Goal: Task Accomplishment & Management: Use online tool/utility

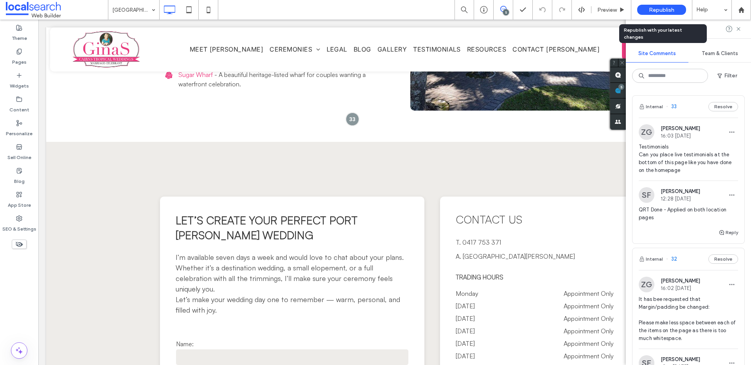
click at [663, 10] on span "Republish" at bounding box center [660, 10] width 25 height 7
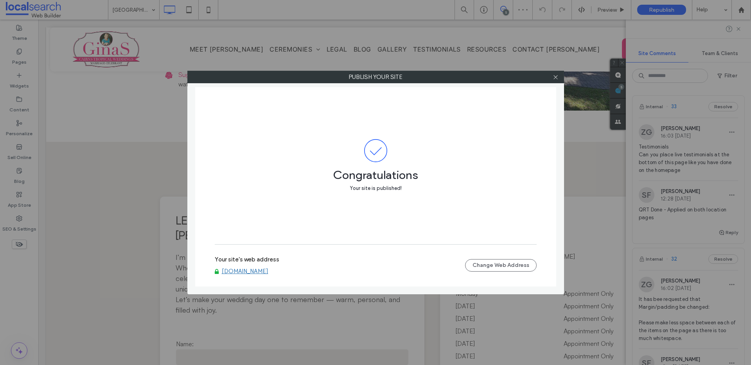
click at [295, 278] on div "Your site's web address www.ginascairnstropicalweddings.com Change Web Address" at bounding box center [376, 265] width 322 height 43
click at [268, 270] on link "www.ginascairnstropicalweddings.com" at bounding box center [245, 271] width 47 height 7
click at [554, 75] on icon at bounding box center [555, 77] width 6 height 6
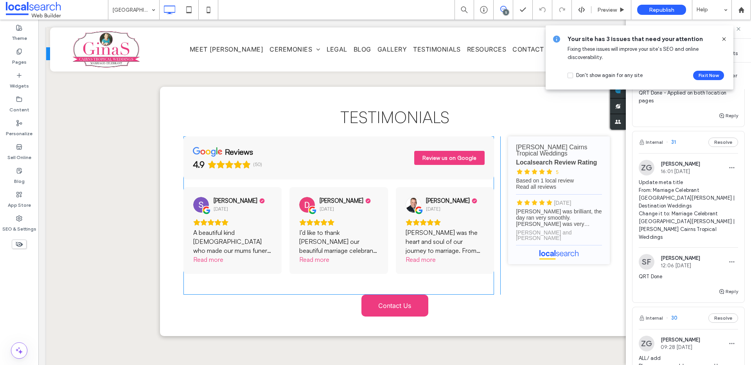
scroll to position [2723, 0]
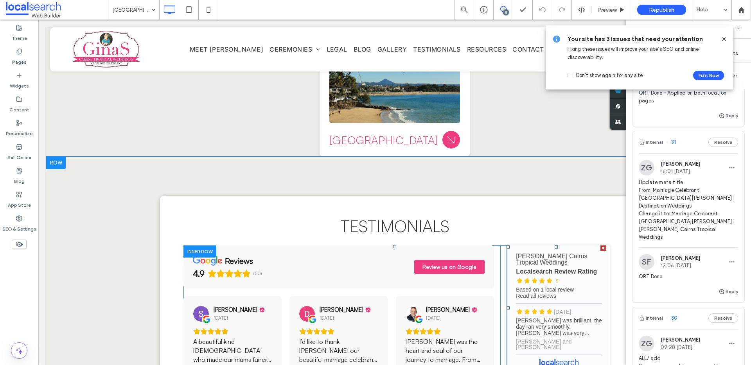
click at [571, 263] on span at bounding box center [555, 307] width 99 height 125
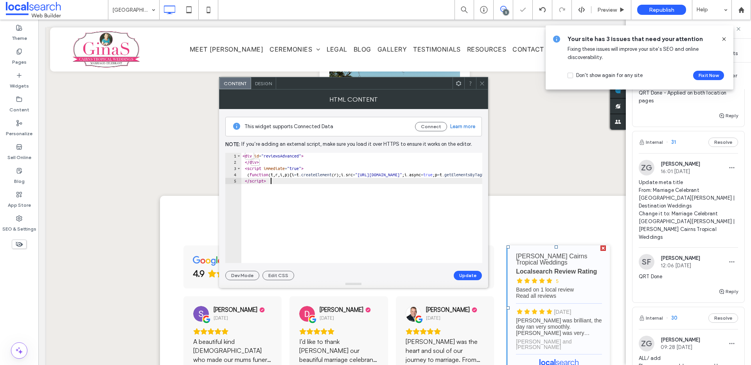
drag, startPoint x: 345, startPoint y: 209, endPoint x: 170, endPoint y: 45, distance: 240.0
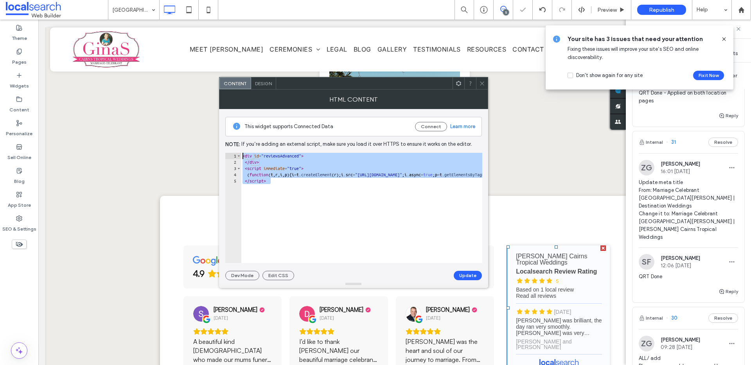
type textarea "**********"
click at [484, 82] on icon at bounding box center [482, 84] width 6 height 6
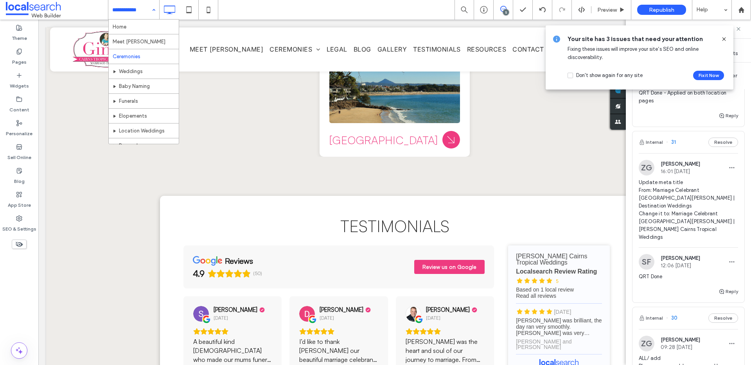
drag, startPoint x: 142, startPoint y: 9, endPoint x: 137, endPoint y: 50, distance: 41.3
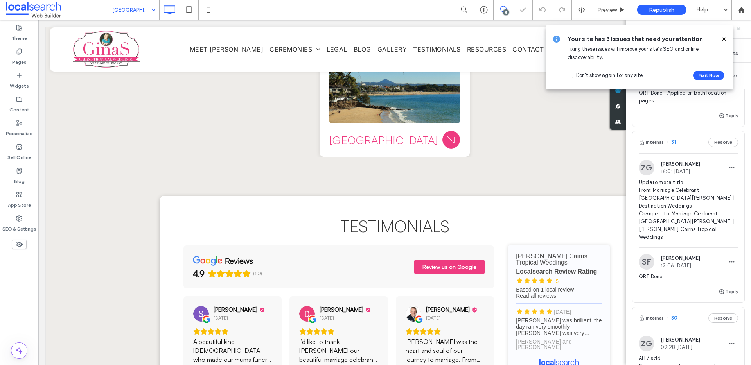
click at [724, 39] on icon at bounding box center [723, 39] width 6 height 6
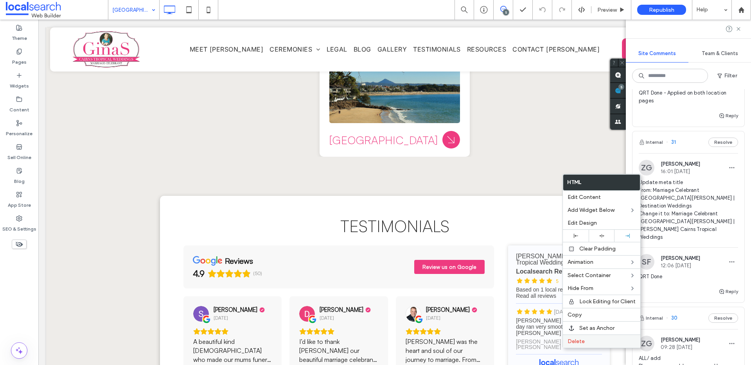
drag, startPoint x: 575, startPoint y: 344, endPoint x: 575, endPoint y: 338, distance: 6.3
click at [575, 344] on span "Delete" at bounding box center [575, 341] width 17 height 7
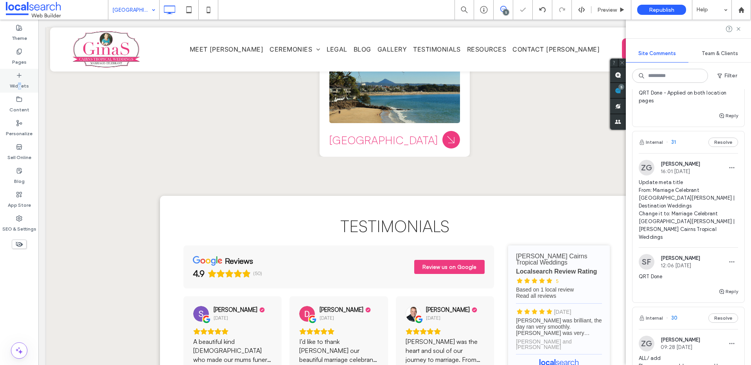
click at [21, 84] on label "Widgets" at bounding box center [19, 84] width 19 height 11
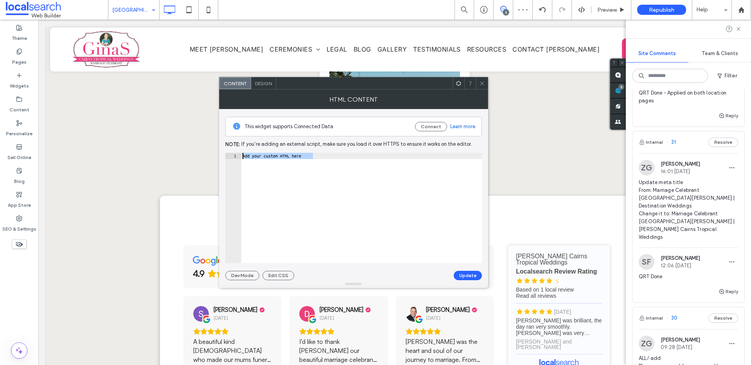
paste textarea "Cursor at row 1"
type textarea "*********"
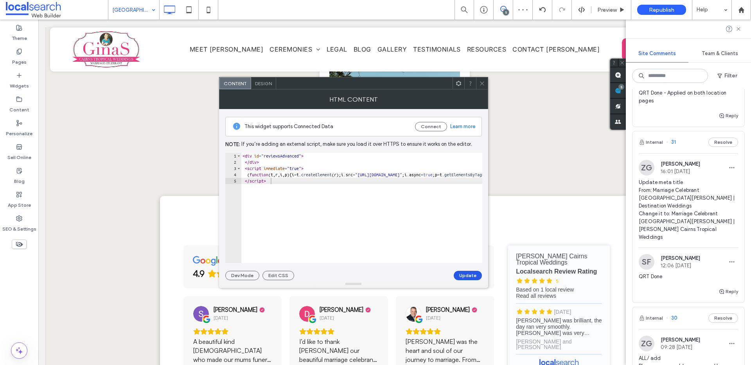
click at [467, 276] on button "Update" at bounding box center [467, 275] width 28 height 9
click at [480, 82] on icon at bounding box center [482, 84] width 6 height 6
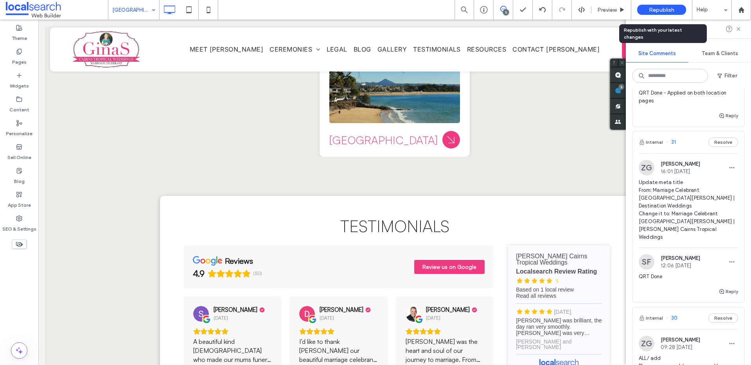
click at [651, 10] on span "Republish" at bounding box center [660, 10] width 25 height 7
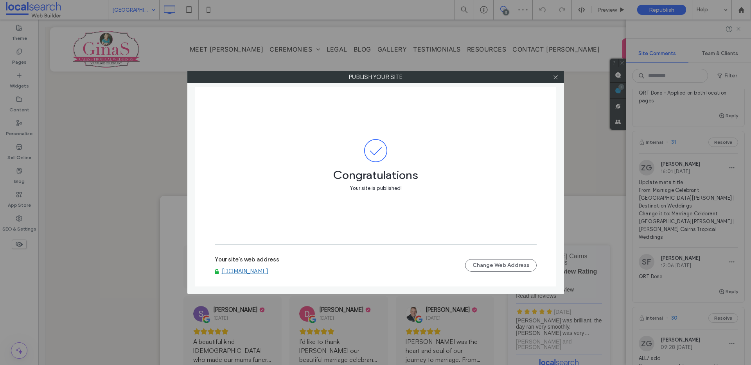
click at [255, 271] on link "www.ginascairnstropicalweddings.com" at bounding box center [245, 271] width 47 height 7
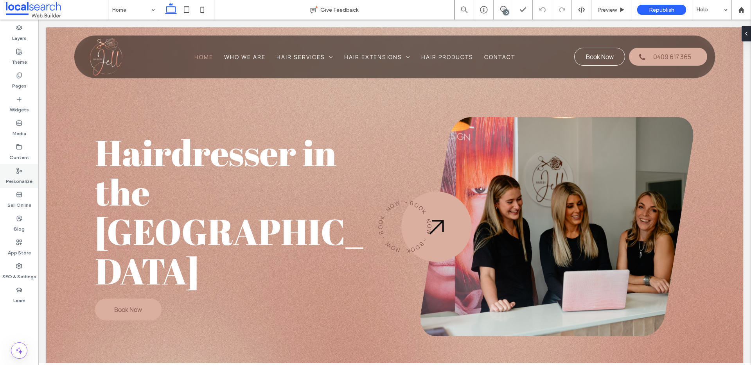
drag, startPoint x: 23, startPoint y: 270, endPoint x: 34, endPoint y: 185, distance: 86.6
click at [23, 270] on label "SEO & Settings" at bounding box center [19, 274] width 34 height 11
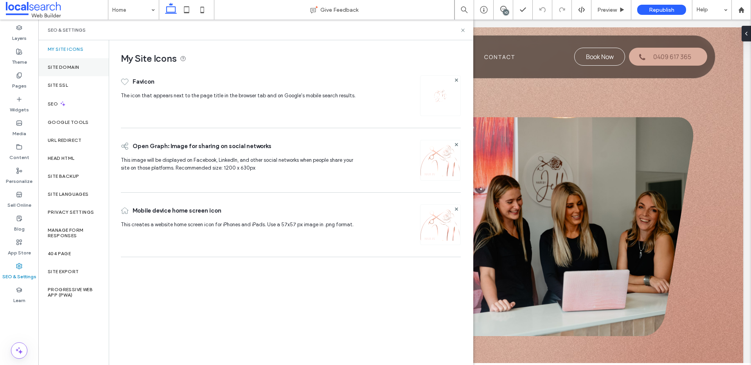
click at [77, 66] on label "Site Domain" at bounding box center [63, 66] width 31 height 5
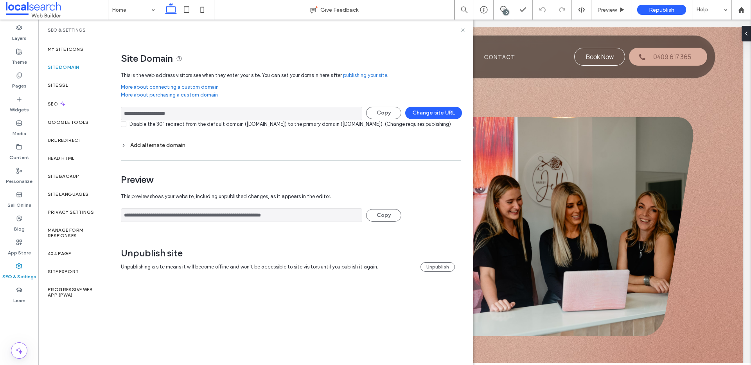
click at [216, 117] on input "**********" at bounding box center [241, 114] width 241 height 14
click at [462, 27] on icon at bounding box center [463, 30] width 6 height 6
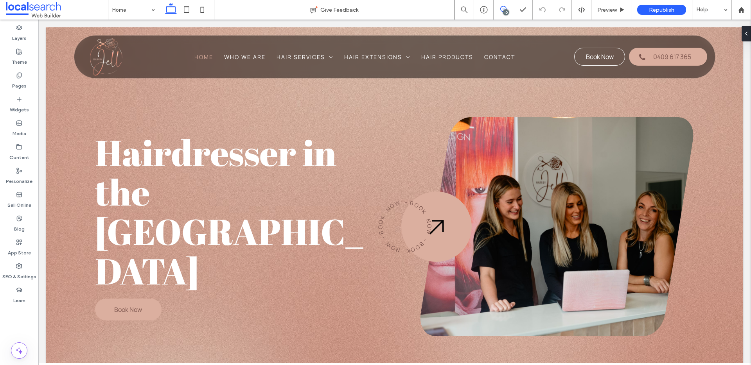
click at [503, 9] on icon at bounding box center [503, 9] width 6 height 6
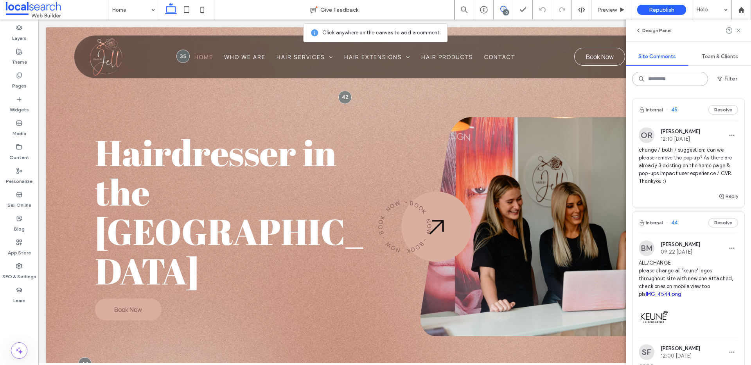
click at [687, 82] on input at bounding box center [670, 79] width 76 height 14
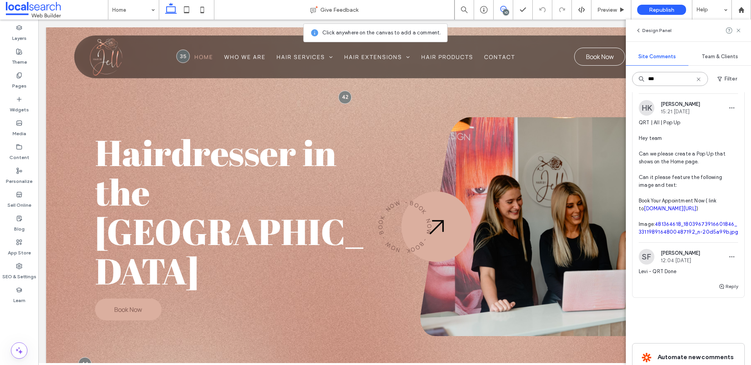
scroll to position [140, 0]
type input "***"
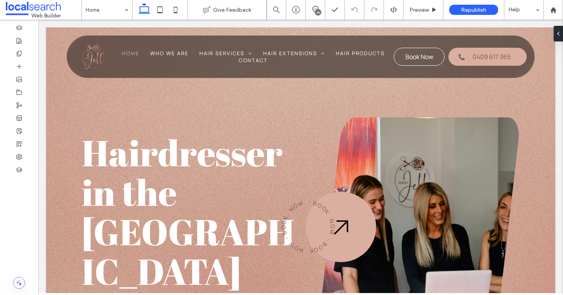
click at [316, 13] on div "10" at bounding box center [318, 12] width 6 height 6
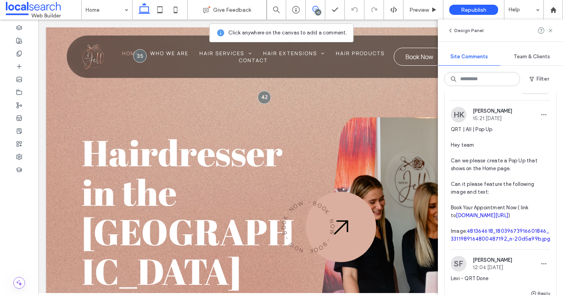
scroll to position [455, 0]
click at [23, 156] on div at bounding box center [19, 156] width 38 height 13
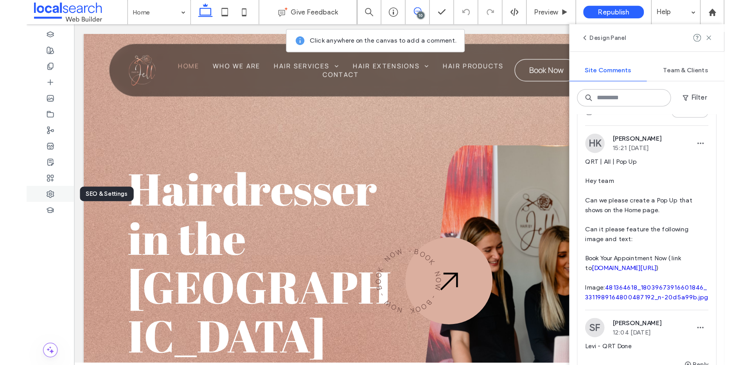
scroll to position [0, 0]
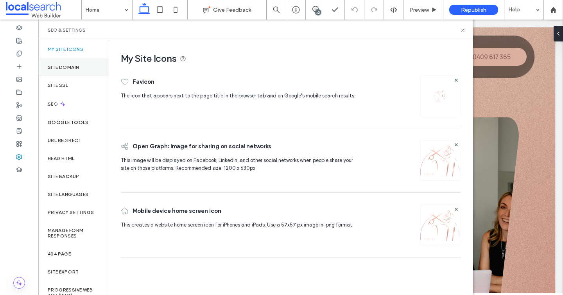
click at [73, 68] on label "Site Domain" at bounding box center [63, 66] width 31 height 5
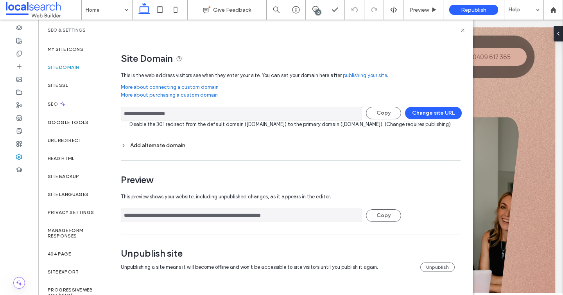
click at [177, 111] on input "**********" at bounding box center [241, 114] width 241 height 14
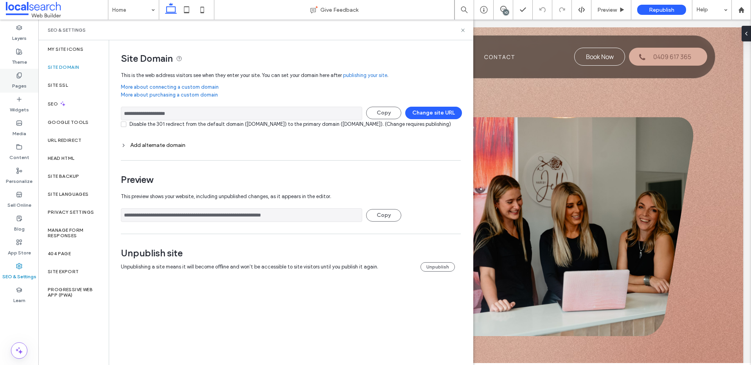
click at [15, 82] on label "Pages" at bounding box center [19, 84] width 14 height 11
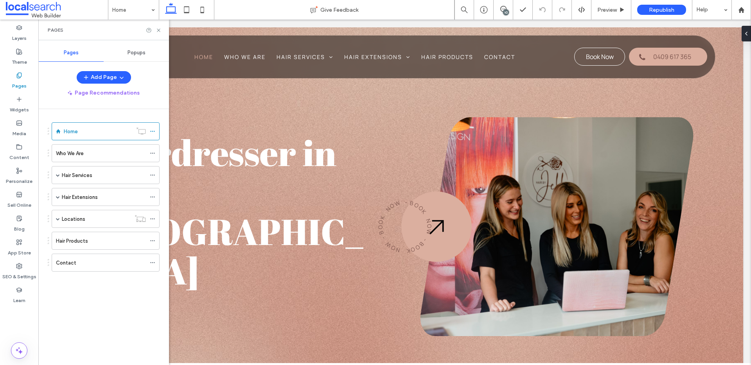
click at [149, 48] on div "Popups" at bounding box center [136, 52] width 65 height 17
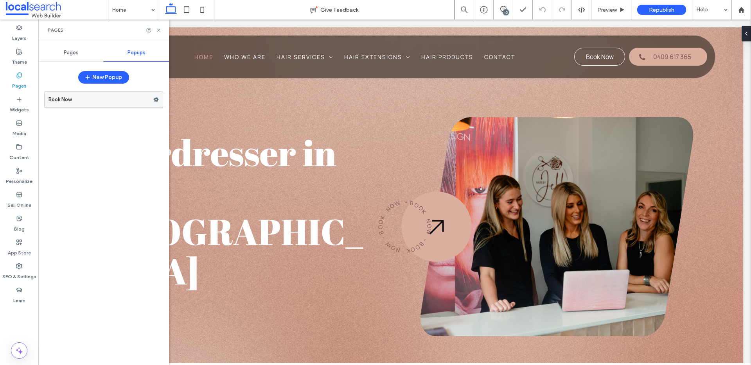
click at [157, 98] on use at bounding box center [156, 99] width 5 height 5
click at [19, 166] on div "Personalize" at bounding box center [19, 176] width 38 height 24
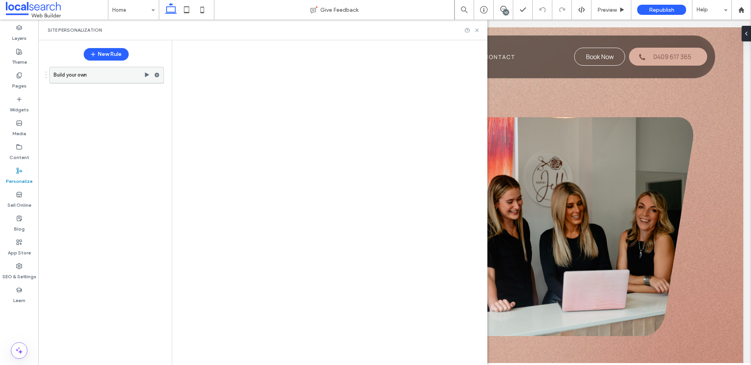
click at [159, 74] on icon at bounding box center [156, 74] width 5 height 5
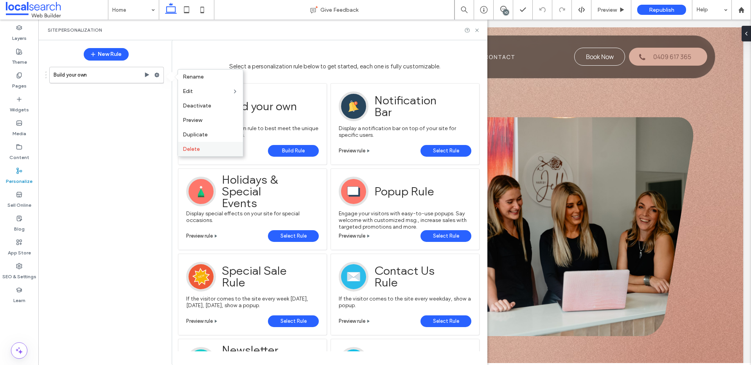
click at [199, 149] on label "Delete" at bounding box center [211, 149] width 56 height 7
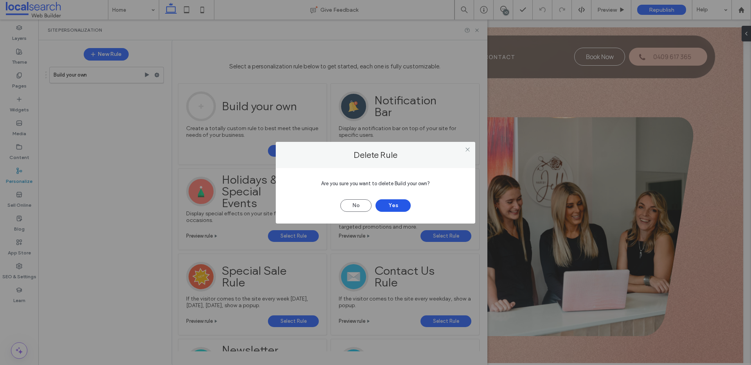
click at [392, 204] on button "Yes" at bounding box center [392, 205] width 35 height 13
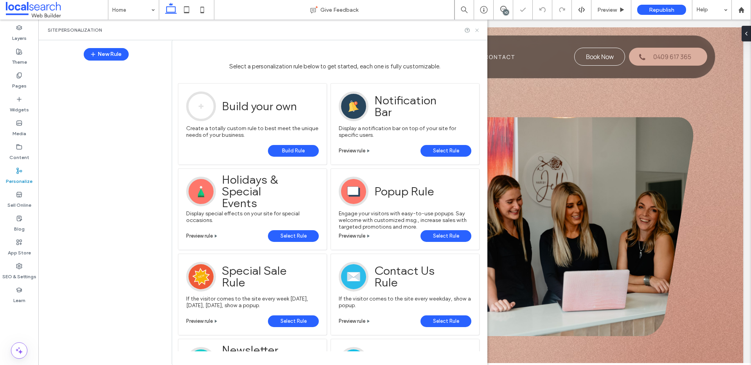
click at [477, 31] on use at bounding box center [476, 30] width 3 height 3
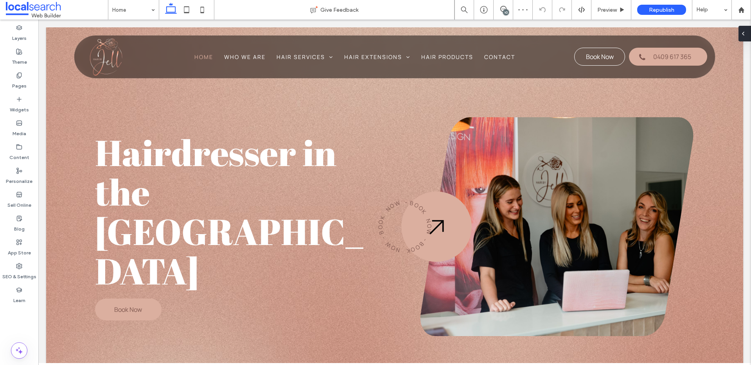
click at [744, 32] on icon at bounding box center [743, 33] width 6 height 6
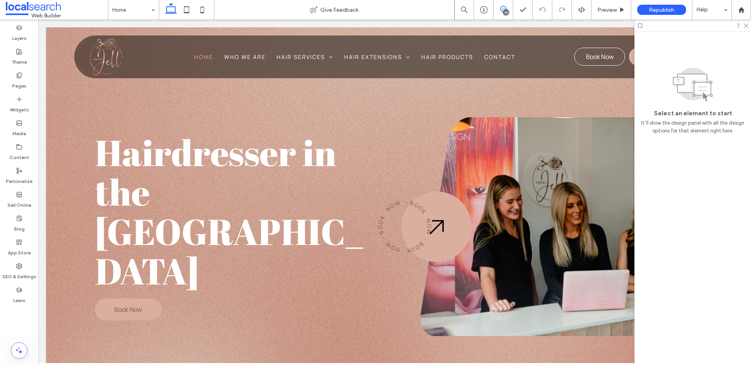
click at [503, 6] on icon at bounding box center [503, 9] width 6 height 6
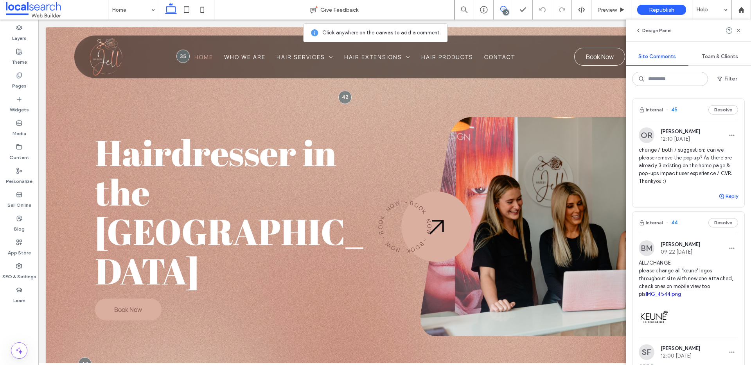
click at [719, 201] on span "button" at bounding box center [721, 196] width 7 height 9
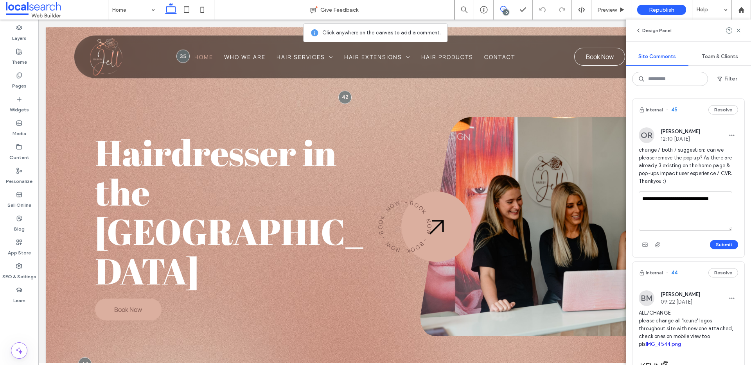
click at [667, 205] on textarea "**********" at bounding box center [684, 211] width 93 height 39
click at [725, 208] on textarea "**********" at bounding box center [684, 211] width 93 height 39
click at [665, 205] on textarea "**********" at bounding box center [684, 211] width 93 height 39
drag, startPoint x: 671, startPoint y: 213, endPoint x: 628, endPoint y: 211, distance: 43.4
click at [628, 211] on div "**********" at bounding box center [687, 228] width 125 height 273
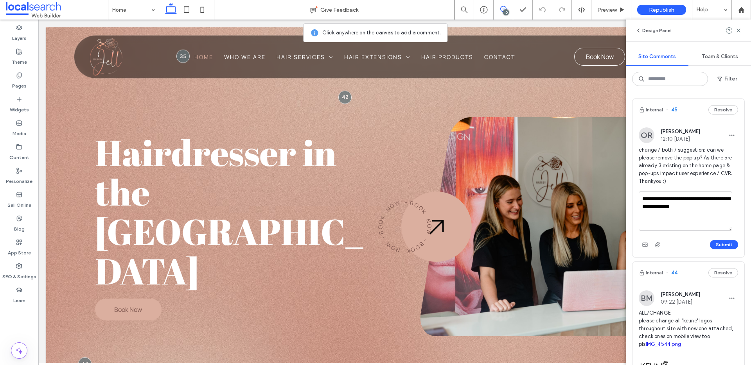
click at [670, 212] on textarea "**********" at bounding box center [684, 211] width 93 height 39
type textarea "**********"
click at [710, 249] on button "Submit" at bounding box center [723, 244] width 28 height 9
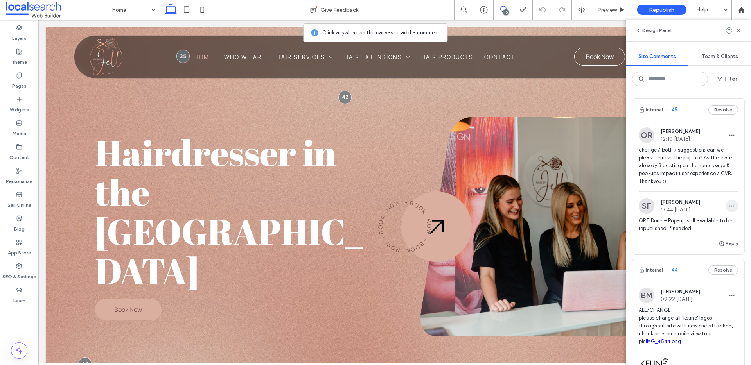
click at [725, 210] on span "button" at bounding box center [731, 206] width 13 height 13
click at [706, 227] on div "Edit" at bounding box center [697, 234] width 70 height 15
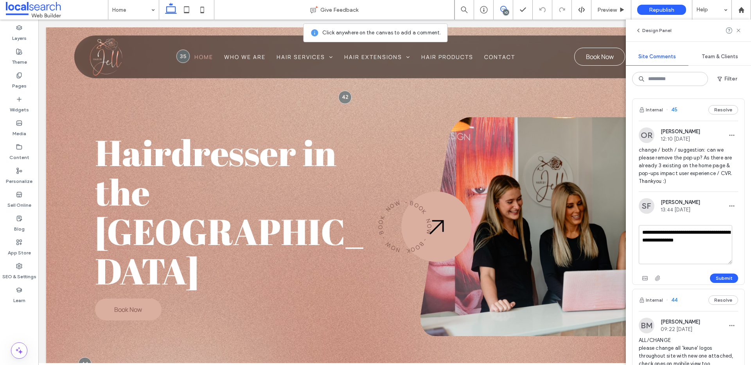
drag, startPoint x: 719, startPoint y: 241, endPoint x: 729, endPoint y: 241, distance: 10.2
click at [729, 241] on textarea "**********" at bounding box center [684, 244] width 93 height 39
type textarea "**********"
click at [721, 283] on button "Submit" at bounding box center [723, 278] width 28 height 9
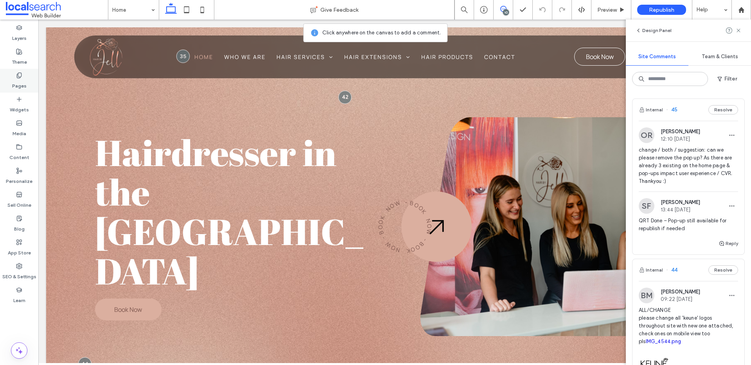
click at [23, 79] on label "Pages" at bounding box center [19, 84] width 14 height 11
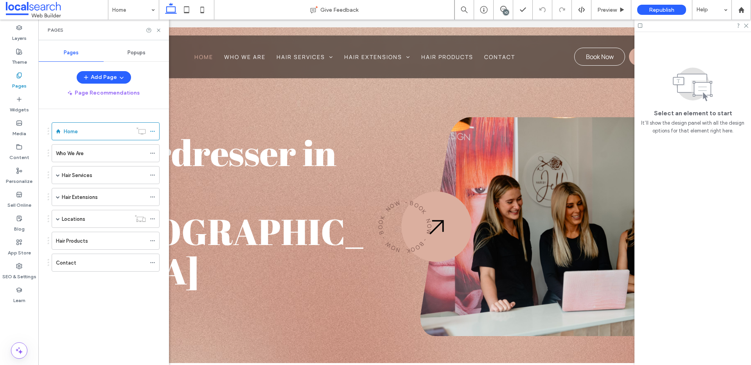
click at [133, 52] on span "Popups" at bounding box center [136, 53] width 18 height 6
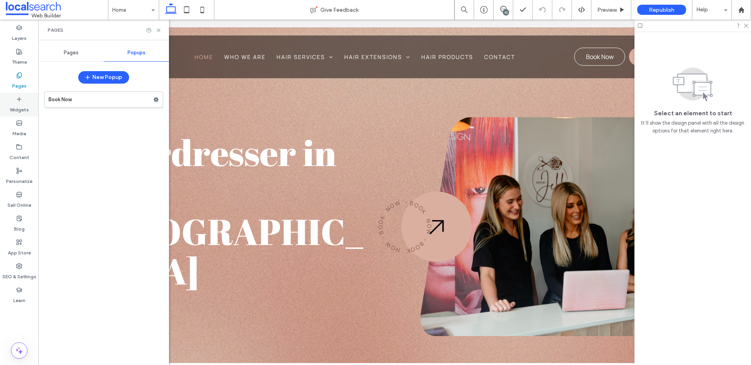
click at [25, 98] on div "Widgets" at bounding box center [19, 105] width 38 height 24
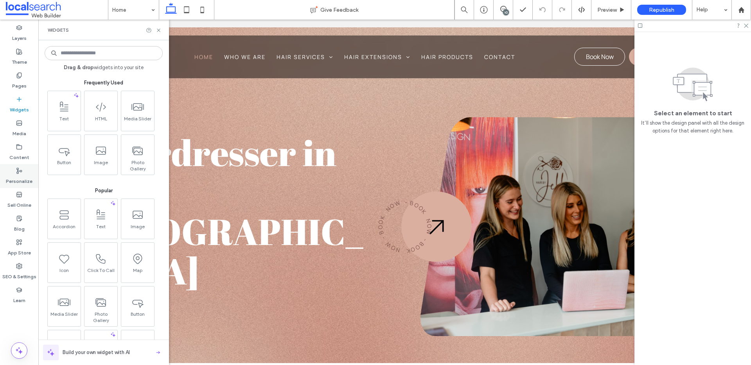
click at [24, 171] on div "Personalize" at bounding box center [19, 176] width 38 height 24
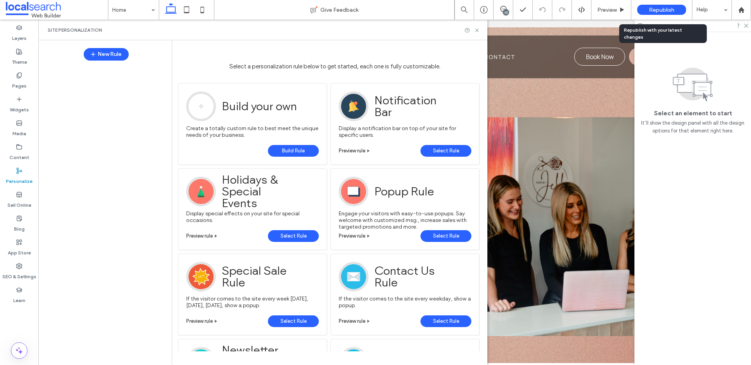
click at [656, 8] on span "Republish" at bounding box center [660, 10] width 25 height 7
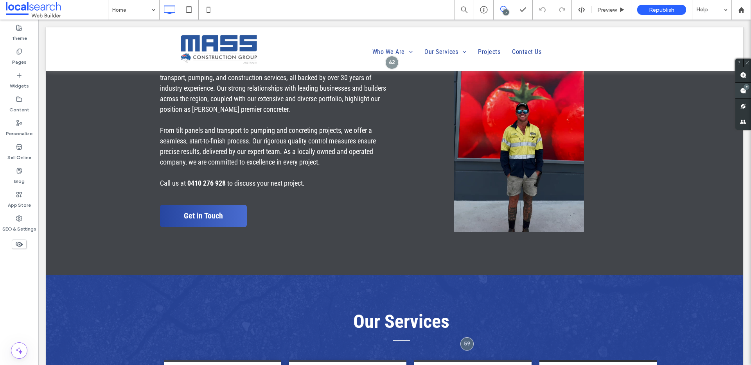
click at [740, 92] on use at bounding box center [743, 91] width 6 height 6
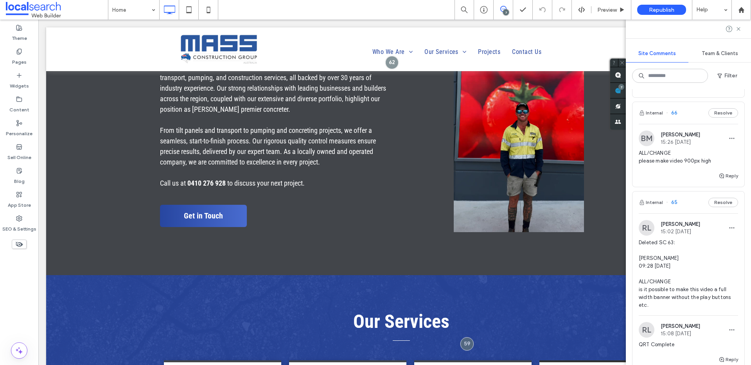
scroll to position [91, 0]
click at [648, 112] on button "Internal" at bounding box center [650, 113] width 24 height 9
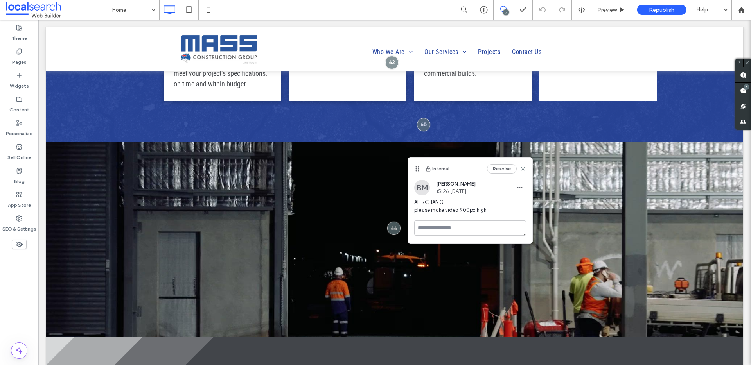
scroll to position [0, 0]
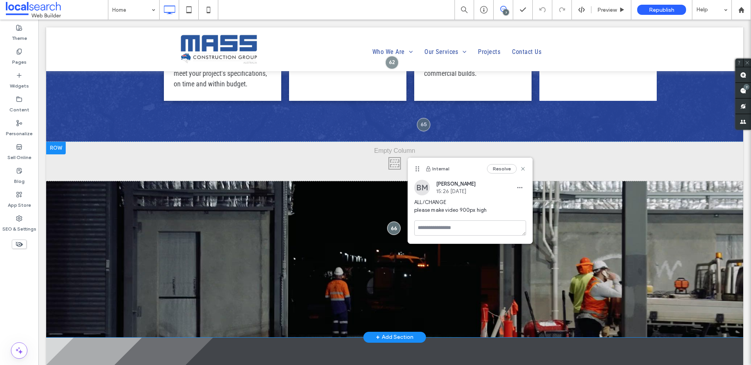
click at [595, 212] on div "Click To Paste Row + Add Section" at bounding box center [394, 239] width 697 height 195
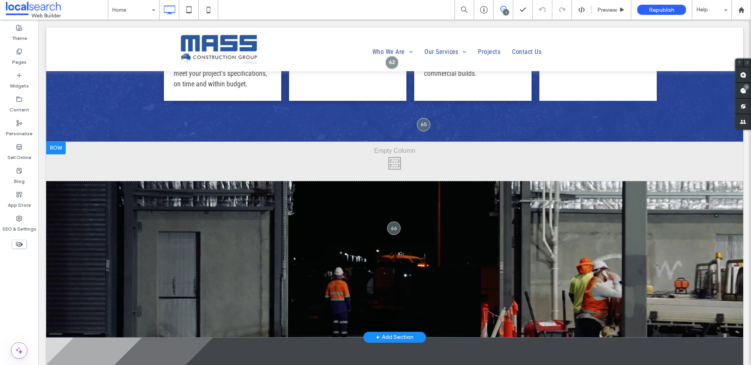
click at [222, 177] on div "Click To Paste Row + Add Section" at bounding box center [394, 239] width 697 height 195
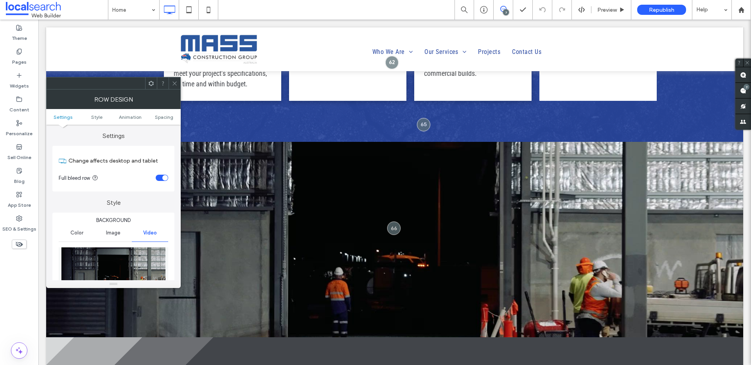
click at [222, 177] on div "Click To Paste Row + Add Section" at bounding box center [394, 239] width 697 height 195
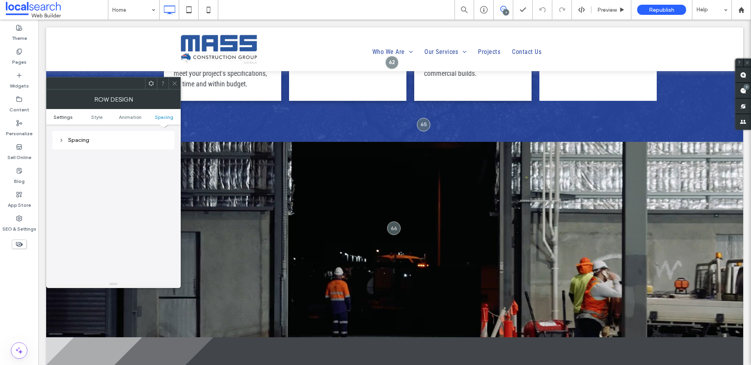
click at [66, 118] on span "Settings" at bounding box center [63, 117] width 19 height 6
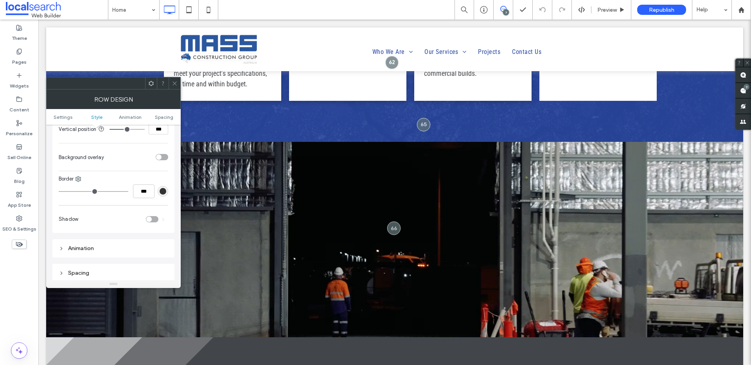
scroll to position [448, 0]
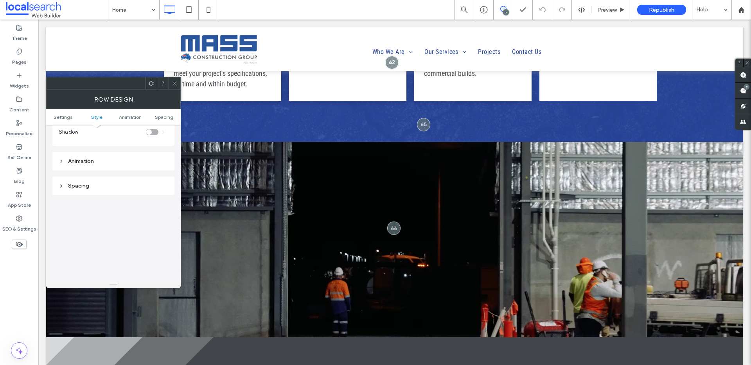
click at [92, 183] on div "Spacing" at bounding box center [113, 186] width 109 height 7
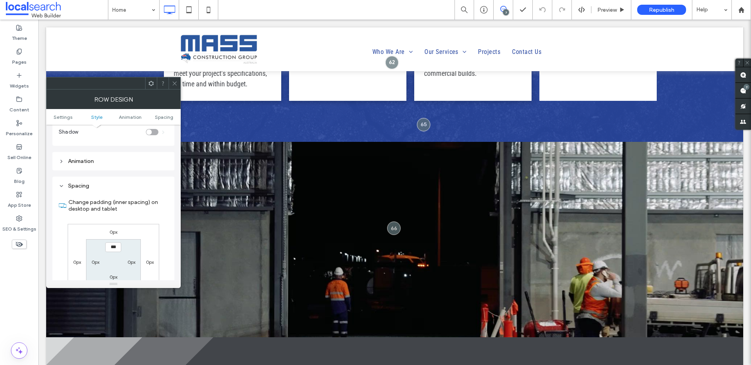
click at [171, 83] on div at bounding box center [174, 83] width 12 height 12
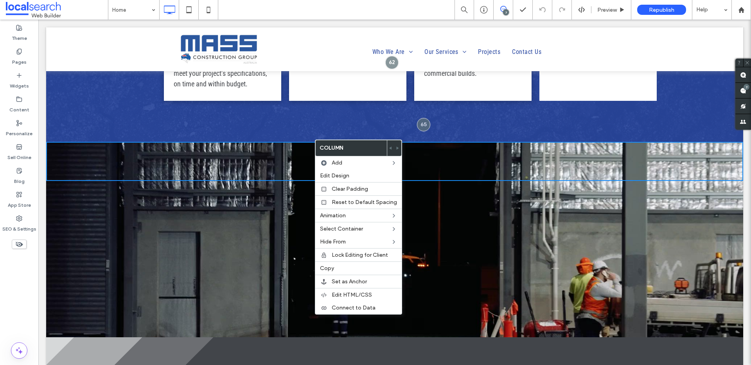
click at [246, 142] on div "Click To Paste" at bounding box center [394, 161] width 697 height 39
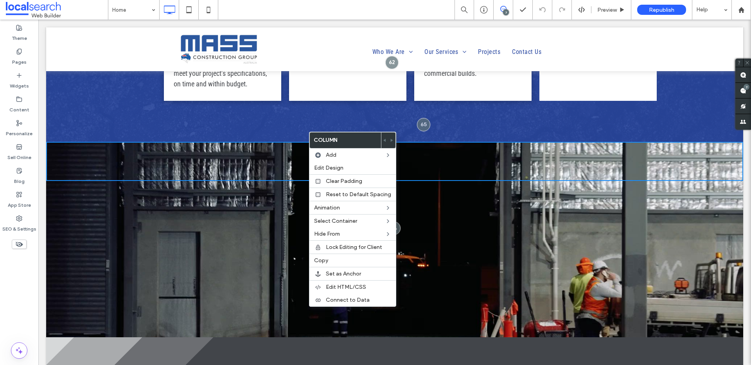
click at [261, 142] on div "Click To Paste" at bounding box center [394, 161] width 697 height 39
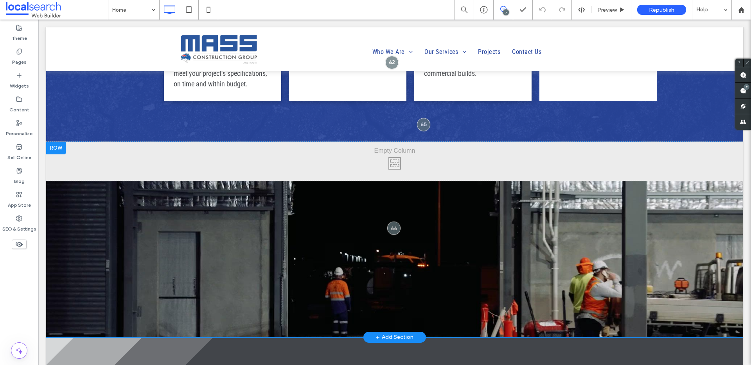
click at [254, 172] on div "Click To Paste Row + Add Section" at bounding box center [394, 239] width 697 height 195
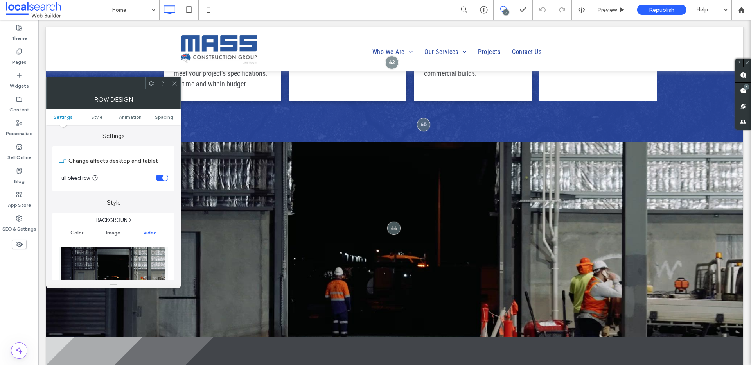
click at [171, 85] on div at bounding box center [174, 83] width 12 height 12
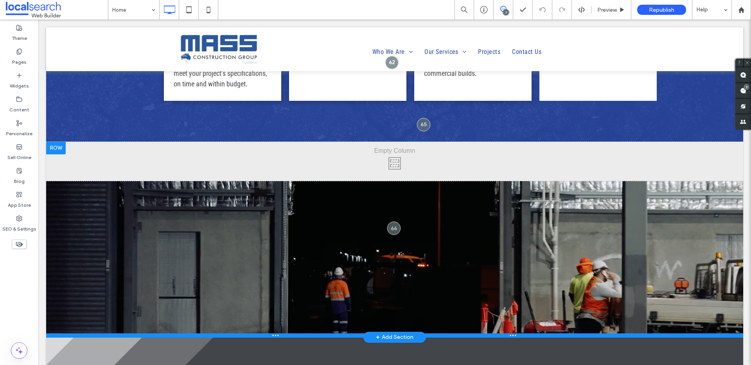
click at [328, 333] on div at bounding box center [394, 335] width 697 height 4
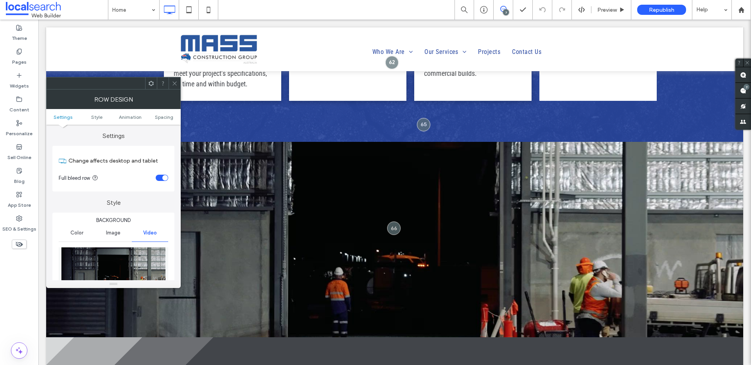
click at [174, 81] on icon at bounding box center [175, 84] width 6 height 6
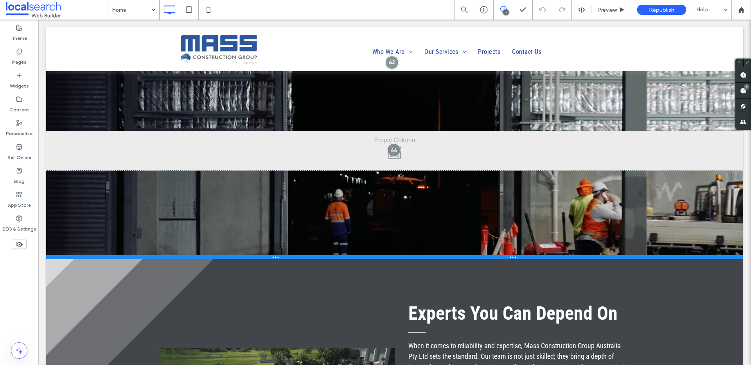
scroll to position [1102, 0]
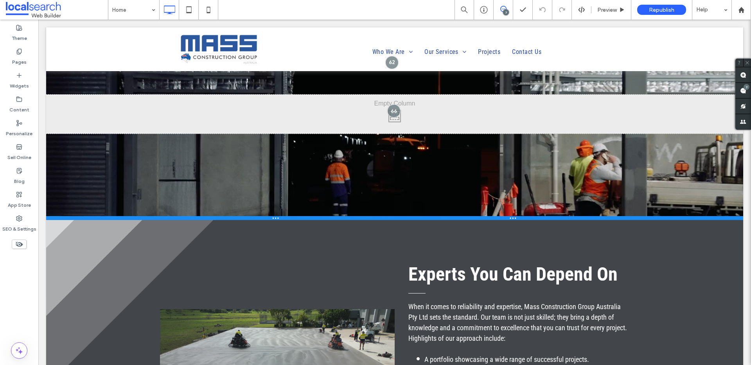
drag, startPoint x: 310, startPoint y: 308, endPoint x: 279, endPoint y: 330, distance: 38.6
click at [279, 220] on div at bounding box center [394, 218] width 697 height 4
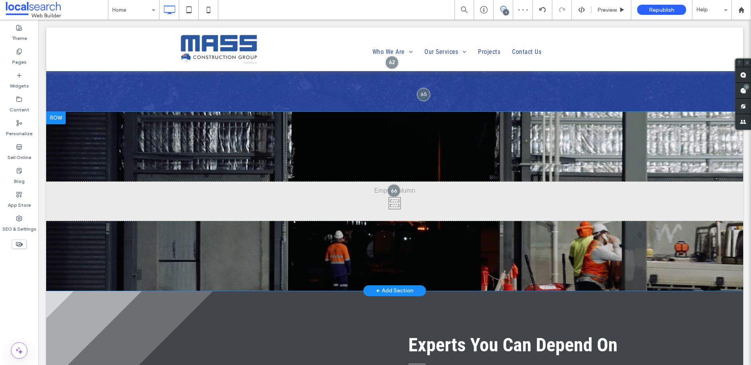
scroll to position [1013, 0]
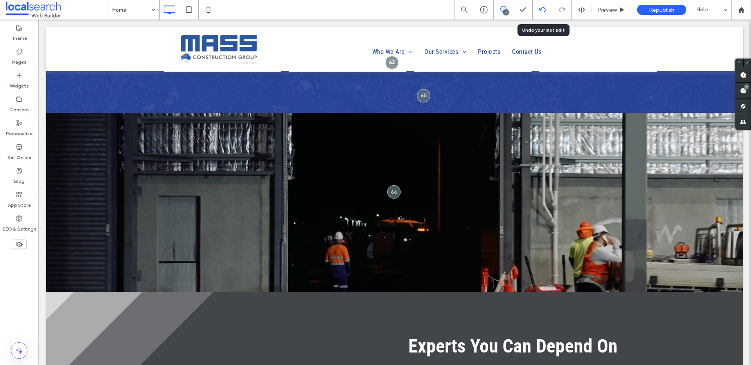
click at [539, 9] on use at bounding box center [542, 9] width 6 height 5
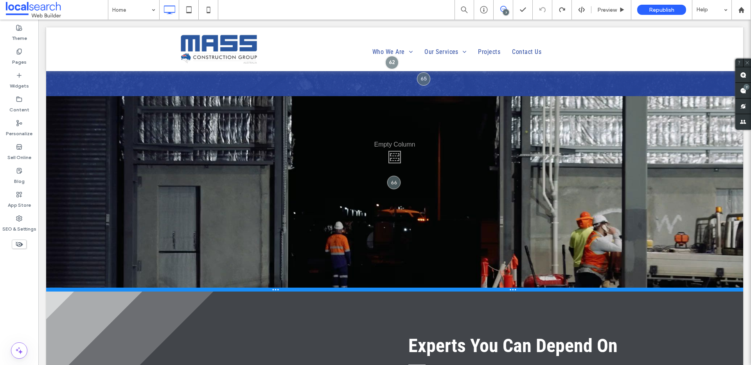
scroll to position [1108, 0]
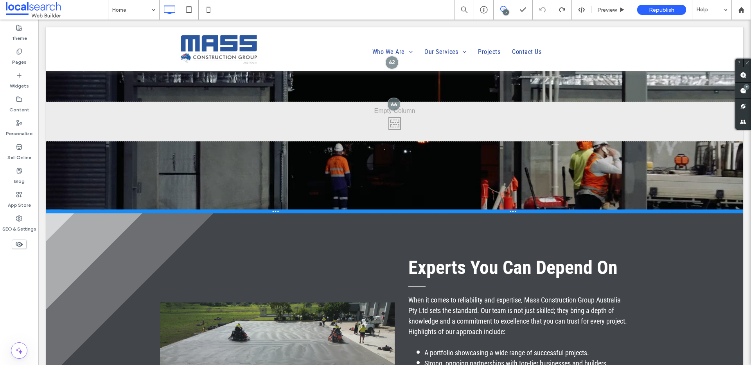
drag, startPoint x: 278, startPoint y: 317, endPoint x: 306, endPoint y: 352, distance: 45.4
click at [306, 213] on div at bounding box center [394, 212] width 697 height 4
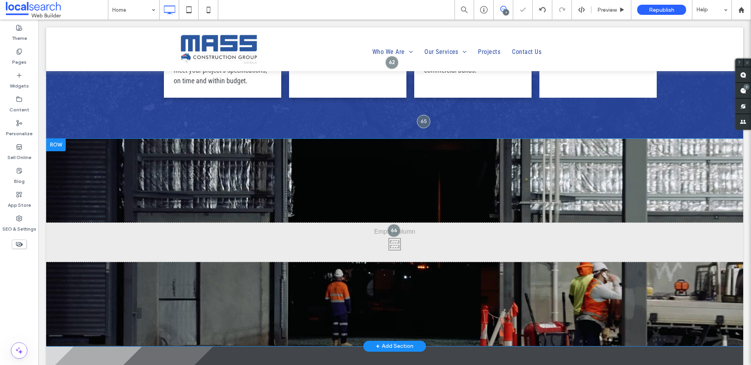
scroll to position [991, 0]
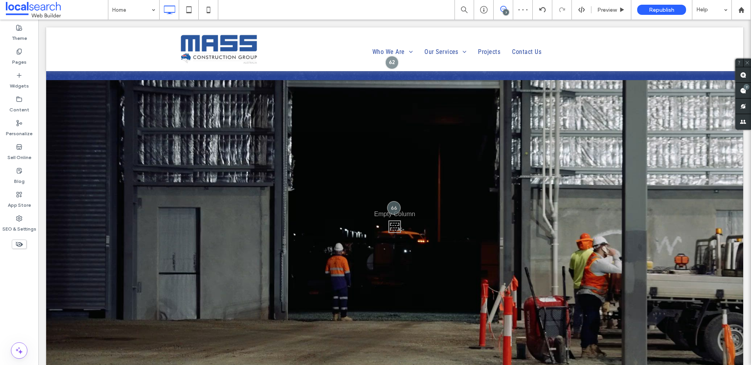
drag, startPoint x: 297, startPoint y: 314, endPoint x: 298, endPoint y: 365, distance: 50.8
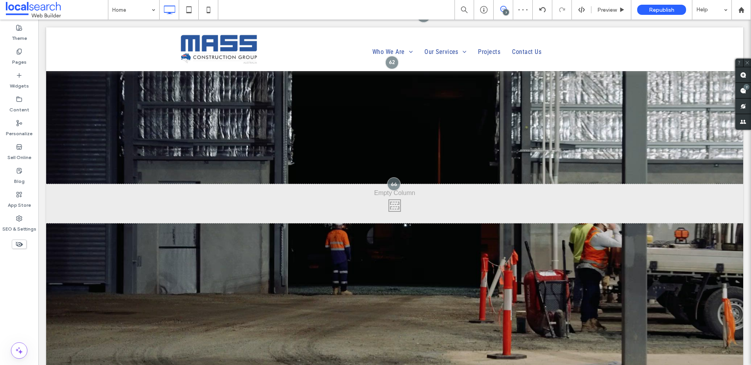
drag, startPoint x: 275, startPoint y: 293, endPoint x: 274, endPoint y: 345, distance: 52.0
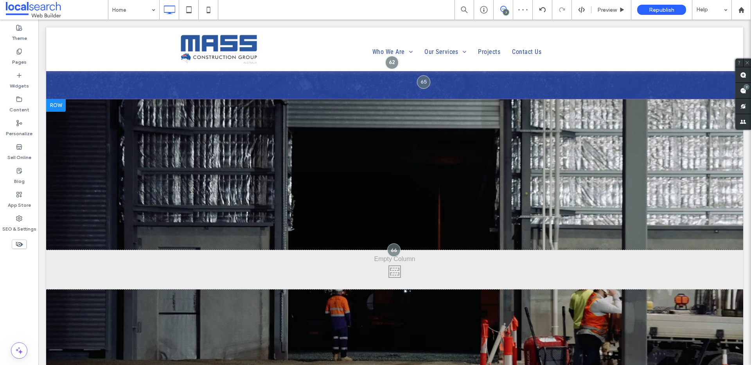
scroll to position [1034, 0]
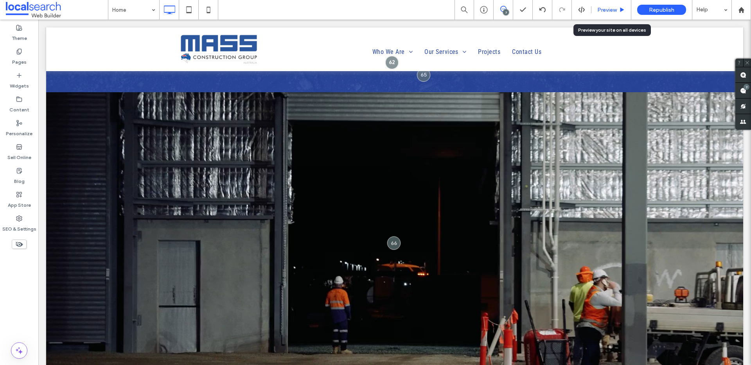
click at [609, 7] on span "Preview" at bounding box center [607, 10] width 20 height 7
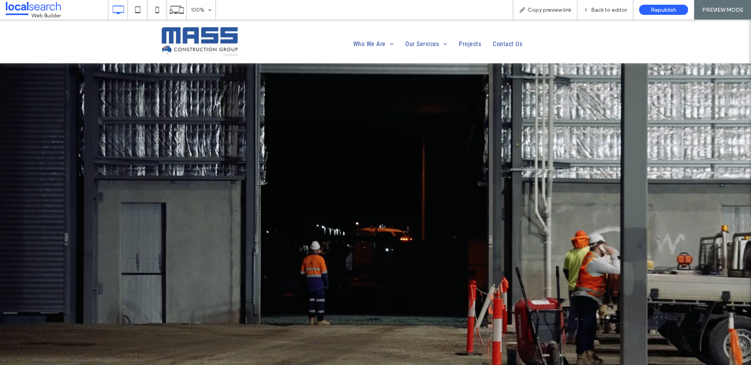
scroll to position [1073, 0]
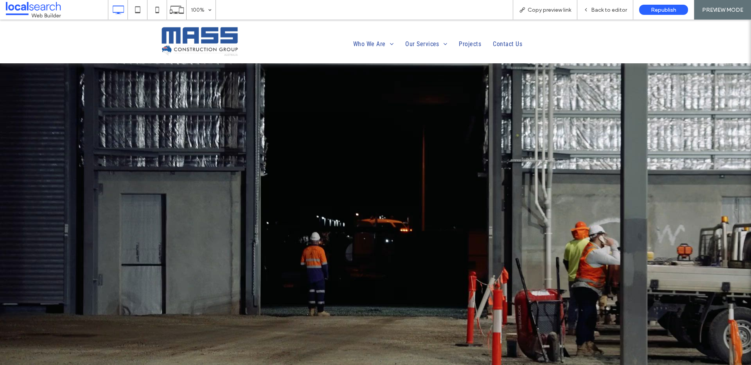
drag, startPoint x: 433, startPoint y: 100, endPoint x: 483, endPoint y: 351, distance: 255.9
click at [483, 365] on div at bounding box center [375, 365] width 751 height 0
click at [607, 7] on body ".wqwq-1{fill:#231f20;} .cls-1q, .cls-2q { fill-rule: evenodd; } .cls-2q { fill:…" at bounding box center [375, 182] width 751 height 365
click at [610, 9] on span "Back to editor" at bounding box center [609, 10] width 36 height 7
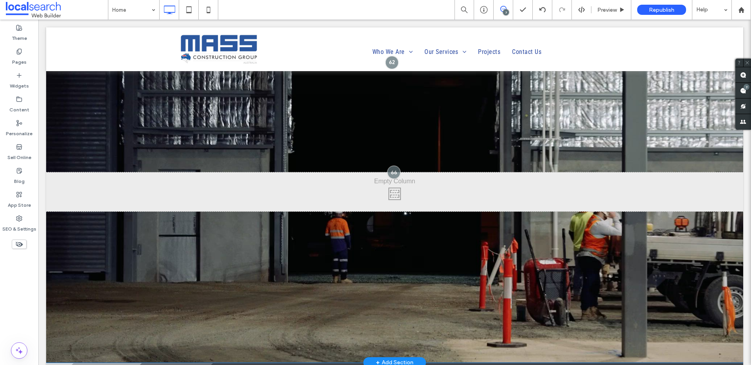
scroll to position [1142, 0]
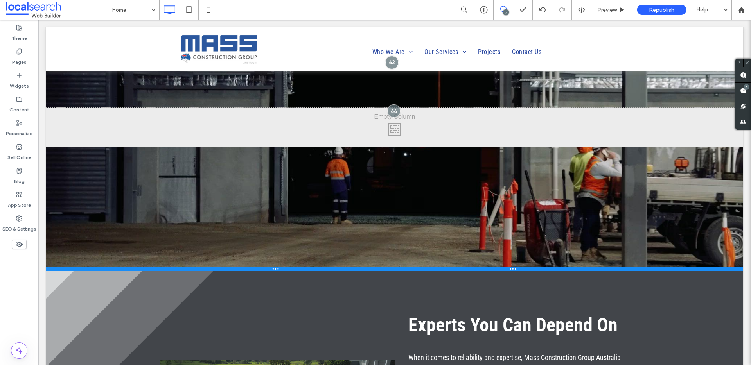
drag, startPoint x: 334, startPoint y: 296, endPoint x: 337, endPoint y: 240, distance: 56.3
click at [337, 267] on div at bounding box center [394, 269] width 697 height 4
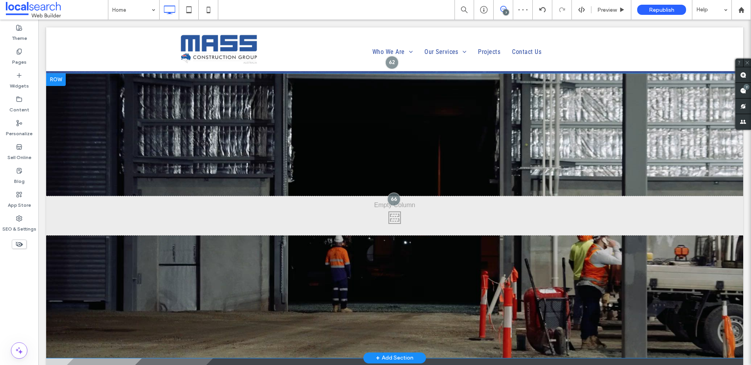
scroll to position [1057, 0]
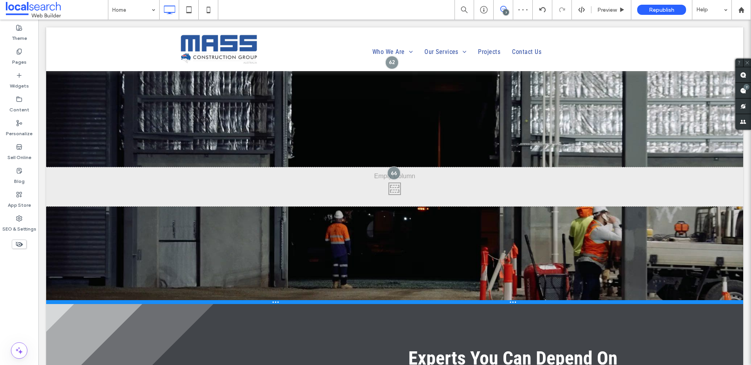
drag, startPoint x: 320, startPoint y: 325, endPoint x: 319, endPoint y: 270, distance: 55.5
click at [319, 300] on div at bounding box center [394, 302] width 697 height 4
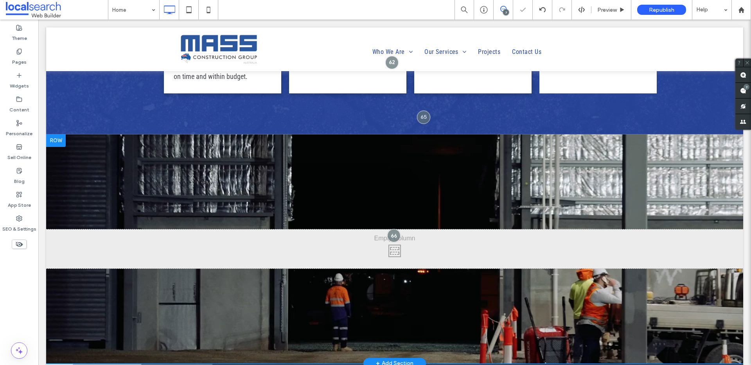
scroll to position [990, 0]
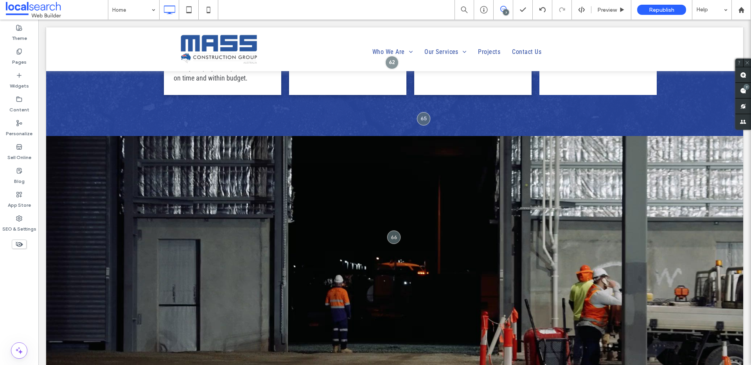
drag, startPoint x: 512, startPoint y: 107, endPoint x: 443, endPoint y: 337, distance: 240.1
click at [443, 365] on div at bounding box center [375, 365] width 751 height 0
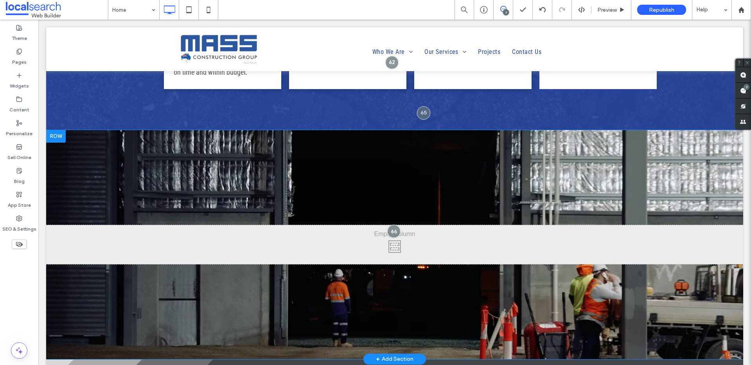
scroll to position [1005, 0]
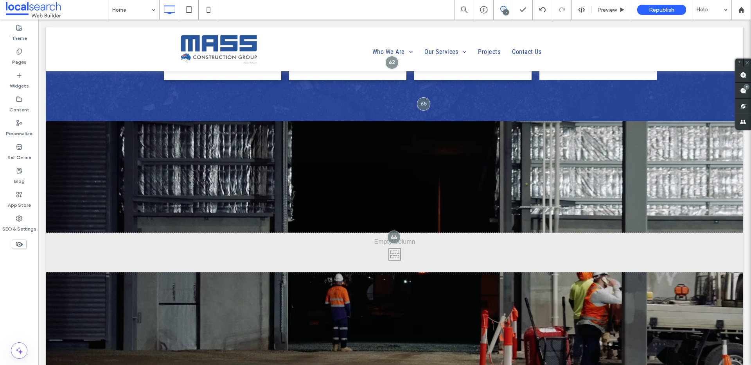
drag, startPoint x: 309, startPoint y: 321, endPoint x: 301, endPoint y: 355, distance: 35.3
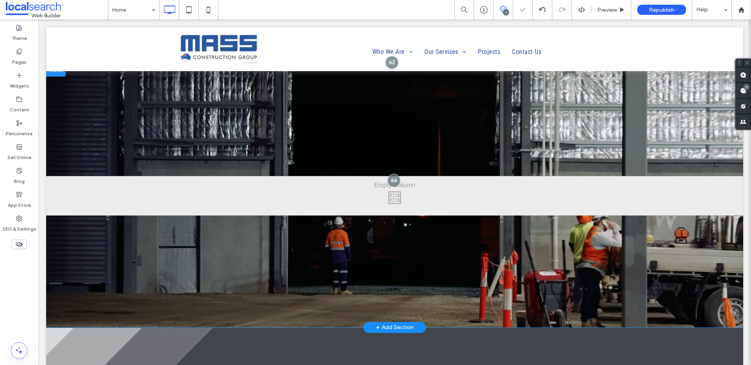
scroll to position [1080, 0]
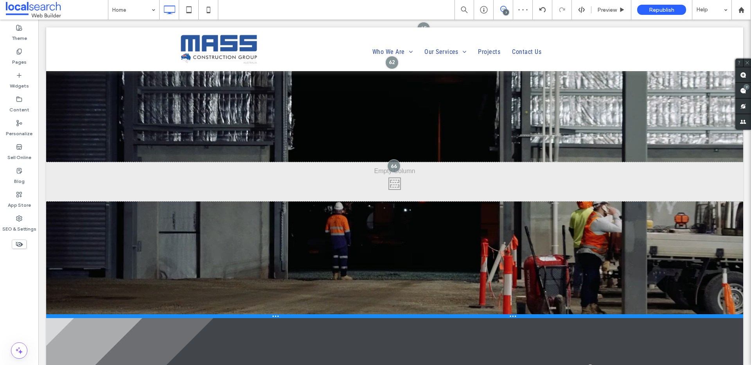
drag, startPoint x: 358, startPoint y: 281, endPoint x: 356, endPoint y: 295, distance: 14.2
click at [356, 314] on div at bounding box center [394, 316] width 697 height 4
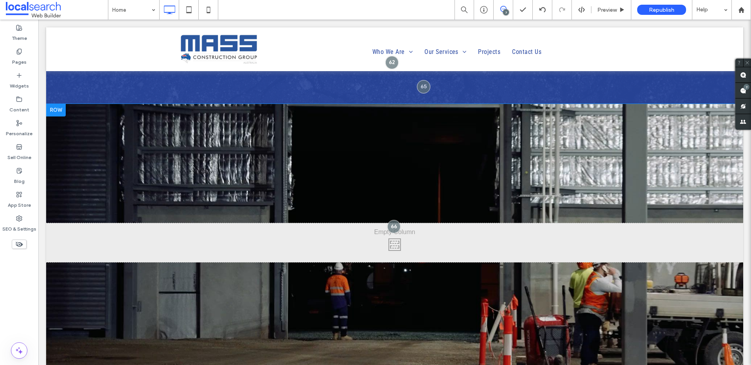
scroll to position [1016, 0]
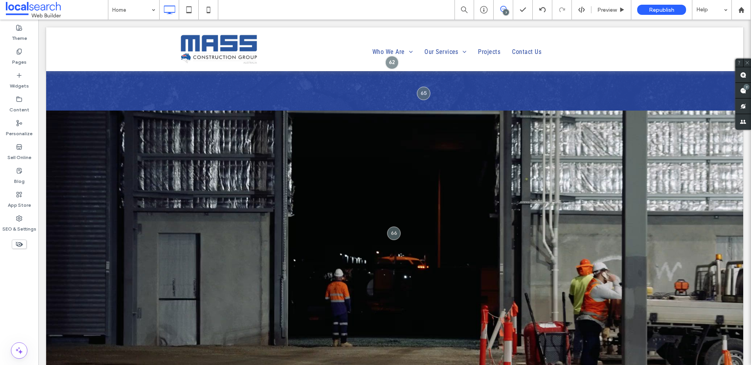
drag, startPoint x: 500, startPoint y: 82, endPoint x: 428, endPoint y: 362, distance: 288.3
click at [428, 365] on div at bounding box center [375, 365] width 751 height 0
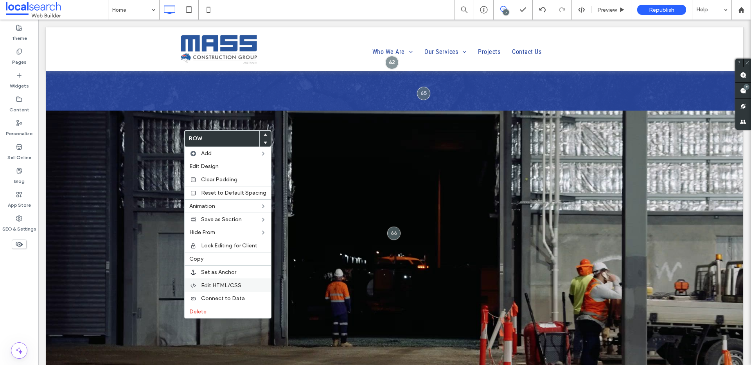
click at [201, 285] on div "Edit HTML/CSS" at bounding box center [228, 285] width 86 height 13
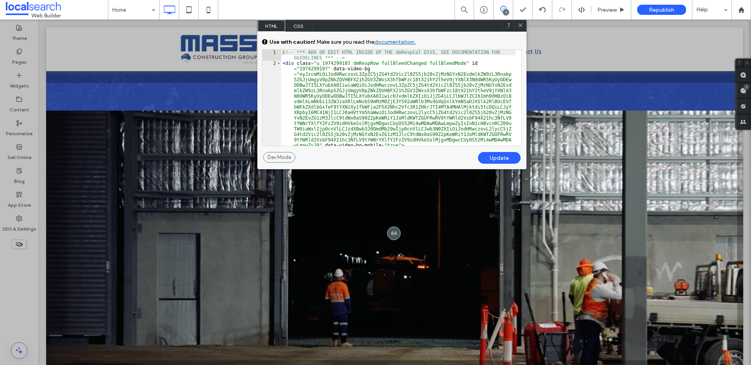
click at [296, 25] on span "CSS" at bounding box center [298, 26] width 27 height 12
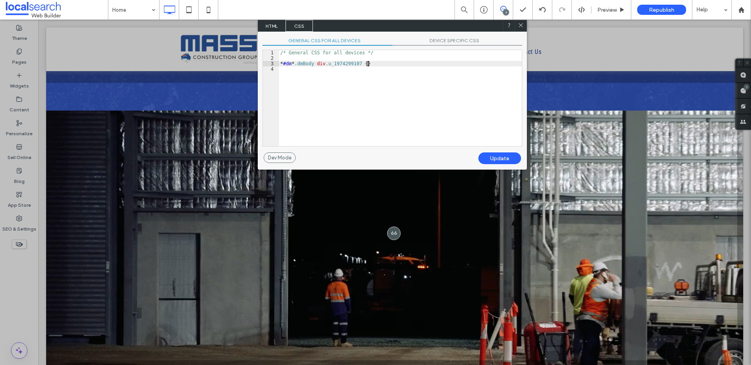
scroll to position [1, 0]
click at [369, 61] on div "/* General CSS for all devices */ * #dm * .dmBody div .u_1974299107 { }" at bounding box center [400, 103] width 243 height 107
type textarea "**"
click at [502, 156] on div "Update" at bounding box center [499, 158] width 43 height 12
click at [503, 157] on div "Update" at bounding box center [499, 158] width 43 height 12
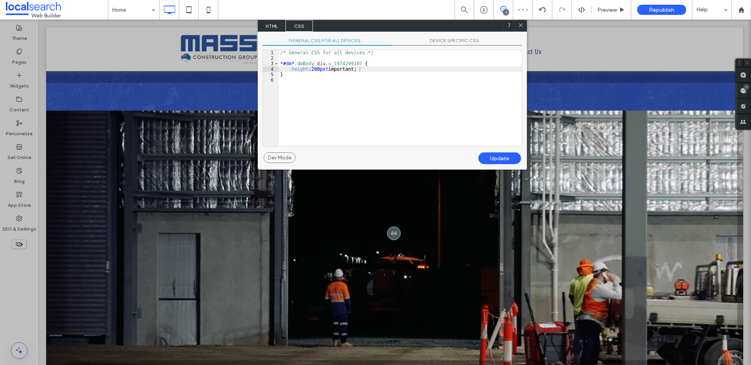
click at [521, 24] on icon at bounding box center [521, 25] width 6 height 6
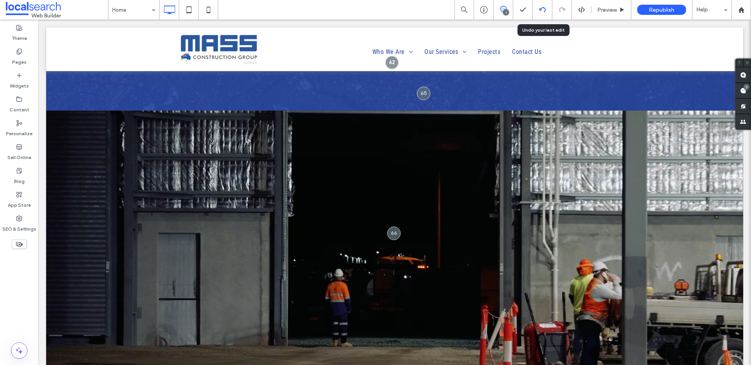
click at [541, 8] on use at bounding box center [542, 9] width 6 height 5
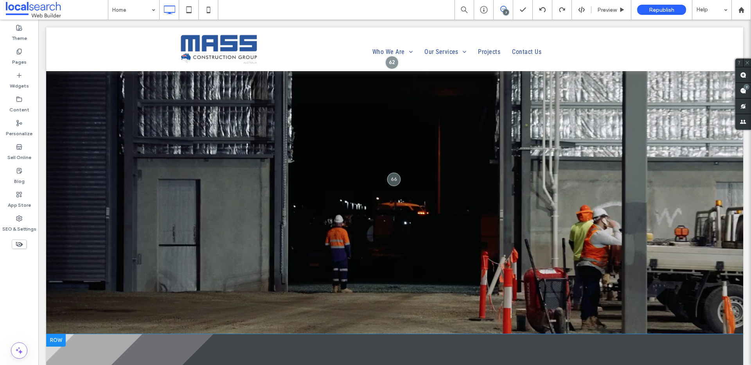
scroll to position [1075, 0]
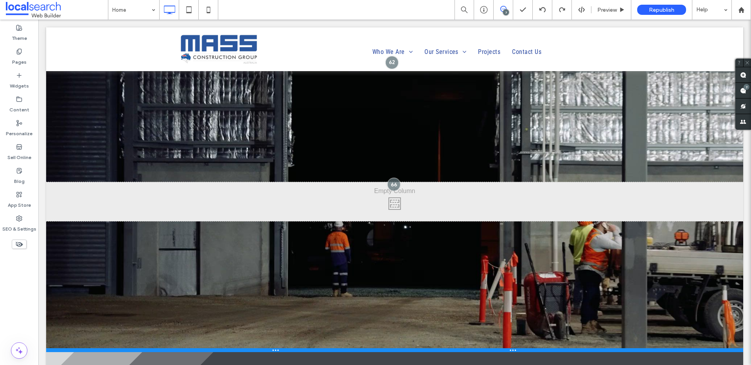
drag, startPoint x: 298, startPoint y: 300, endPoint x: 299, endPoint y: 323, distance: 23.1
click at [299, 348] on div at bounding box center [394, 350] width 697 height 4
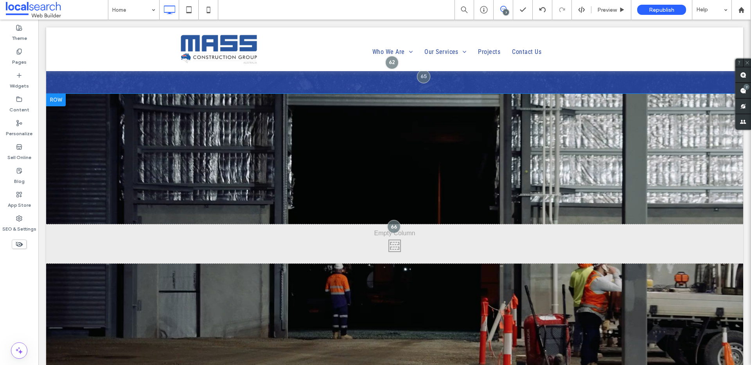
scroll to position [1031, 0]
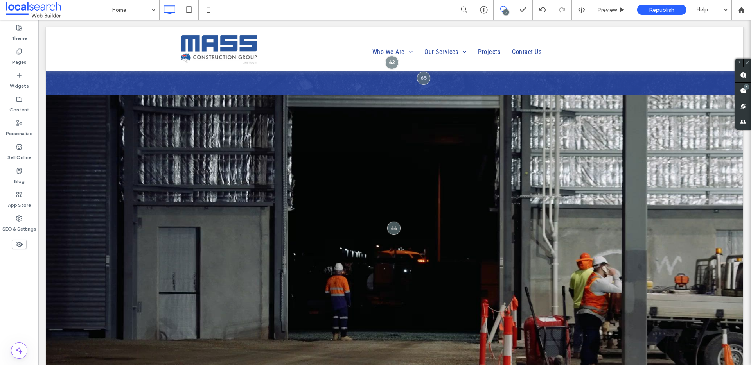
drag, startPoint x: 483, startPoint y: 71, endPoint x: 445, endPoint y: 345, distance: 276.2
click at [453, 365] on div at bounding box center [375, 365] width 751 height 0
click at [610, 365] on div at bounding box center [375, 365] width 751 height 0
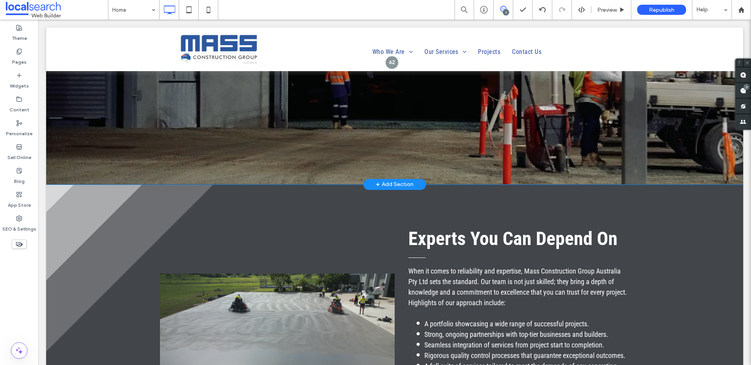
scroll to position [1243, 0]
click at [275, 135] on div "Click To Paste Row + Add Section" at bounding box center [394, 34] width 697 height 301
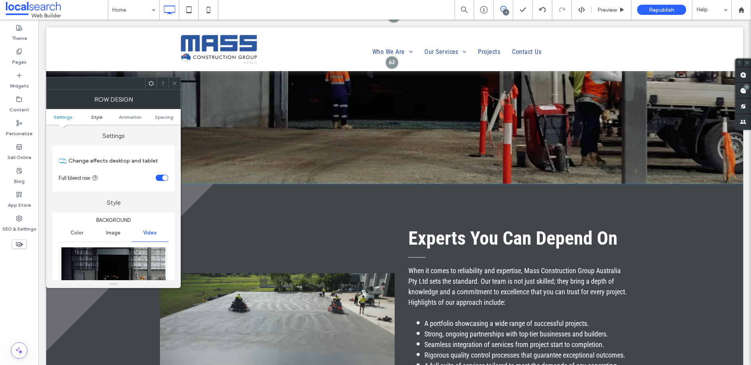
click at [101, 119] on span "Style" at bounding box center [96, 117] width 11 height 6
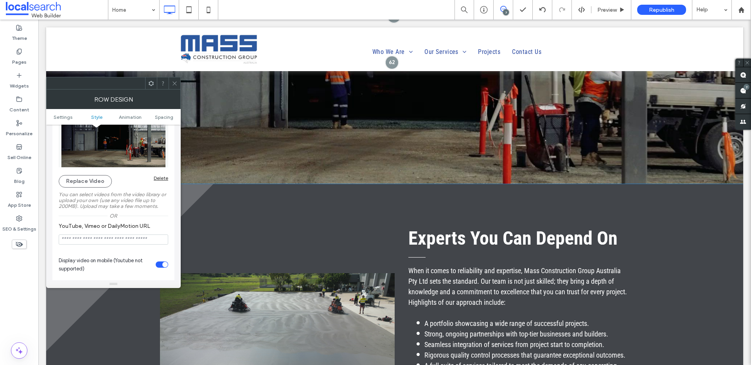
scroll to position [140, 0]
click at [176, 85] on icon at bounding box center [175, 84] width 6 height 6
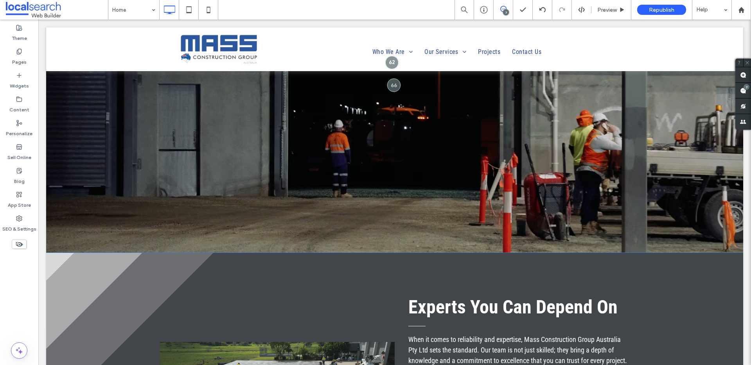
scroll to position [1094, 0]
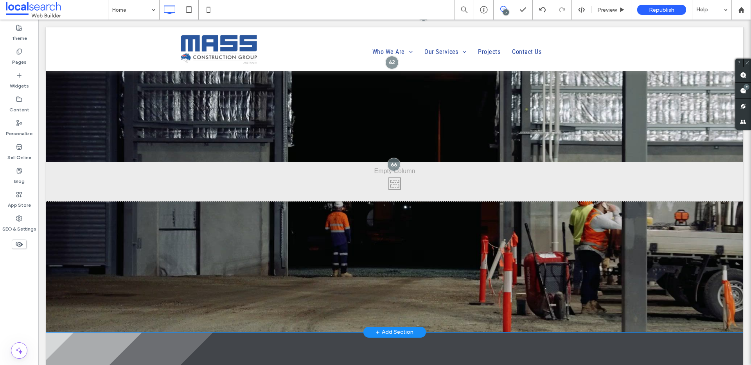
click at [322, 162] on div "Click To Paste" at bounding box center [394, 181] width 697 height 39
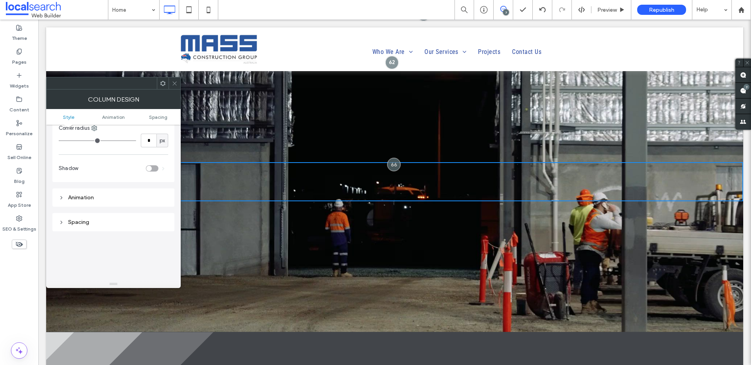
scroll to position [120, 0]
click at [79, 198] on div "Spacing" at bounding box center [113, 203] width 109 height 11
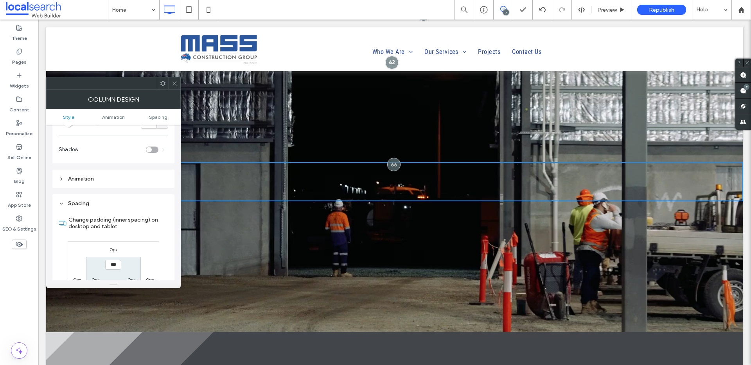
click at [81, 173] on div "Animation" at bounding box center [113, 179] width 122 height 18
click at [82, 177] on div "Animation" at bounding box center [113, 179] width 109 height 7
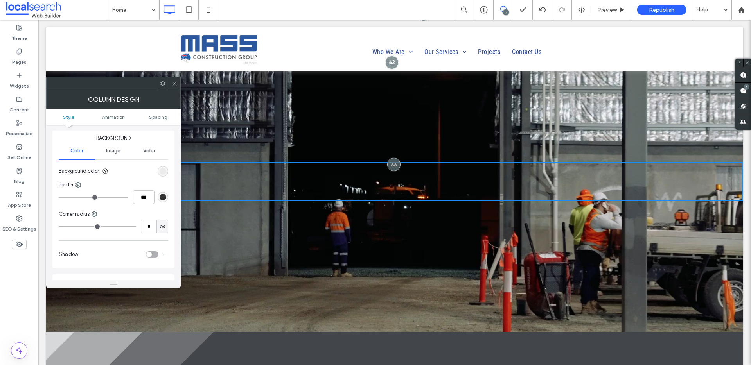
scroll to position [0, 0]
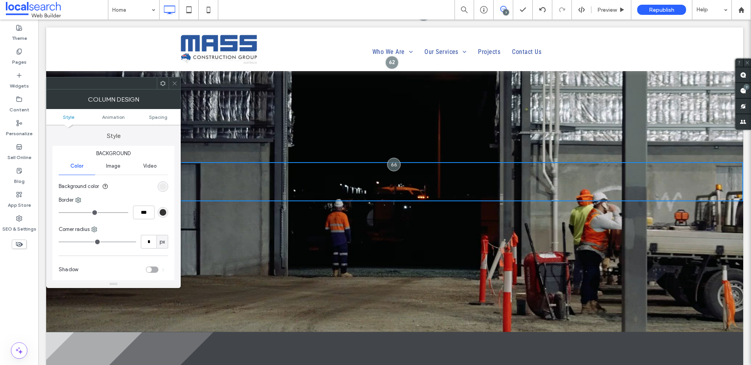
click at [176, 84] on use at bounding box center [174, 83] width 4 height 4
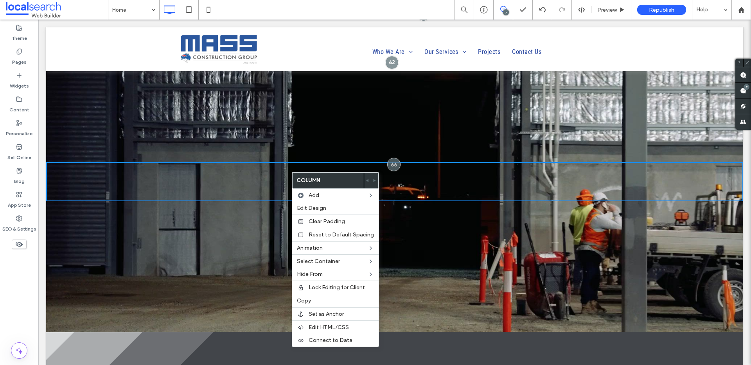
click at [286, 169] on div "Click To Paste" at bounding box center [394, 181] width 697 height 39
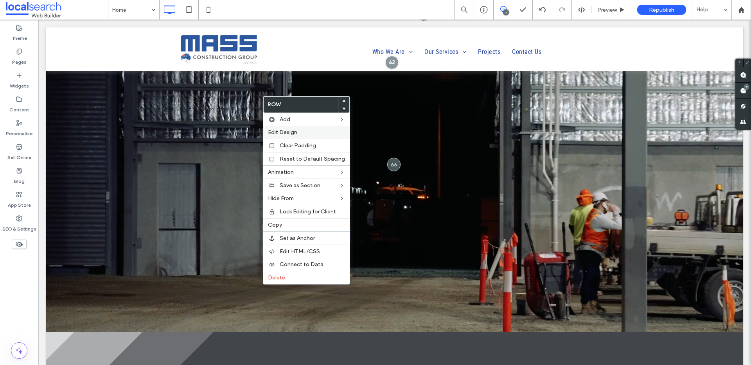
click at [296, 133] on span "Edit Design" at bounding box center [282, 132] width 29 height 7
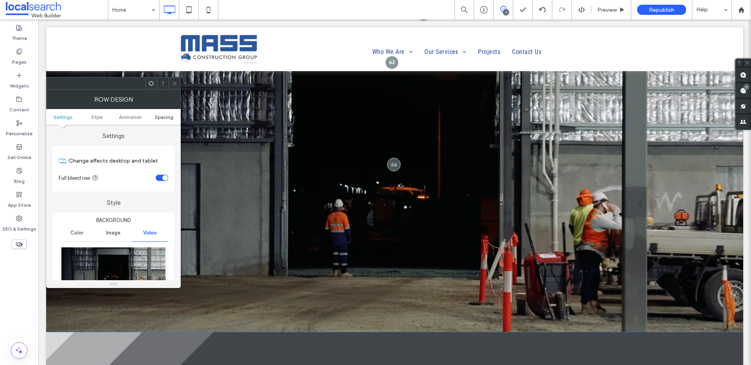
click at [164, 116] on span "Spacing" at bounding box center [164, 117] width 18 height 6
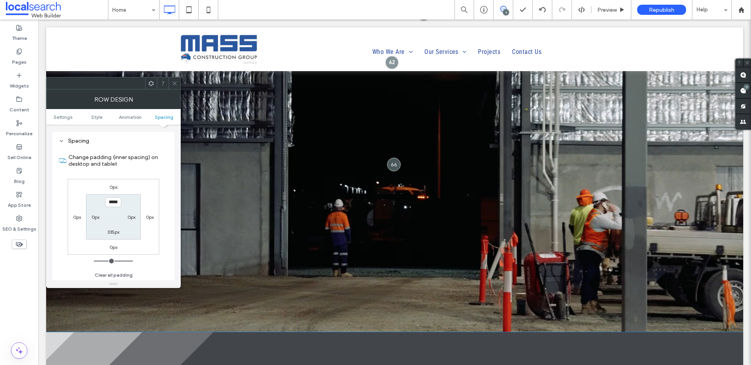
scroll to position [494, 0]
type input "*****"
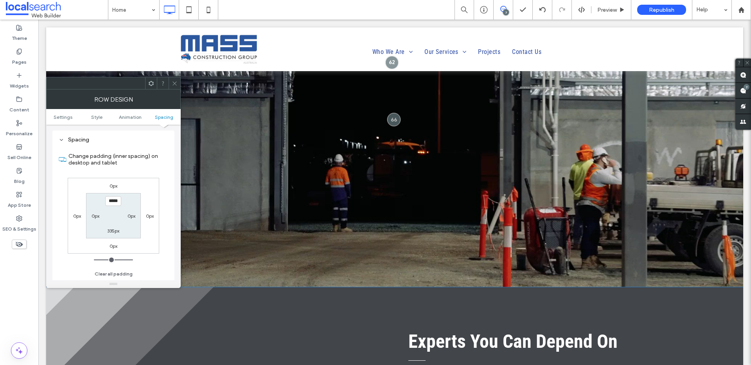
click at [111, 233] on label "335px" at bounding box center [113, 231] width 12 height 6
type input "***"
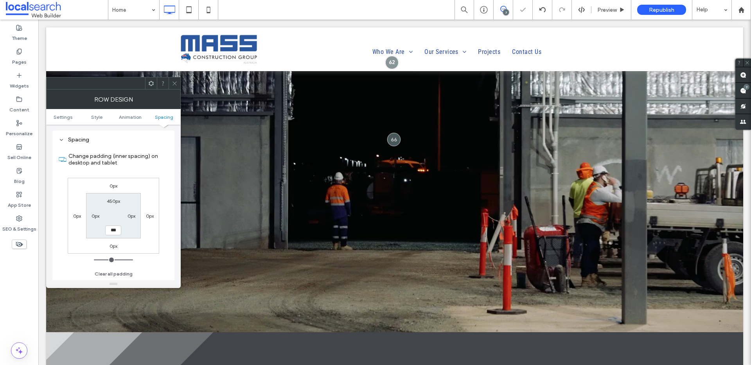
type input "***"
type input "*****"
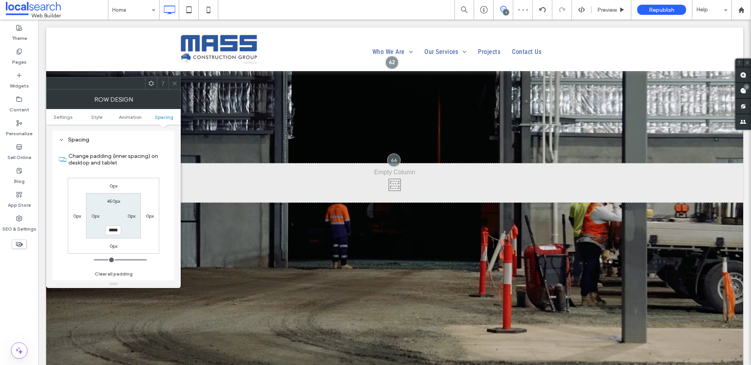
scroll to position [1134, 0]
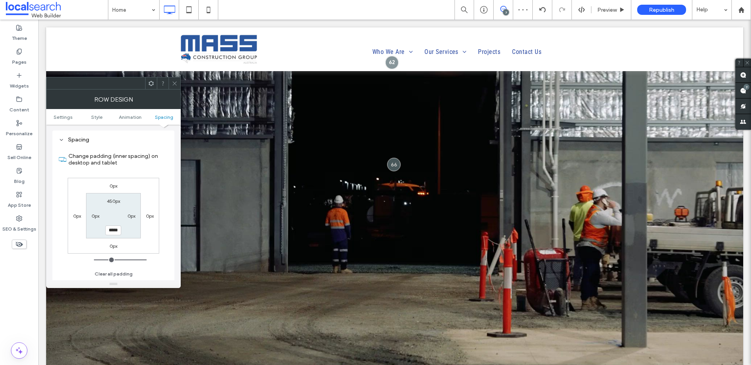
click at [115, 201] on label "450px" at bounding box center [113, 201] width 13 height 6
type input "***"
click at [115, 201] on input "*****" at bounding box center [113, 201] width 16 height 10
type input "***"
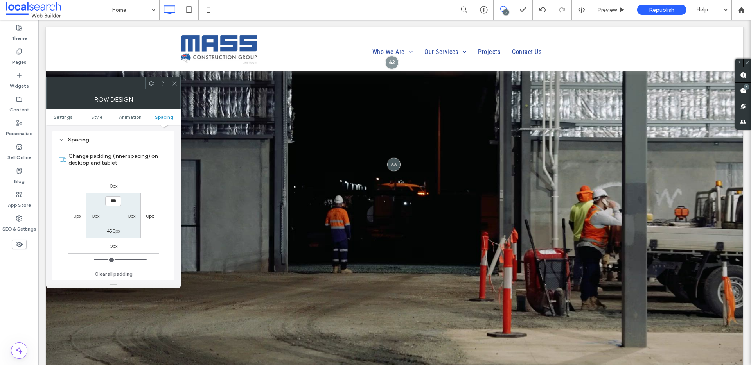
type input "*****"
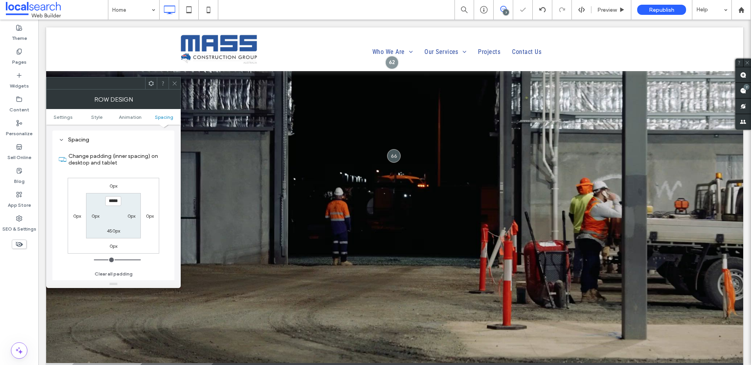
click at [113, 230] on label "450px" at bounding box center [113, 231] width 13 height 6
type input "***"
type input "*"
type input "***"
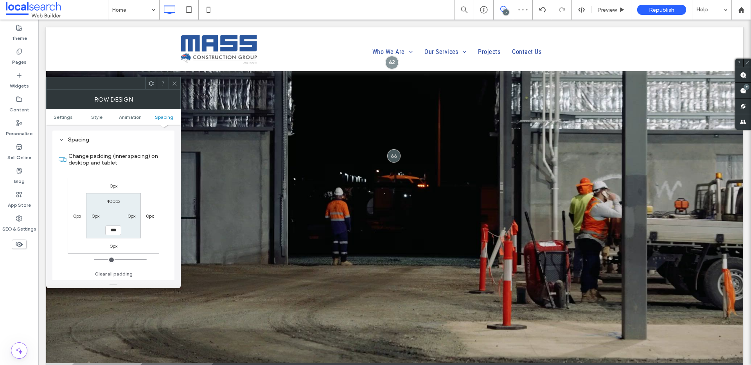
type input "*****"
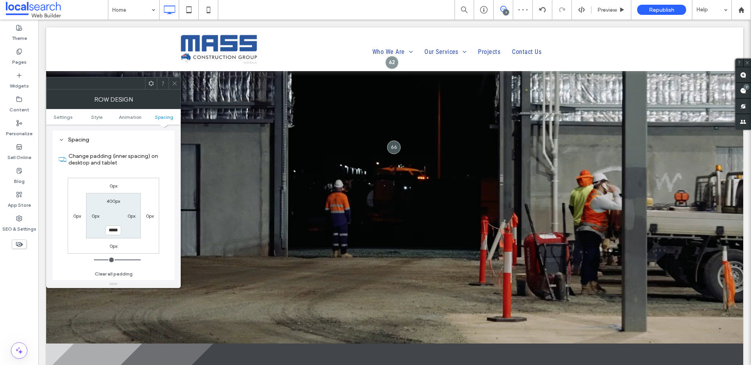
click at [175, 78] on span at bounding box center [175, 83] width 6 height 12
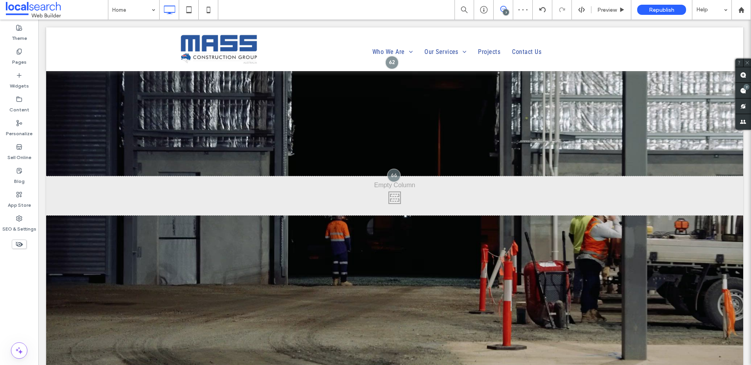
scroll to position [1071, 0]
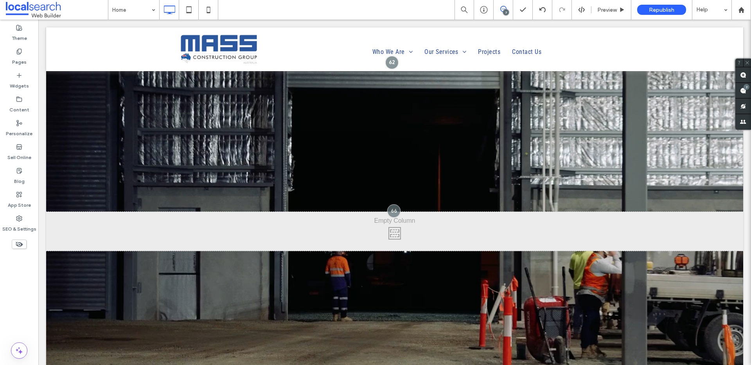
click at [593, 212] on div "Click To Paste" at bounding box center [394, 231] width 697 height 39
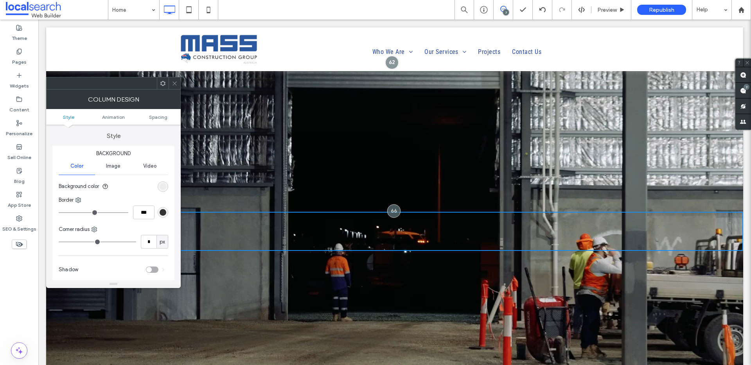
drag, startPoint x: 475, startPoint y: 185, endPoint x: 447, endPoint y: 224, distance: 47.9
click at [447, 365] on div at bounding box center [375, 365] width 751 height 0
click at [177, 365] on div at bounding box center [375, 365] width 751 height 0
click at [175, 87] on span at bounding box center [175, 83] width 6 height 12
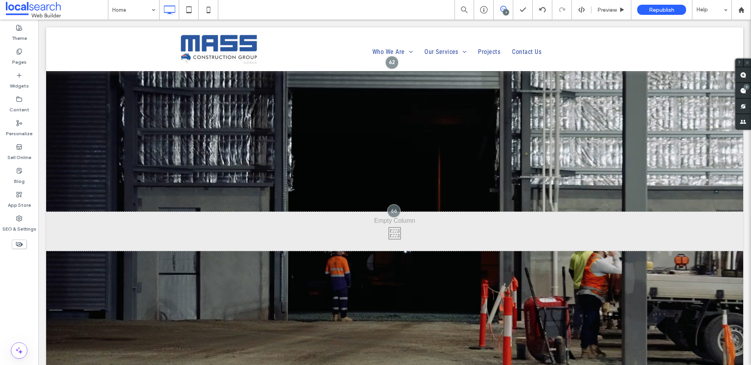
click at [224, 115] on div "Click To Paste Row + Add Section" at bounding box center [394, 232] width 697 height 352
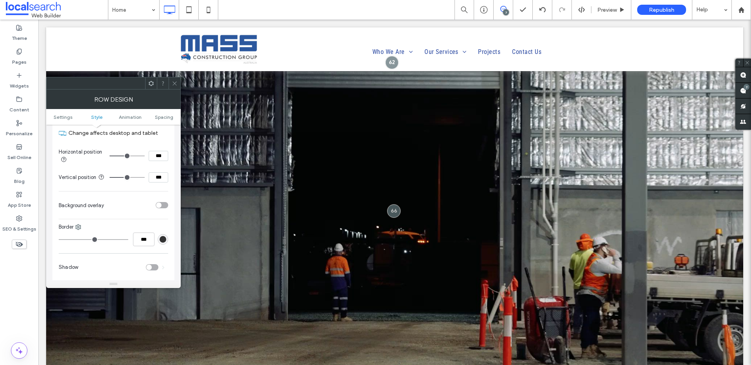
scroll to position [301, 0]
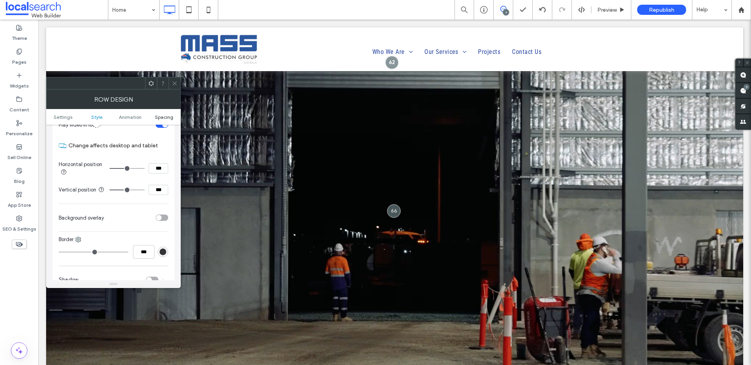
click at [163, 118] on span "Spacing" at bounding box center [164, 117] width 18 height 6
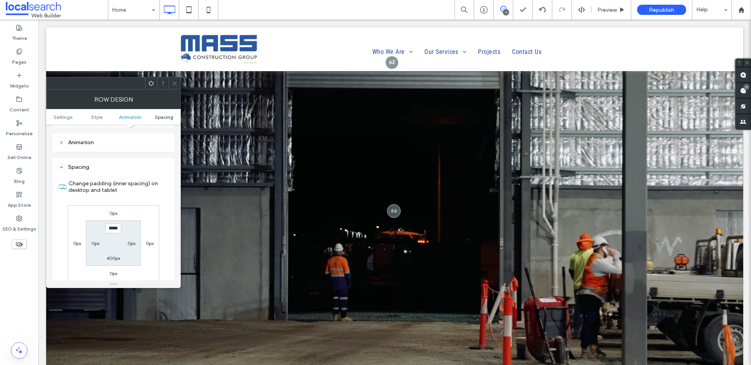
scroll to position [494, 0]
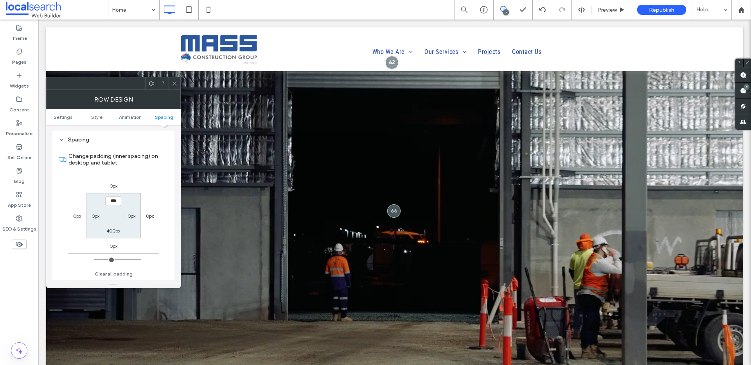
type input "*****"
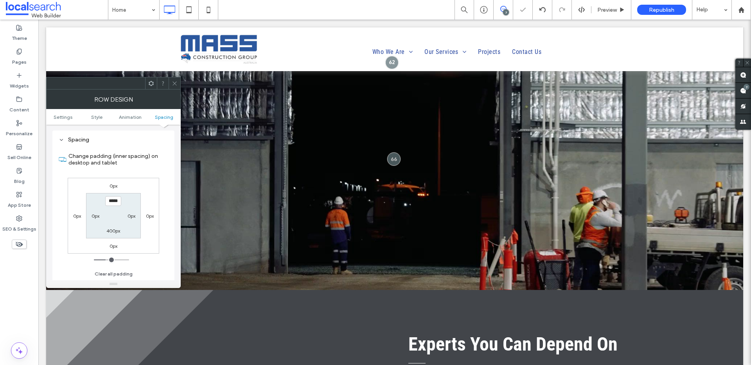
click at [114, 228] on label "400px" at bounding box center [113, 231] width 14 height 6
type input "***"
type input "*****"
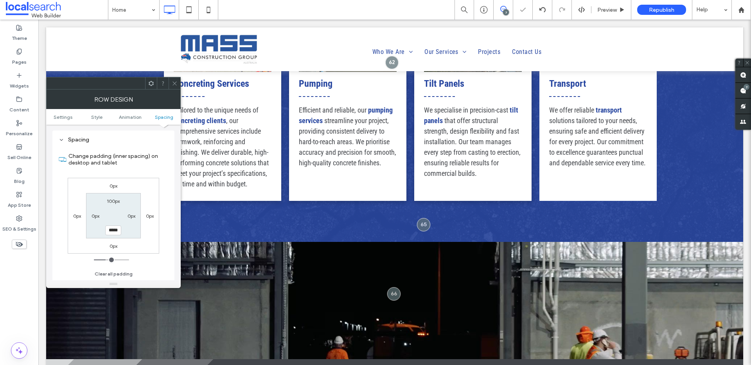
scroll to position [865, 0]
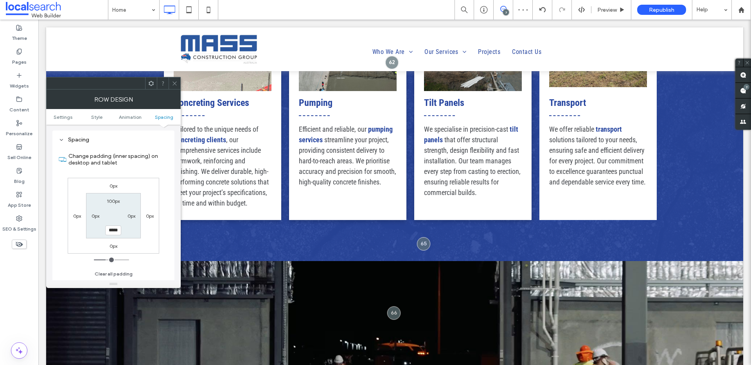
click at [176, 79] on span at bounding box center [175, 83] width 6 height 12
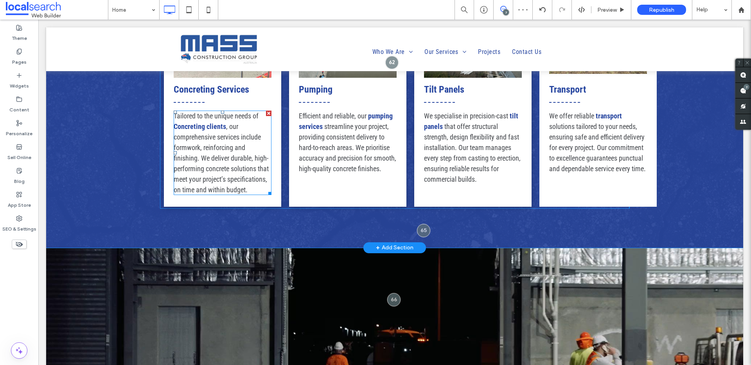
scroll to position [928, 0]
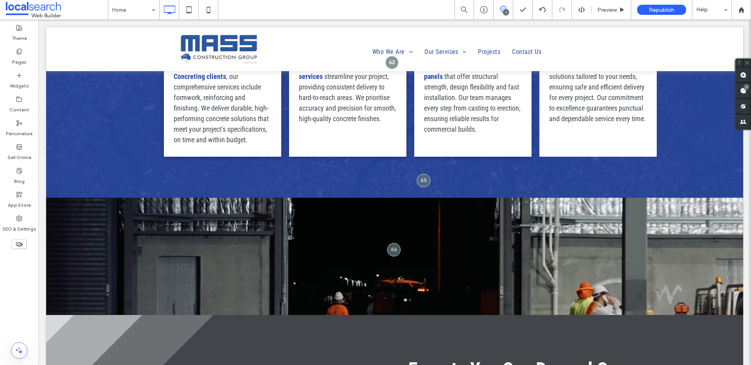
drag, startPoint x: 426, startPoint y: 170, endPoint x: 407, endPoint y: 287, distance: 118.3
click at [407, 365] on div at bounding box center [375, 365] width 751 height 0
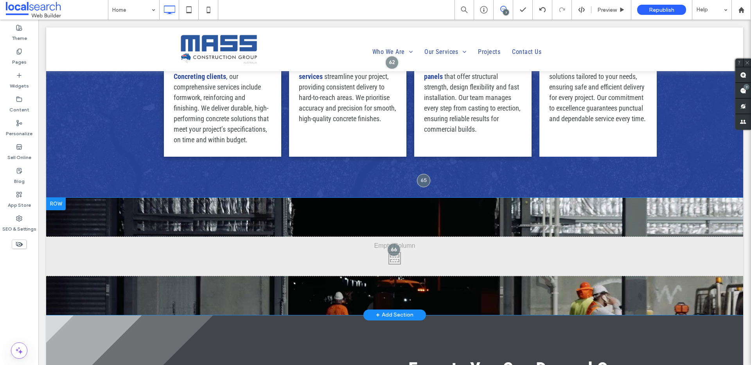
click at [496, 198] on div "Click To Paste Row + Add Section" at bounding box center [394, 256] width 697 height 117
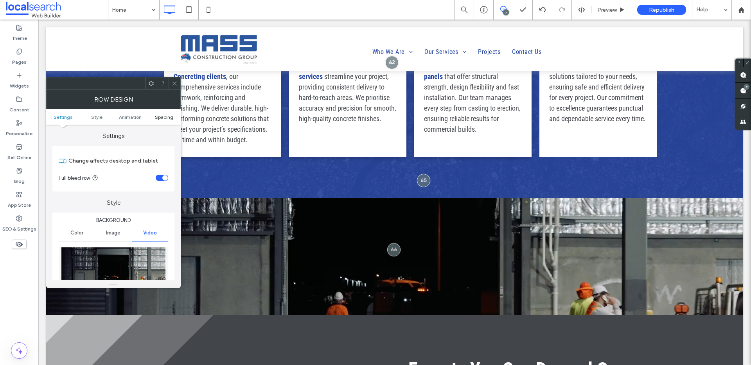
click at [165, 116] on span "Spacing" at bounding box center [164, 117] width 18 height 6
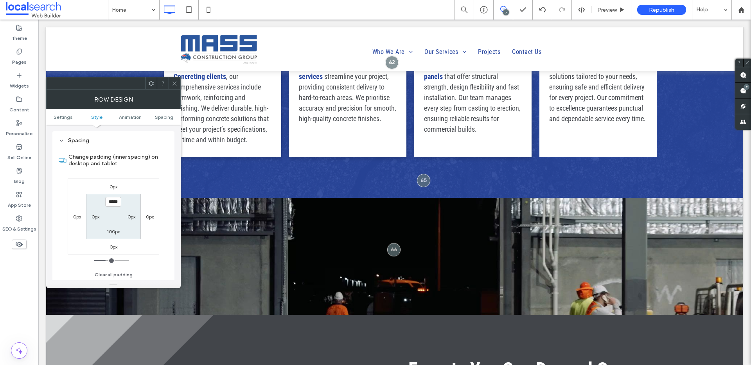
scroll to position [494, 0]
type input "*****"
click at [111, 229] on label "100px" at bounding box center [113, 231] width 13 height 6
type input "***"
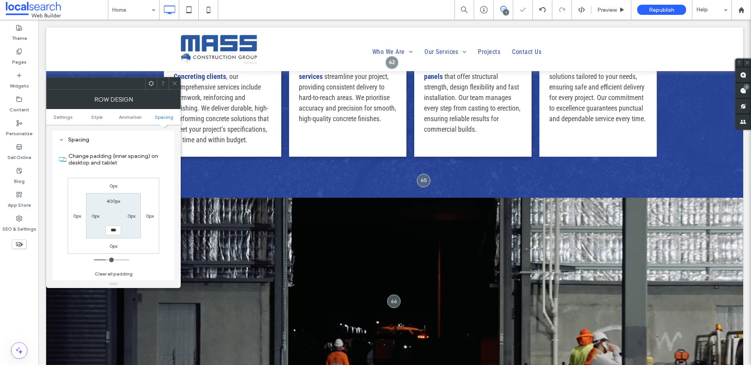
type input "***"
type input "*****"
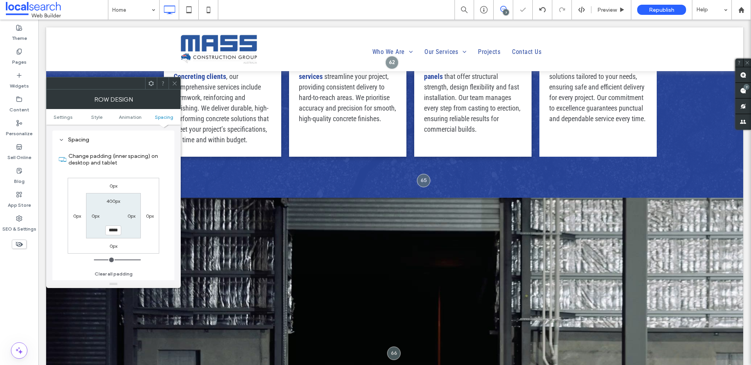
click at [175, 81] on icon at bounding box center [175, 84] width 6 height 6
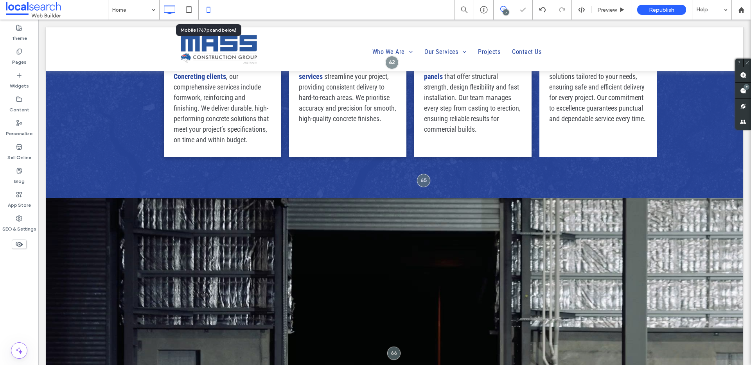
click at [212, 9] on icon at bounding box center [209, 10] width 16 height 16
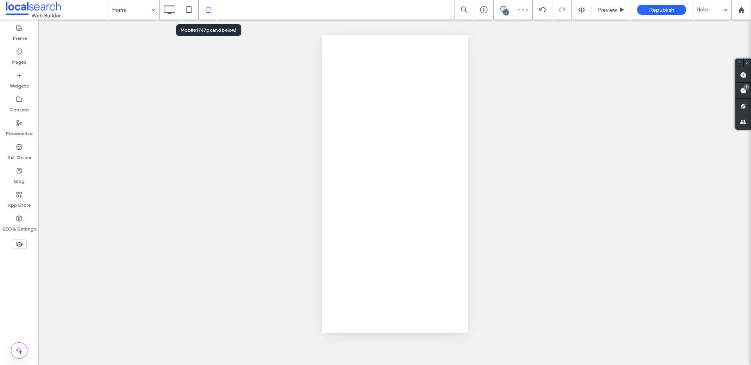
scroll to position [0, 0]
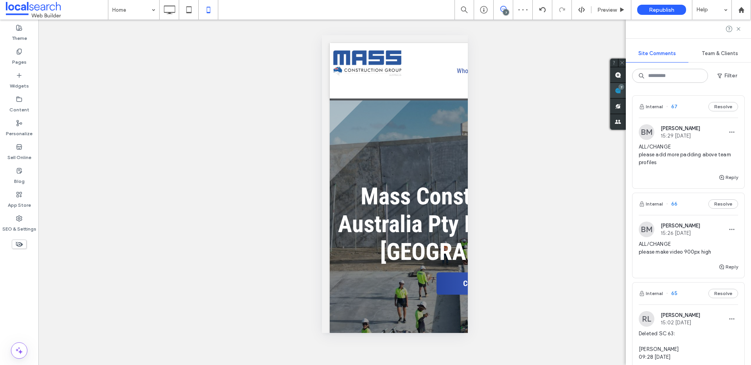
click at [746, 92] on div "Site Comments Team & Clients Filter Internal 67 Resolve BM Bridie Mallon 15:29 …" at bounding box center [687, 193] width 125 height 346
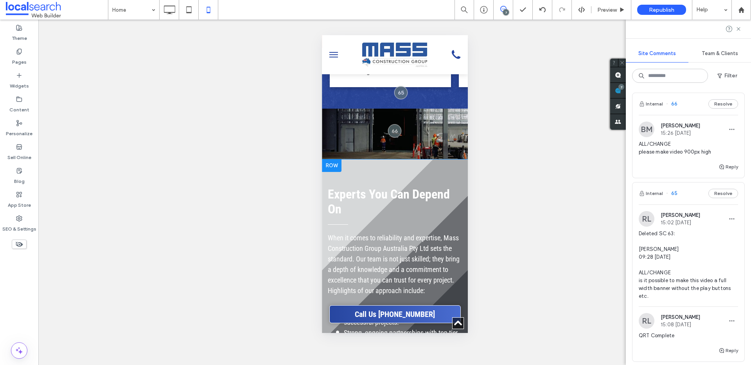
scroll to position [1141, 0]
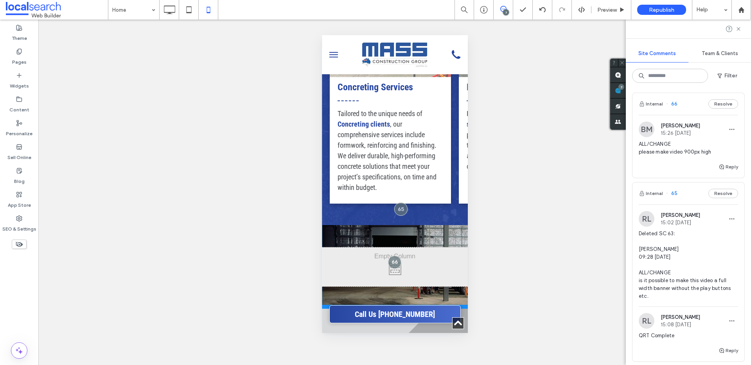
drag, startPoint x: 351, startPoint y: 269, endPoint x: 664, endPoint y: 330, distance: 318.7
click at [342, 305] on div at bounding box center [394, 307] width 146 height 4
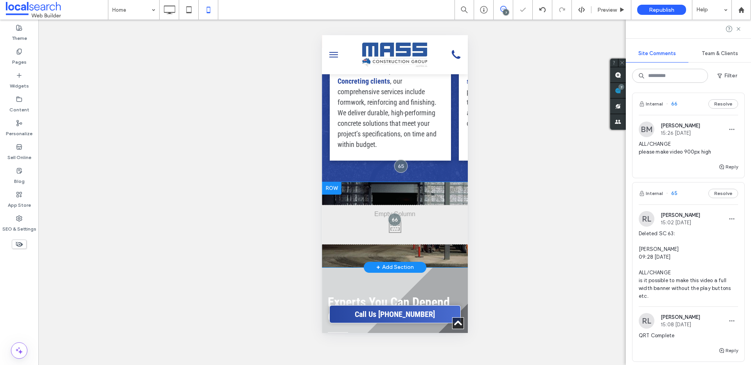
scroll to position [1217, 0]
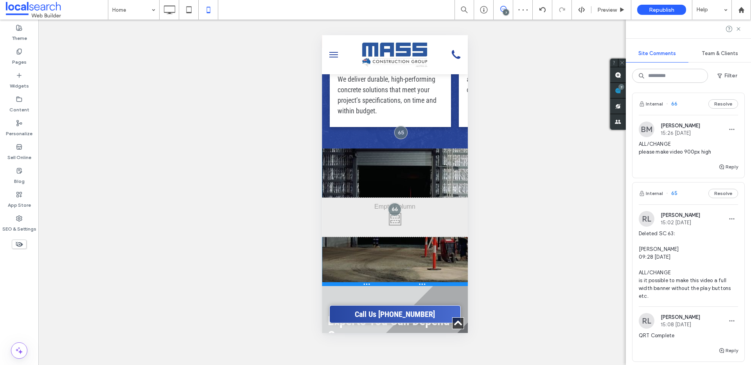
drag, startPoint x: 342, startPoint y: 226, endPoint x: 666, endPoint y: 312, distance: 335.3
click at [344, 282] on div at bounding box center [394, 284] width 146 height 4
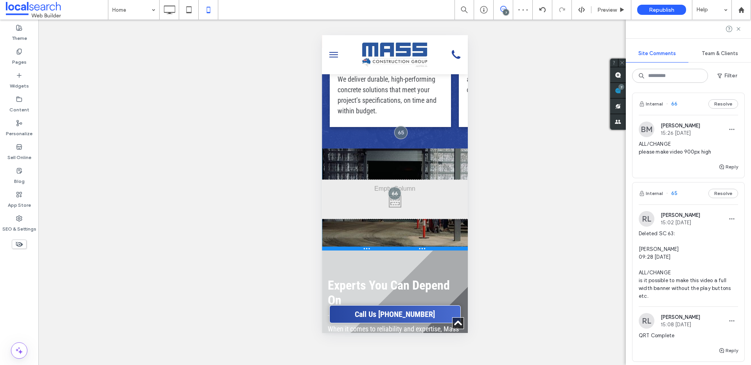
drag, startPoint x: 432, startPoint y: 279, endPoint x: 441, endPoint y: 244, distance: 35.8
click at [441, 247] on div at bounding box center [394, 249] width 146 height 4
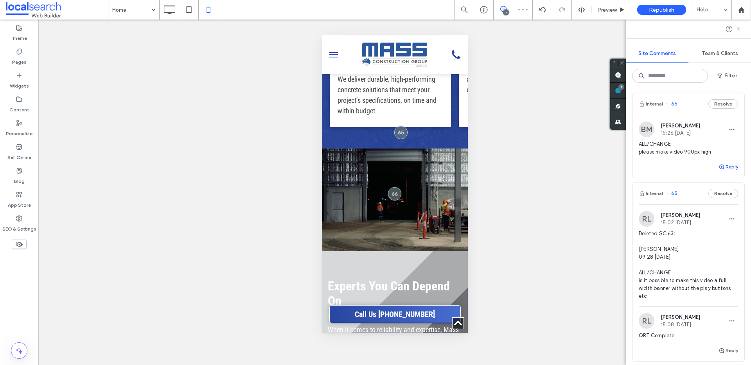
click at [722, 170] on button "Reply" at bounding box center [728, 166] width 20 height 9
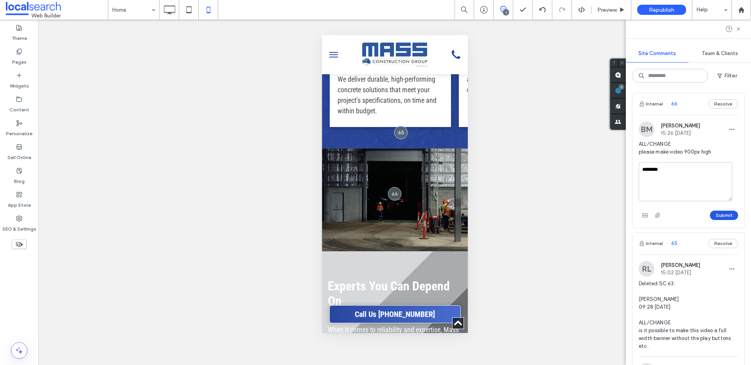
type textarea "********"
click at [709, 216] on button "Submit" at bounding box center [723, 215] width 28 height 9
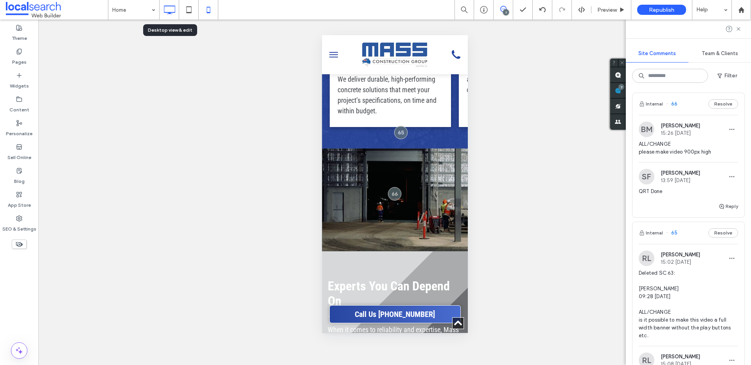
click at [172, 4] on icon at bounding box center [169, 10] width 16 height 16
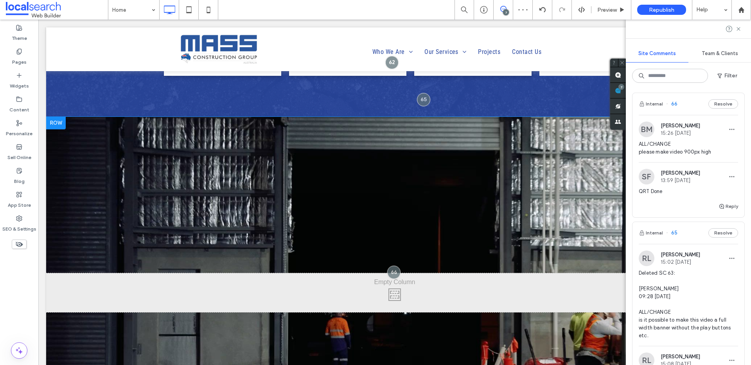
scroll to position [1141, 0]
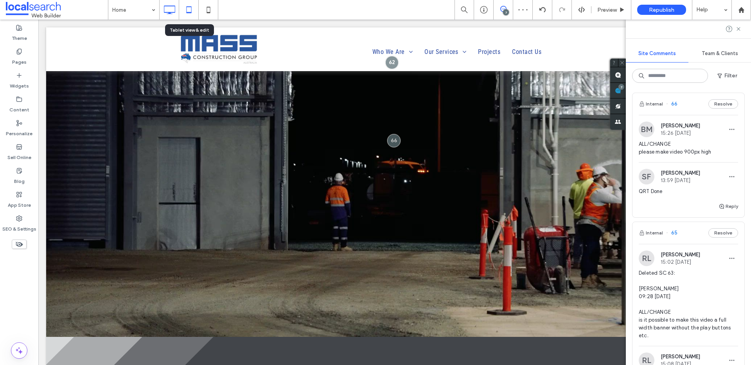
click at [198, 4] on div at bounding box center [188, 10] width 19 height 16
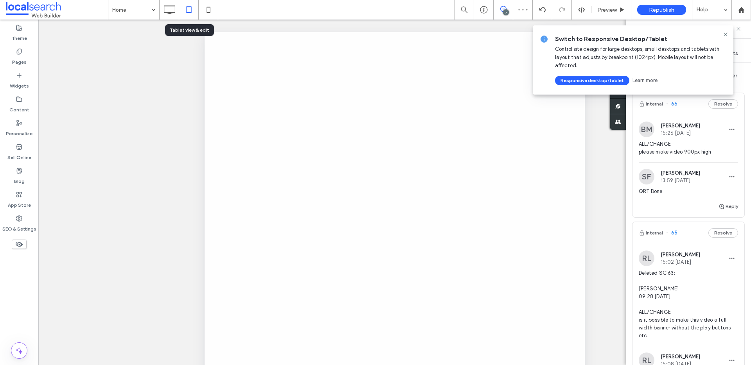
scroll to position [0, 0]
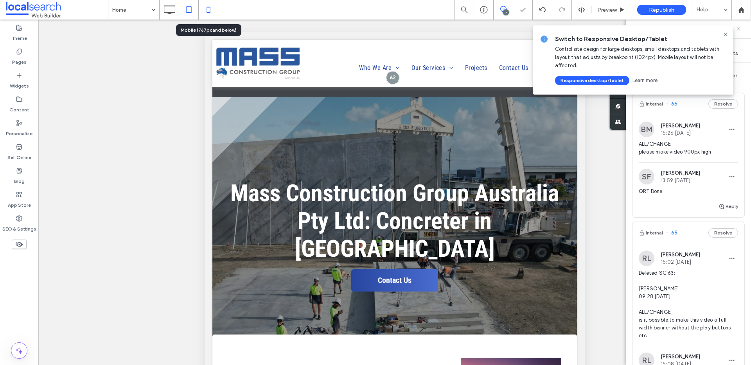
click at [208, 10] on icon at bounding box center [209, 10] width 16 height 16
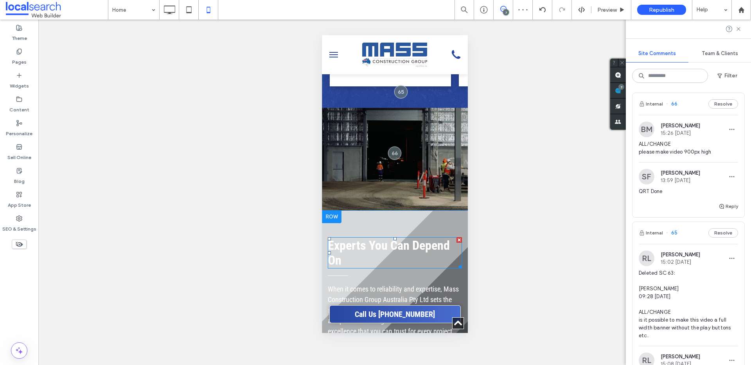
scroll to position [1242, 0]
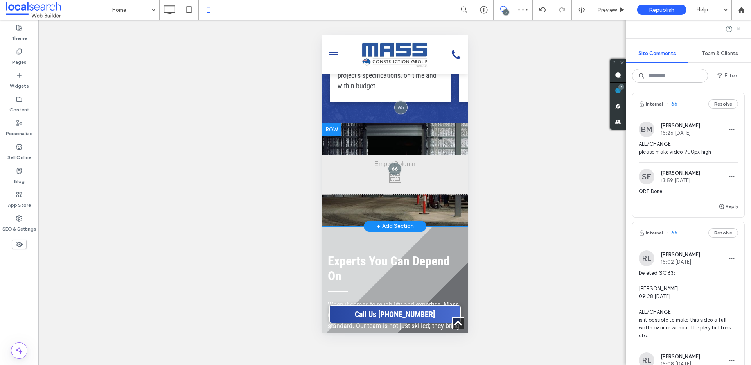
click at [363, 203] on div "Click To Paste Row + Add Section" at bounding box center [394, 175] width 146 height 103
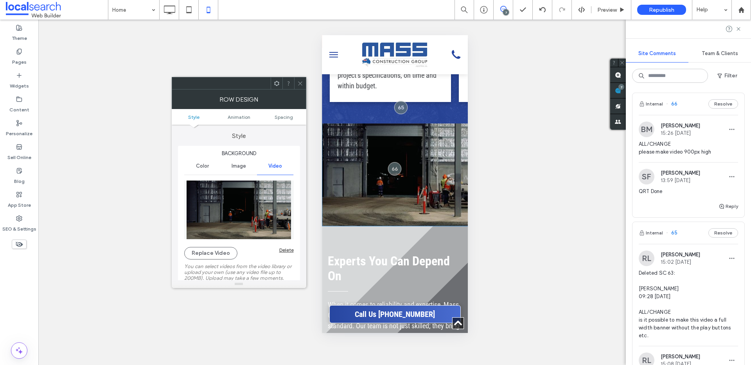
drag, startPoint x: 301, startPoint y: 83, endPoint x: 305, endPoint y: 88, distance: 6.4
click at [301, 83] on icon at bounding box center [300, 84] width 6 height 6
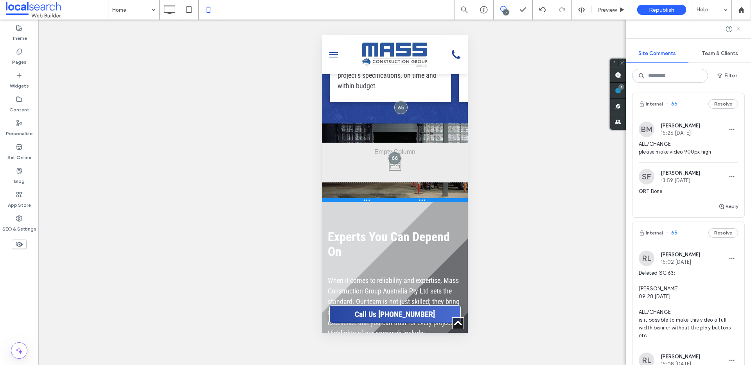
drag, startPoint x: 351, startPoint y: 219, endPoint x: 672, endPoint y: 231, distance: 321.2
click at [350, 198] on div at bounding box center [394, 200] width 146 height 4
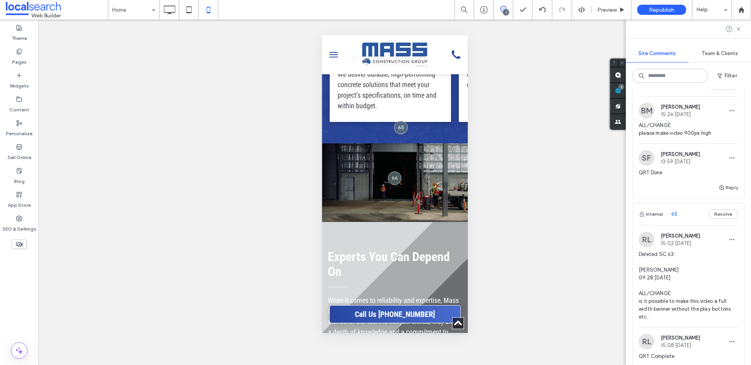
scroll to position [0, 0]
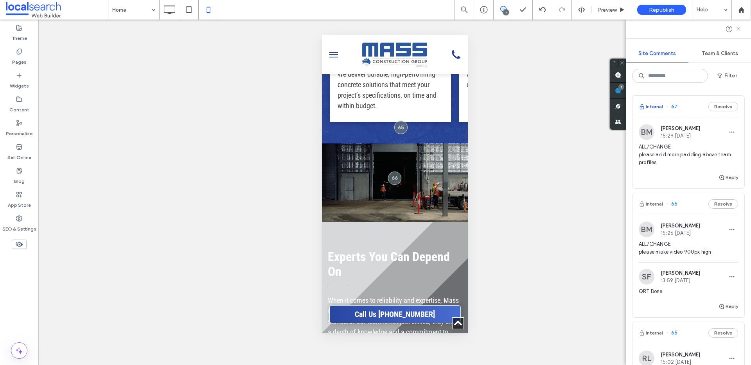
click at [656, 103] on button "Internal" at bounding box center [650, 106] width 24 height 9
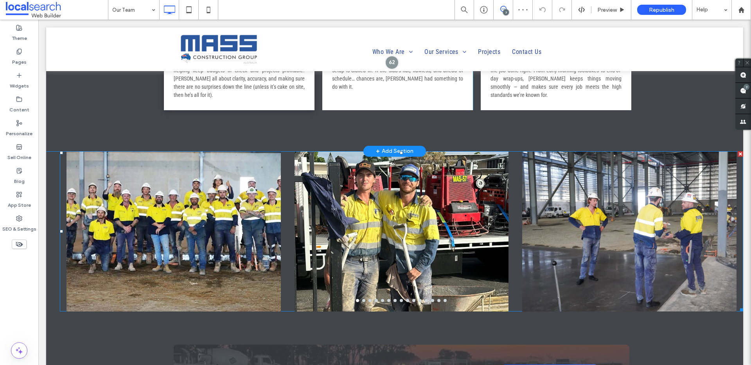
scroll to position [665, 0]
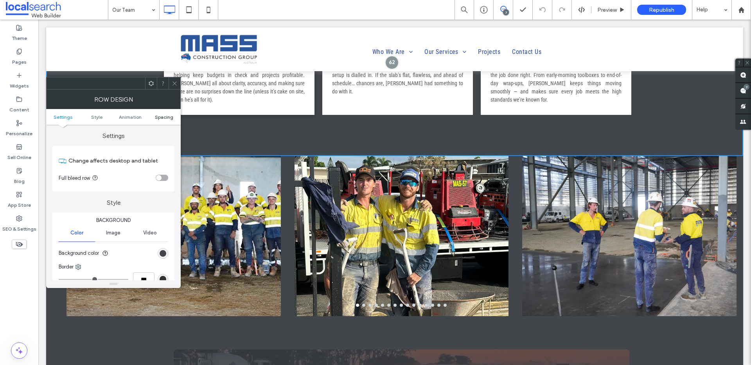
click at [162, 118] on span "Spacing" at bounding box center [164, 117] width 18 height 6
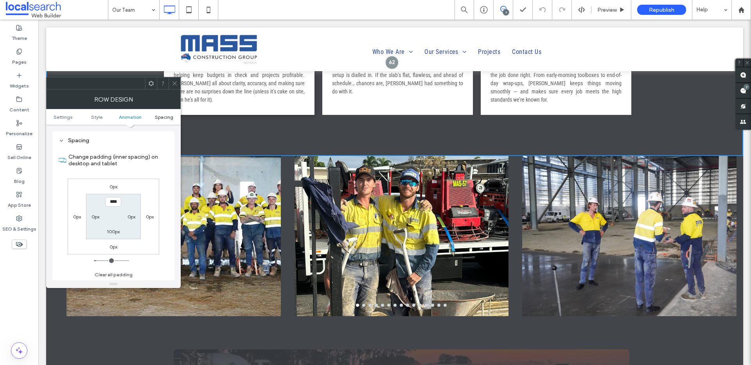
scroll to position [221, 0]
type input "*****"
type input "***"
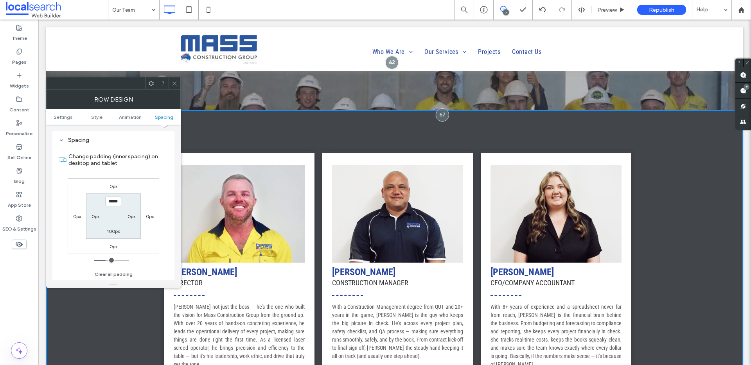
scroll to position [104, 0]
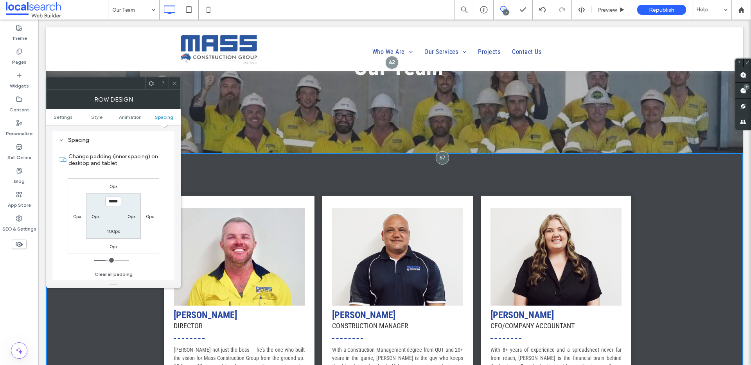
click at [176, 83] on icon at bounding box center [175, 84] width 6 height 6
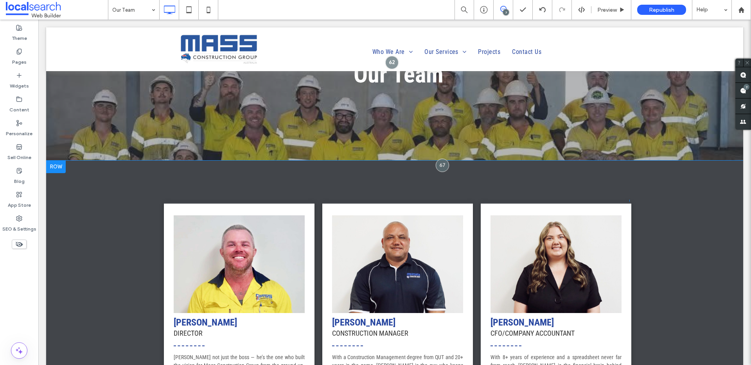
scroll to position [89, 0]
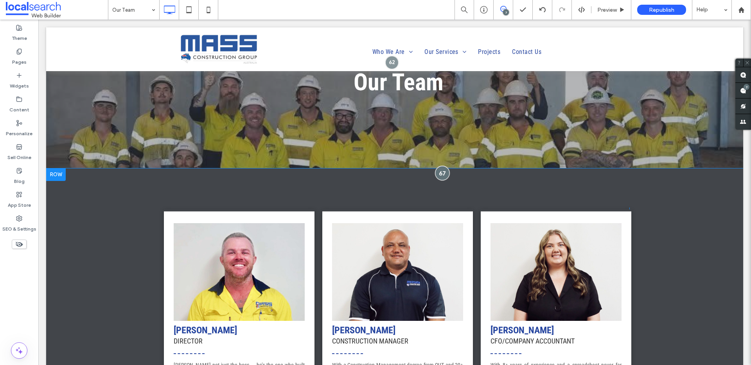
click at [441, 173] on div at bounding box center [442, 173] width 14 height 14
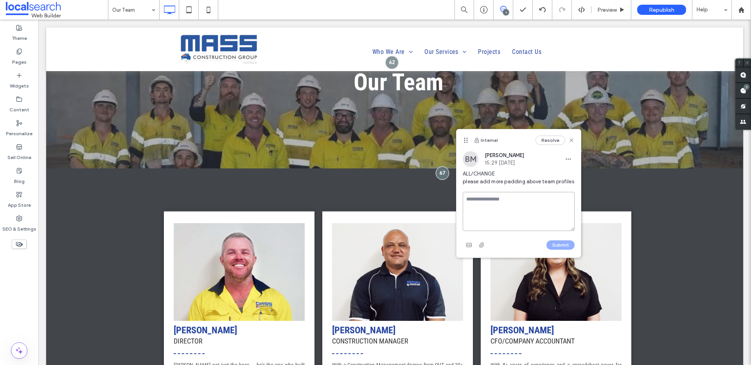
click at [500, 199] on textarea at bounding box center [518, 211] width 112 height 39
type textarea "********"
click at [569, 244] on button "Submit" at bounding box center [560, 244] width 28 height 9
click at [574, 139] on icon at bounding box center [571, 140] width 6 height 6
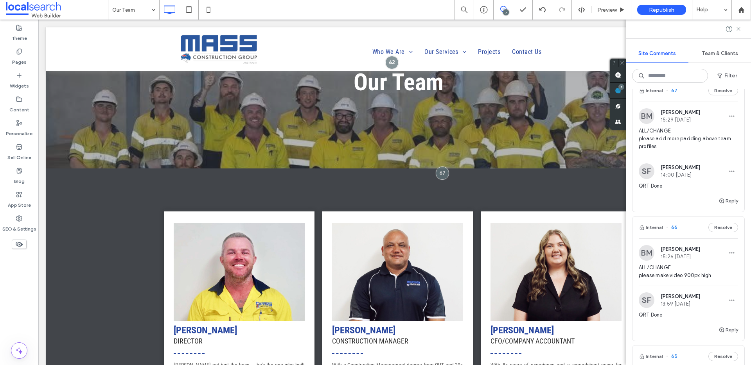
scroll to position [0, 0]
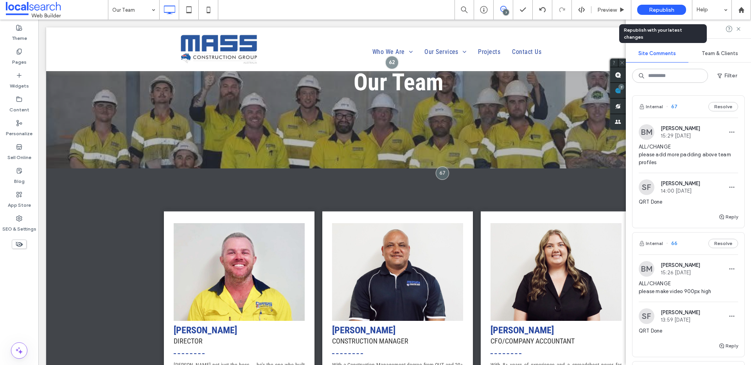
click at [653, 9] on span "Republish" at bounding box center [660, 10] width 25 height 7
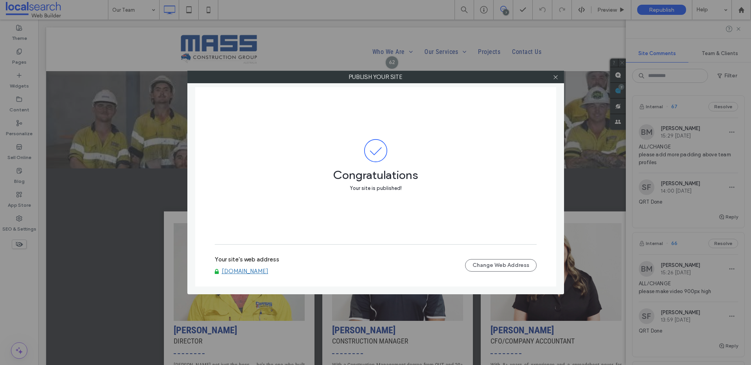
click at [268, 269] on link "www.massconstructiongroup.com.au" at bounding box center [245, 271] width 47 height 7
click at [554, 78] on use at bounding box center [555, 77] width 4 height 4
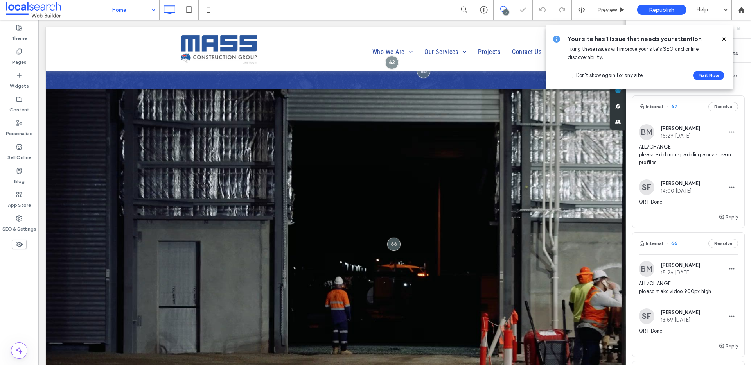
scroll to position [1101, 0]
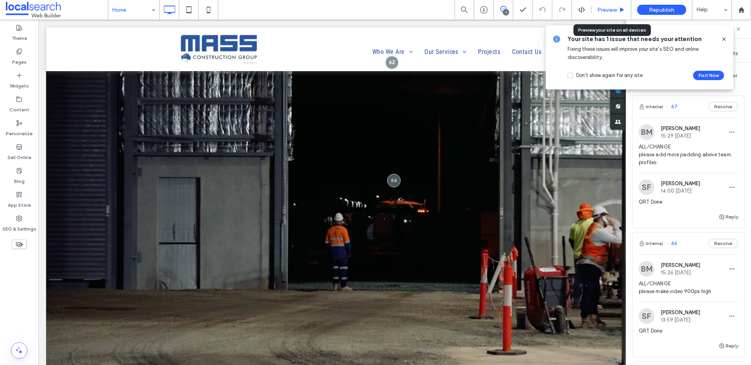
click at [607, 7] on span "Preview" at bounding box center [607, 10] width 20 height 7
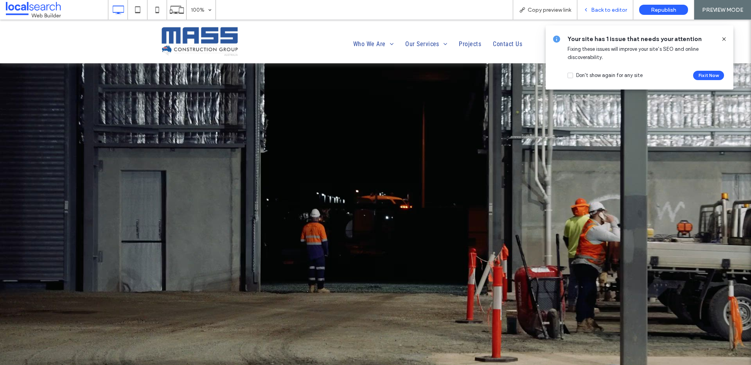
click at [601, 9] on span "Back to editor" at bounding box center [609, 10] width 36 height 7
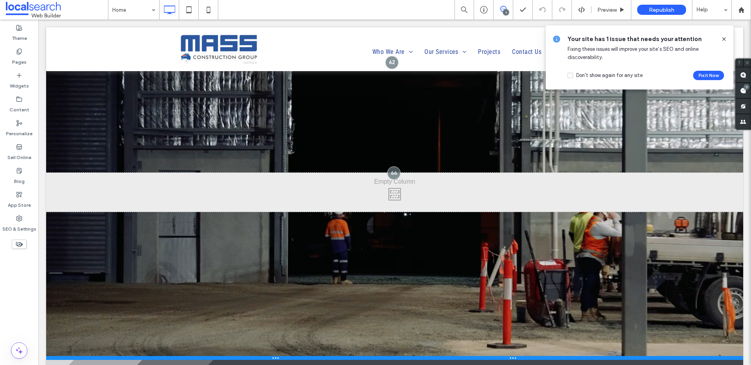
drag, startPoint x: 282, startPoint y: 347, endPoint x: 283, endPoint y: 330, distance: 16.8
click at [283, 356] on div at bounding box center [394, 358] width 697 height 4
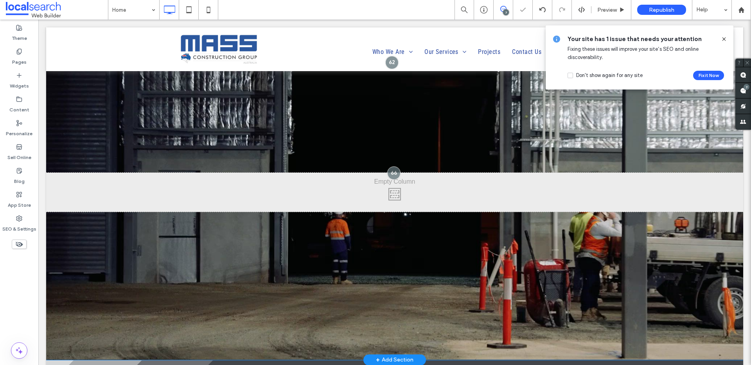
click at [285, 288] on div "Click To Paste Row + Add Section" at bounding box center [394, 192] width 697 height 335
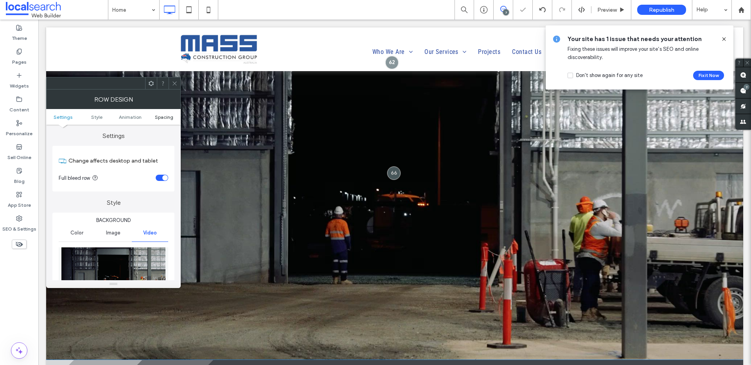
click at [164, 117] on span "Spacing" at bounding box center [164, 117] width 18 height 6
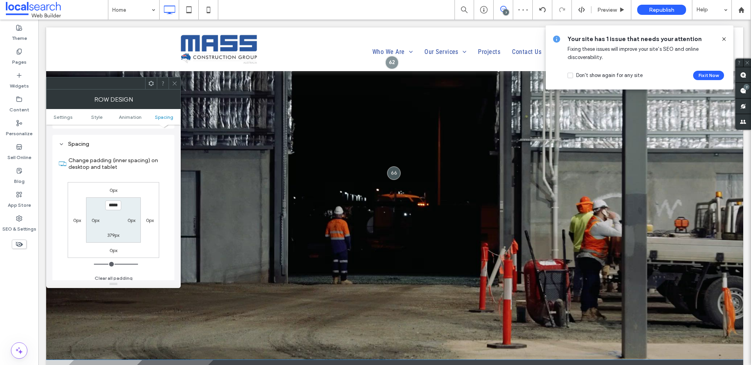
scroll to position [494, 0]
type input "*****"
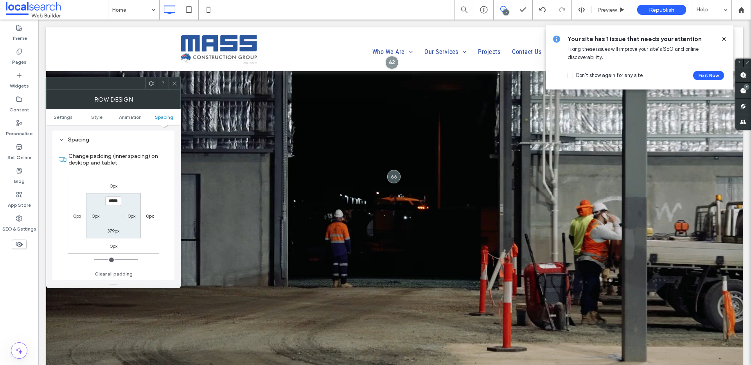
click at [106, 233] on div "379px" at bounding box center [113, 231] width 18 height 8
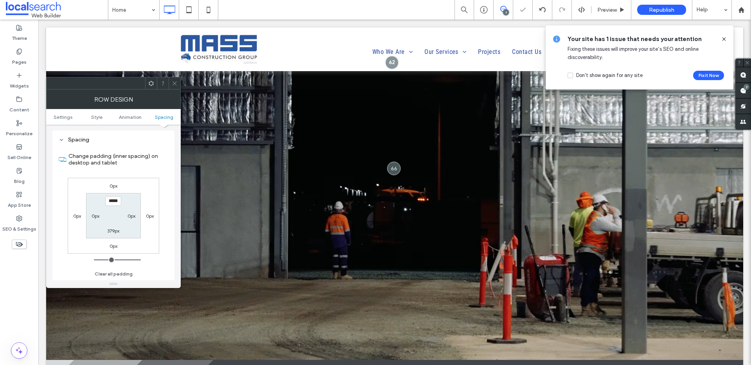
click at [108, 231] on label "379px" at bounding box center [113, 231] width 12 height 6
type input "***"
type input "*****"
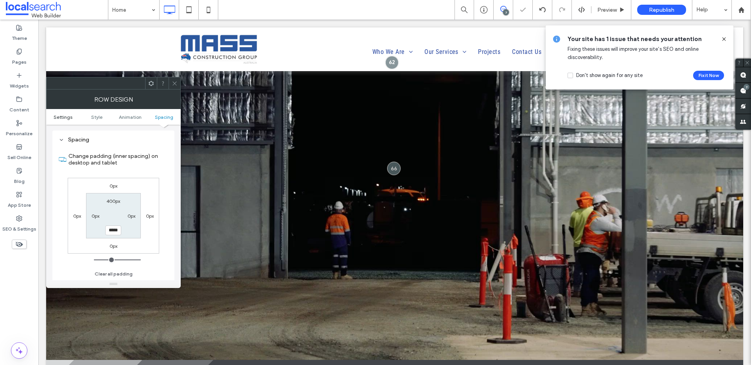
click at [57, 120] on span "Settings" at bounding box center [63, 117] width 19 height 6
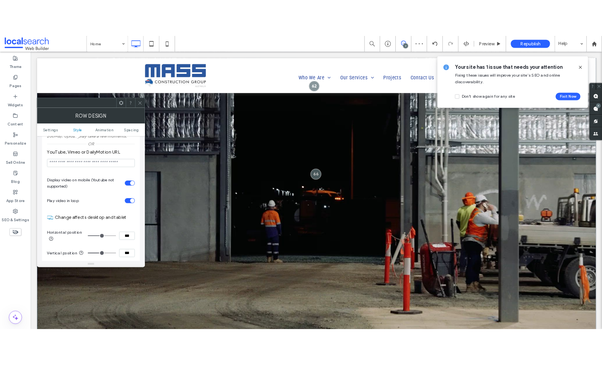
scroll to position [1118, 0]
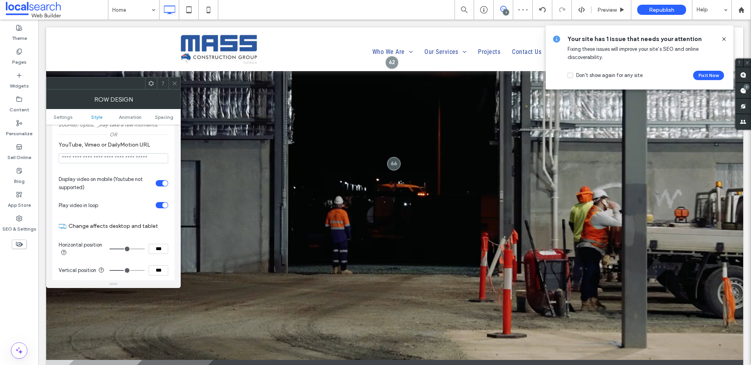
click at [158, 268] on input "***" at bounding box center [159, 270] width 20 height 10
type input "***"
type input "**"
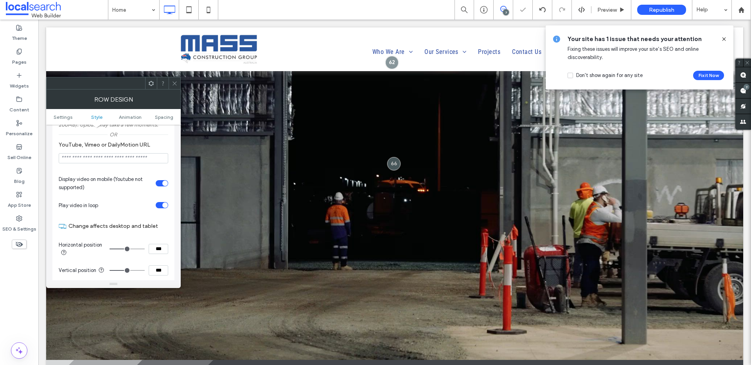
click at [176, 81] on use at bounding box center [174, 83] width 4 height 4
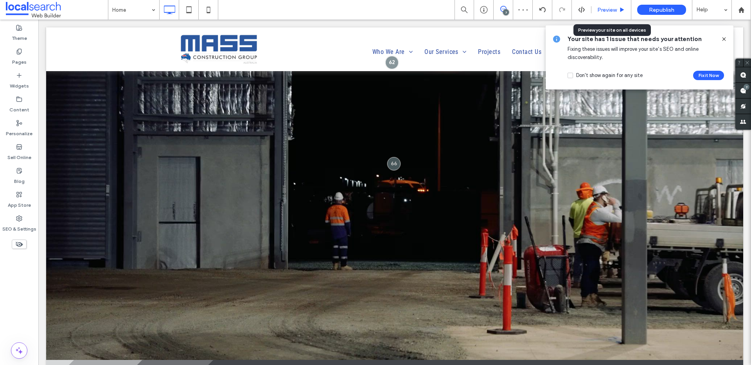
click at [617, 9] on div "Preview" at bounding box center [610, 10] width 39 height 7
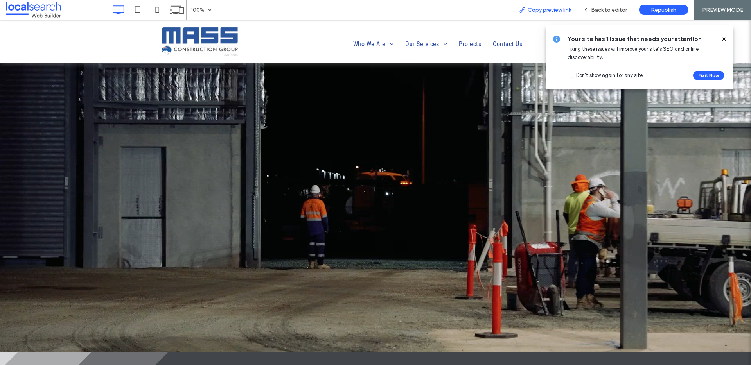
click at [539, 9] on span "Copy preview link" at bounding box center [548, 10] width 43 height 7
click at [660, 10] on span "Republish" at bounding box center [662, 10] width 25 height 7
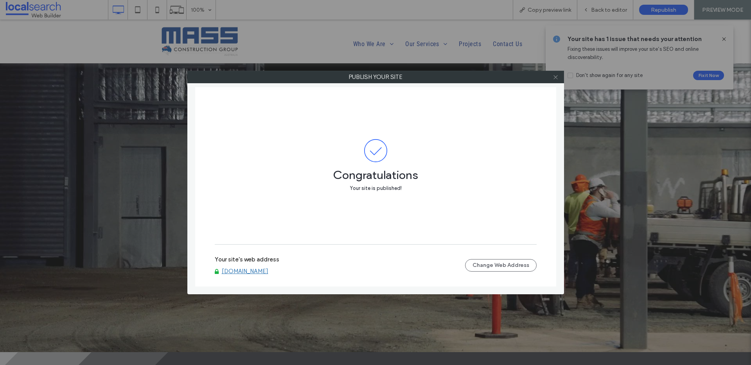
click at [555, 76] on icon at bounding box center [555, 77] width 6 height 6
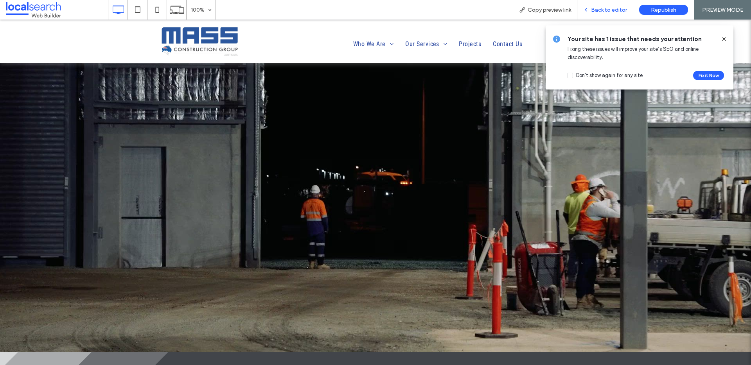
click at [601, 13] on div "Back to editor" at bounding box center [605, 10] width 56 height 20
click at [602, 11] on span "Back to editor" at bounding box center [609, 10] width 36 height 7
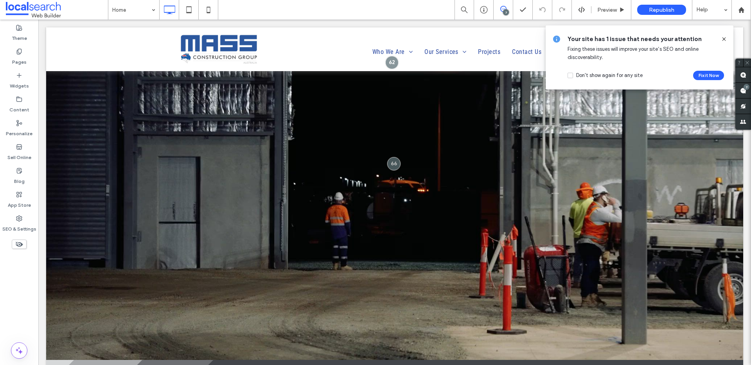
drag, startPoint x: 724, startPoint y: 41, endPoint x: 689, endPoint y: 31, distance: 36.5
click at [724, 41] on icon at bounding box center [723, 39] width 6 height 6
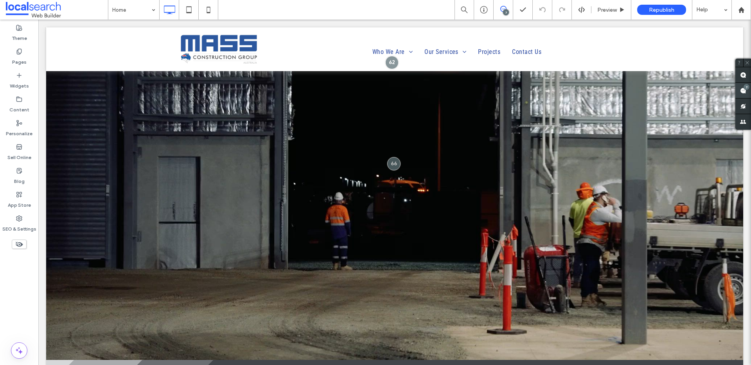
click at [742, 90] on span at bounding box center [743, 90] width 16 height 15
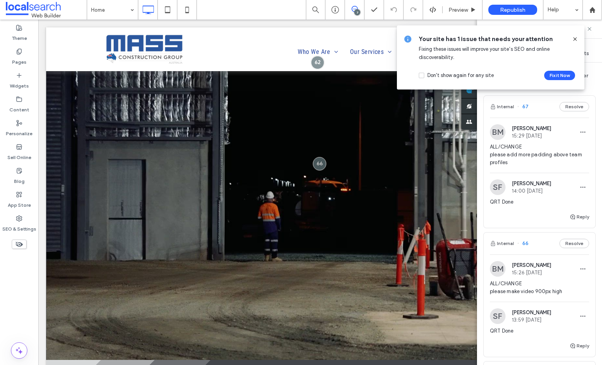
click at [573, 36] on icon at bounding box center [575, 39] width 6 height 6
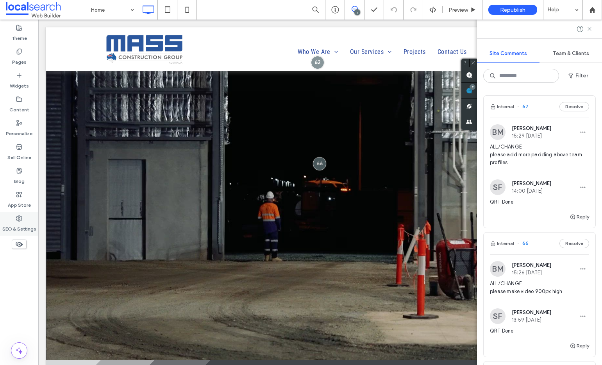
click at [22, 219] on div "SEO & Settings" at bounding box center [19, 224] width 38 height 24
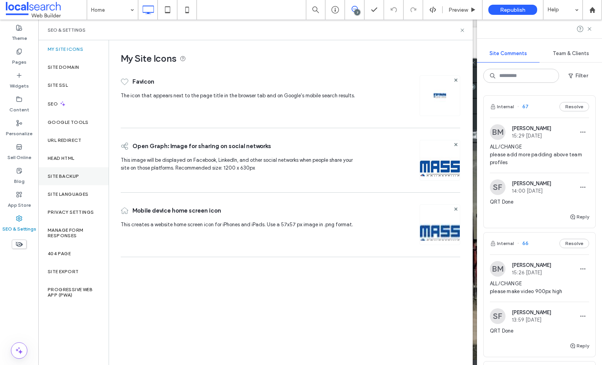
click at [77, 170] on div "Site Backup" at bounding box center [73, 176] width 70 height 18
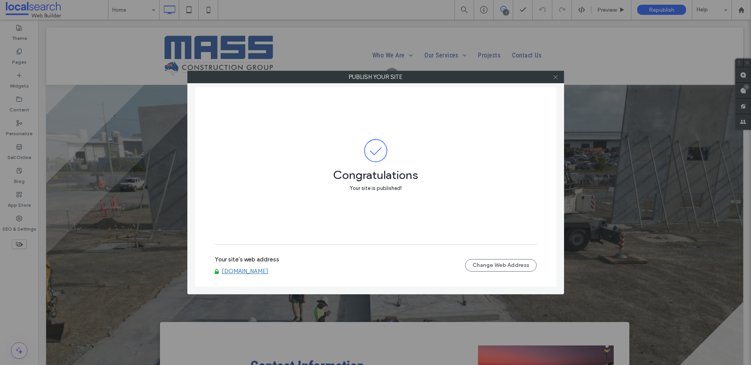
click at [556, 77] on icon at bounding box center [555, 77] width 6 height 6
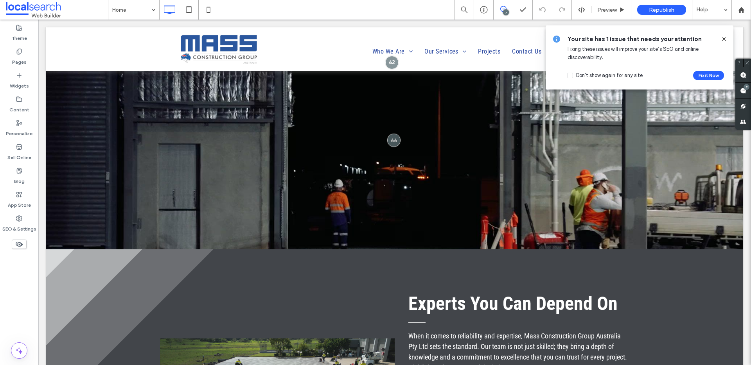
scroll to position [976, 0]
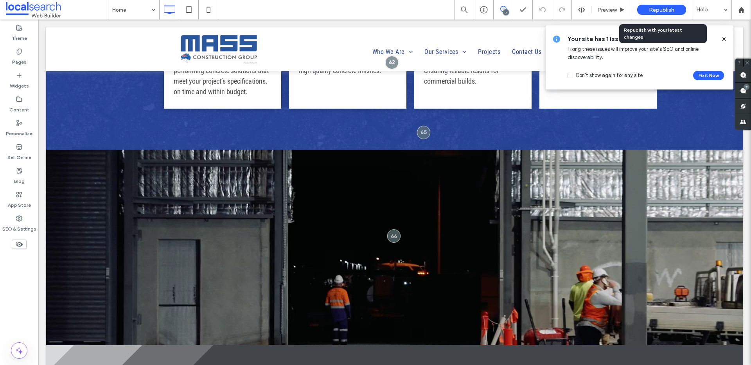
click at [602, 7] on div "Republish" at bounding box center [661, 10] width 49 height 10
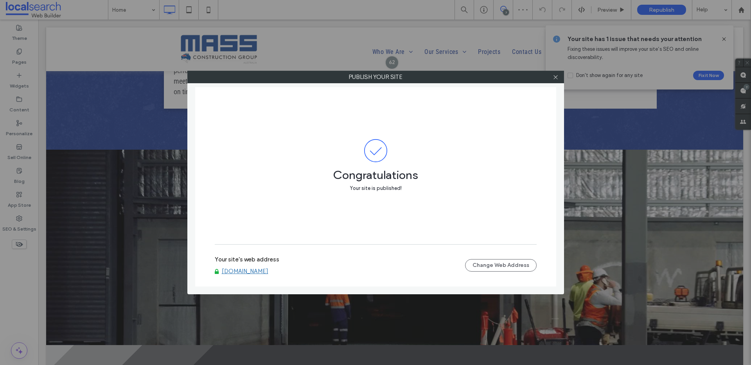
click at [268, 270] on link "[DOMAIN_NAME]" at bounding box center [245, 271] width 47 height 7
click at [554, 76] on icon at bounding box center [555, 77] width 6 height 6
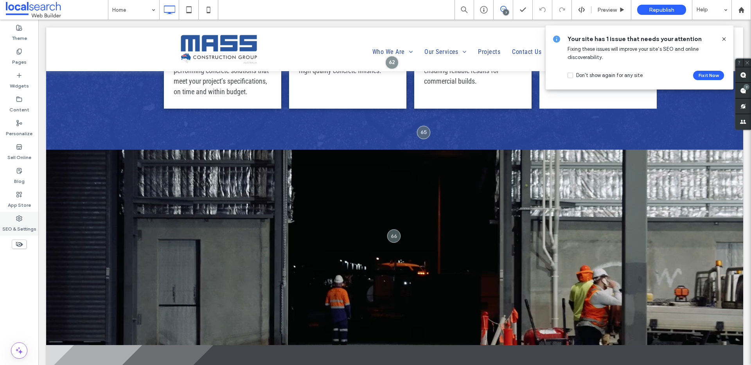
click at [24, 229] on label "SEO & Settings" at bounding box center [19, 227] width 34 height 11
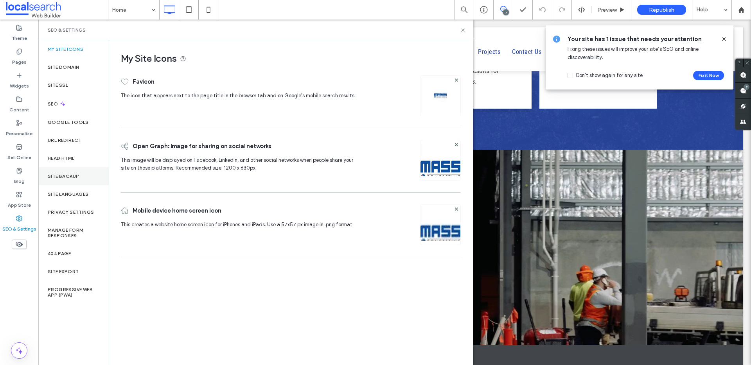
click at [77, 174] on label "Site Backup" at bounding box center [63, 176] width 31 height 5
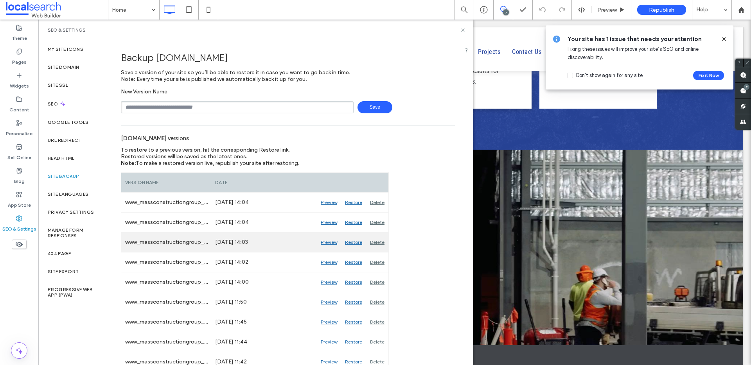
click at [331, 241] on div "Preview" at bounding box center [329, 243] width 24 height 20
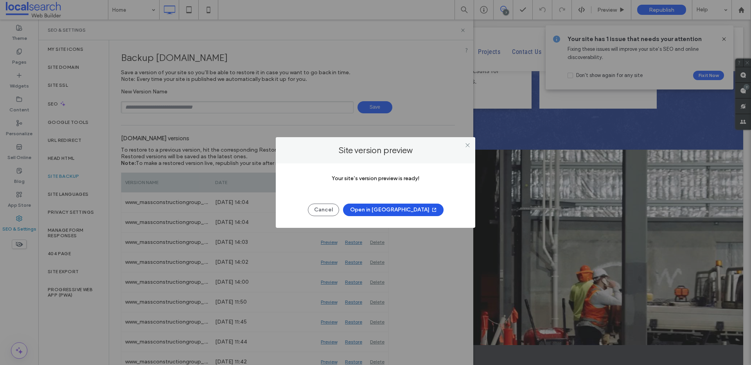
click at [400, 206] on button "Open in [GEOGRAPHIC_DATA]" at bounding box center [393, 210] width 100 height 13
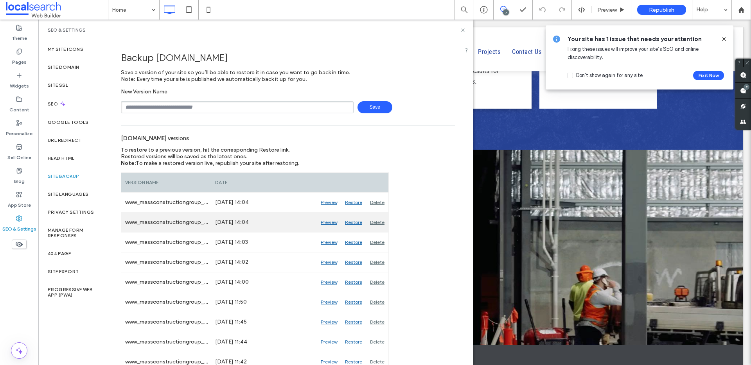
click at [334, 222] on div "Preview" at bounding box center [329, 223] width 24 height 20
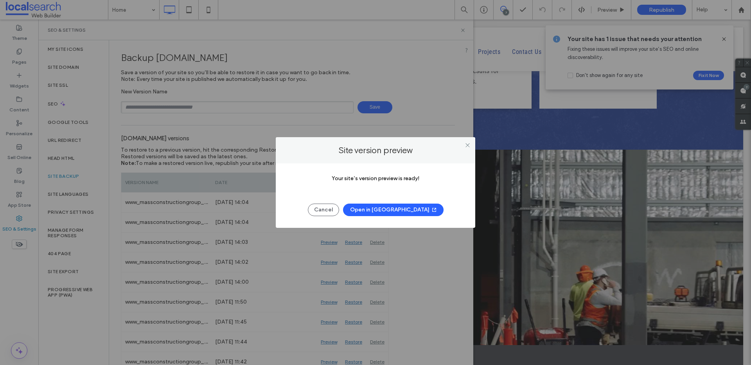
click at [380, 208] on button "Open in [GEOGRAPHIC_DATA]" at bounding box center [393, 210] width 100 height 13
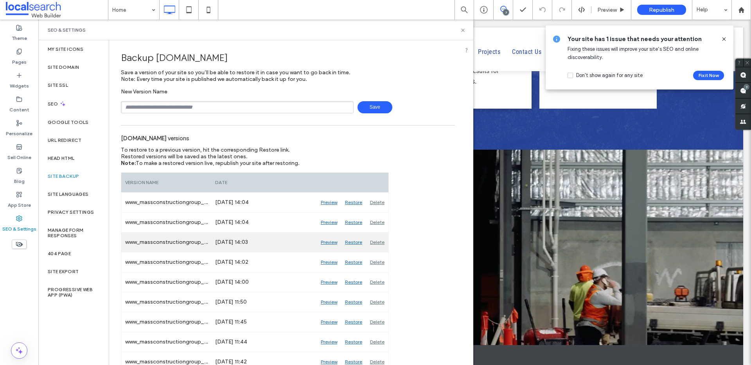
click at [355, 243] on div "Restore" at bounding box center [353, 243] width 25 height 20
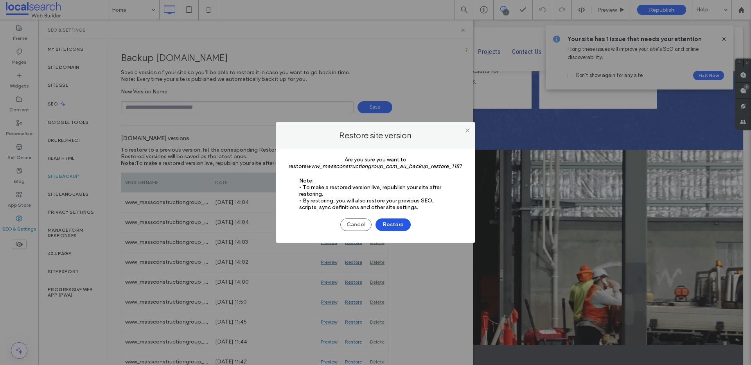
click at [383, 226] on button "Restore" at bounding box center [392, 225] width 35 height 13
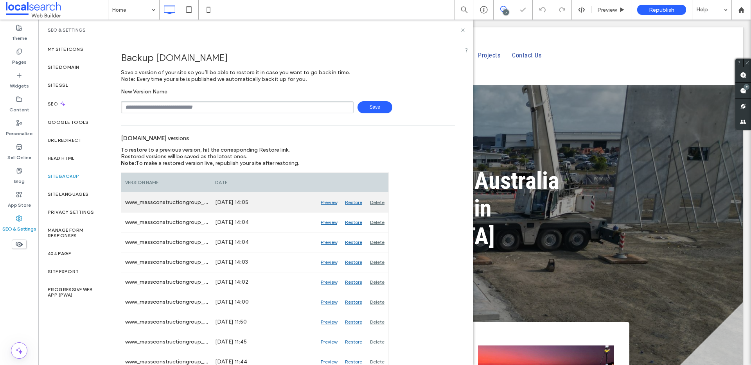
click at [382, 202] on div "Delete" at bounding box center [377, 203] width 22 height 20
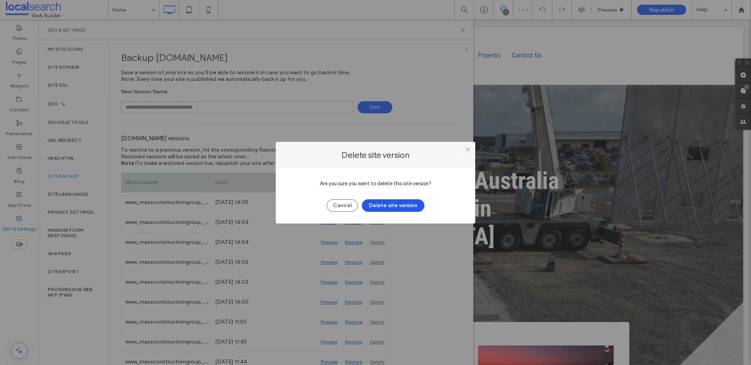
click at [383, 203] on button "Delete site version" at bounding box center [393, 205] width 63 height 13
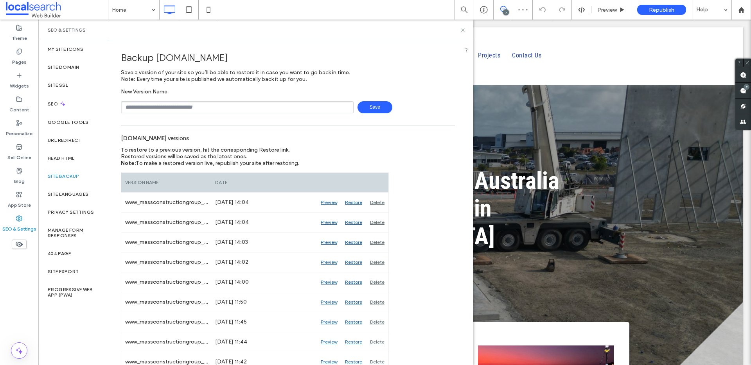
click at [383, 203] on div "Delete" at bounding box center [377, 203] width 22 height 20
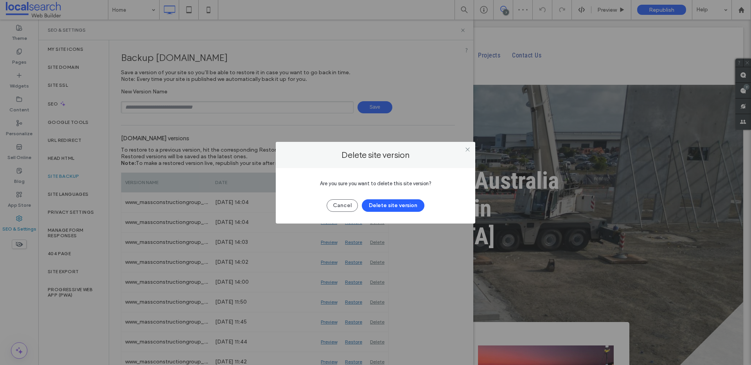
click at [383, 203] on button "Delete site version" at bounding box center [393, 205] width 63 height 13
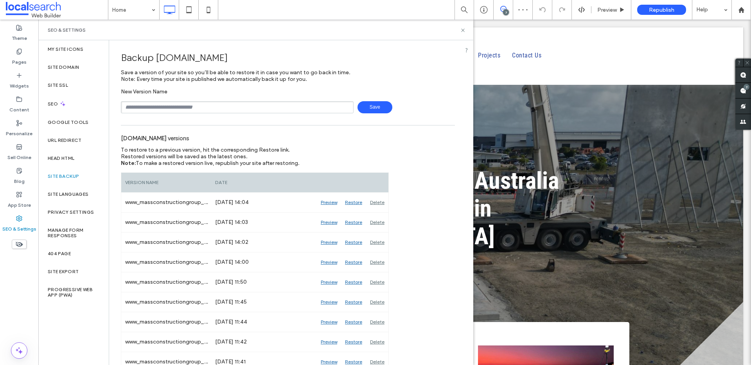
click at [383, 203] on div "Delete" at bounding box center [377, 203] width 22 height 20
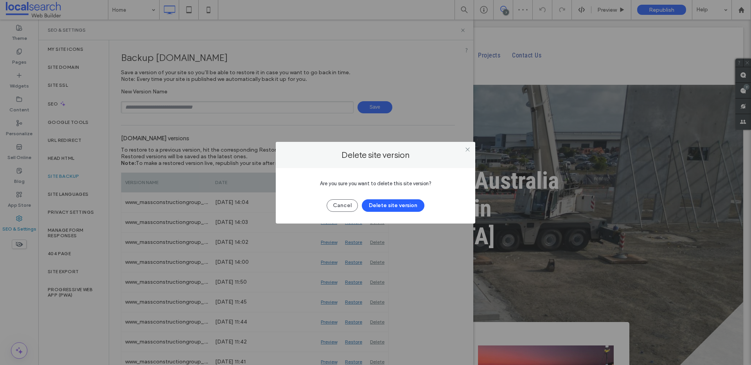
click at [383, 203] on button "Delete site version" at bounding box center [393, 205] width 63 height 13
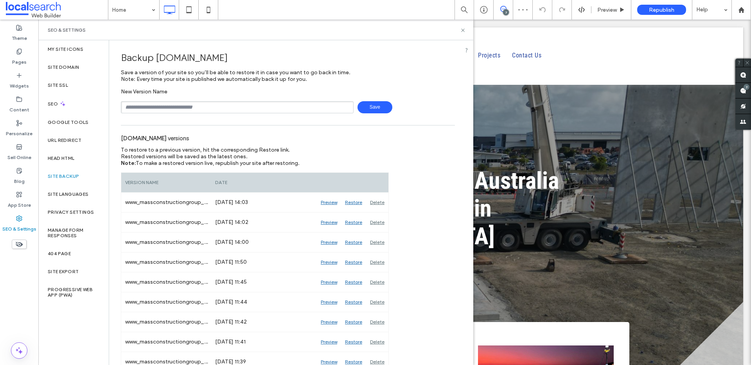
click at [383, 203] on div "Delete" at bounding box center [377, 203] width 22 height 20
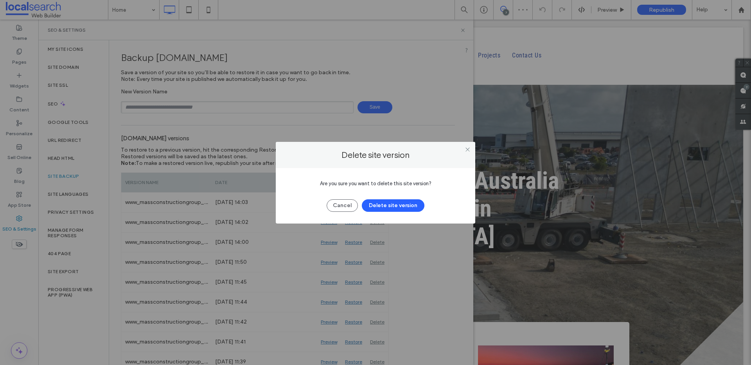
click at [383, 203] on button "Delete site version" at bounding box center [393, 205] width 63 height 13
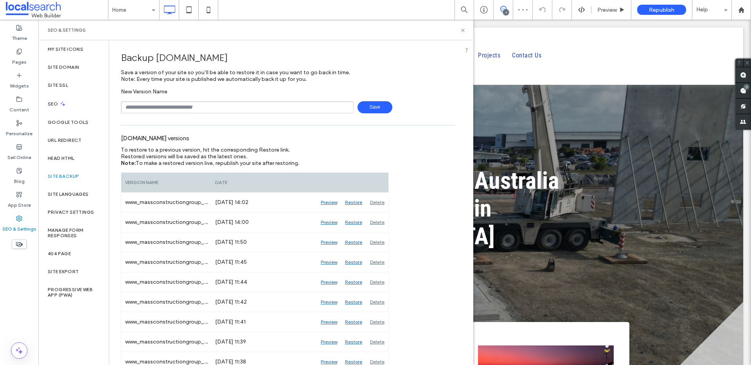
click at [383, 203] on div "Delete" at bounding box center [377, 203] width 22 height 20
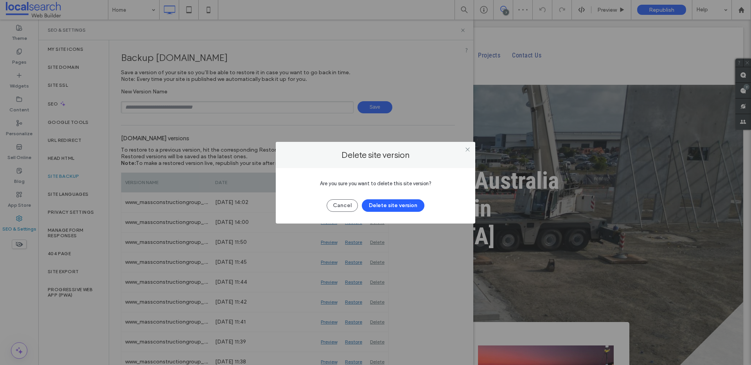
click at [383, 203] on button "Delete site version" at bounding box center [393, 205] width 63 height 13
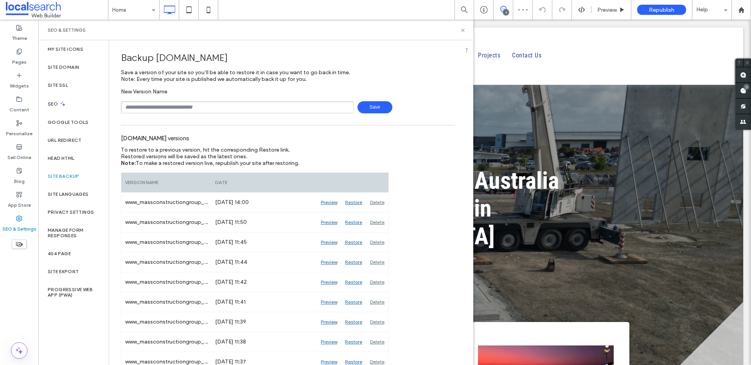
click at [383, 203] on div "Delete" at bounding box center [377, 203] width 22 height 20
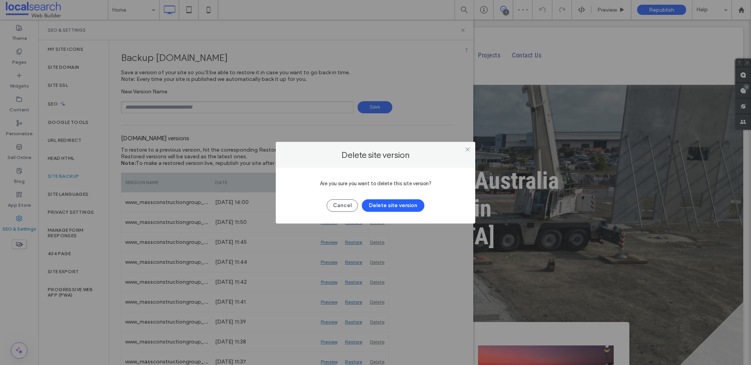
click at [383, 203] on button "Delete site version" at bounding box center [393, 205] width 63 height 13
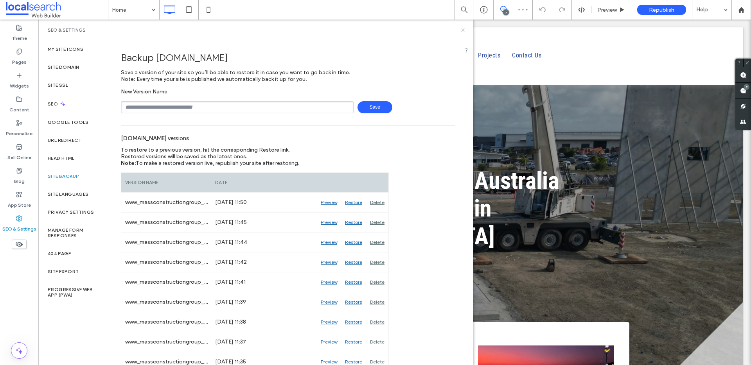
click at [464, 27] on icon at bounding box center [463, 30] width 6 height 6
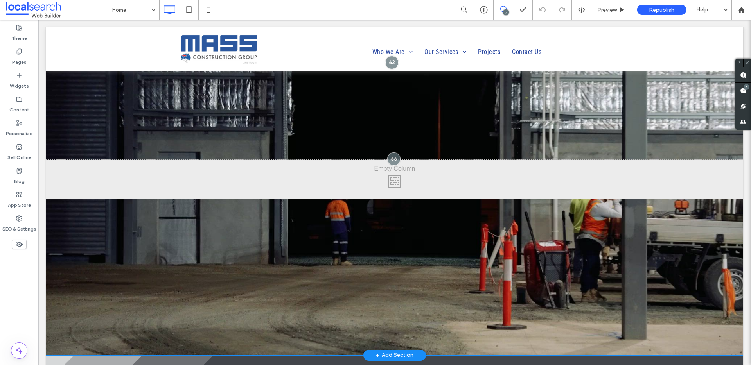
scroll to position [1124, 0]
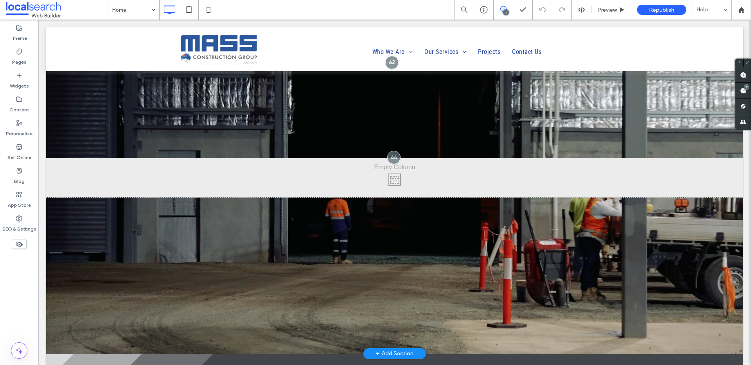
click at [293, 228] on div "Click To Paste Row + Add Section" at bounding box center [394, 178] width 697 height 352
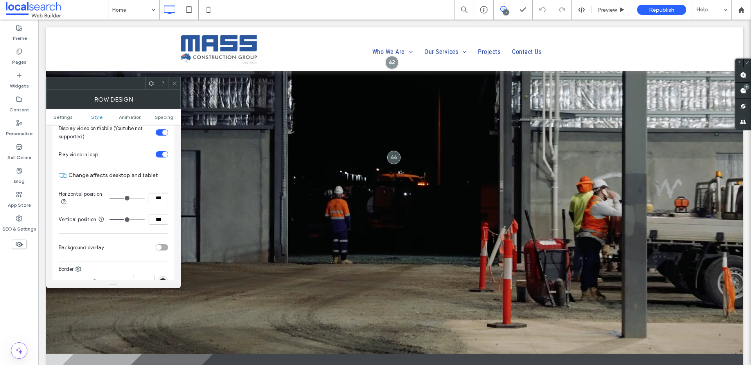
scroll to position [290, 0]
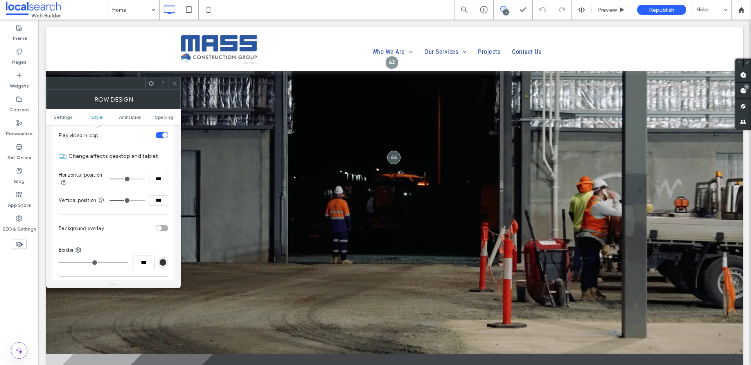
click at [155, 199] on input "***" at bounding box center [159, 200] width 20 height 10
type input "***"
type input "**"
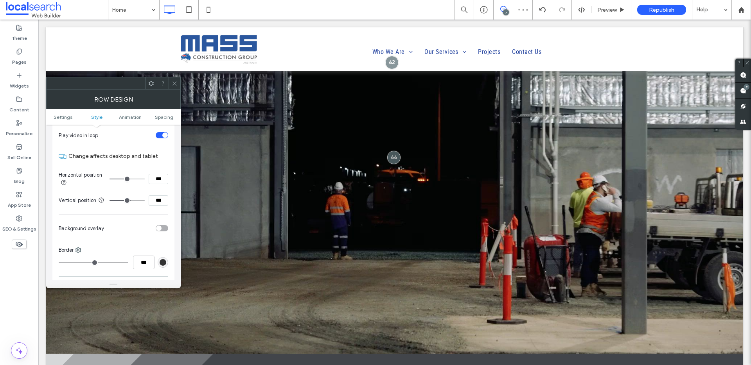
click at [174, 81] on icon at bounding box center [175, 84] width 6 height 6
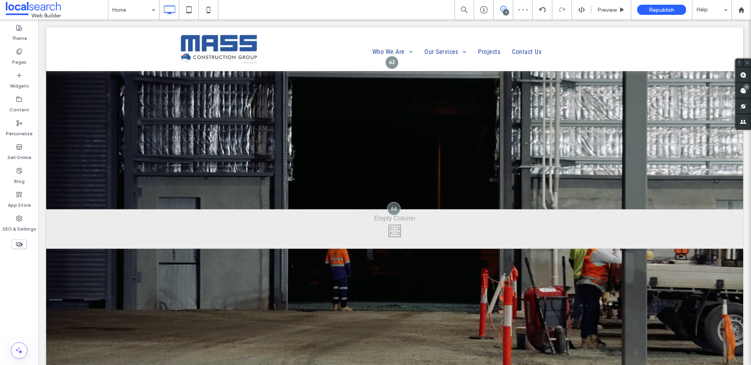
scroll to position [984, 0]
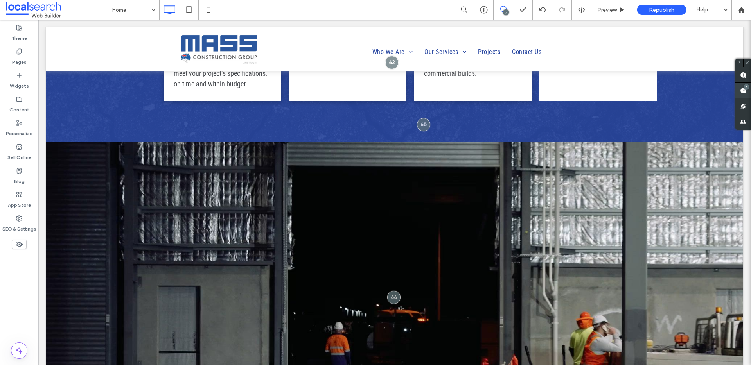
click at [742, 92] on use at bounding box center [743, 91] width 6 height 6
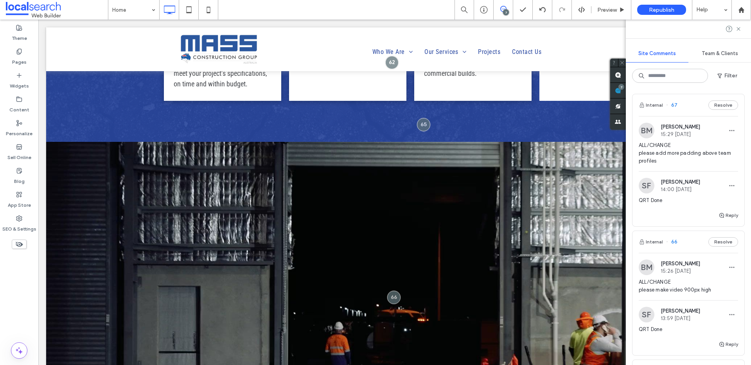
scroll to position [0, 0]
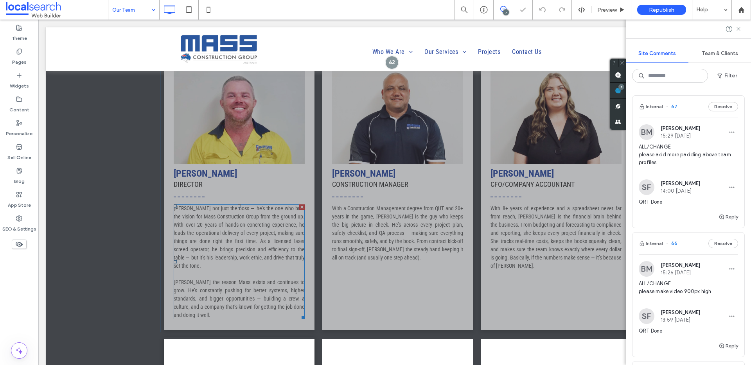
scroll to position [104, 0]
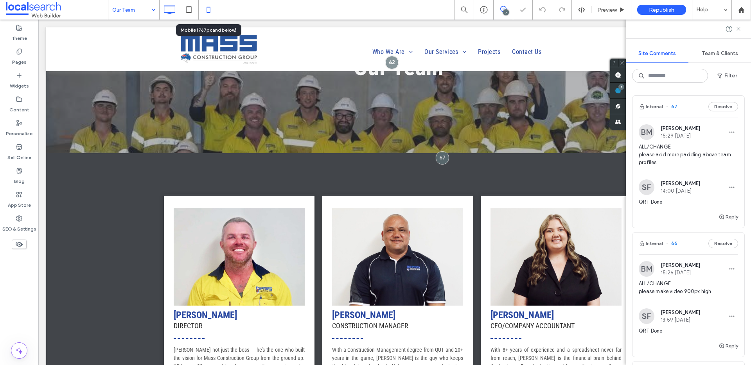
click at [206, 11] on icon at bounding box center [209, 10] width 16 height 16
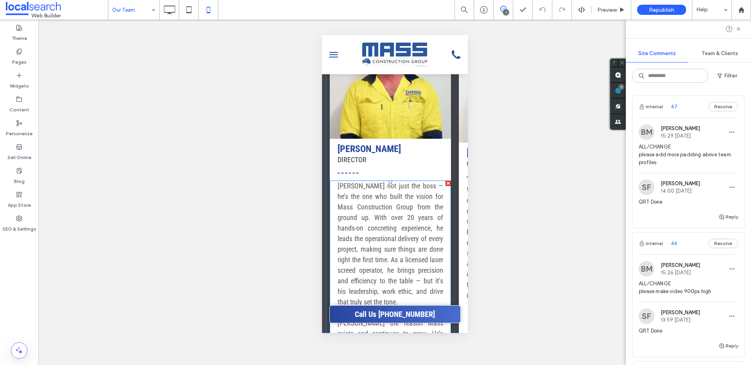
scroll to position [396, 0]
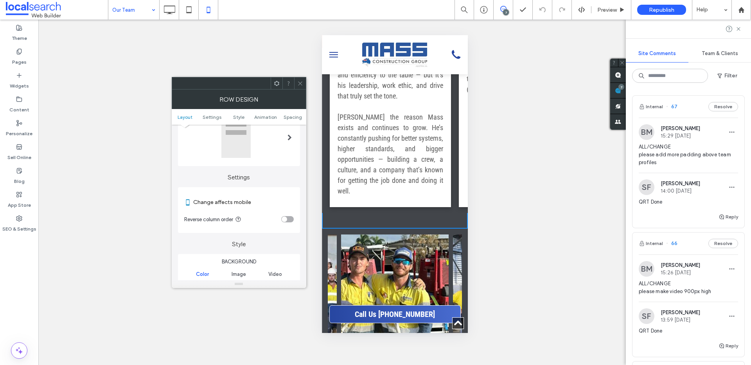
scroll to position [68, 0]
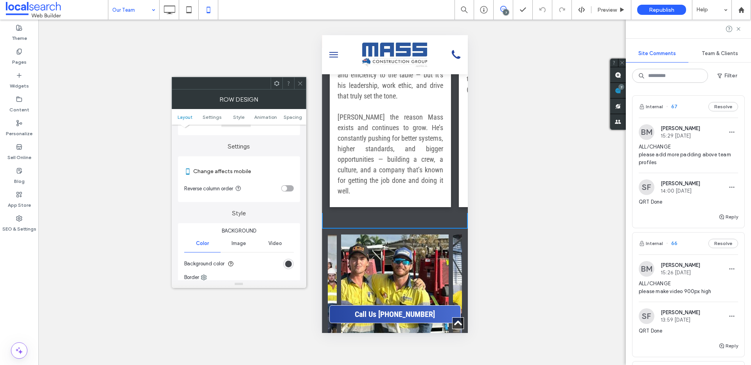
click at [290, 124] on ul "Layout Settings Style Animation Spacing" at bounding box center [239, 117] width 134 height 16
click at [290, 120] on ul "Layout Settings Style Animation Spacing" at bounding box center [239, 117] width 134 height 16
click at [292, 116] on span "Spacing" at bounding box center [292, 117] width 18 height 6
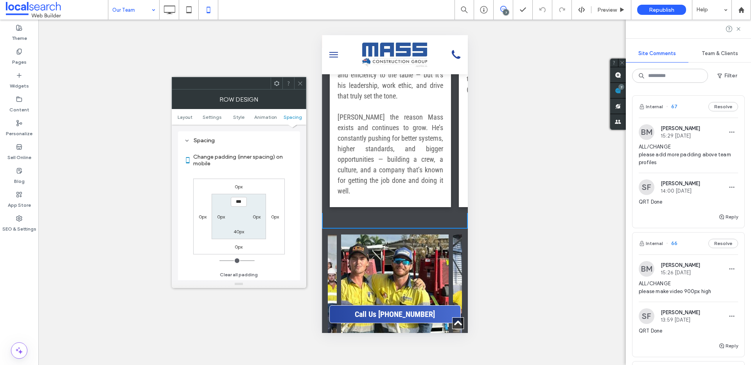
scroll to position [299, 0]
type input "****"
type input "**"
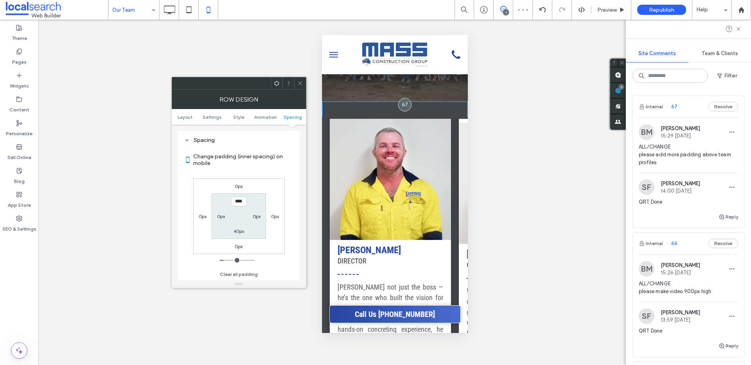
scroll to position [52, 0]
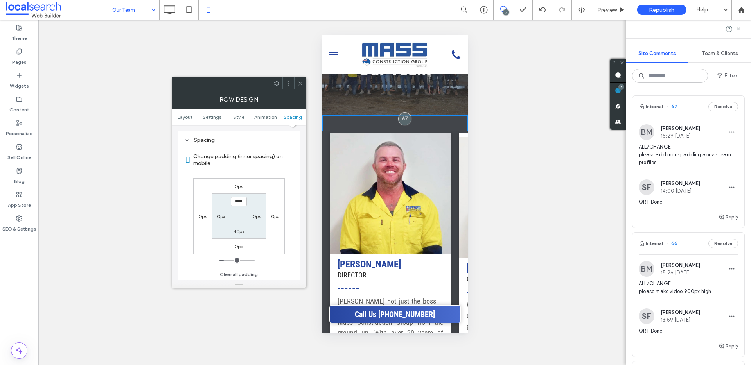
click at [301, 84] on icon at bounding box center [300, 84] width 6 height 6
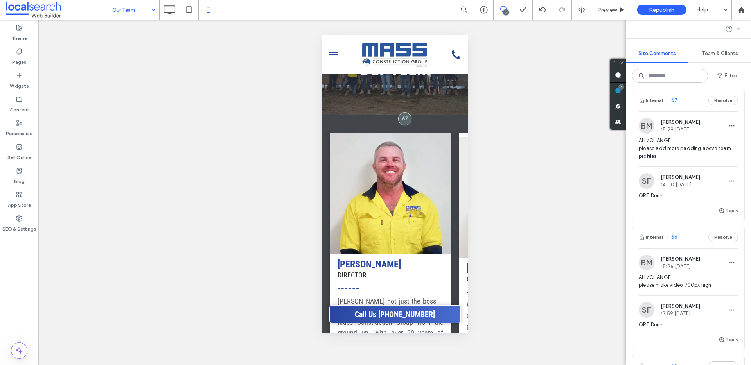
scroll to position [0, 0]
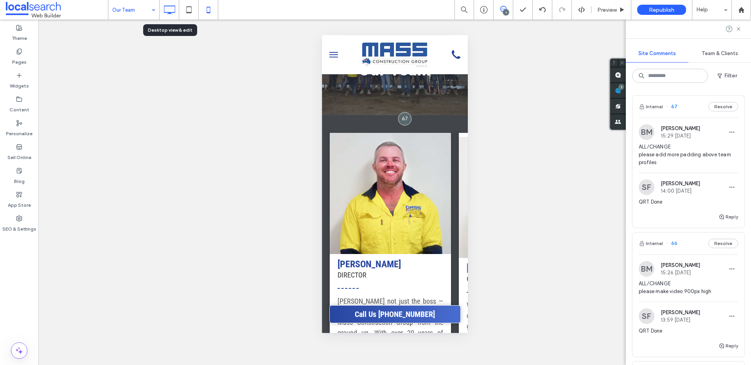
click at [165, 12] on use at bounding box center [169, 9] width 11 height 9
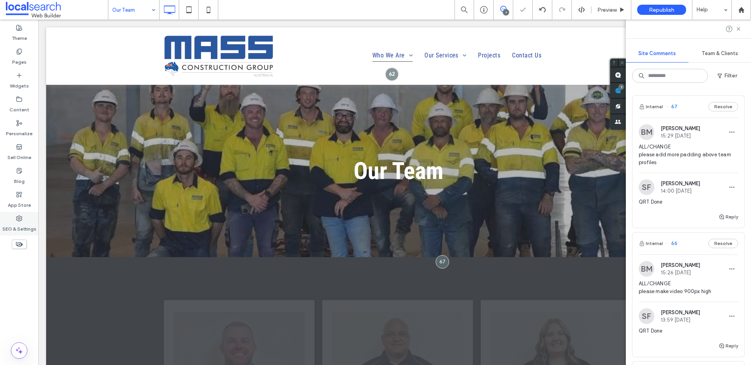
click at [15, 222] on label "SEO & Settings" at bounding box center [19, 227] width 34 height 11
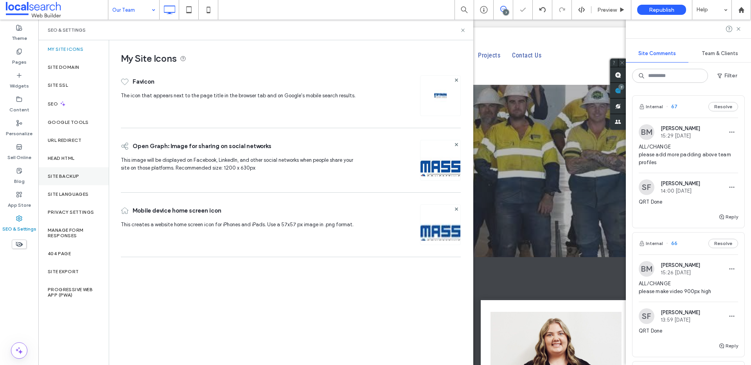
click at [70, 174] on label "Site Backup" at bounding box center [63, 176] width 31 height 5
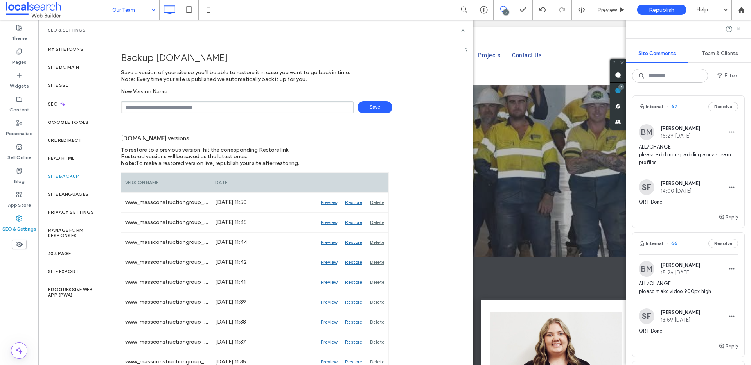
click at [244, 111] on input "text" at bounding box center [237, 107] width 233 height 12
type input "*********"
click at [375, 106] on span "Save" at bounding box center [374, 107] width 35 height 12
click at [463, 29] on use at bounding box center [462, 30] width 3 height 3
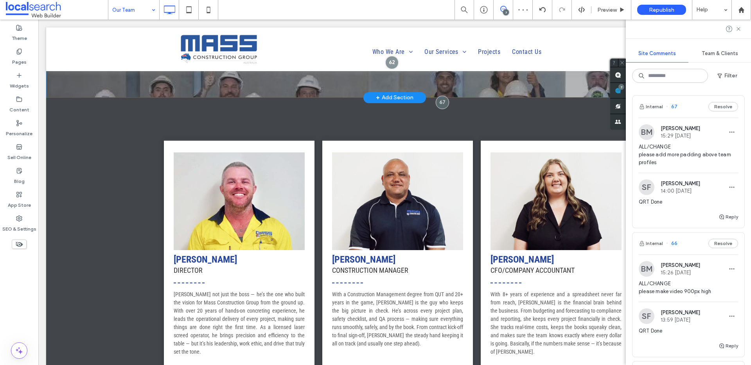
scroll to position [107, 0]
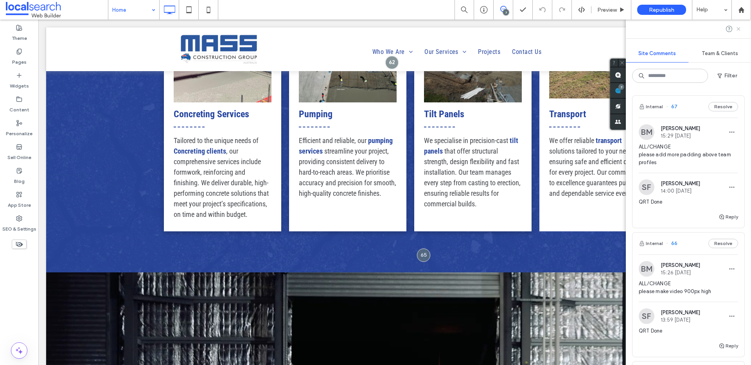
click at [736, 31] on icon at bounding box center [738, 29] width 6 height 6
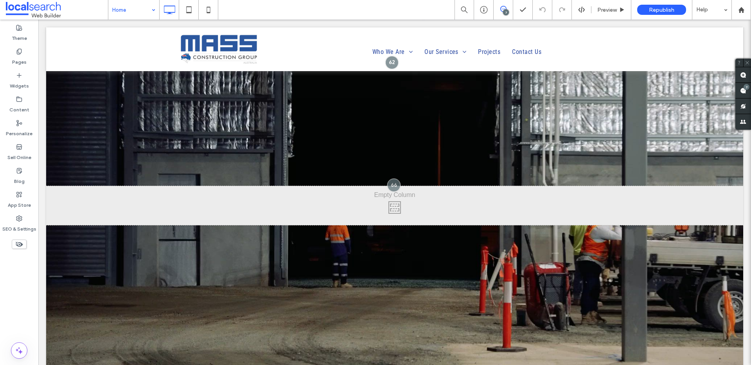
scroll to position [1011, 0]
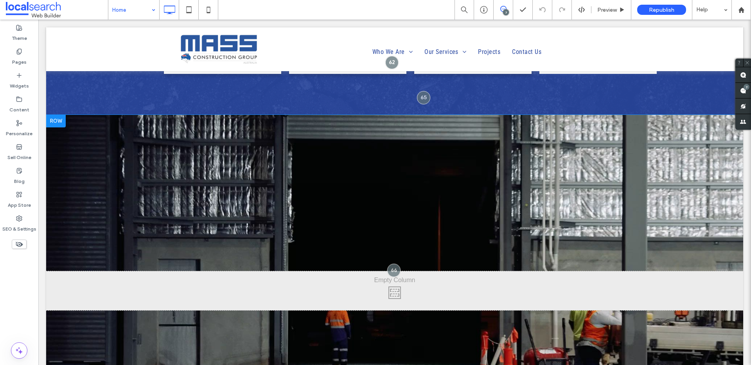
click at [199, 115] on div "Click To Paste Row + Add Section" at bounding box center [394, 291] width 697 height 352
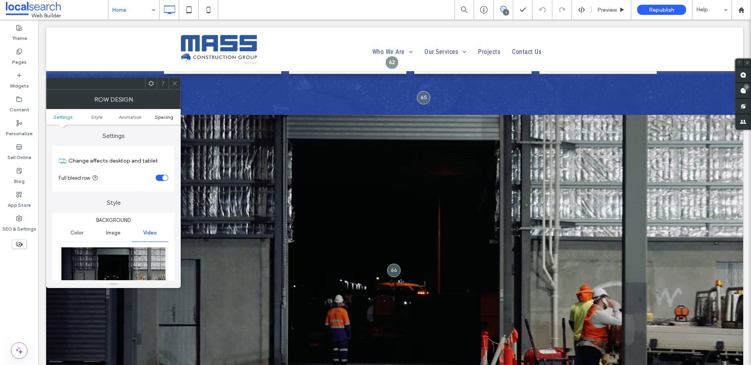
click at [170, 118] on span "Spacing" at bounding box center [164, 117] width 18 height 6
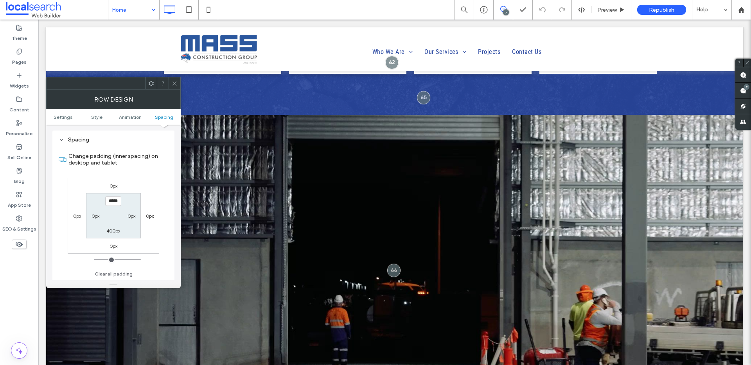
scroll to position [494, 0]
click at [176, 82] on use at bounding box center [174, 83] width 4 height 4
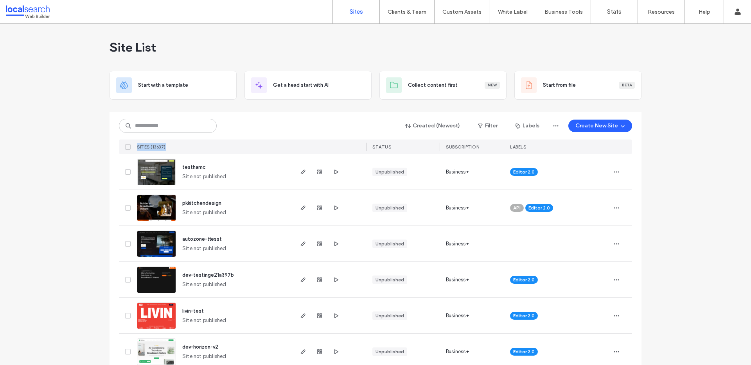
click at [189, 143] on div "Created (Newest) Filter Labels Create New Site SITES (13637) STATUS SUBSCRIPTIO…" at bounding box center [375, 133] width 513 height 42
drag, startPoint x: 188, startPoint y: 135, endPoint x: 189, endPoint y: 127, distance: 8.2
click at [190, 133] on div "Created (Newest) Filter Labels Create New Site SITES (13637) STATUS SUBSCRIPTIO…" at bounding box center [375, 133] width 513 height 42
click at [190, 119] on input at bounding box center [168, 126] width 98 height 14
paste input "********"
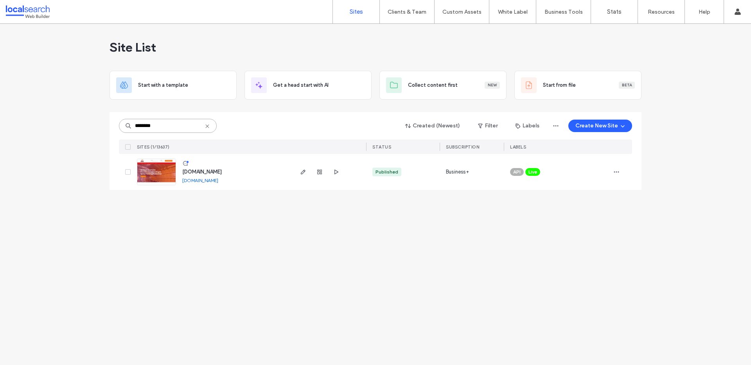
type input "********"
click at [51, 141] on div "Site List Start with a template Get a head start with AI Collect content first …" at bounding box center [375, 194] width 751 height 341
click at [135, 178] on div "[DOMAIN_NAME] [DOMAIN_NAME]" at bounding box center [213, 172] width 158 height 36
click at [152, 175] on img at bounding box center [156, 185] width 38 height 53
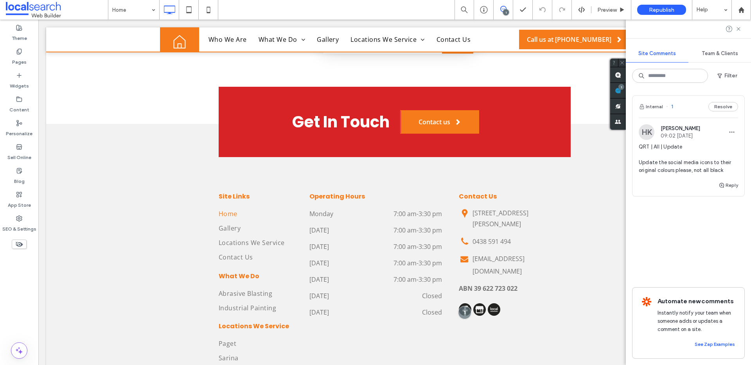
scroll to position [2565, 0]
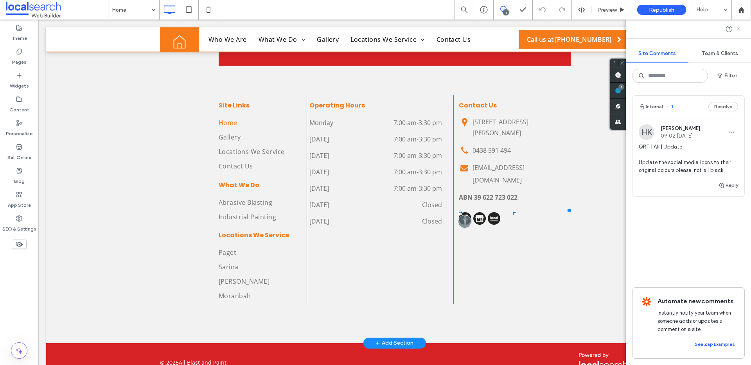
click at [465, 212] on img at bounding box center [465, 218] width 13 height 13
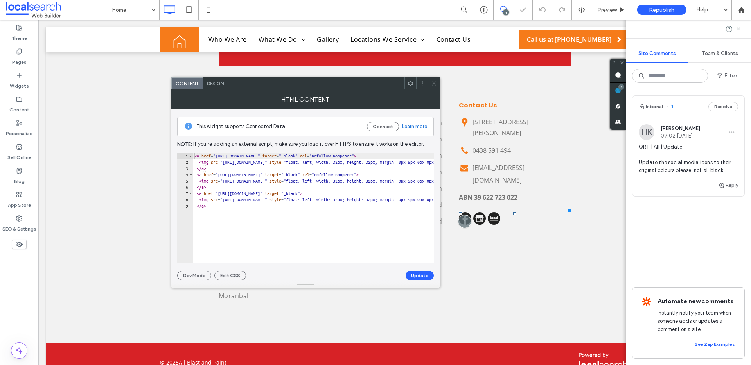
click at [742, 28] on div at bounding box center [687, 29] width 125 height 19
click at [738, 30] on icon at bounding box center [738, 29] width 6 height 6
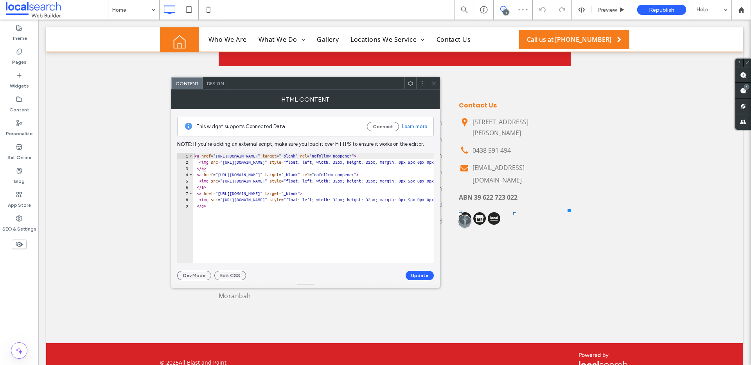
click at [436, 82] on icon at bounding box center [434, 84] width 6 height 6
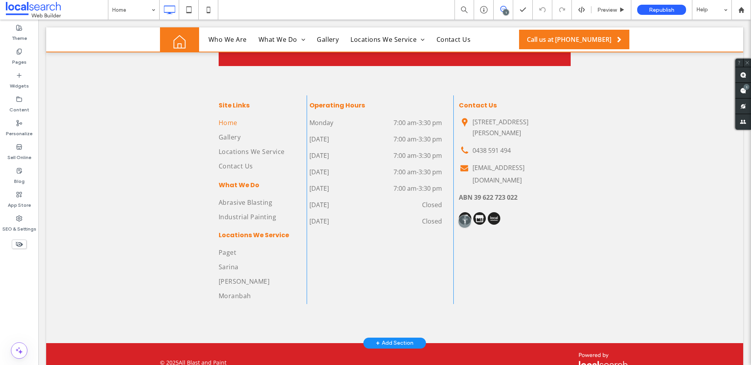
click at [483, 182] on div "Contact Us Location Icon [STREET_ADDRESS][PERSON_NAME] Phone Icon 0438 591 494 …" at bounding box center [511, 199] width 117 height 209
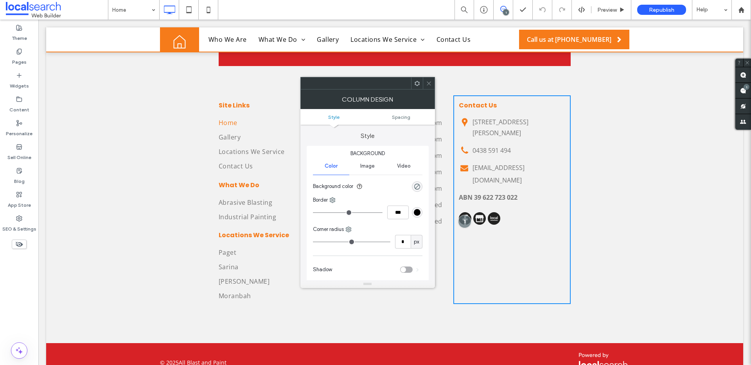
click at [432, 87] on div at bounding box center [429, 83] width 12 height 12
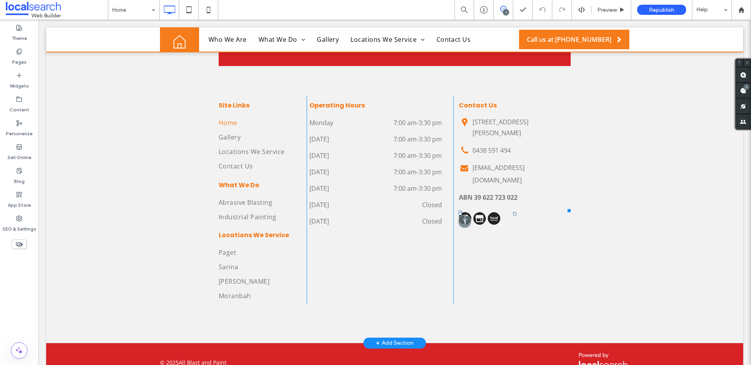
click at [476, 212] on img at bounding box center [479, 218] width 13 height 13
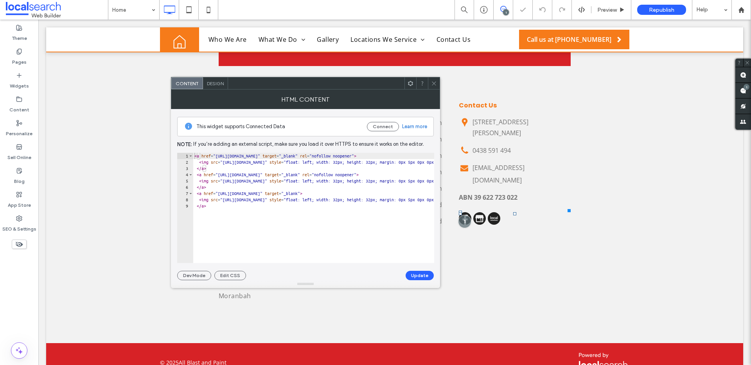
drag, startPoint x: 432, startPoint y: 82, endPoint x: 575, endPoint y: 176, distance: 171.1
click at [432, 82] on icon at bounding box center [434, 84] width 6 height 6
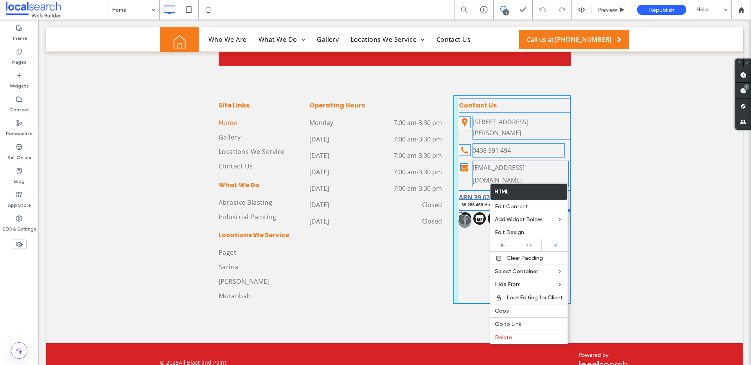
drag, startPoint x: 564, startPoint y: 174, endPoint x: 568, endPoint y: 189, distance: 16.2
click at [568, 189] on div "Site Links Home Gallery Locations We Service Contact Us What We Do Abrasive Bla…" at bounding box center [394, 188] width 697 height 310
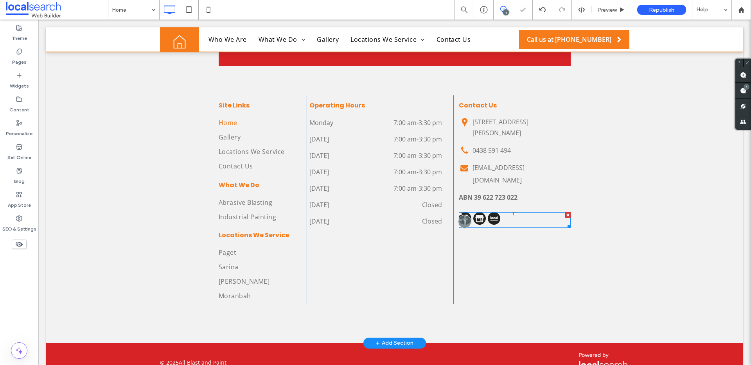
click at [507, 212] on span at bounding box center [515, 220] width 112 height 16
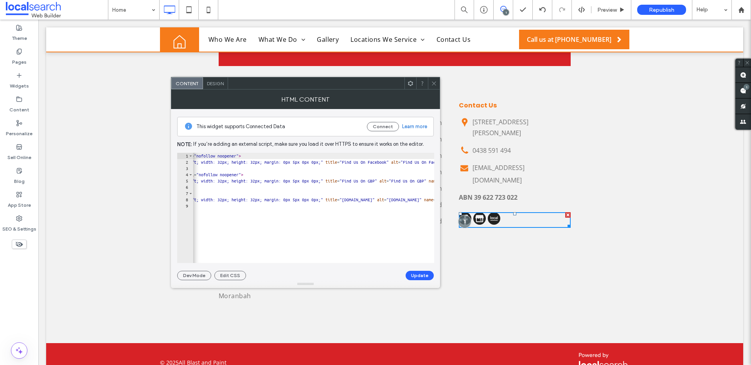
scroll to position [0, 115]
click at [316, 200] on div "< a href = "[URL][DOMAIN_NAME]" target = "_blank" rel = "nofollow noopener" > <…" at bounding box center [429, 211] width 704 height 117
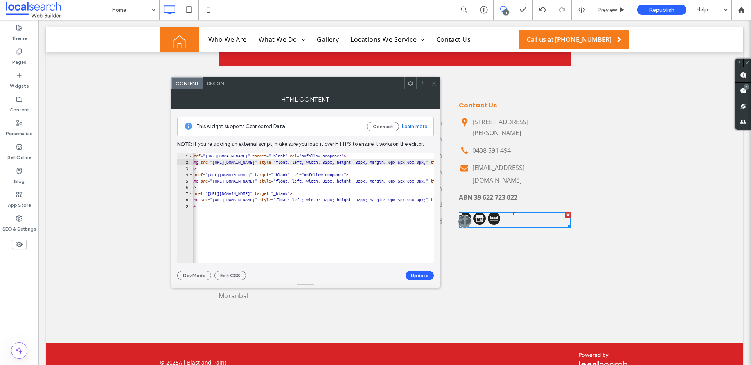
scroll to position [0, 20]
type textarea "**********"
click at [421, 274] on button "Update" at bounding box center [419, 275] width 28 height 9
click at [432, 80] on span at bounding box center [434, 83] width 6 height 12
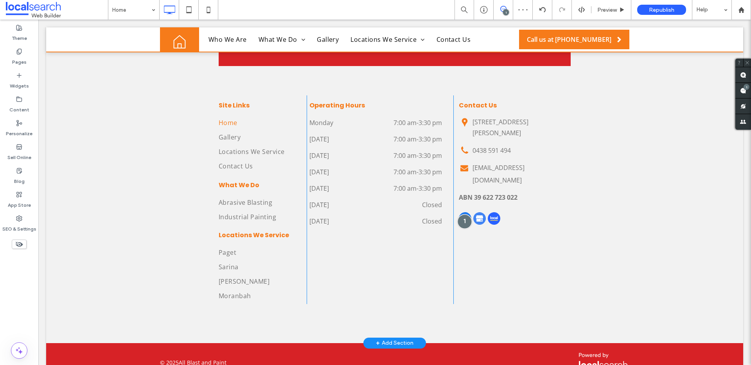
click at [463, 214] on div at bounding box center [464, 221] width 14 height 14
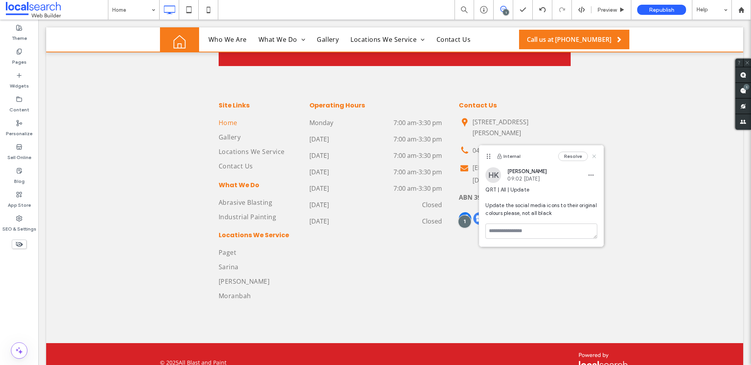
click at [594, 154] on icon at bounding box center [594, 156] width 6 height 6
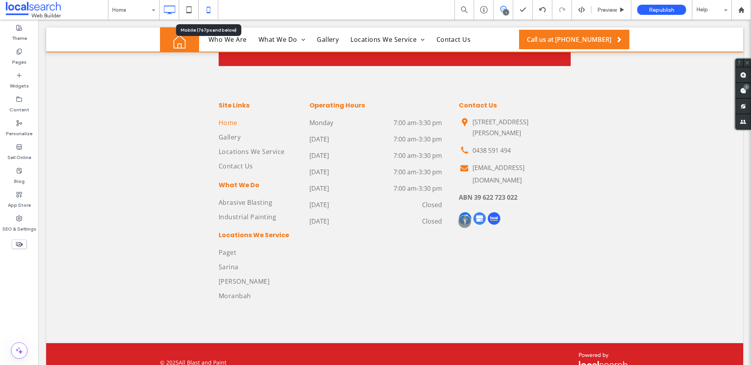
click at [206, 11] on use at bounding box center [208, 10] width 4 height 6
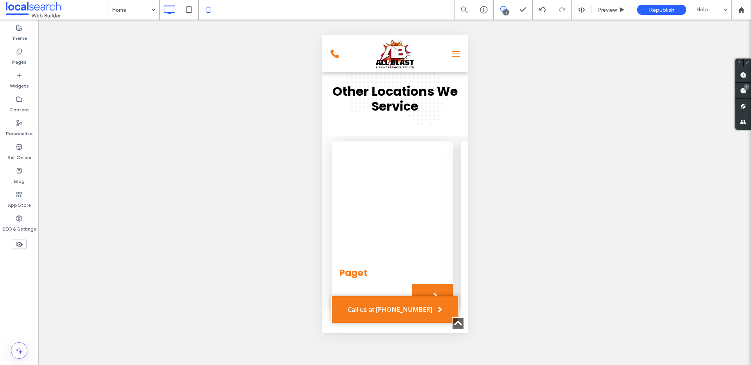
scroll to position [0, 0]
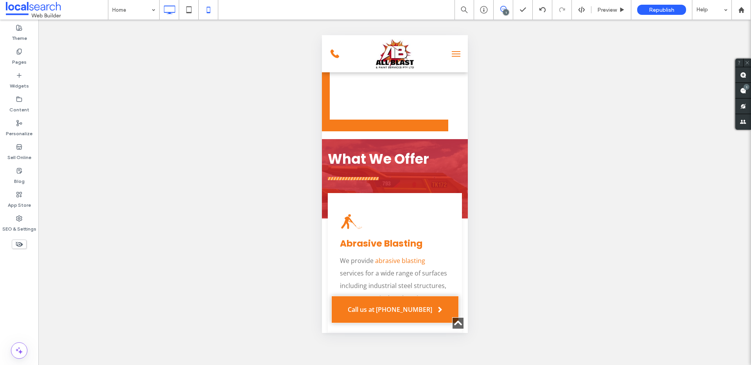
click at [172, 16] on icon at bounding box center [169, 10] width 16 height 16
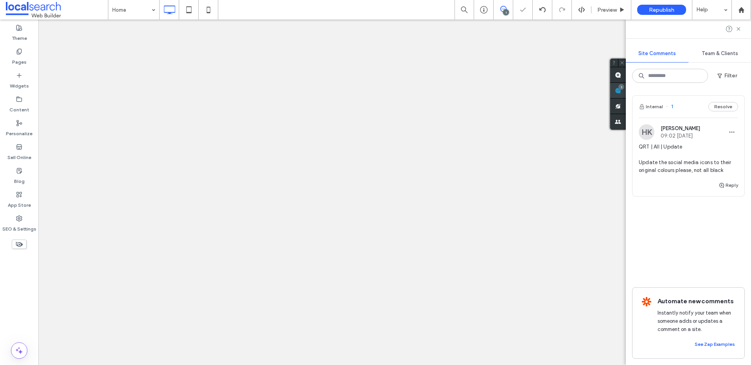
click at [742, 91] on div "Site Comments Team & Clients Filter Internal 1 Resolve HK [PERSON_NAME] 09:02 […" at bounding box center [687, 193] width 125 height 346
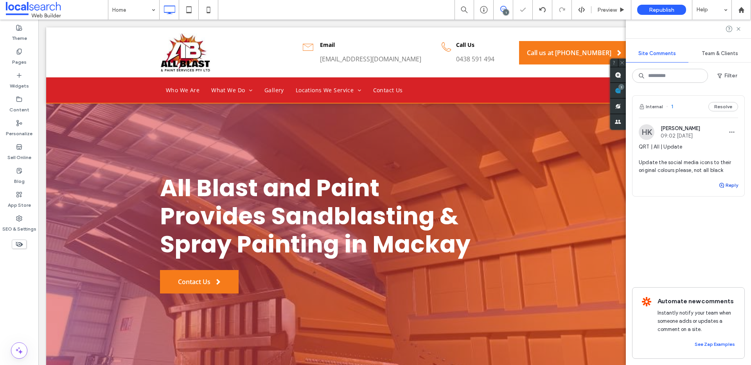
click at [729, 186] on button "Reply" at bounding box center [728, 185] width 20 height 9
type textarea "********"
click at [719, 230] on button "Submit" at bounding box center [723, 233] width 28 height 9
click at [738, 28] on use at bounding box center [738, 29] width 4 height 4
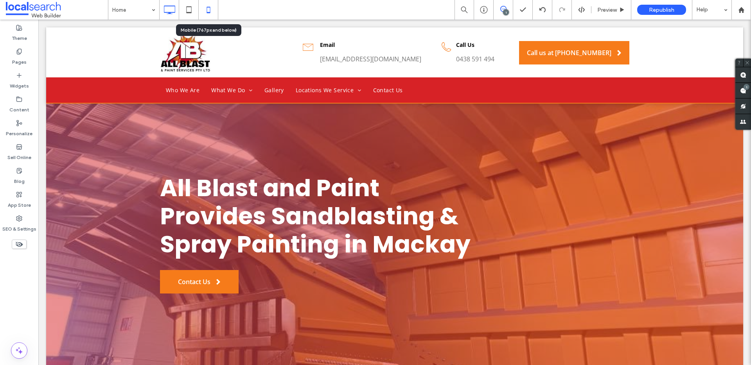
click at [211, 13] on icon at bounding box center [209, 10] width 16 height 16
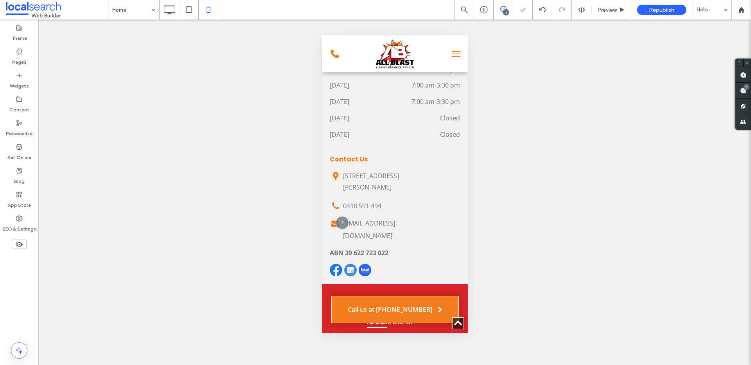
scroll to position [3107, 0]
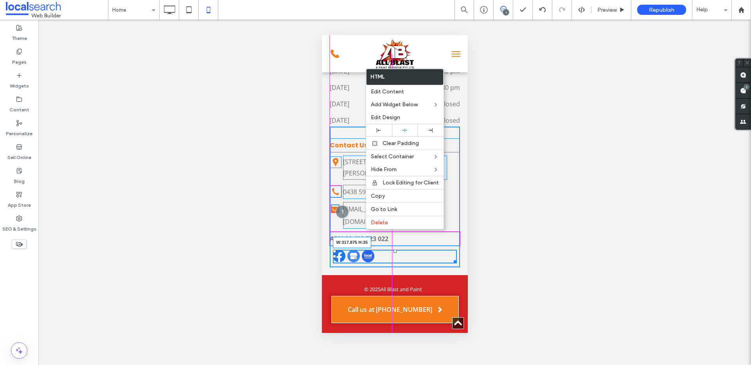
drag, startPoint x: 452, startPoint y: 222, endPoint x: 451, endPoint y: 236, distance: 13.7
click at [451, 258] on div at bounding box center [453, 261] width 6 height 6
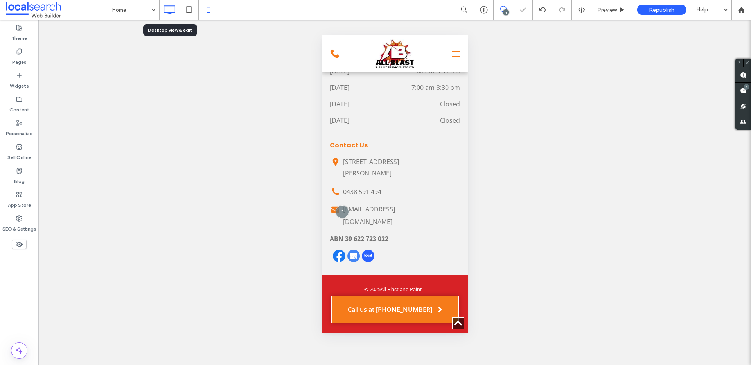
click at [171, 16] on icon at bounding box center [169, 10] width 16 height 16
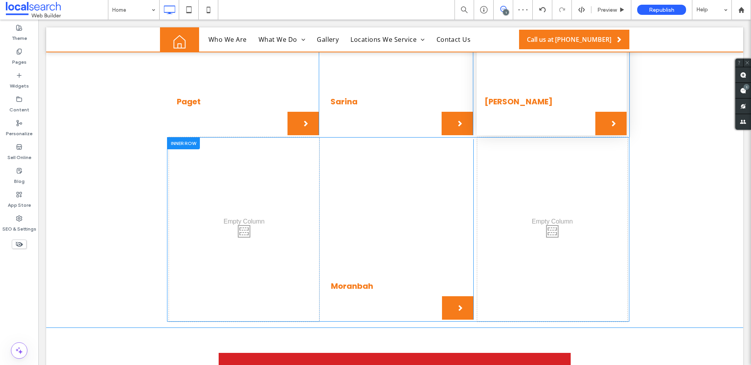
scroll to position [2565, 0]
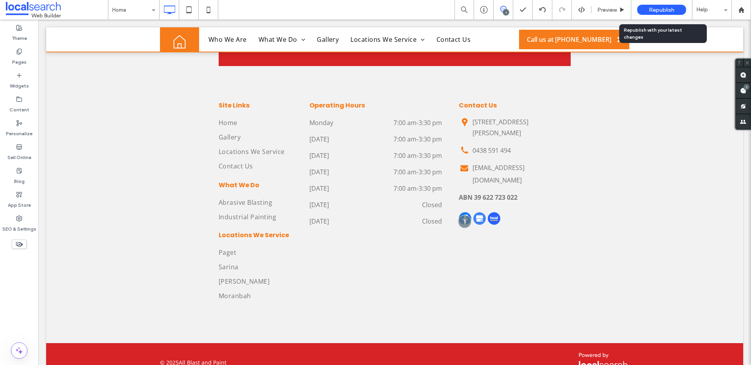
click at [674, 7] on div "Republish" at bounding box center [661, 10] width 49 height 10
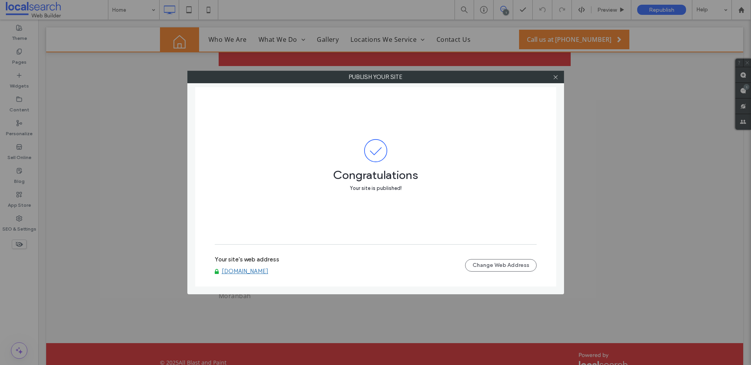
click at [264, 272] on link "www.allblastandpaintservices.com.au" at bounding box center [245, 271] width 47 height 7
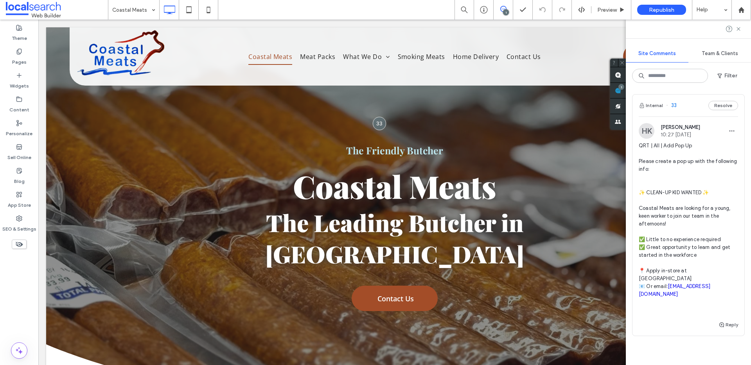
scroll to position [2, 0]
click at [652, 106] on button "Internal" at bounding box center [650, 104] width 24 height 9
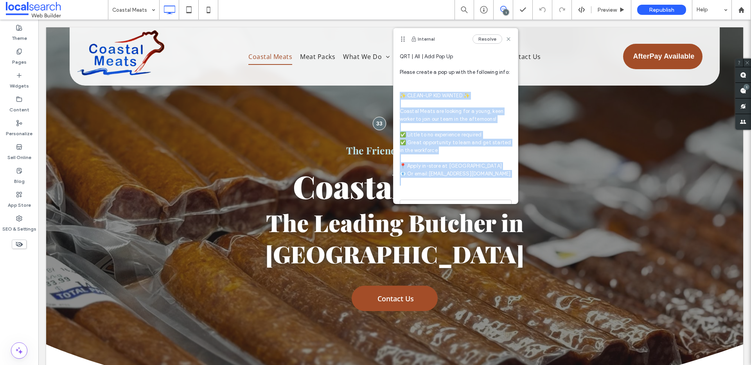
scroll to position [43, 0]
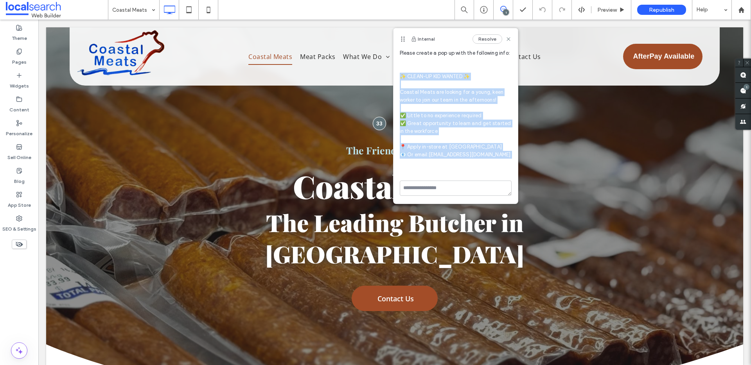
drag, startPoint x: 401, startPoint y: 120, endPoint x: 502, endPoint y: 160, distance: 108.6
click at [502, 160] on span "QRT | All | Add Pop Up Please create a pop up with the following info: ✨ CLEAN-…" at bounding box center [455, 104] width 112 height 141
copy span "✨ CLEAN-UP KID WANTED ✨ Coastal Meats are looking for a young, keen worker to j…"
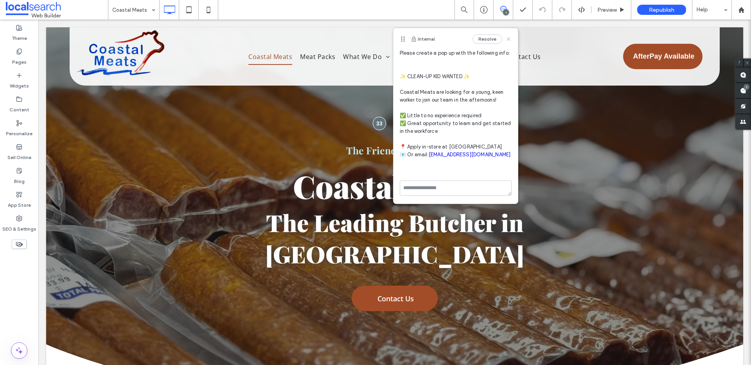
click at [505, 36] on icon at bounding box center [508, 39] width 6 height 6
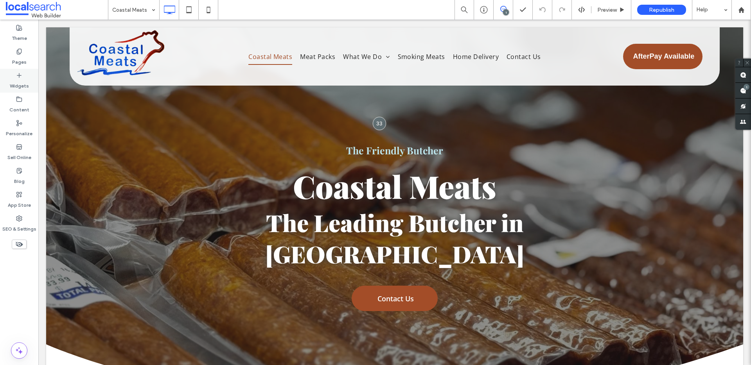
click at [16, 75] on icon at bounding box center [19, 75] width 6 height 6
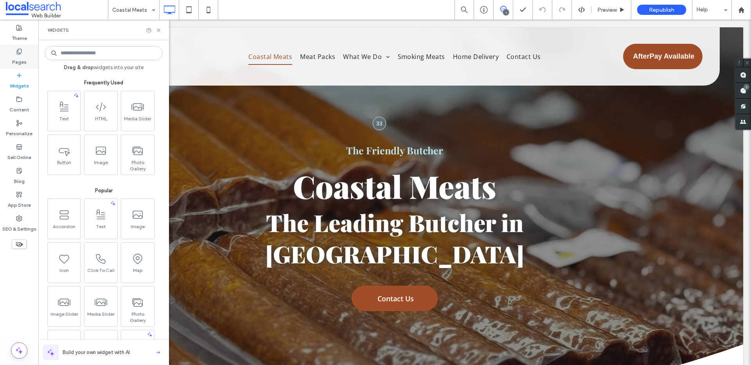
click at [24, 52] on div "Pages" at bounding box center [19, 57] width 38 height 24
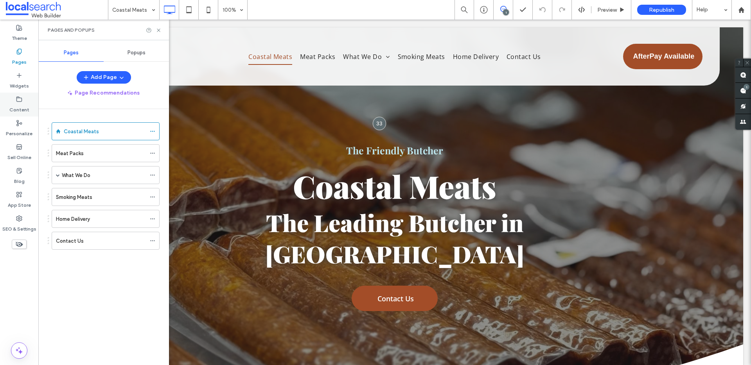
click at [23, 107] on label "Content" at bounding box center [19, 107] width 20 height 11
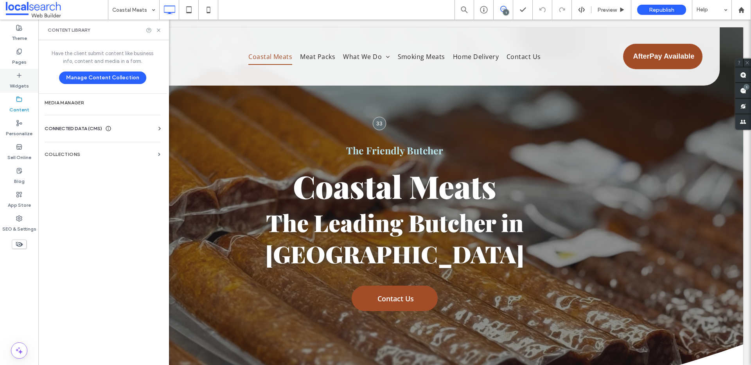
click at [18, 77] on icon at bounding box center [19, 75] width 6 height 6
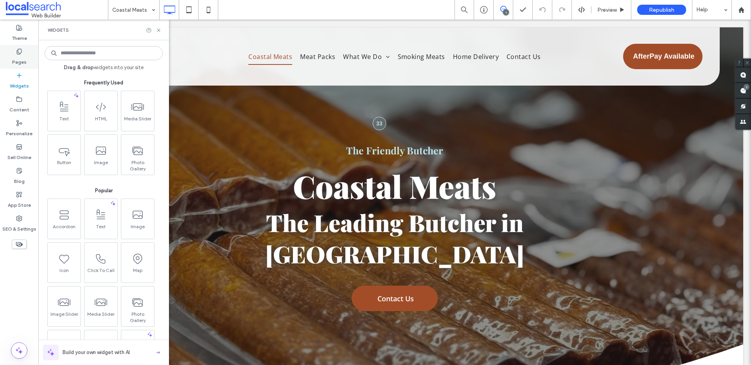
click at [19, 57] on label "Pages" at bounding box center [19, 60] width 14 height 11
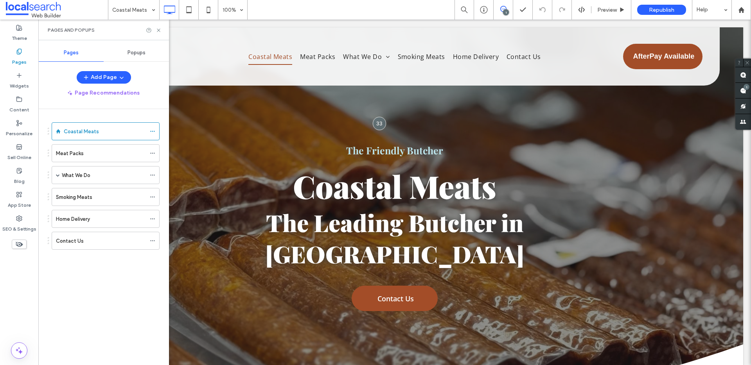
click at [134, 52] on span "Popups" at bounding box center [136, 53] width 18 height 6
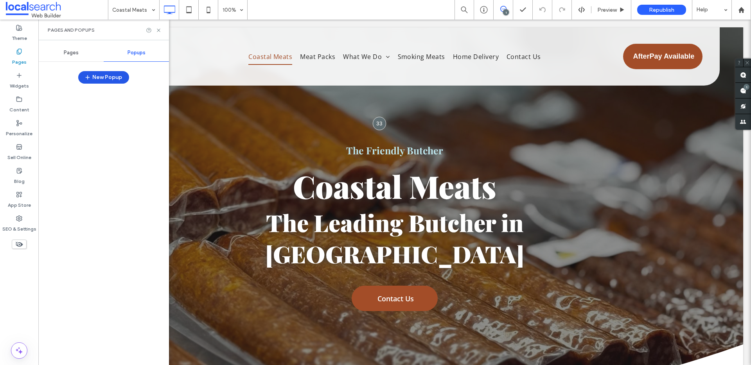
click at [102, 77] on button "New Popup" at bounding box center [103, 77] width 51 height 13
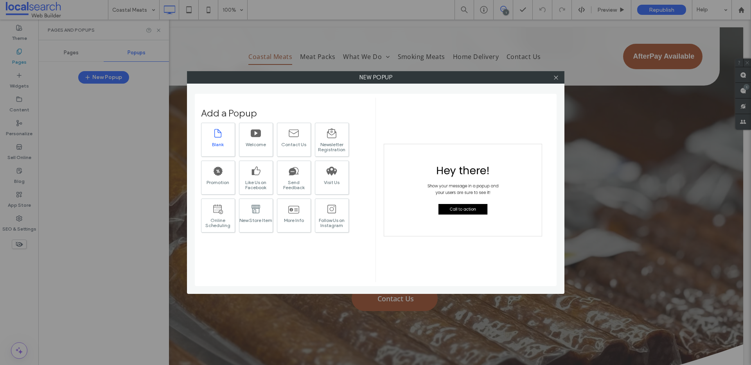
click at [217, 133] on icon at bounding box center [217, 133] width 11 height 11
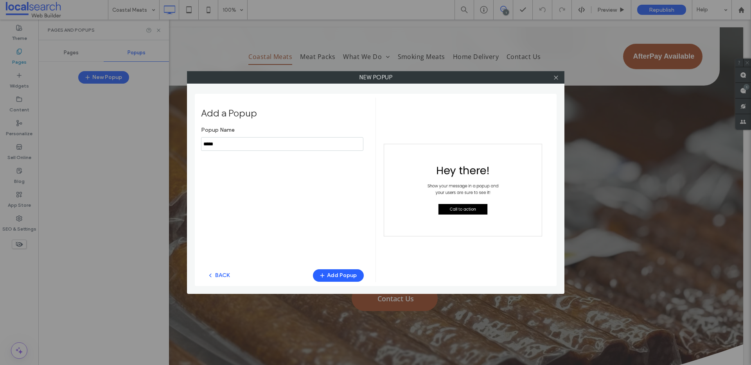
click at [280, 147] on input "notEmpty" at bounding box center [282, 144] width 162 height 14
drag, startPoint x: 242, startPoint y: 145, endPoint x: 113, endPoint y: 140, distance: 128.7
click at [113, 140] on div "New popup Add a Popup Popup Name BACK Add Popup" at bounding box center [375, 182] width 751 height 365
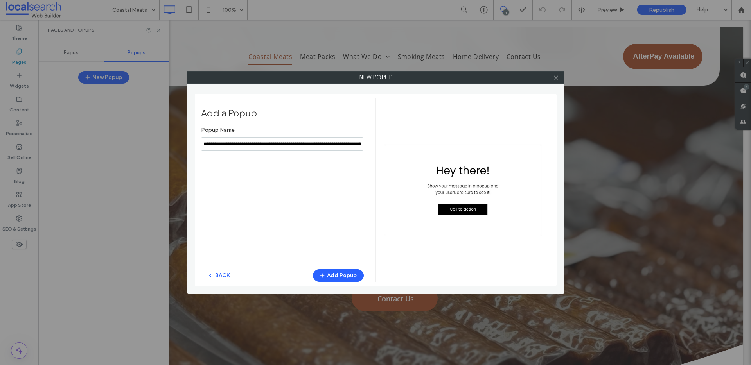
click at [269, 144] on input "notEmpty" at bounding box center [282, 144] width 162 height 14
drag, startPoint x: 276, startPoint y: 144, endPoint x: 552, endPoint y: 137, distance: 276.8
click at [750, 161] on html ".wqwq-1{fill:#231f20;} .cls-1q, .cls-2q { fill-rule: evenodd; } .cls-2q { fill:…" at bounding box center [375, 182] width 751 height 365
drag, startPoint x: 277, startPoint y: 145, endPoint x: 412, endPoint y: 151, distance: 135.0
click at [415, 152] on div "Add a Popup Popup Name BACK Add Popup" at bounding box center [375, 190] width 349 height 185
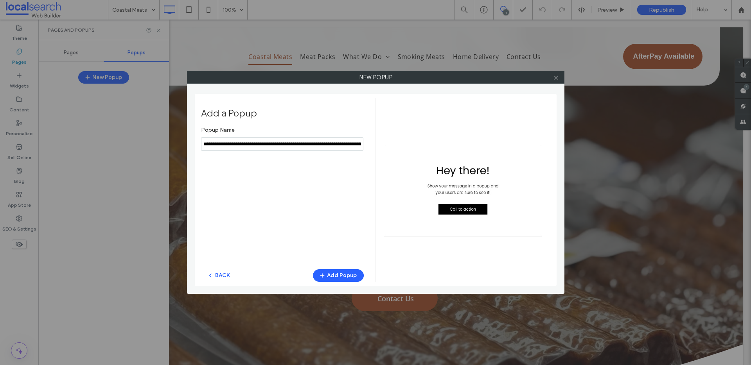
click at [280, 144] on input "notEmpty" at bounding box center [282, 144] width 162 height 14
click at [279, 143] on input "notEmpty" at bounding box center [282, 144] width 162 height 14
drag, startPoint x: 279, startPoint y: 143, endPoint x: 414, endPoint y: 157, distance: 135.9
click at [410, 156] on div "Add a Popup Popup Name BACK Add Popup" at bounding box center [375, 190] width 349 height 185
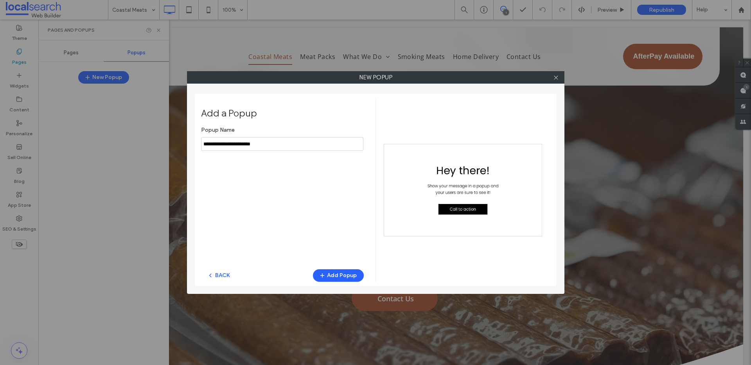
scroll to position [0, 0]
type input "**********"
click at [349, 271] on button "Add Popup" at bounding box center [338, 275] width 51 height 13
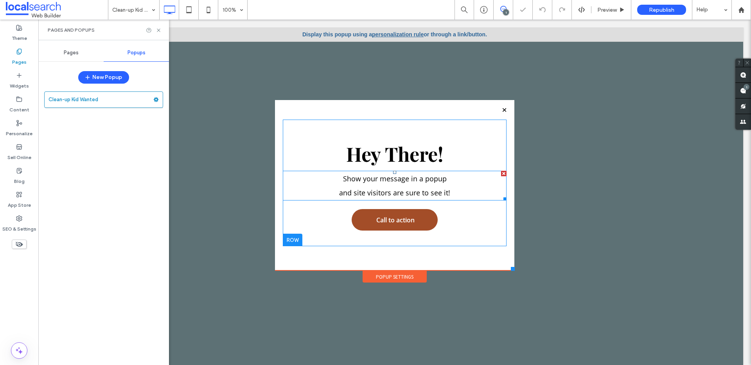
click at [380, 188] on span "and site visitors are sure to see it!" at bounding box center [394, 192] width 111 height 9
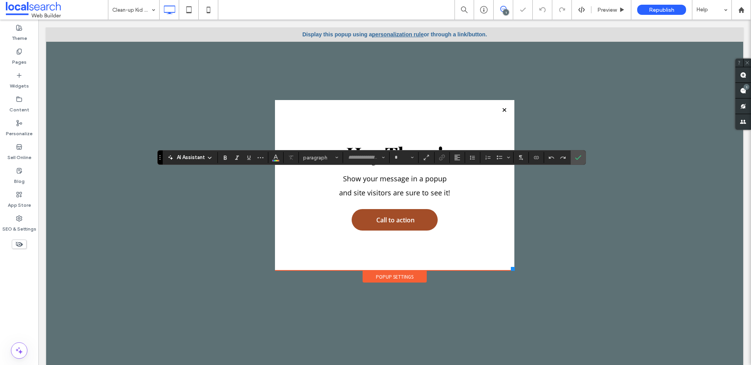
type input "*********"
type input "**"
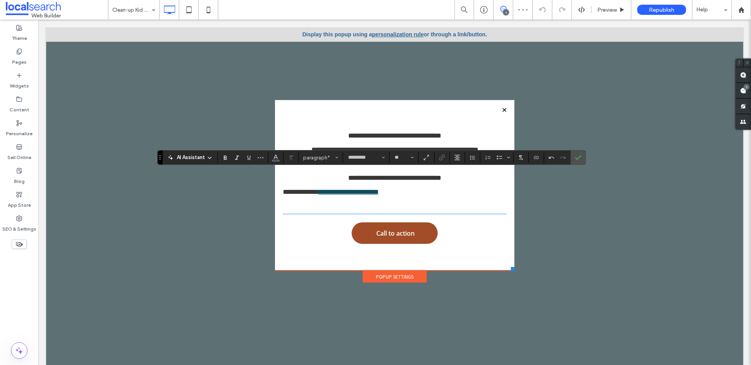
scroll to position [107, 0]
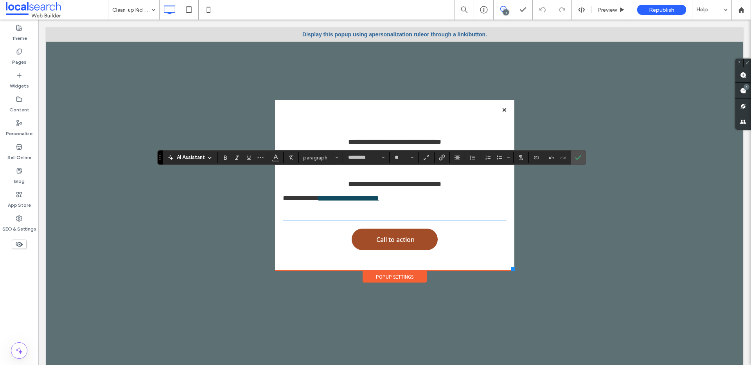
drag, startPoint x: 402, startPoint y: 207, endPoint x: 346, endPoint y: 134, distance: 91.7
click at [346, 134] on div "**********" at bounding box center [395, 141] width 224 height 155
drag, startPoint x: 576, startPoint y: 159, endPoint x: 528, endPoint y: 147, distance: 49.2
click at [576, 159] on use "Confirm" at bounding box center [578, 157] width 6 height 5
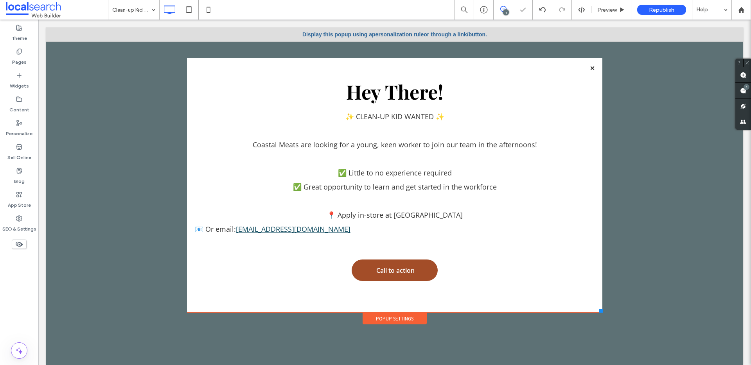
scroll to position [0, 0]
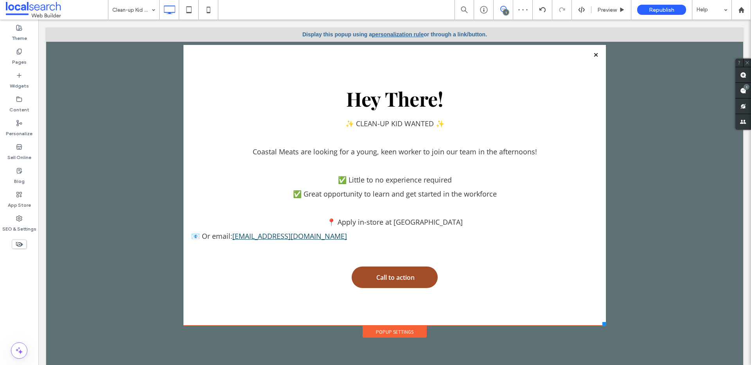
drag, startPoint x: 507, startPoint y: 268, endPoint x: 598, endPoint y: 323, distance: 106.8
click at [599, 324] on div "Click To Paste Coastal Meats Meat Packs What We Do Beef Lamb Pork Seafood Smoki…" at bounding box center [394, 191] width 426 height 296
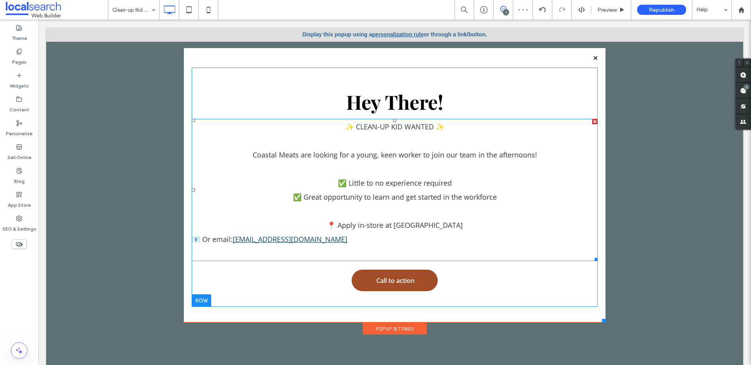
drag, startPoint x: 458, startPoint y: 154, endPoint x: 420, endPoint y: 135, distance: 43.0
click at [420, 135] on p at bounding box center [395, 141] width 406 height 14
type input "*********"
type input "**"
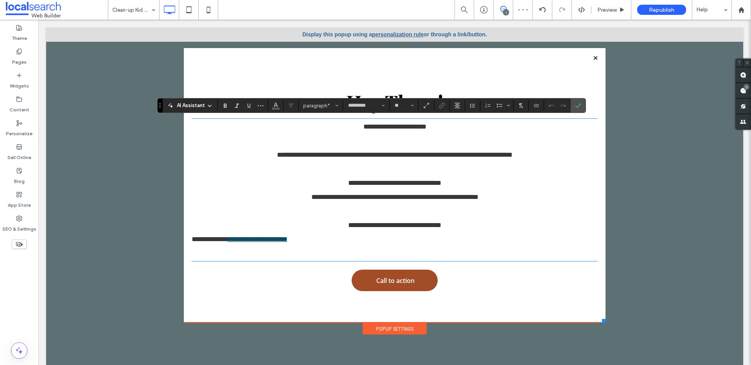
click at [422, 127] on span "**********" at bounding box center [394, 126] width 63 height 7
drag, startPoint x: 444, startPoint y: 132, endPoint x: 315, endPoint y: 122, distance: 129.8
click at [315, 122] on p "**********" at bounding box center [395, 127] width 406 height 14
copy span "**********"
click at [577, 106] on icon "Confirm" at bounding box center [578, 105] width 6 height 6
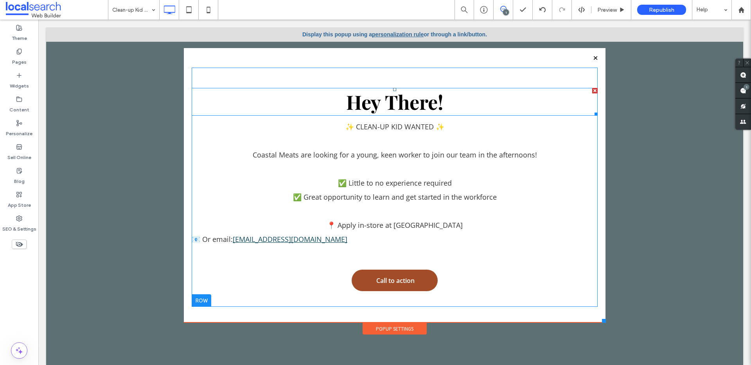
click at [416, 104] on span "Hey There!" at bounding box center [394, 102] width 97 height 26
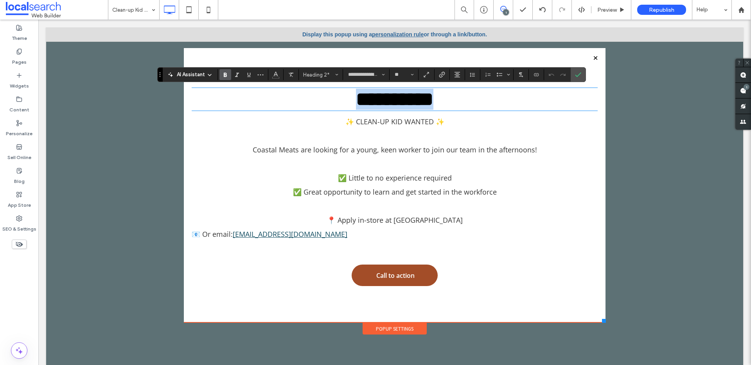
type input "*********"
type input "**"
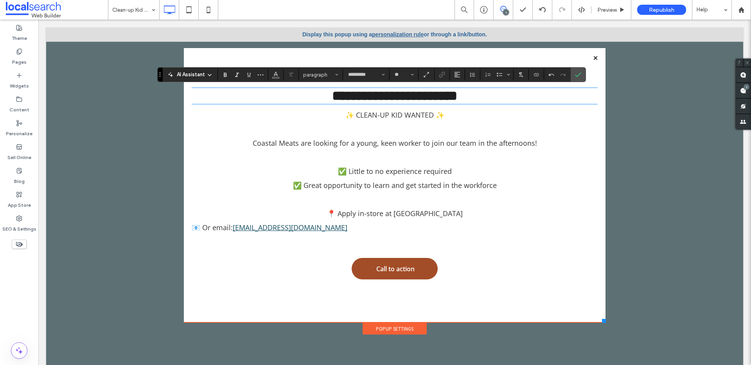
click at [501, 159] on p at bounding box center [395, 157] width 406 height 14
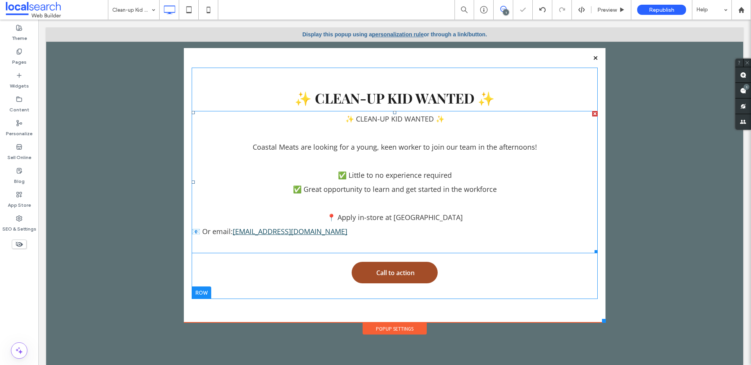
click at [453, 143] on span "Coastal Meats are looking for a young, keen worker to join our team in the afte…" at bounding box center [395, 146] width 284 height 9
type input "*********"
type input "**"
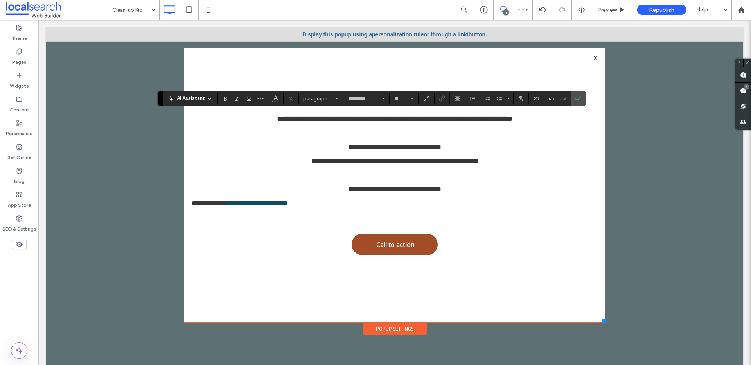
click at [359, 134] on p at bounding box center [395, 133] width 406 height 14
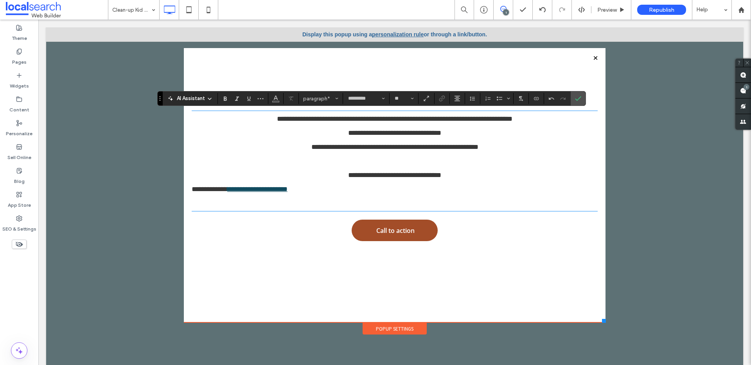
click at [343, 159] on p at bounding box center [395, 161] width 406 height 14
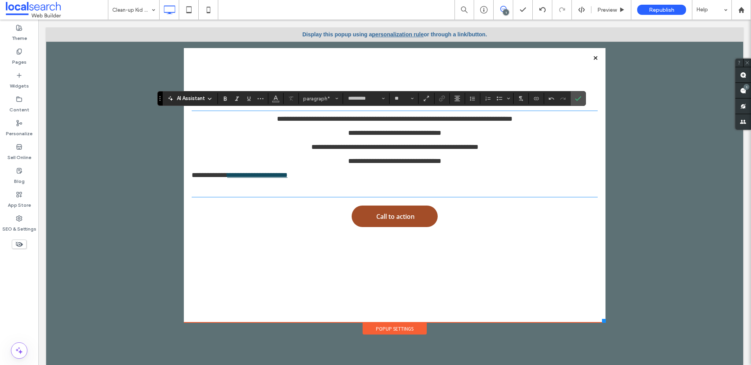
click at [477, 163] on p "**********" at bounding box center [395, 161] width 406 height 14
drag, startPoint x: 575, startPoint y: 100, endPoint x: 536, endPoint y: 82, distance: 42.5
click at [575, 100] on icon "Confirm" at bounding box center [578, 98] width 6 height 6
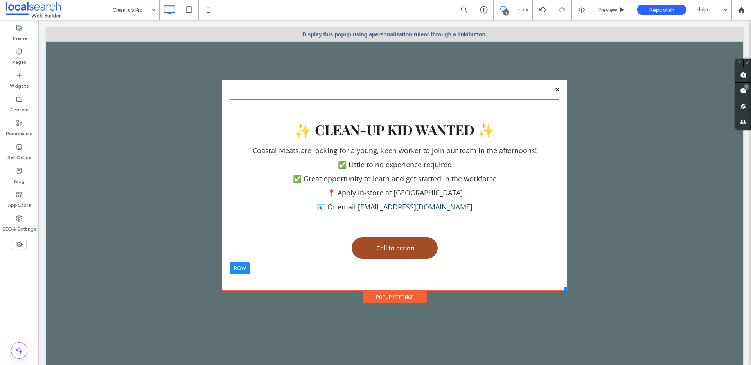
drag, startPoint x: 598, startPoint y: 320, endPoint x: 561, endPoint y: 289, distance: 48.6
click at [563, 289] on div at bounding box center [565, 289] width 4 height 4
click at [391, 245] on span "Call to action" at bounding box center [395, 248] width 54 height 16
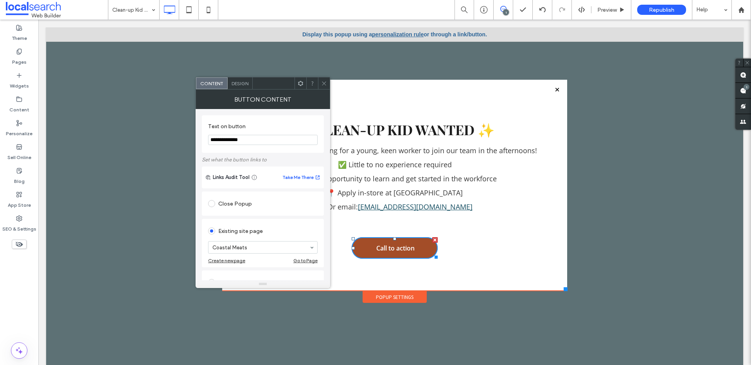
click at [242, 86] on div "Design" at bounding box center [239, 83] width 25 height 12
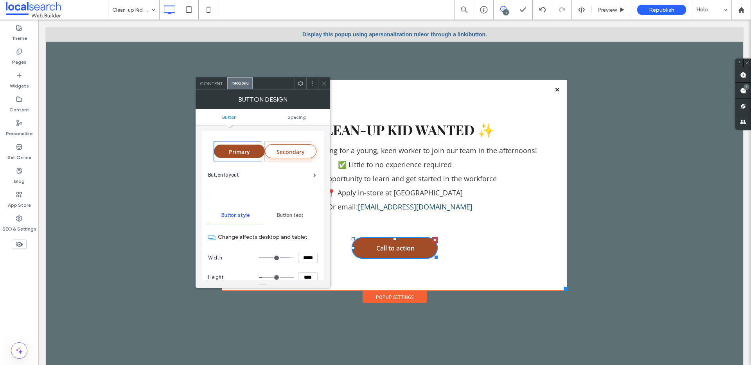
click at [210, 78] on div "Content" at bounding box center [211, 83] width 31 height 12
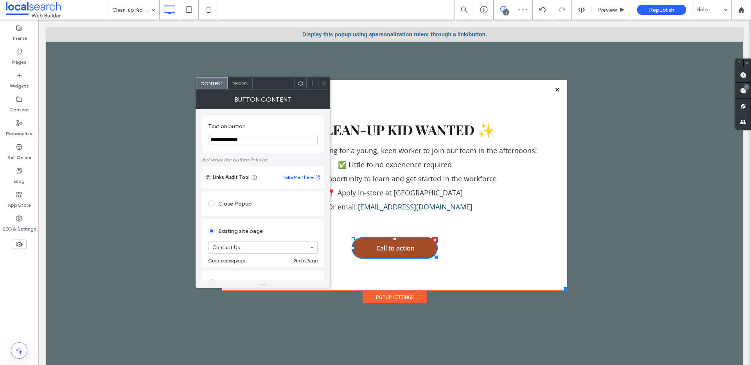
click at [324, 83] on use at bounding box center [324, 83] width 4 height 4
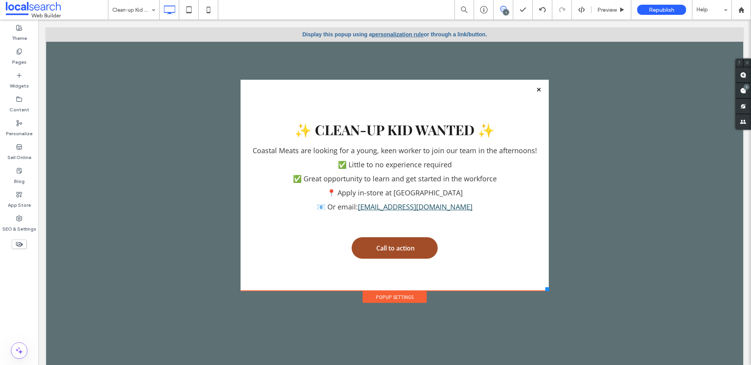
drag, startPoint x: 559, startPoint y: 291, endPoint x: 543, endPoint y: 292, distance: 16.9
click at [543, 292] on div "Click To Paste Coastal Meats Meat Packs What We Do Beef Lamb Pork Seafood Smoki…" at bounding box center [394, 191] width 312 height 226
click at [175, 10] on icon at bounding box center [169, 10] width 16 height 16
click at [30, 51] on div "Pages" at bounding box center [19, 57] width 38 height 24
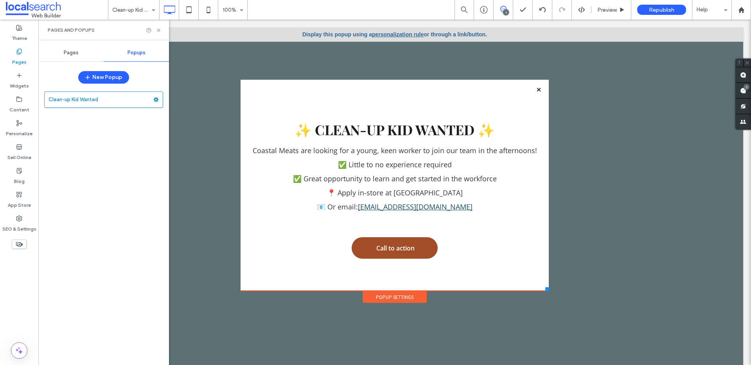
click at [70, 50] on span "Pages" at bounding box center [71, 53] width 15 height 6
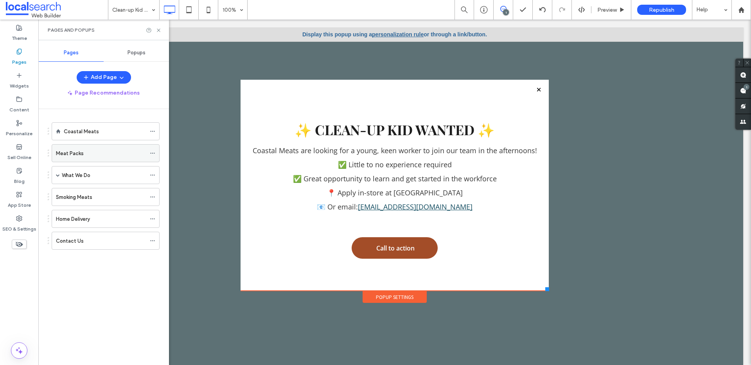
click at [84, 149] on div "Meat Packs" at bounding box center [101, 153] width 90 height 17
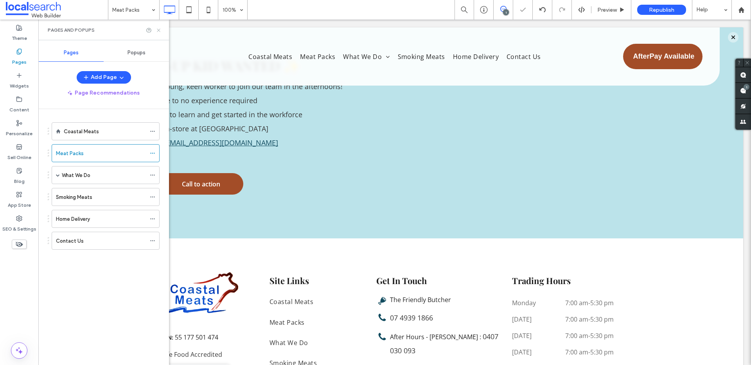
click at [159, 30] on icon at bounding box center [159, 30] width 6 height 6
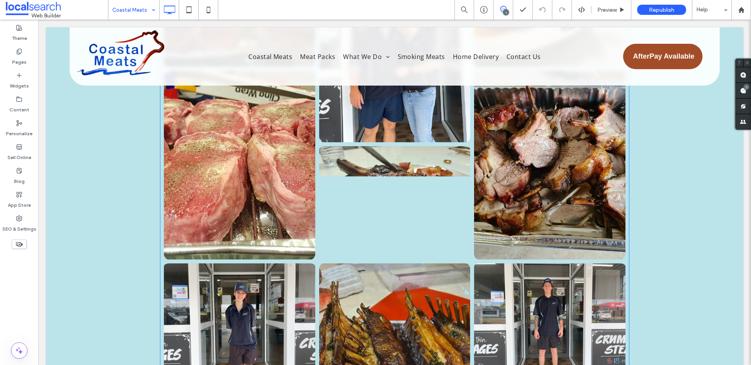
scroll to position [1716, 0]
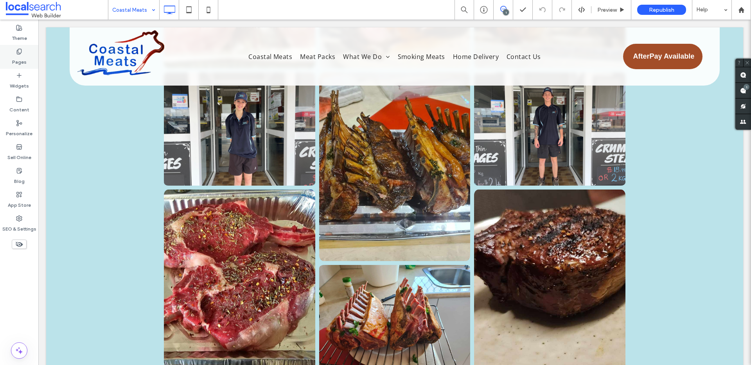
click at [25, 48] on div "Pages" at bounding box center [19, 57] width 38 height 24
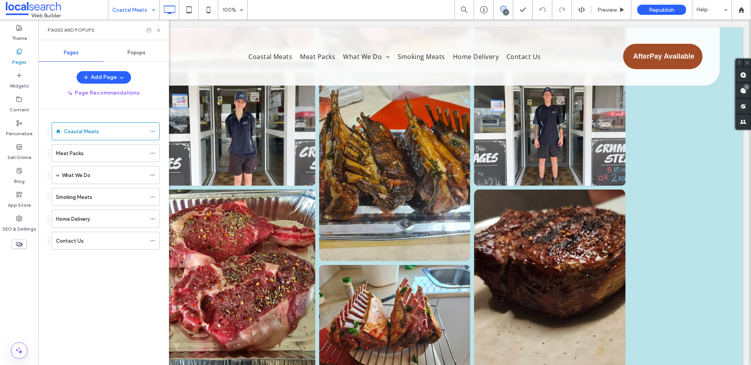
click at [142, 54] on span "Popups" at bounding box center [136, 53] width 18 height 6
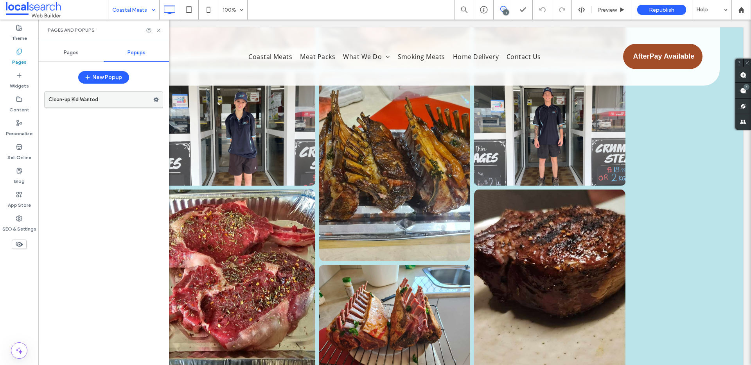
click at [109, 98] on label "Clean-up Kid Wanted" at bounding box center [100, 100] width 105 height 16
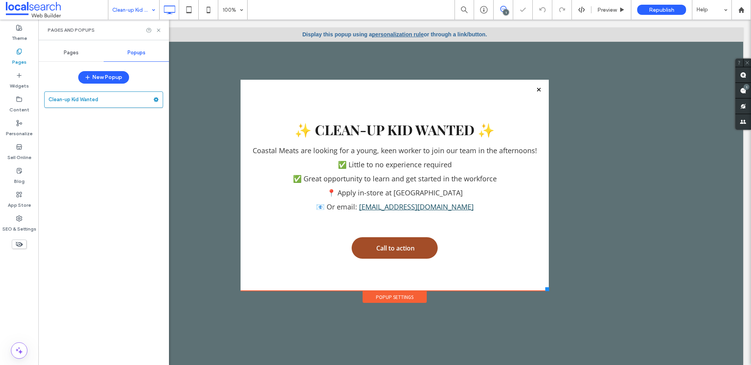
click at [263, 85] on div "✨ CLEAN-UP KID WANTED ✨ Coastal Meats are looking for a young, keen worker to j…" at bounding box center [394, 185] width 308 height 211
click at [374, 296] on div "Popup Settings" at bounding box center [394, 297] width 64 height 12
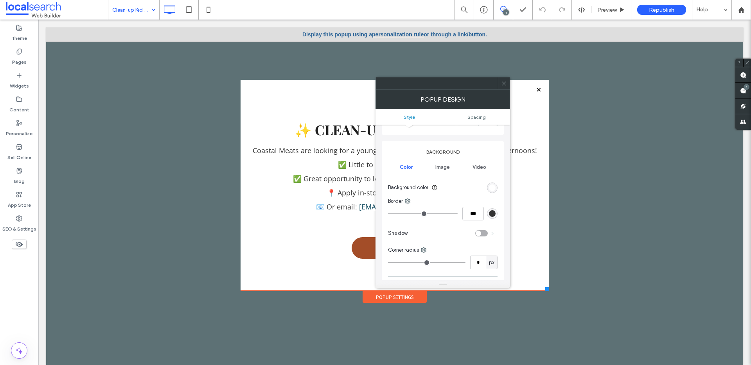
scroll to position [89, 0]
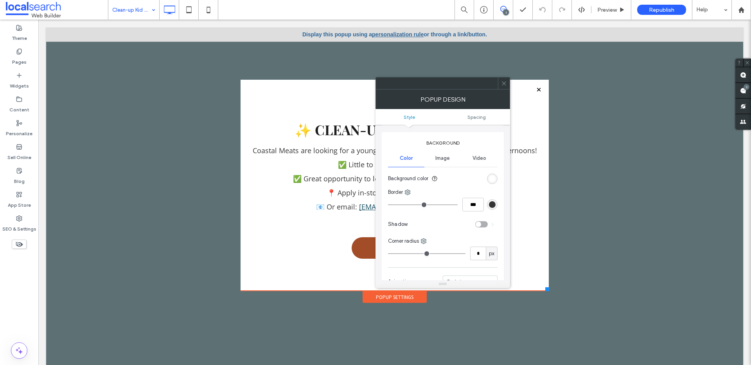
drag, startPoint x: 479, startPoint y: 261, endPoint x: 479, endPoint y: 254, distance: 7.0
click at [479, 259] on div "Background Color Image Video Background color Border *** Shadow Corner radius *…" at bounding box center [443, 223] width 122 height 183
click at [480, 250] on input "*" at bounding box center [478, 254] width 16 height 14
type input "**"
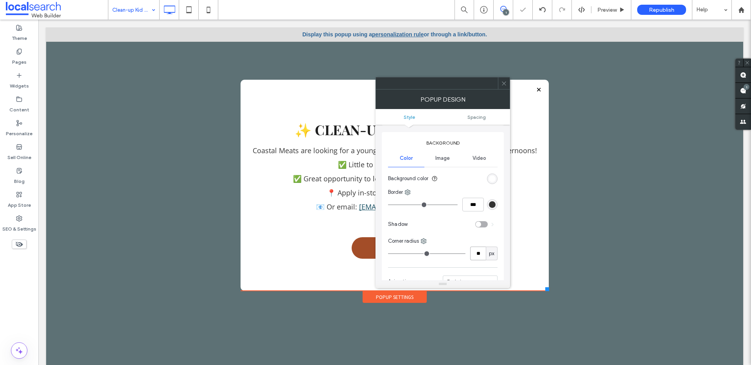
click at [483, 252] on input "**" at bounding box center [478, 254] width 16 height 14
type input "**"
click at [491, 180] on div "rgb(255, 255, 255)" at bounding box center [492, 179] width 7 height 7
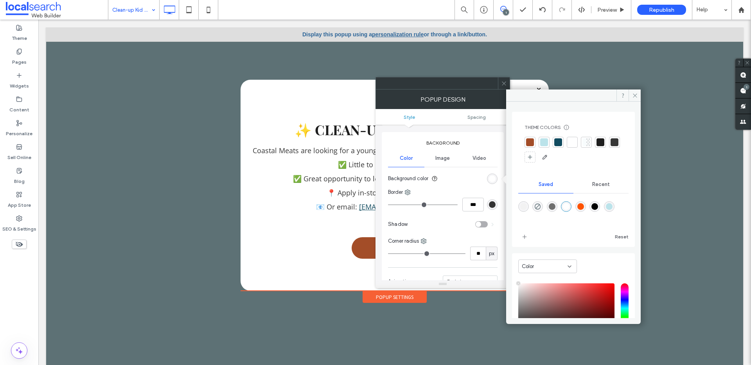
click at [546, 141] on div at bounding box center [544, 142] width 8 height 8
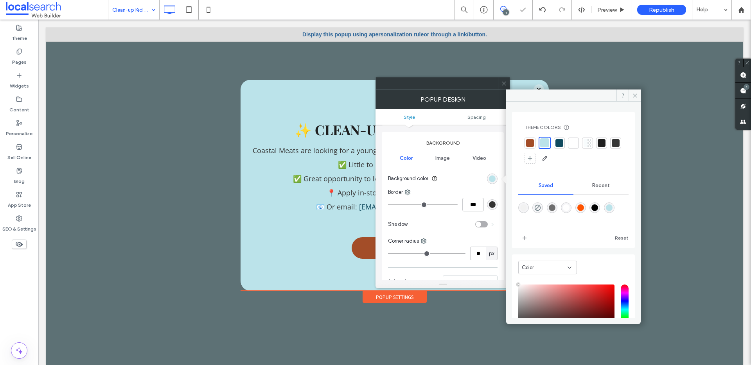
click at [503, 82] on use at bounding box center [504, 83] width 4 height 4
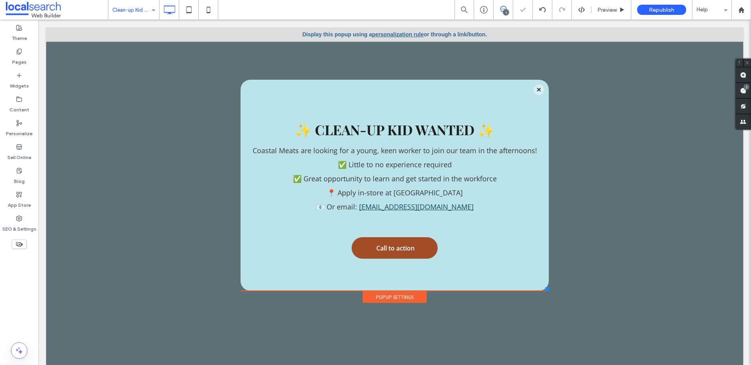
click at [678, 158] on div at bounding box center [394, 200] width 697 height 346
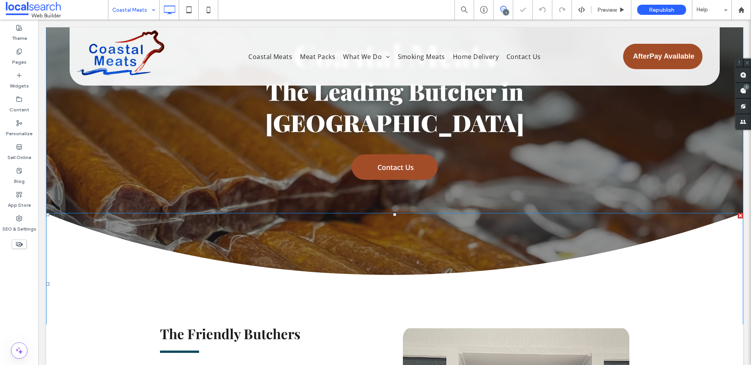
scroll to position [98, 0]
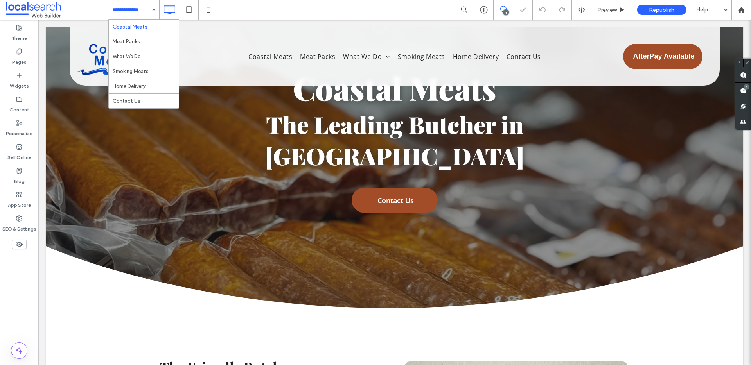
click at [144, 16] on input at bounding box center [131, 10] width 39 height 20
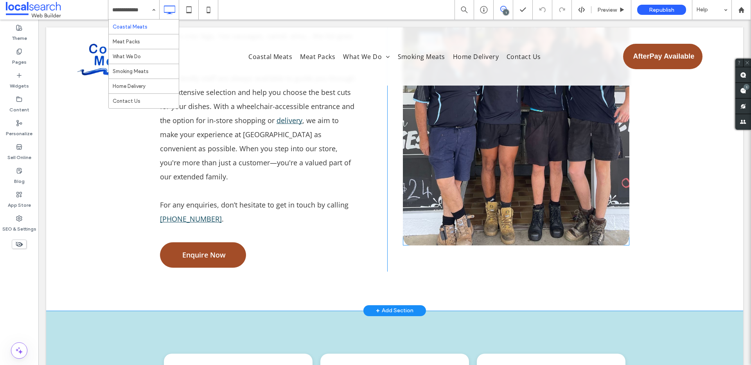
scroll to position [561, 0]
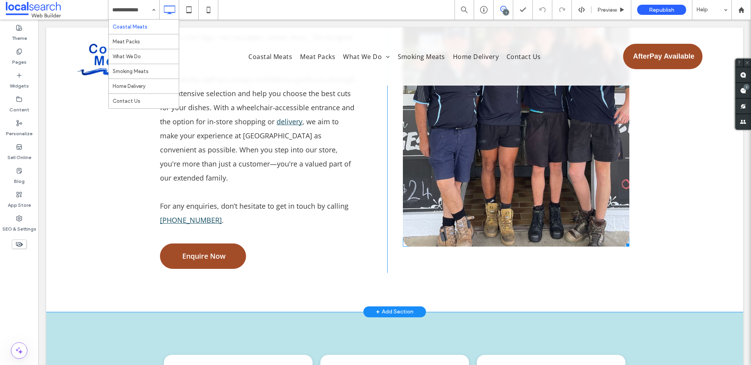
click at [453, 139] on link at bounding box center [516, 72] width 226 height 348
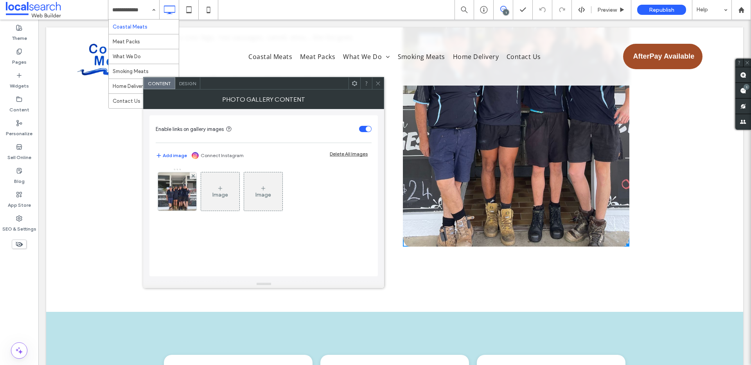
click at [189, 84] on span "Design" at bounding box center [187, 84] width 17 height 6
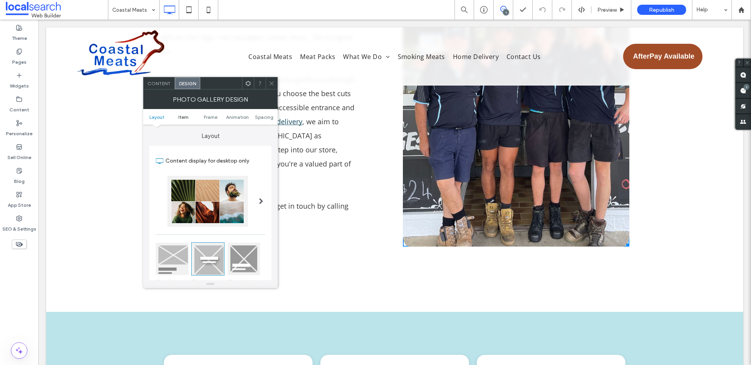
click at [186, 117] on span "Item" at bounding box center [183, 117] width 10 height 6
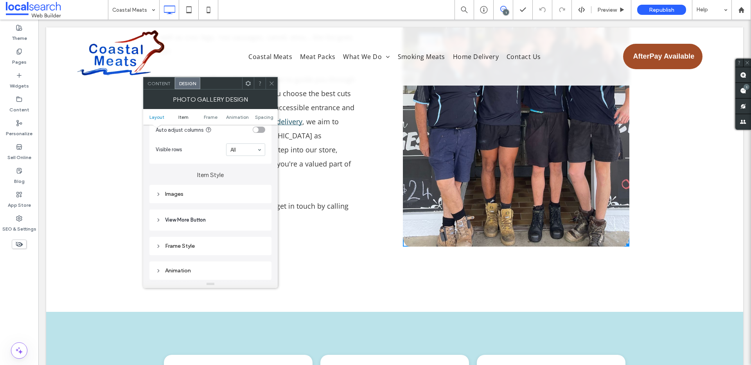
scroll to position [277, 0]
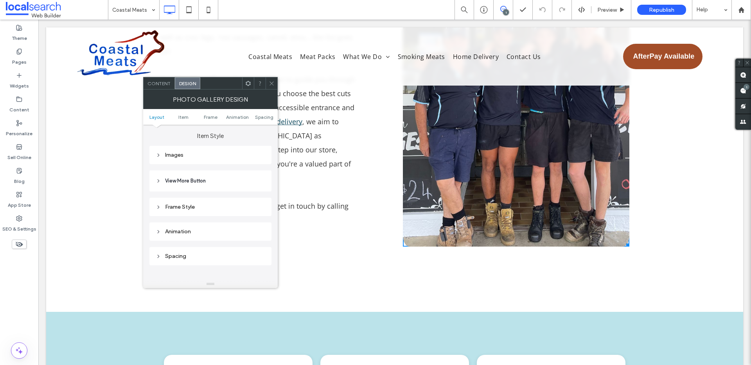
click at [188, 158] on div "Images" at bounding box center [210, 155] width 109 height 7
click at [265, 223] on div "Images Image height ***** Space between images *** Corner radius * % Display fu…" at bounding box center [210, 255] width 122 height 218
click at [262, 222] on div "%" at bounding box center [259, 223] width 8 height 8
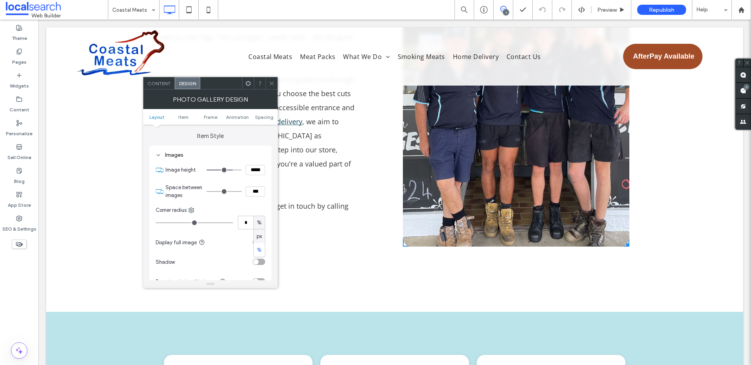
click at [262, 234] on span "px" at bounding box center [258, 237] width 5 height 8
click at [258, 219] on span "px" at bounding box center [258, 223] width 5 height 8
click at [260, 247] on span "%" at bounding box center [259, 250] width 5 height 8
drag, startPoint x: 272, startPoint y: 82, endPoint x: 270, endPoint y: 87, distance: 5.2
click at [272, 82] on icon at bounding box center [272, 84] width 6 height 6
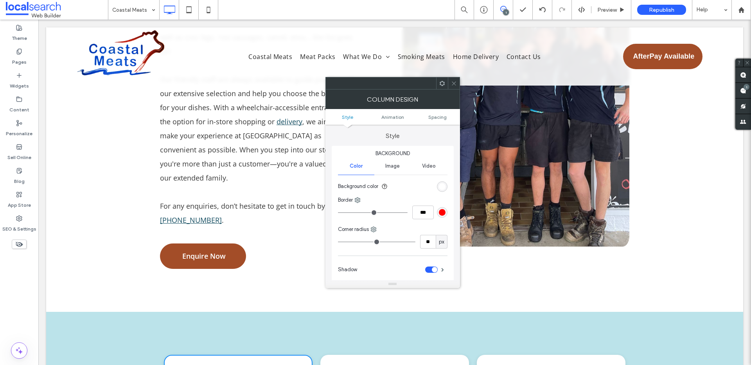
click at [449, 83] on div at bounding box center [454, 83] width 12 height 12
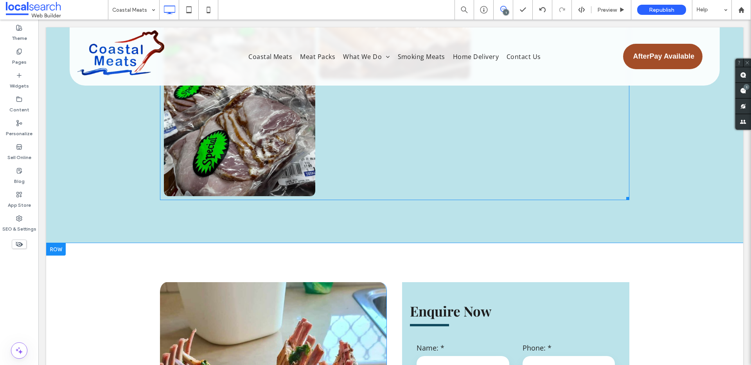
scroll to position [2906, 0]
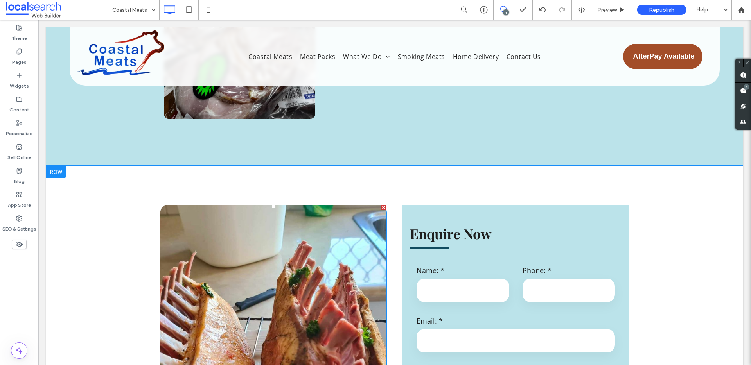
click at [249, 205] on link at bounding box center [273, 367] width 226 height 324
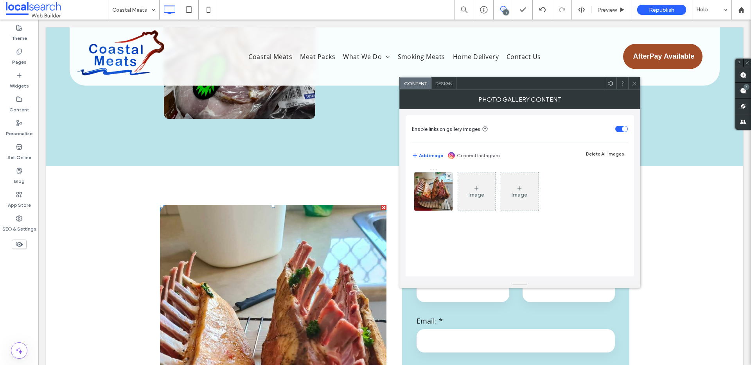
click at [448, 86] on span "Design" at bounding box center [443, 84] width 17 height 6
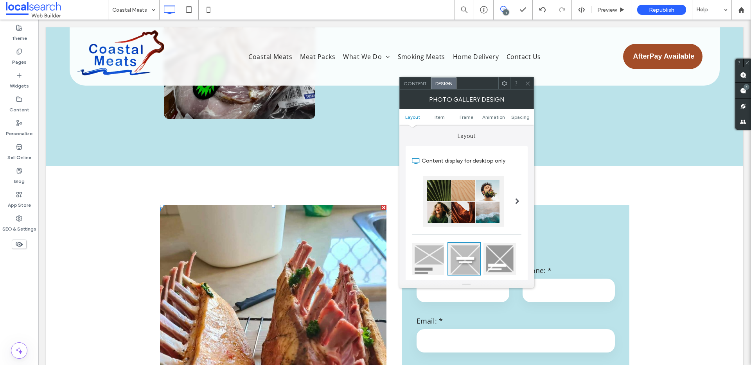
click at [440, 118] on span "Item" at bounding box center [439, 117] width 10 height 6
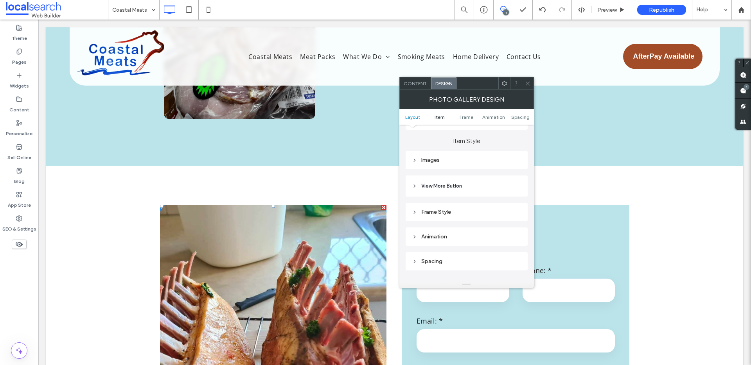
scroll to position [277, 0]
click at [443, 156] on div "Images" at bounding box center [466, 155] width 109 height 7
click at [531, 82] on div at bounding box center [527, 83] width 12 height 12
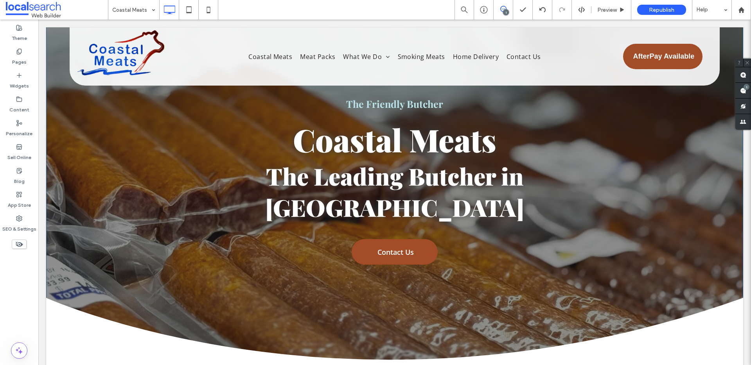
scroll to position [0, 0]
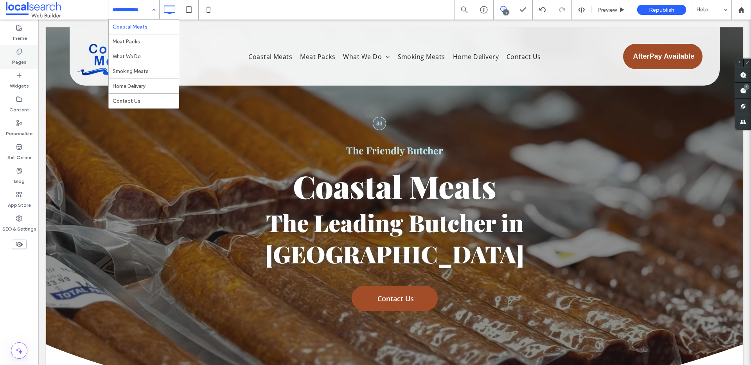
click at [11, 56] on div "Pages" at bounding box center [19, 57] width 38 height 24
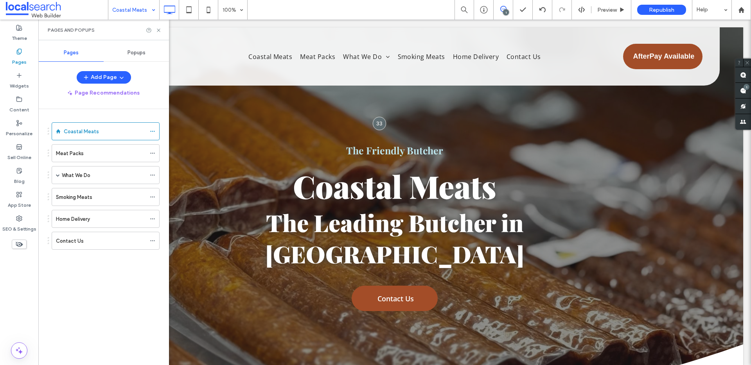
click at [148, 53] on div "Popups" at bounding box center [136, 52] width 65 height 17
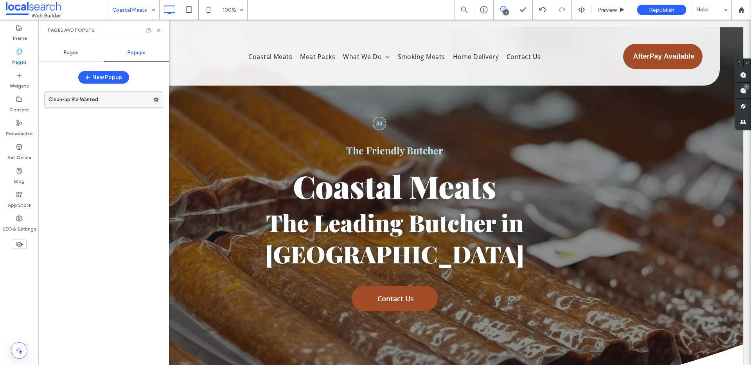
click at [83, 104] on label "Clean-up Kid Wanted" at bounding box center [100, 100] width 105 height 16
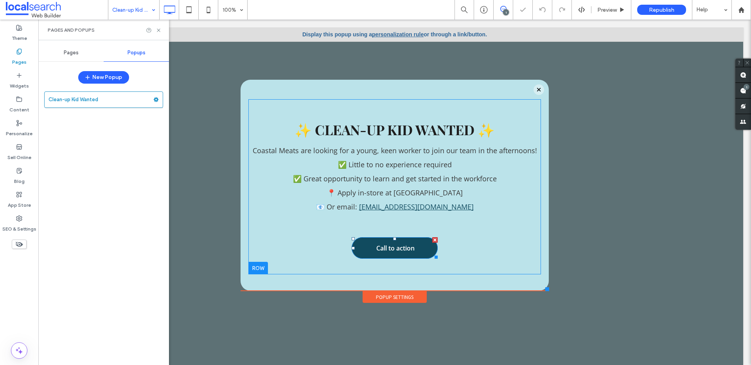
click at [383, 253] on span "Call to action" at bounding box center [395, 248] width 54 height 16
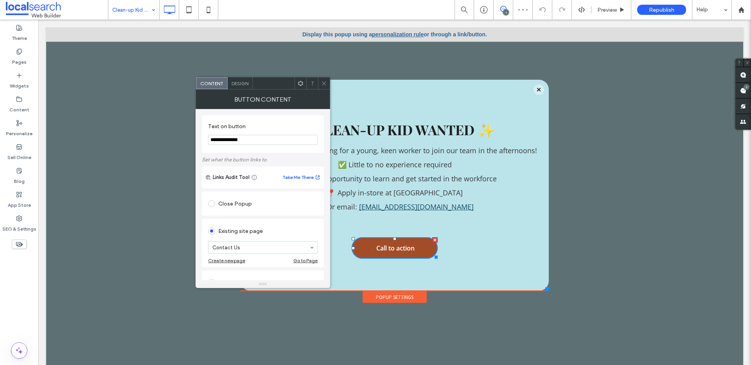
click at [243, 138] on input "**********" at bounding box center [262, 140] width 109 height 10
type input "**********"
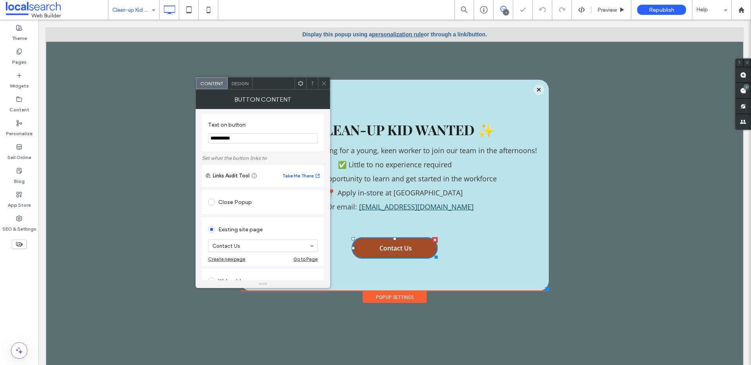
click at [327, 84] on div at bounding box center [324, 83] width 12 height 12
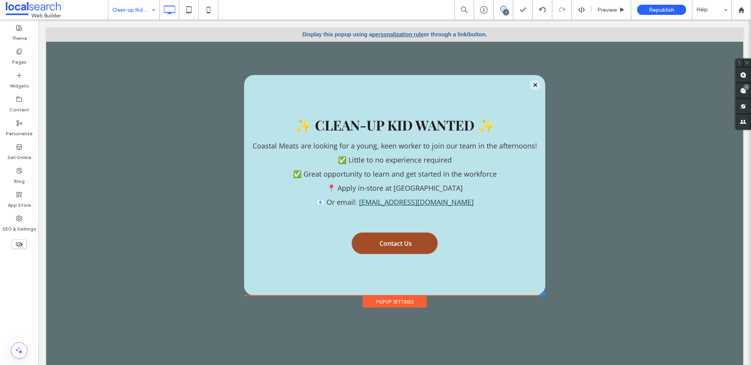
drag, startPoint x: 539, startPoint y: 290, endPoint x: 536, endPoint y: 290, distance: 3.9
click at [541, 296] on div at bounding box center [543, 294] width 4 height 4
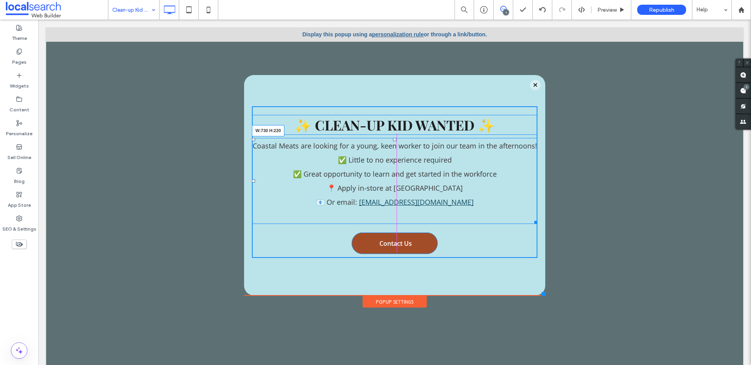
drag, startPoint x: 527, startPoint y: 224, endPoint x: 561, endPoint y: 236, distance: 36.7
click at [532, 222] on div "✨ CLEAN-UP KID WANTED ✨ Coastal Meats are looking for a young, keen worker to j…" at bounding box center [394, 185] width 301 height 220
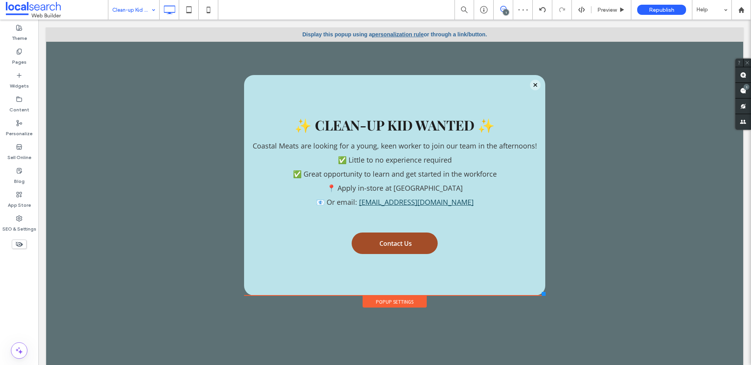
click at [360, 281] on div "✨ CLEAN-UP KID WANTED ✨ Coastal Meats are looking for a young, keen worker to j…" at bounding box center [394, 185] width 301 height 220
click at [372, 263] on div "✨ CLEAN-UP KID WANTED ✨ Coastal Meats are looking for a young, keen worker to j…" at bounding box center [394, 182] width 285 height 175
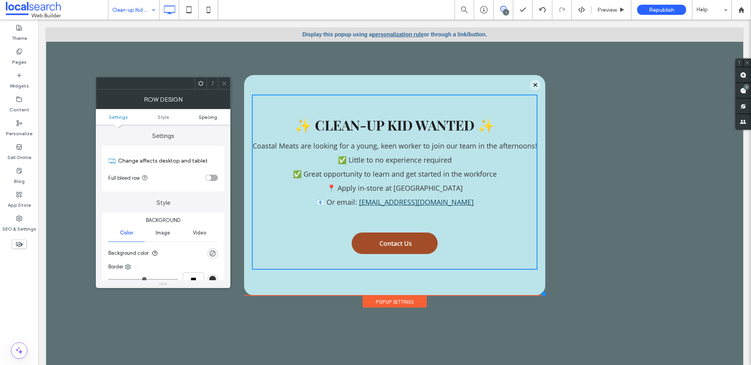
click at [215, 118] on span "Spacing" at bounding box center [208, 117] width 18 height 6
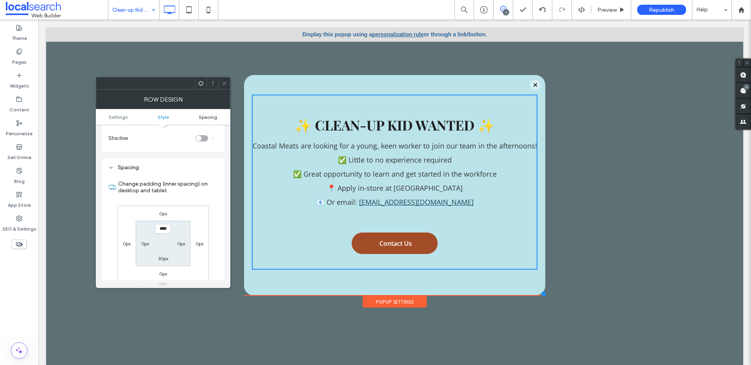
scroll to position [196, 0]
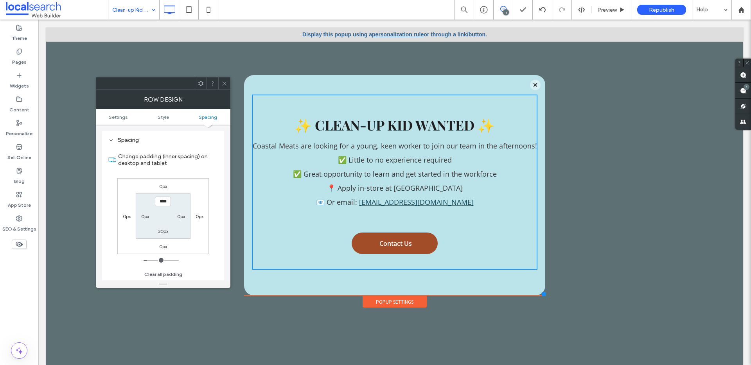
click at [167, 231] on label "30px" at bounding box center [163, 231] width 10 height 6
type input "**"
type input "****"
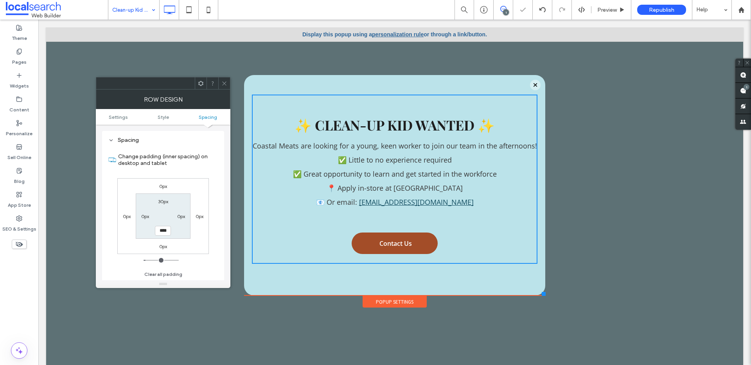
click at [162, 200] on label "30px" at bounding box center [163, 202] width 10 height 6
type input "**"
type input "****"
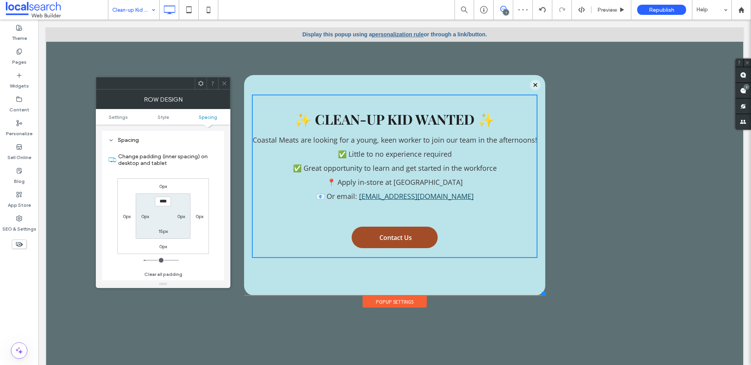
click at [226, 81] on icon at bounding box center [224, 84] width 6 height 6
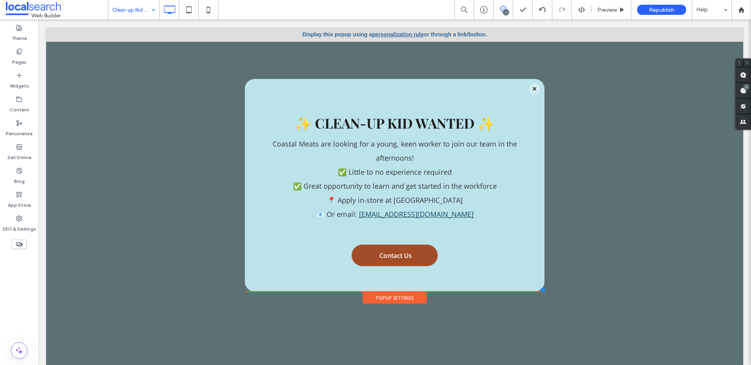
drag, startPoint x: 538, startPoint y: 294, endPoint x: 520, endPoint y: 276, distance: 25.2
click at [541, 291] on div at bounding box center [543, 290] width 4 height 4
click at [398, 301] on div "Popup Settings" at bounding box center [394, 298] width 64 height 12
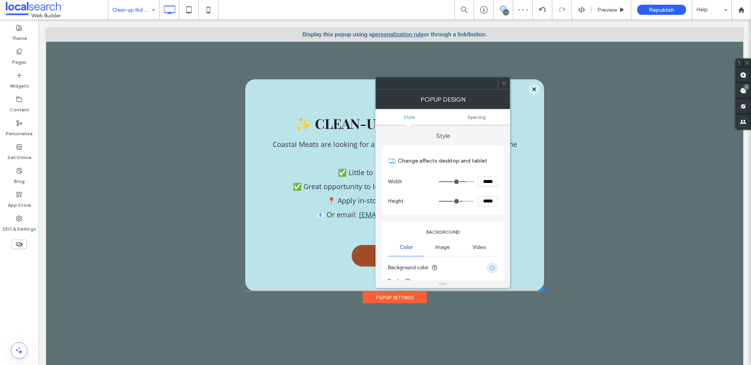
type input "***"
type input "*****"
type input "***"
type input "*****"
type input "***"
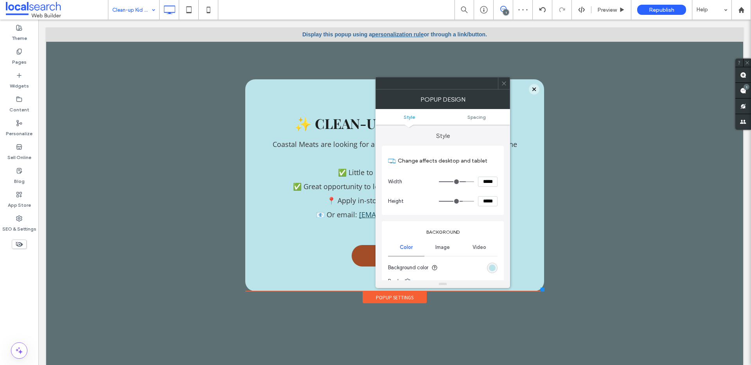
type input "*****"
type input "***"
type input "*****"
type input "***"
type input "*****"
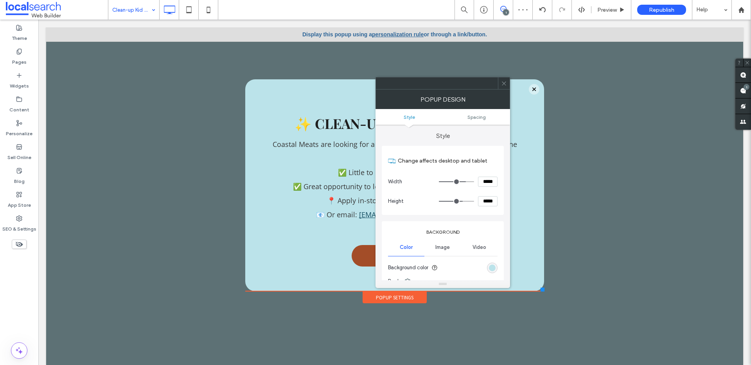
type input "***"
type input "*****"
type input "***"
type input "*****"
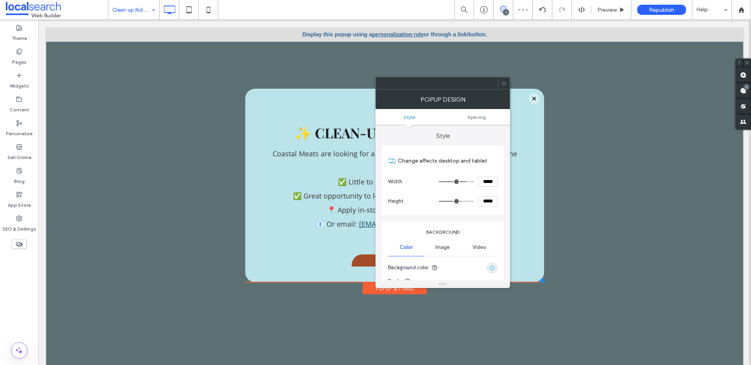
type input "***"
type input "*****"
type input "***"
type input "*****"
type input "***"
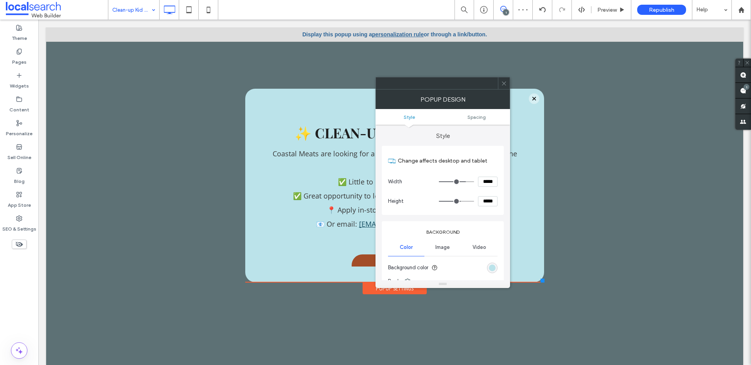
type input "*****"
type input "***"
type input "*****"
type input "***"
type input "*****"
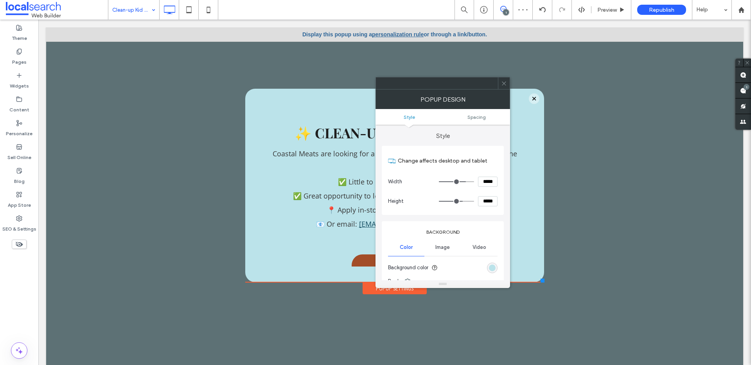
type input "***"
type input "*****"
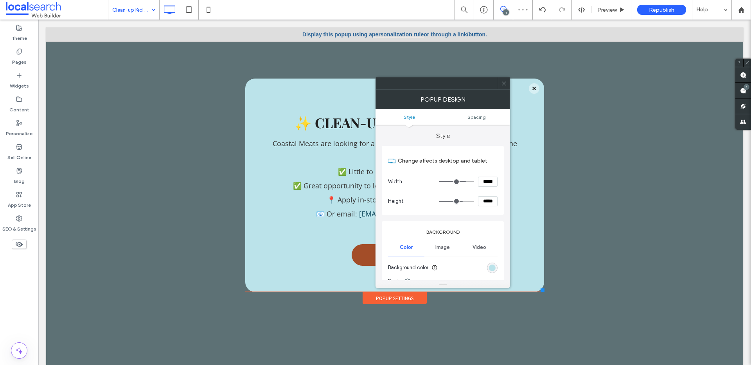
type input "***"
click at [461, 201] on input "range" at bounding box center [456, 201] width 35 height 1
click at [505, 83] on icon at bounding box center [504, 84] width 6 height 6
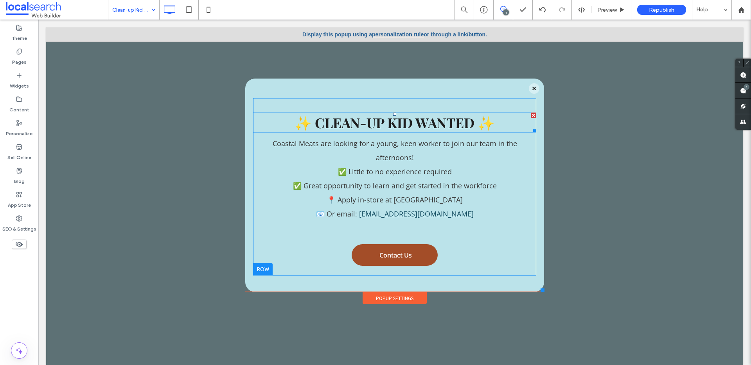
click at [407, 118] on strong "✨ CLEAN-UP KID WANTED ✨" at bounding box center [394, 122] width 200 height 18
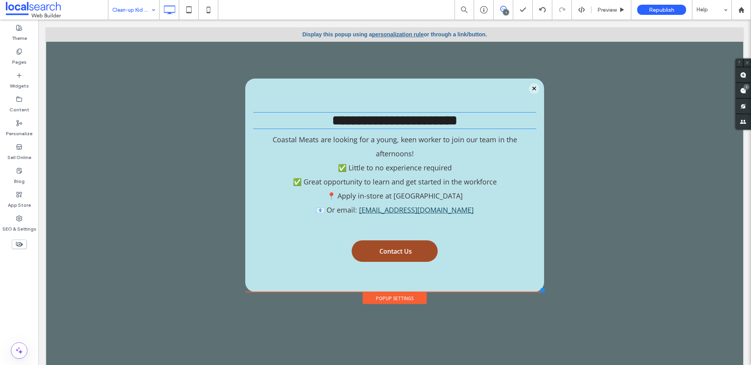
type input "**********"
type input "**"
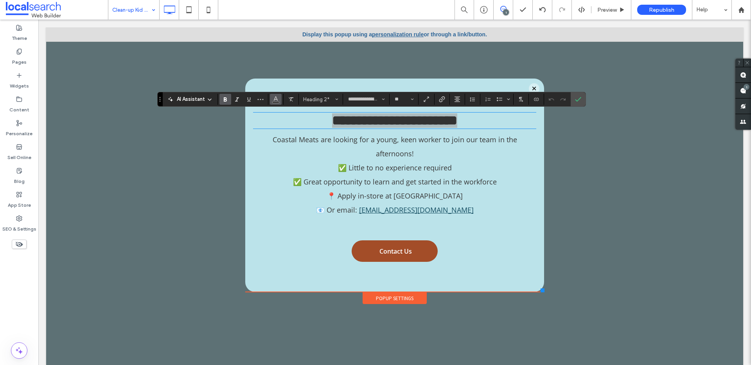
click at [273, 98] on icon "Color" at bounding box center [275, 98] width 6 height 6
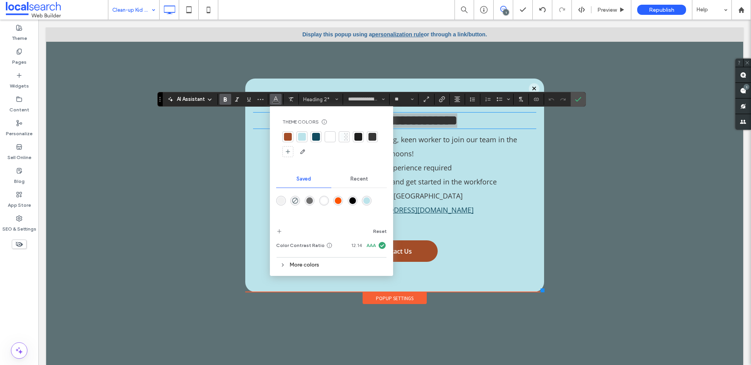
drag, startPoint x: 331, startPoint y: 136, endPoint x: 361, endPoint y: 133, distance: 30.3
click at [331, 136] on div at bounding box center [330, 137] width 8 height 8
click at [577, 99] on icon "Confirm" at bounding box center [578, 99] width 6 height 6
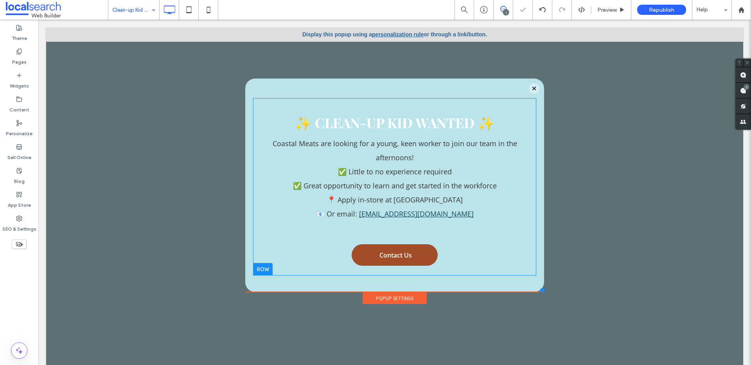
click at [502, 265] on div "✨ CLEAN-UP KID WANTED ✨ Coastal Meats are looking for a young, keen worker to j…" at bounding box center [394, 187] width 283 height 178
click at [540, 9] on use at bounding box center [542, 9] width 6 height 5
click at [444, 179] on p "✅ Great opportunity to learn and get started in the workforce" at bounding box center [394, 186] width 283 height 14
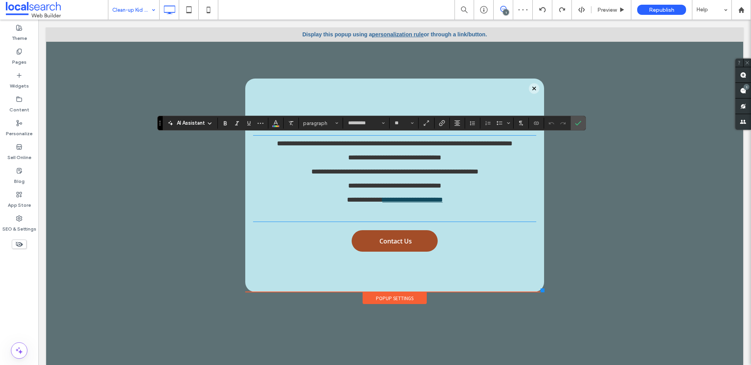
click at [444, 167] on p "**********" at bounding box center [394, 172] width 283 height 14
drag, startPoint x: 247, startPoint y: 144, endPoint x: 548, endPoint y: 150, distance: 300.3
click at [548, 150] on div "**********" at bounding box center [394, 196] width 697 height 338
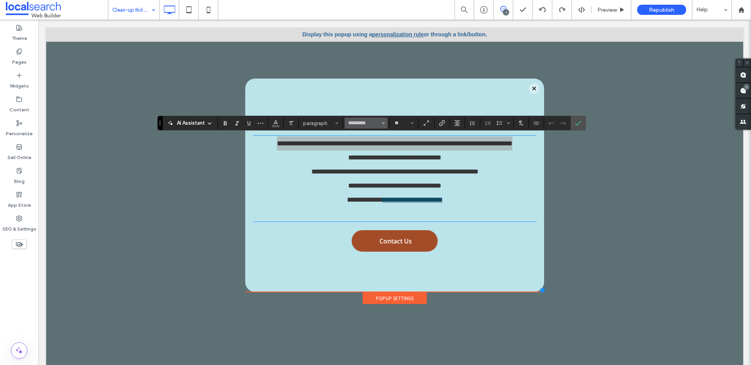
click at [384, 124] on icon "Font & Font weight" at bounding box center [383, 123] width 3 height 3
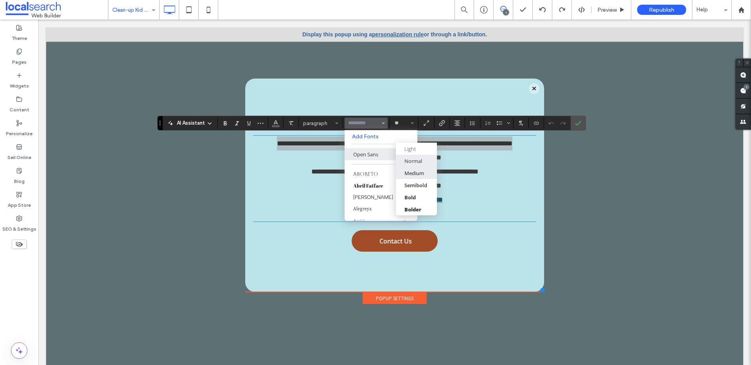
click at [416, 176] on div "Medium" at bounding box center [414, 173] width 20 height 7
type input "*********"
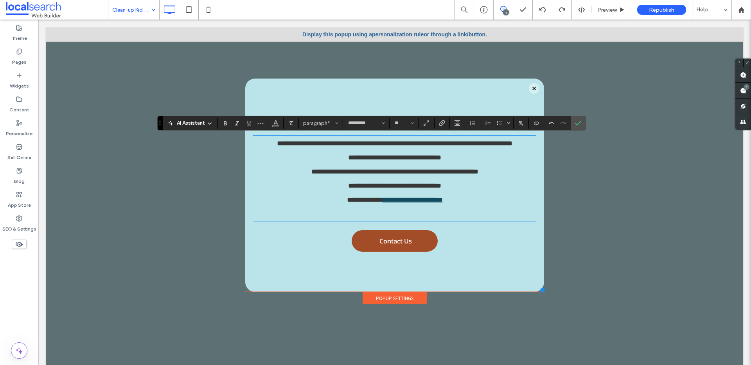
click at [430, 165] on p "**********" at bounding box center [394, 157] width 283 height 14
click at [536, 9] on div at bounding box center [541, 10] width 19 height 6
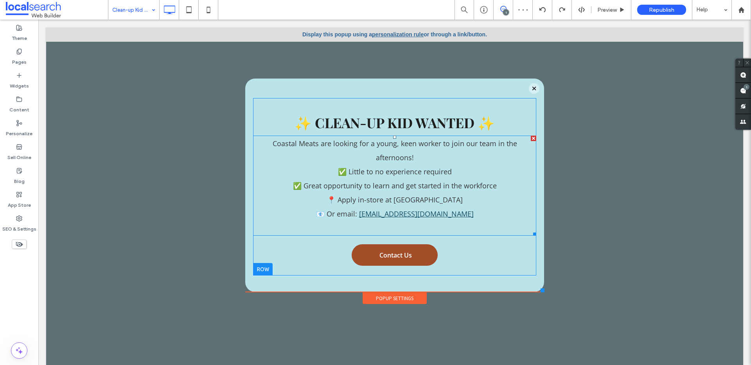
click at [399, 143] on span "Coastal Meats are looking for a young, keen worker to join our team in the afte…" at bounding box center [394, 150] width 244 height 23
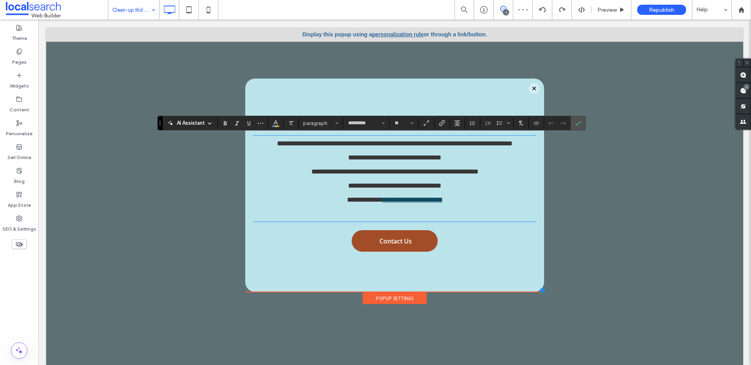
click at [399, 143] on span "**********" at bounding box center [394, 143] width 235 height 7
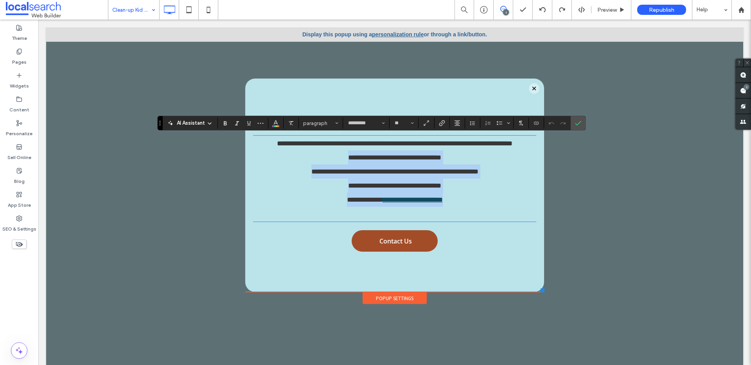
drag, startPoint x: 460, startPoint y: 205, endPoint x: 271, endPoint y: 159, distance: 194.4
click at [271, 159] on div "**********" at bounding box center [394, 178] width 283 height 84
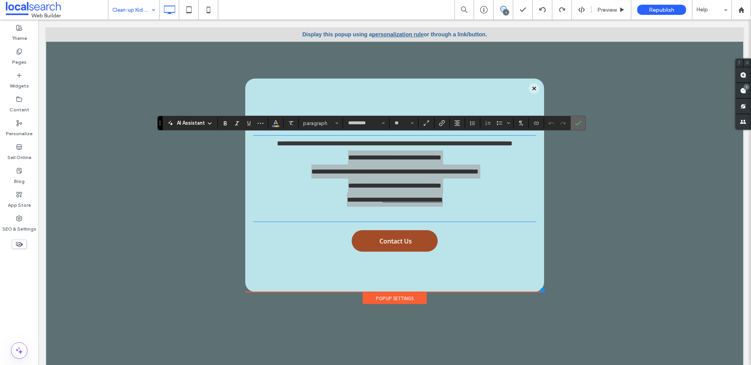
click at [577, 122] on icon "Confirm" at bounding box center [578, 123] width 6 height 6
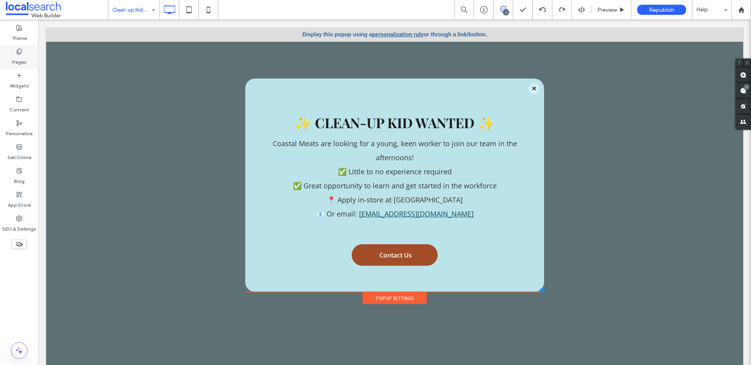
click at [7, 61] on div "Pages" at bounding box center [19, 57] width 38 height 24
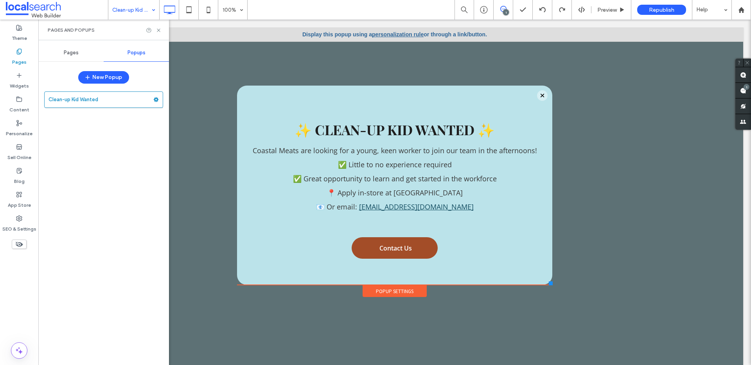
drag, startPoint x: 535, startPoint y: 289, endPoint x: 546, endPoint y: 283, distance: 12.8
click at [548, 283] on div at bounding box center [550, 283] width 4 height 4
click at [158, 28] on icon at bounding box center [159, 30] width 6 height 6
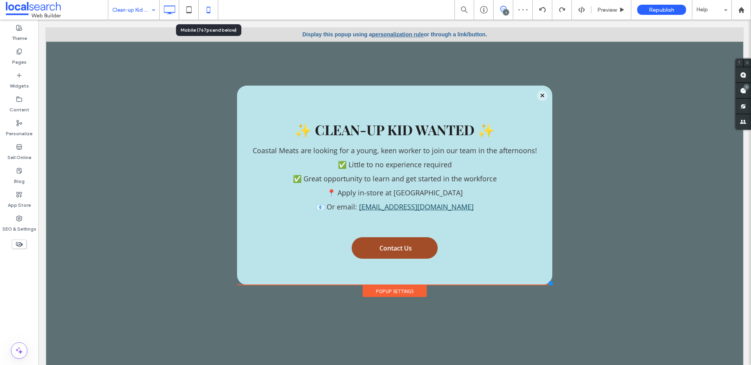
click at [203, 9] on icon at bounding box center [209, 10] width 16 height 16
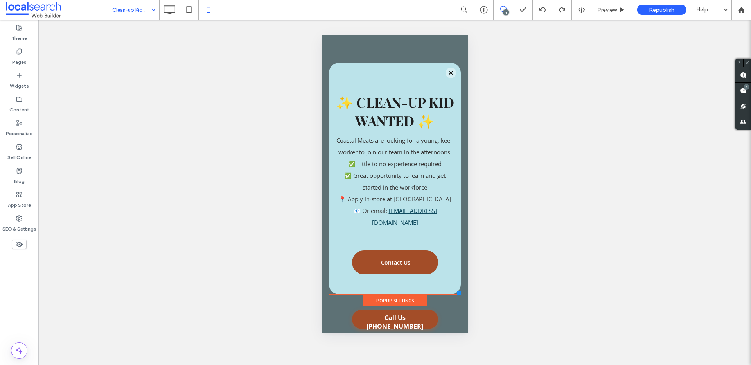
drag, startPoint x: 463, startPoint y: 247, endPoint x: 460, endPoint y: 294, distance: 47.0
click at [460, 294] on div at bounding box center [459, 293] width 4 height 4
click at [400, 113] on strong "✨ CLEAN-UP KID WANTED ✨" at bounding box center [394, 111] width 118 height 37
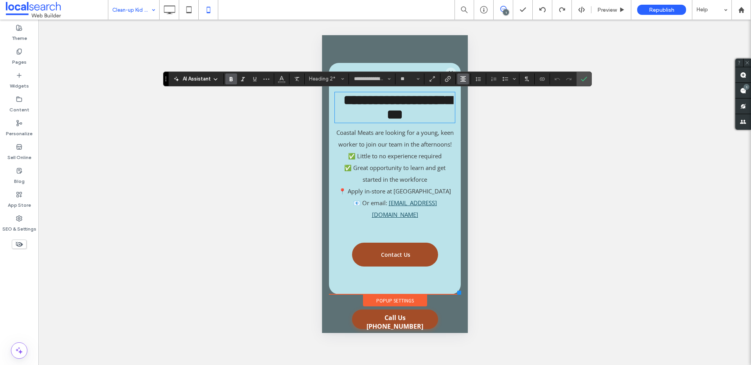
click at [466, 79] on button "Alignment" at bounding box center [463, 78] width 12 height 11
click at [468, 103] on icon "ui.textEditor.alignment.center" at bounding box center [469, 103] width 6 height 6
click at [584, 78] on icon "Confirm" at bounding box center [583, 79] width 6 height 6
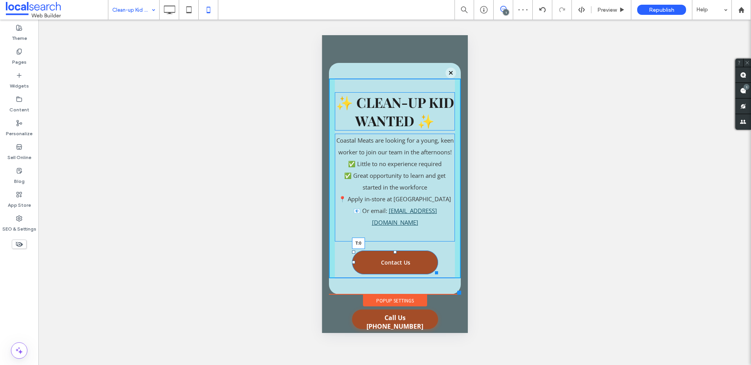
drag, startPoint x: 393, startPoint y: 253, endPoint x: 714, endPoint y: 279, distance: 322.4
click at [394, 242] on div "✨ CLEAN-UP KID WANTED ✨ Coastal Meats are looking for a young, keen worker to j…" at bounding box center [394, 179] width 132 height 200
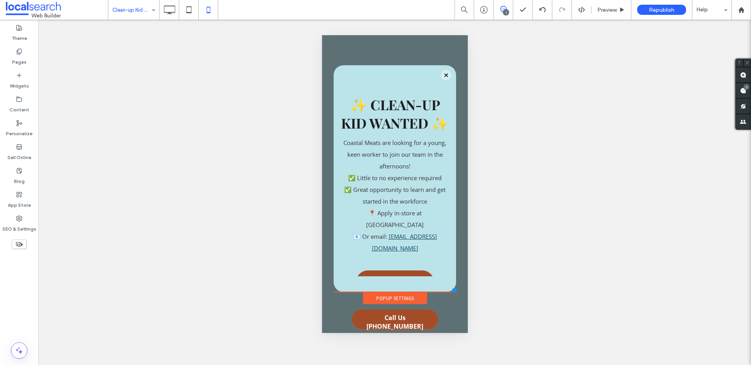
click at [455, 289] on div at bounding box center [454, 290] width 4 height 4
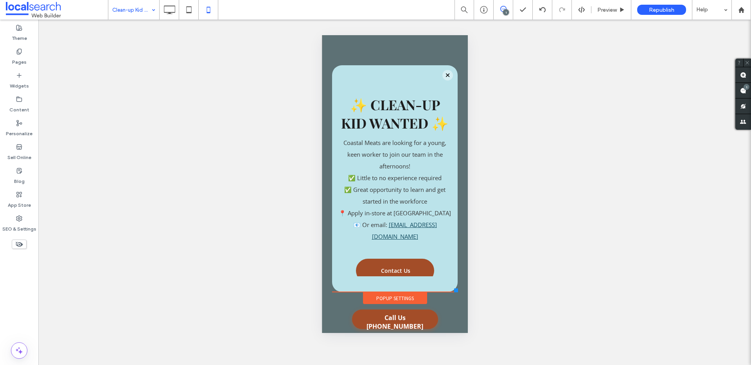
click at [457, 290] on div at bounding box center [455, 290] width 4 height 4
click at [170, 8] on icon at bounding box center [169, 10] width 16 height 16
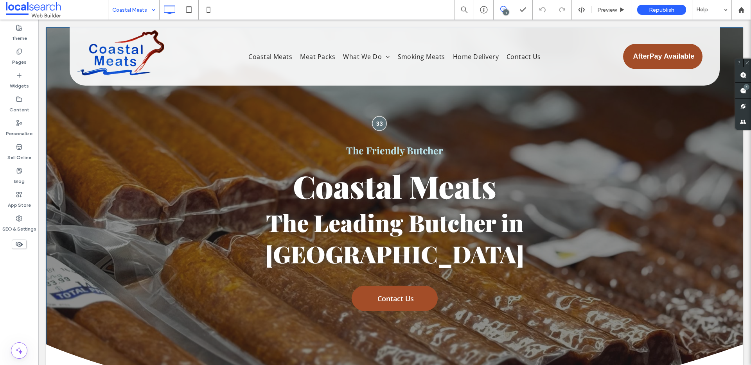
click at [374, 116] on div at bounding box center [379, 123] width 14 height 14
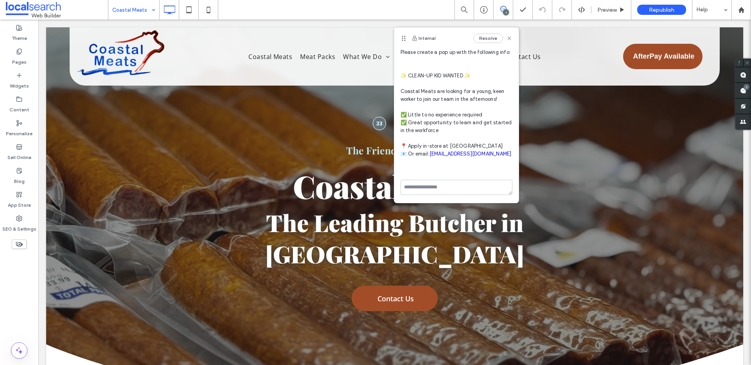
scroll to position [43, 0]
click at [24, 55] on label "Pages" at bounding box center [19, 60] width 14 height 11
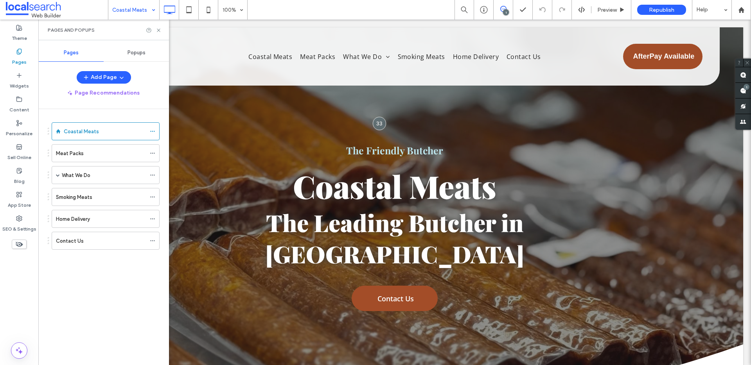
click at [139, 50] on span "Popups" at bounding box center [136, 53] width 18 height 6
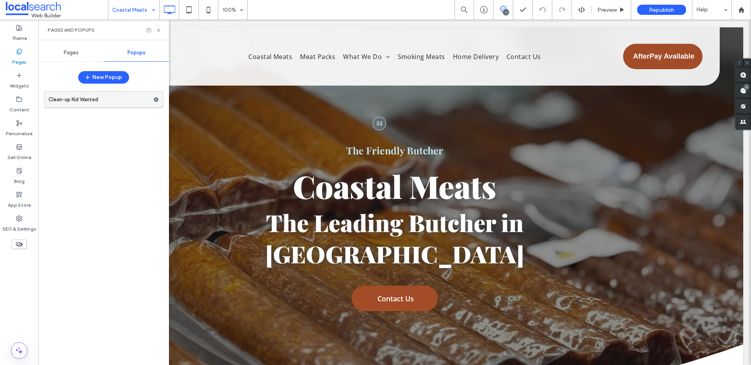
click at [121, 102] on label "Clean-up Kid Wanted" at bounding box center [100, 100] width 105 height 16
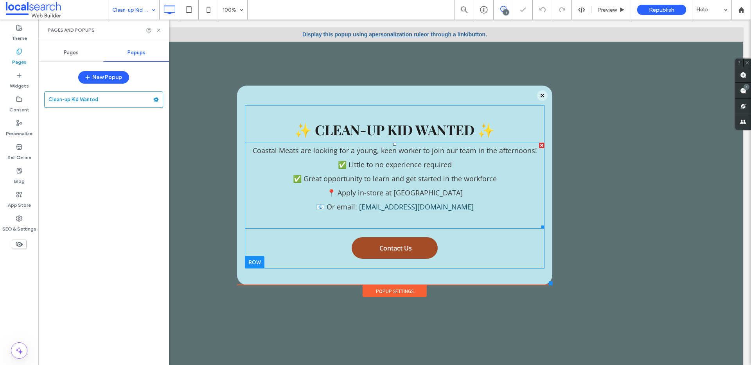
click at [373, 186] on p "📍 Apply in-store at Coastal Meats" at bounding box center [394, 193] width 299 height 14
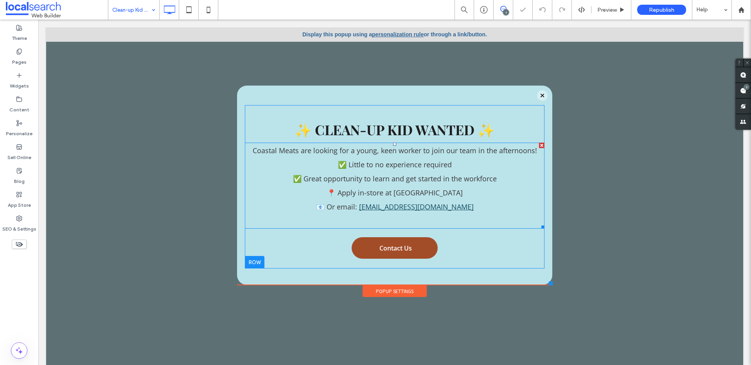
type input "*********"
type input "**"
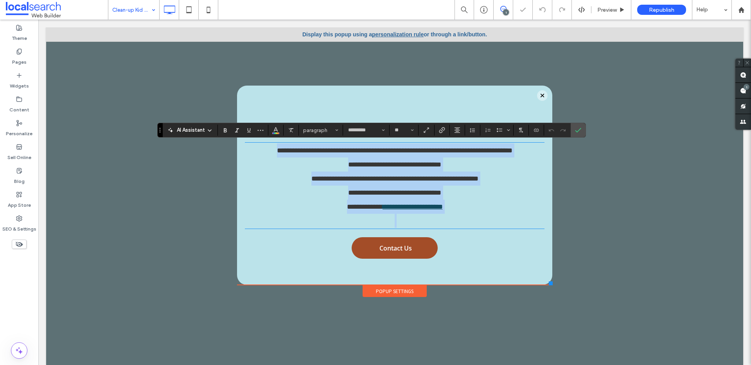
click at [495, 185] on p "**********" at bounding box center [394, 179] width 299 height 14
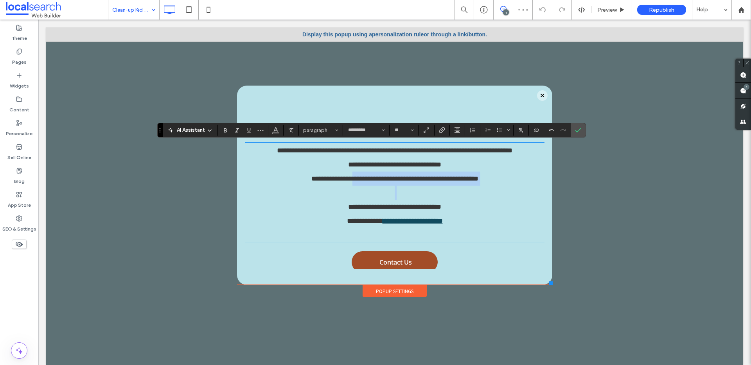
drag, startPoint x: 463, startPoint y: 221, endPoint x: 316, endPoint y: 180, distance: 152.7
click at [293, 188] on div "**********" at bounding box center [394, 192] width 299 height 99
click at [348, 168] on span "**********" at bounding box center [394, 164] width 93 height 7
drag, startPoint x: 532, startPoint y: 150, endPoint x: 512, endPoint y: 192, distance: 45.8
click at [536, 242] on div "**********" at bounding box center [394, 192] width 299 height 99
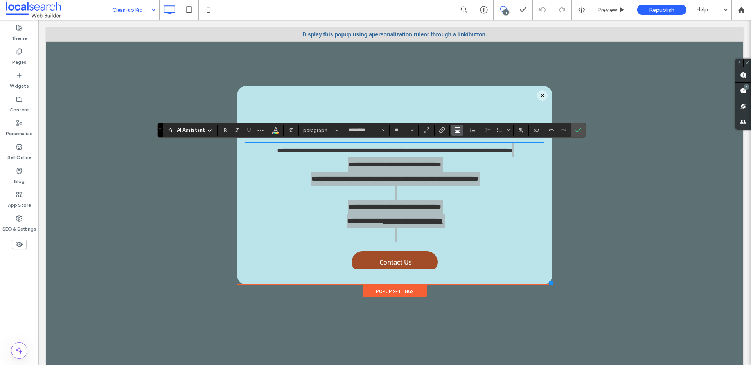
click at [457, 129] on icon "Alignment" at bounding box center [457, 130] width 6 height 6
click at [469, 143] on label "ui.textEditor.alignment.left" at bounding box center [464, 142] width 27 height 11
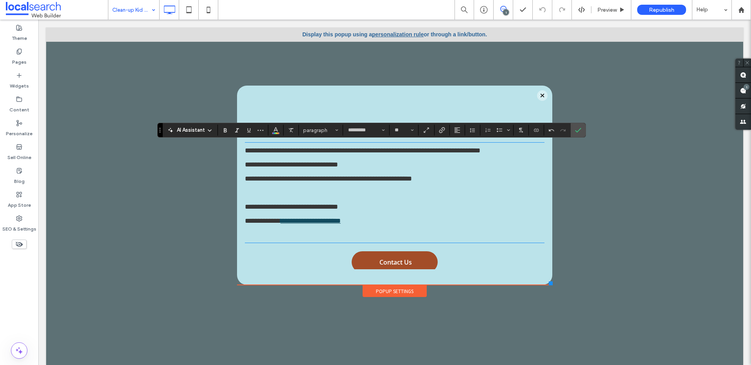
drag, startPoint x: 498, startPoint y: 163, endPoint x: 509, endPoint y: 154, distance: 13.9
click at [498, 163] on p "**********" at bounding box center [394, 165] width 299 height 14
drag, startPoint x: 525, startPoint y: 153, endPoint x: 224, endPoint y: 154, distance: 301.4
click at [224, 154] on div "**********" at bounding box center [394, 196] width 697 height 338
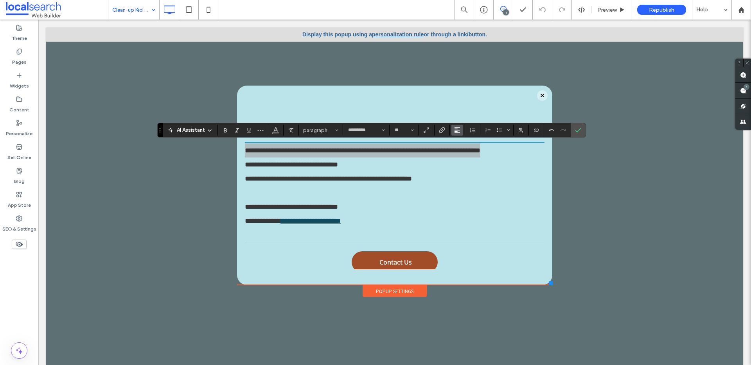
click at [456, 131] on icon "Alignment" at bounding box center [457, 130] width 6 height 6
click at [462, 156] on use "ui.textEditor.alignment.center" at bounding box center [462, 154] width 5 height 5
click at [582, 129] on label "Confirm" at bounding box center [578, 130] width 12 height 14
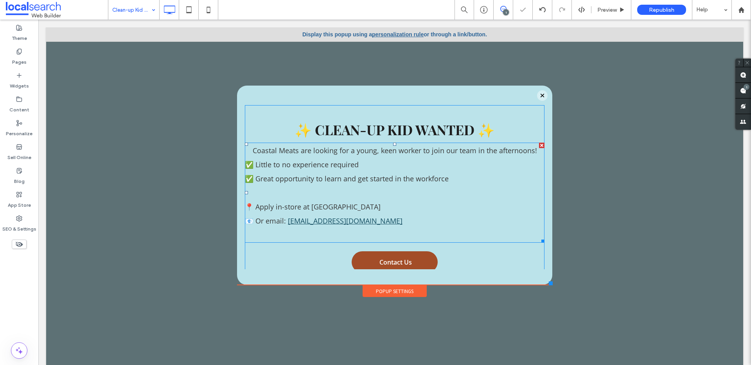
click at [304, 186] on p "✅ Great opportunity to learn and get started in the workforce" at bounding box center [394, 179] width 299 height 14
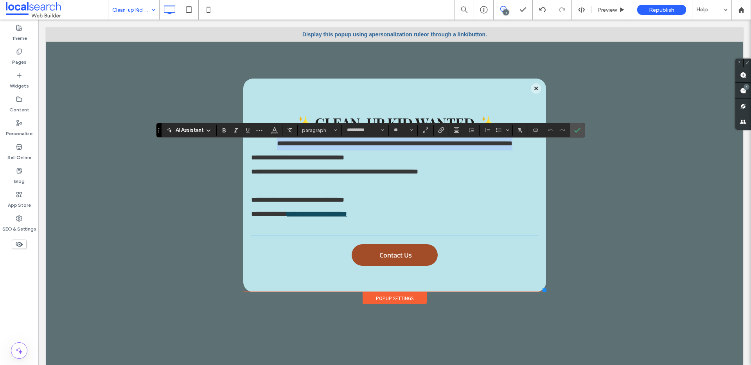
drag, startPoint x: 543, startPoint y: 282, endPoint x: 540, endPoint y: 290, distance: 8.9
click at [542, 290] on div at bounding box center [544, 290] width 4 height 4
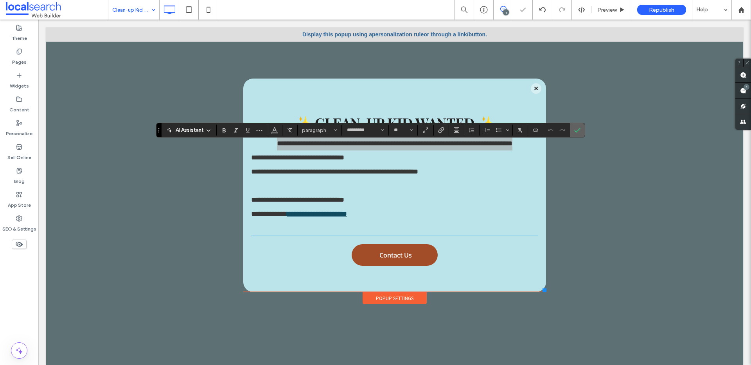
click at [577, 128] on icon "Confirm" at bounding box center [577, 130] width 6 height 6
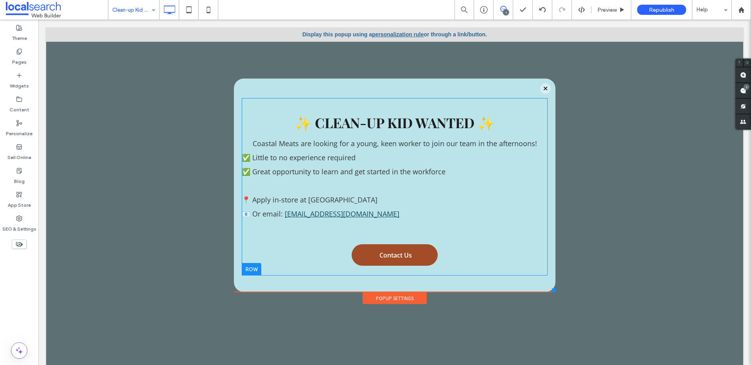
drag, startPoint x: 537, startPoint y: 291, endPoint x: 549, endPoint y: 290, distance: 11.7
click at [552, 290] on div at bounding box center [554, 290] width 4 height 4
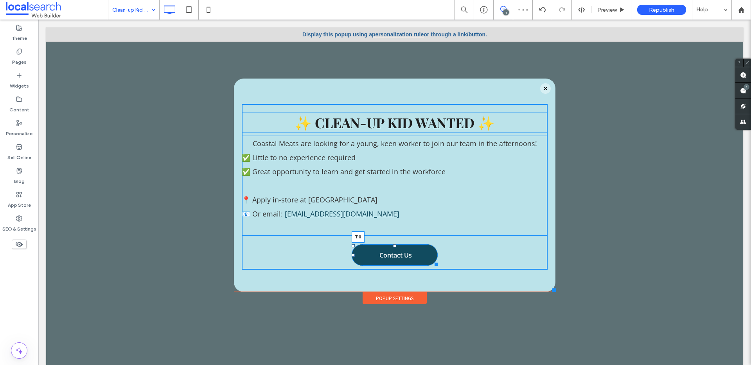
drag, startPoint x: 388, startPoint y: 246, endPoint x: 427, endPoint y: 256, distance: 40.2
click at [388, 236] on div "✨ CLEAN-UP KID WANTED ✨ Coastal Meats are looking for a young, keen worker to j…" at bounding box center [395, 187] width 306 height 166
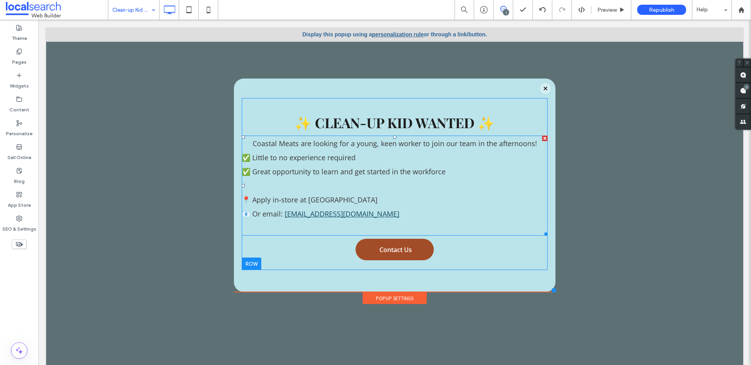
click at [424, 155] on p "✅ Little to no experience required" at bounding box center [395, 157] width 306 height 14
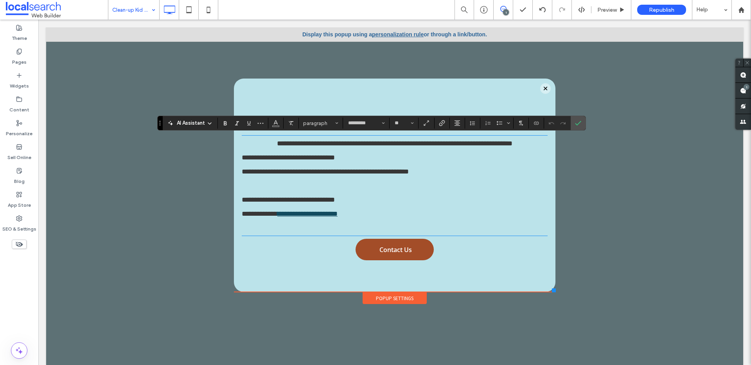
click at [532, 146] on p "**********" at bounding box center [395, 143] width 306 height 14
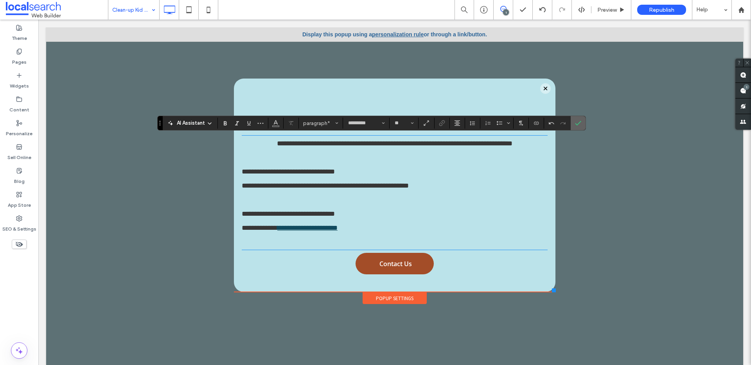
drag, startPoint x: 577, startPoint y: 120, endPoint x: 478, endPoint y: 270, distance: 179.3
click at [577, 120] on icon "Confirm" at bounding box center [578, 123] width 6 height 6
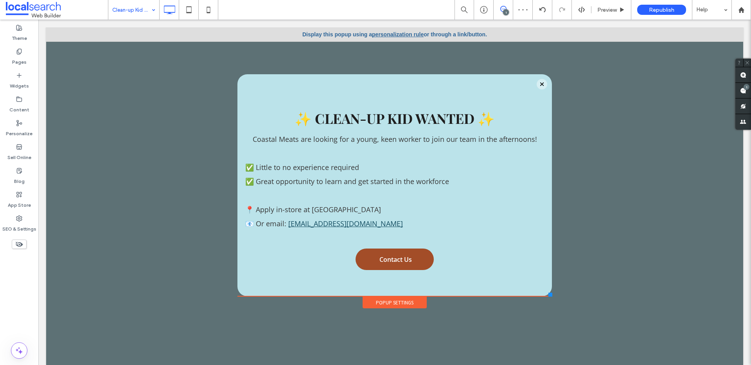
drag, startPoint x: 545, startPoint y: 290, endPoint x: 546, endPoint y: 296, distance: 5.1
click at [548, 296] on div at bounding box center [550, 295] width 4 height 4
click at [403, 200] on p at bounding box center [394, 195] width 299 height 14
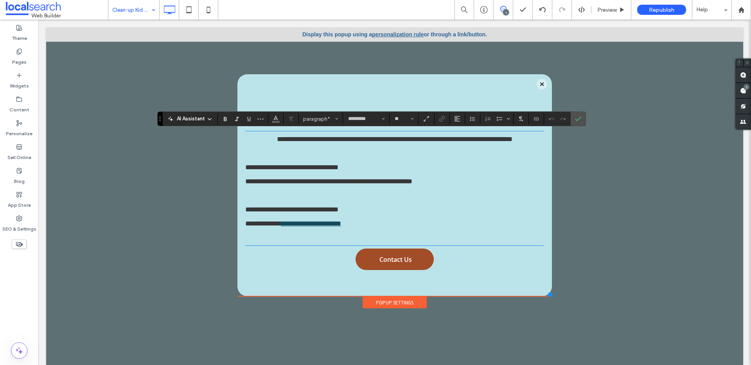
drag, startPoint x: 380, startPoint y: 230, endPoint x: 224, endPoint y: 170, distance: 167.3
click at [142, 166] on div "**********" at bounding box center [394, 196] width 697 height 338
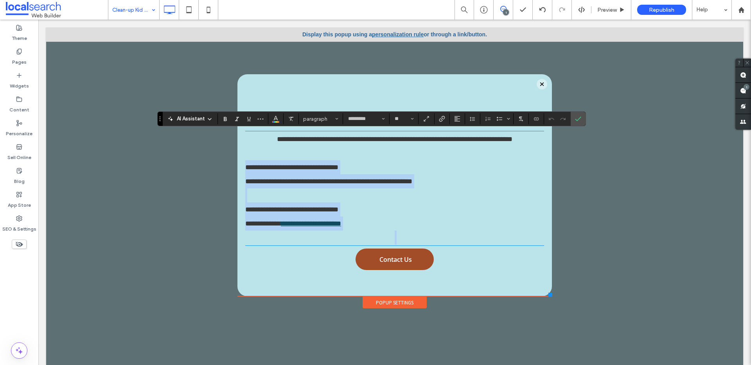
drag, startPoint x: 239, startPoint y: 168, endPoint x: 407, endPoint y: 240, distance: 183.3
click at [403, 247] on div "**********" at bounding box center [394, 187] width 299 height 174
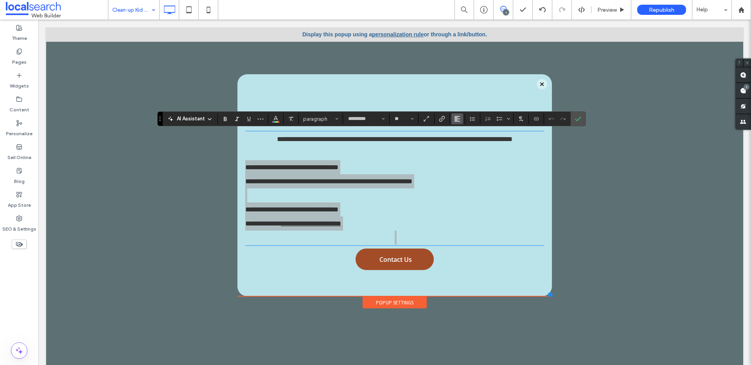
click at [459, 119] on use "Alignment" at bounding box center [456, 118] width 5 height 5
click at [468, 142] on div "ui.textEditor.alignment.center" at bounding box center [465, 143] width 10 height 6
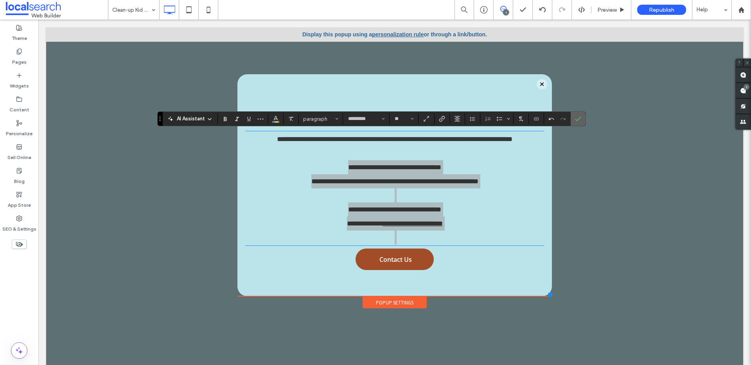
click at [578, 120] on use "Confirm" at bounding box center [578, 118] width 6 height 5
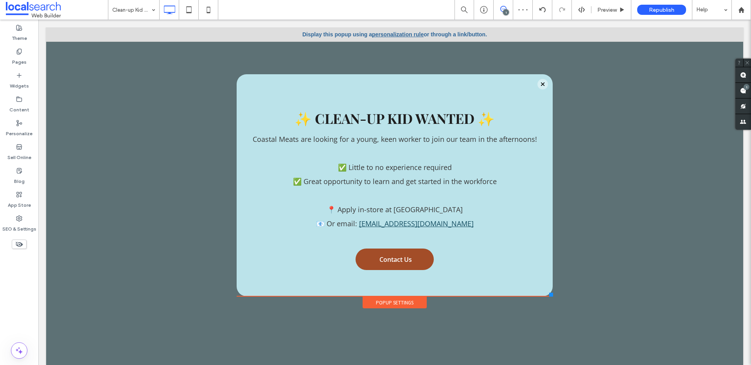
click at [549, 294] on div at bounding box center [551, 295] width 4 height 4
click at [399, 150] on p at bounding box center [394, 153] width 300 height 14
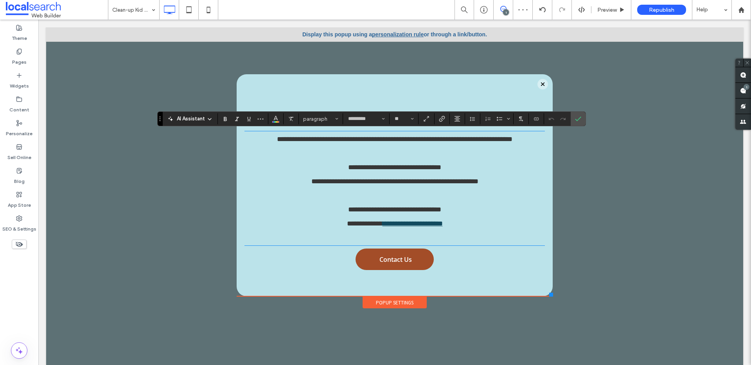
click at [393, 154] on p at bounding box center [394, 153] width 300 height 14
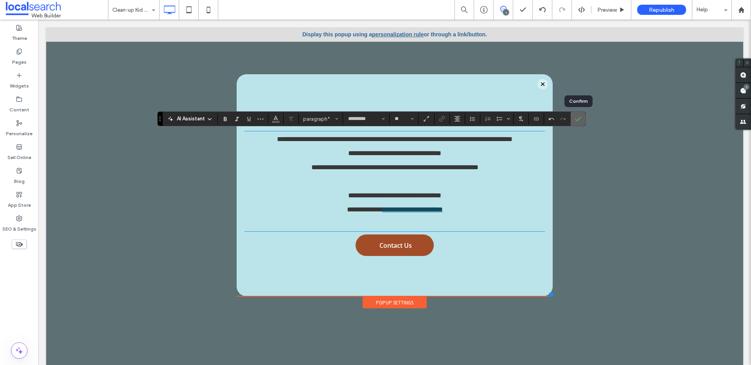
click at [579, 116] on icon "Confirm" at bounding box center [578, 119] width 6 height 6
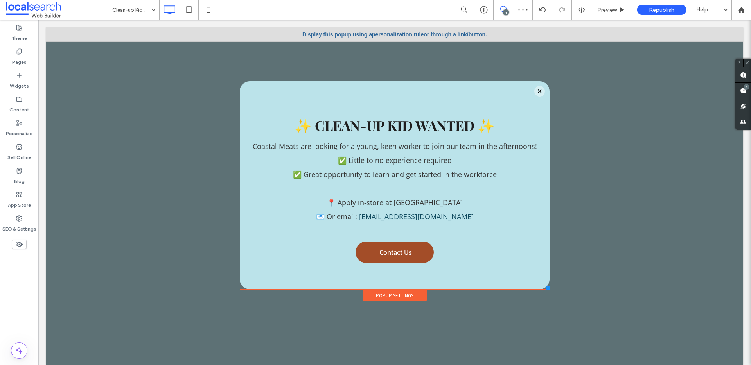
drag, startPoint x: 544, startPoint y: 295, endPoint x: 543, endPoint y: 288, distance: 6.7
click at [546, 288] on div at bounding box center [548, 288] width 4 height 4
click at [15, 56] on label "Pages" at bounding box center [19, 60] width 14 height 11
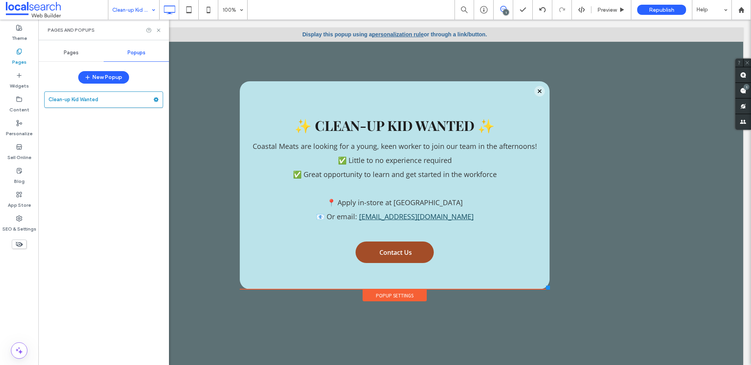
click at [75, 52] on span "Pages" at bounding box center [71, 53] width 15 height 6
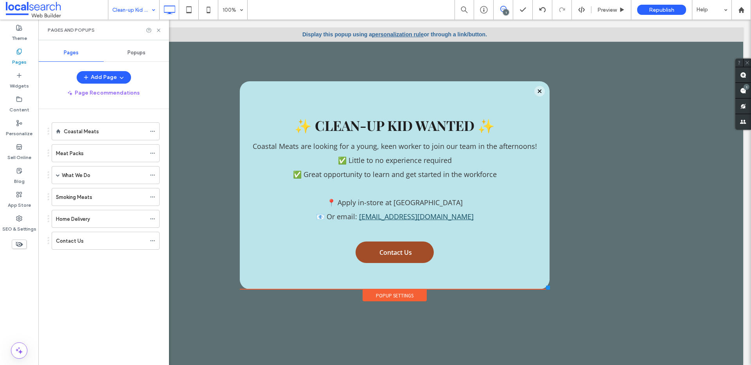
click at [91, 121] on div "Coastal Meats Meat Packs What We Do Beef Lamb Pork Seafood Smoking Meats Home D…" at bounding box center [101, 183] width 118 height 131
click at [436, 164] on span "✅ Little to no experience required" at bounding box center [395, 160] width 114 height 9
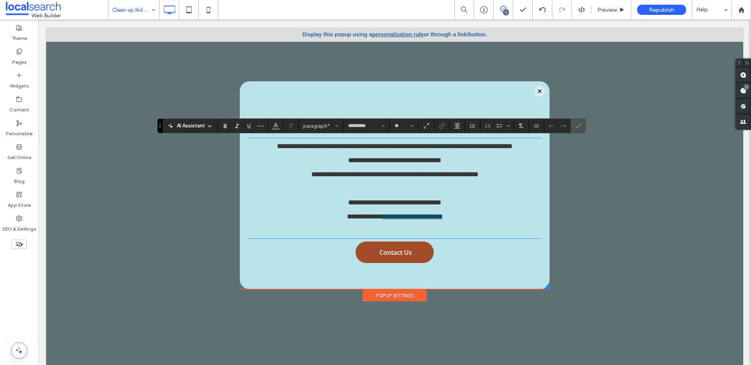
click at [436, 164] on span "**********" at bounding box center [394, 160] width 93 height 7
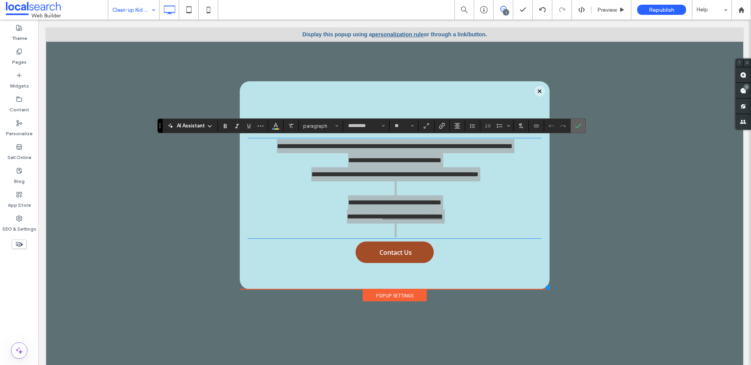
click at [575, 128] on icon "Confirm" at bounding box center [578, 126] width 6 height 6
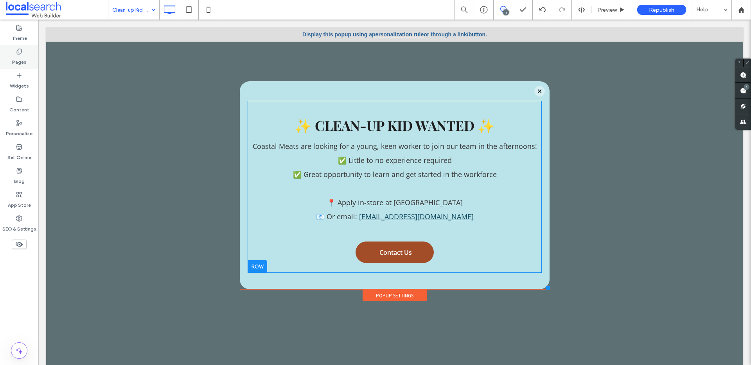
click at [30, 59] on div "Pages" at bounding box center [19, 57] width 38 height 24
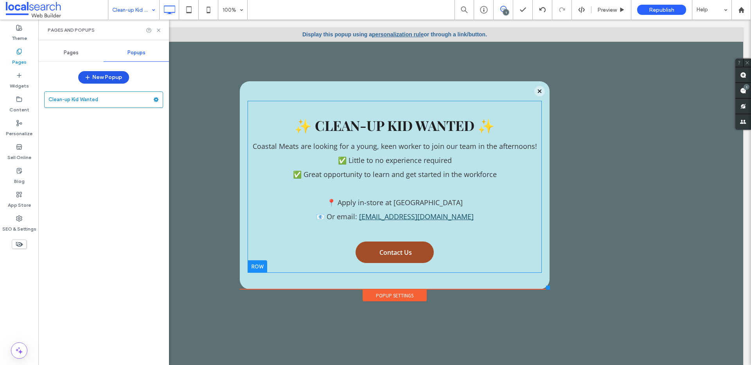
click at [110, 75] on button "New Popup" at bounding box center [103, 77] width 51 height 13
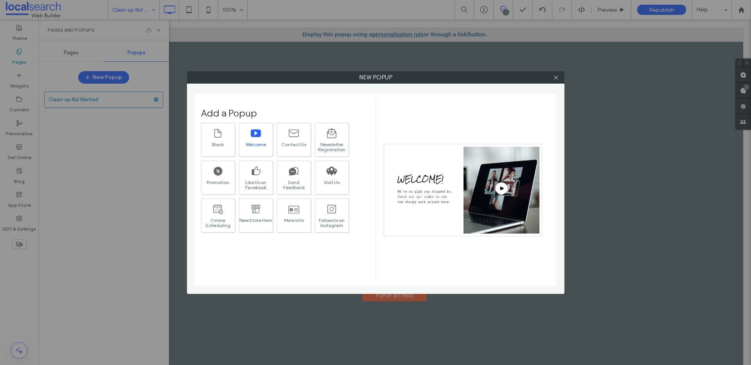
click at [264, 133] on div "Welcome" at bounding box center [256, 140] width 34 height 34
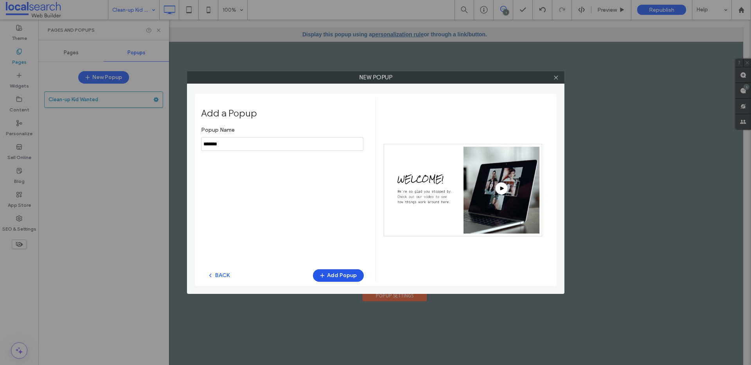
click at [331, 279] on button "Add Popup" at bounding box center [338, 275] width 51 height 13
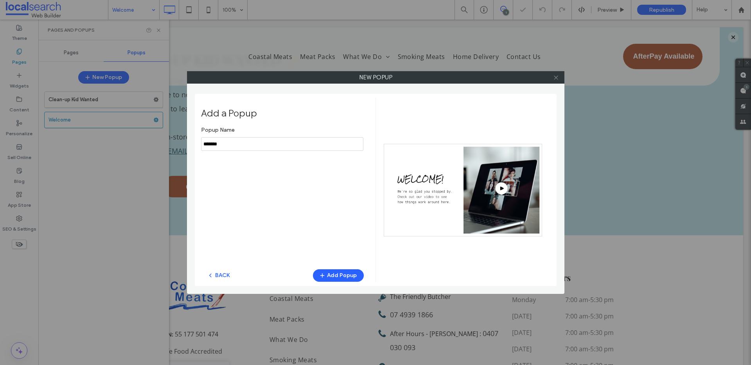
click at [555, 79] on icon at bounding box center [556, 78] width 6 height 6
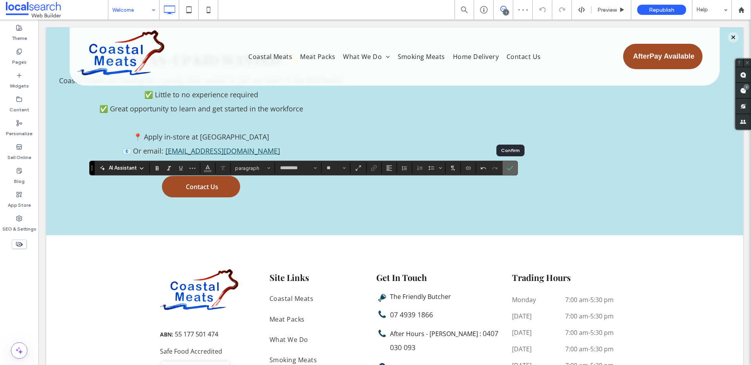
type input "**"
click at [512, 170] on icon "Confirm" at bounding box center [510, 168] width 6 height 6
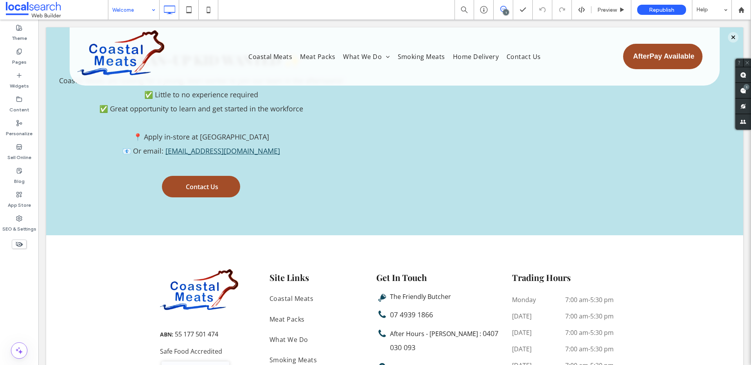
type input "**********"
type input "**"
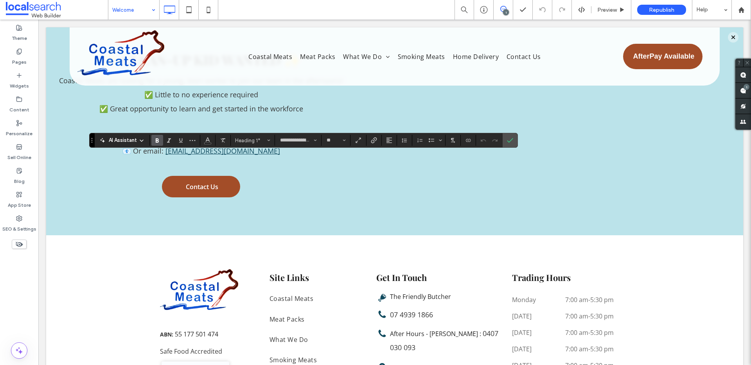
type input "*********"
type input "**"
click at [507, 142] on icon "Confirm" at bounding box center [510, 140] width 6 height 6
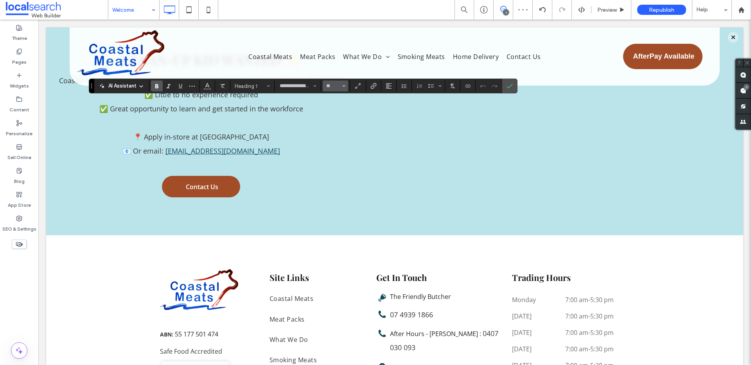
click at [341, 86] on button "**" at bounding box center [334, 86] width 25 height 11
click at [335, 124] on label "10" at bounding box center [334, 120] width 25 height 11
type input "**"
click at [349, 86] on div "**********" at bounding box center [303, 86] width 428 height 15
click at [345, 87] on icon "Size" at bounding box center [343, 85] width 3 height 3
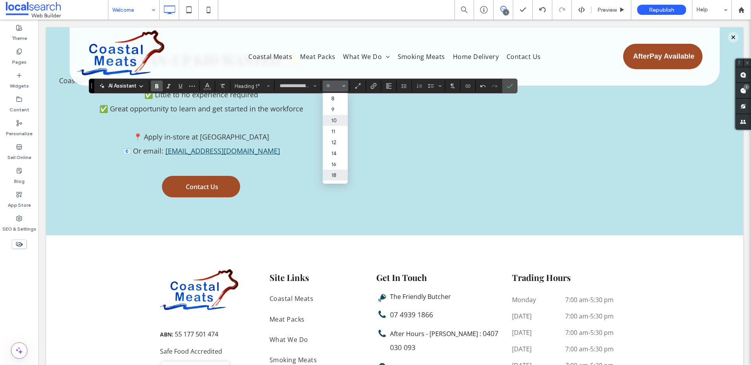
click at [337, 170] on label "18" at bounding box center [334, 175] width 25 height 11
type input "**"
click at [511, 84] on icon "Confirm" at bounding box center [509, 86] width 6 height 6
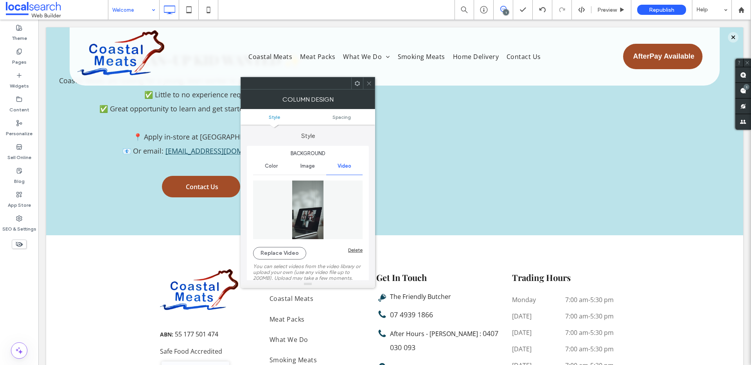
click at [308, 170] on div "Image" at bounding box center [307, 166] width 36 height 17
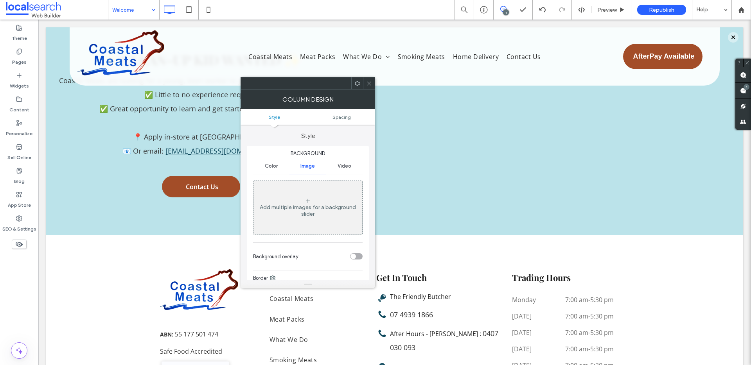
click at [331, 169] on div "Video" at bounding box center [344, 166] width 36 height 17
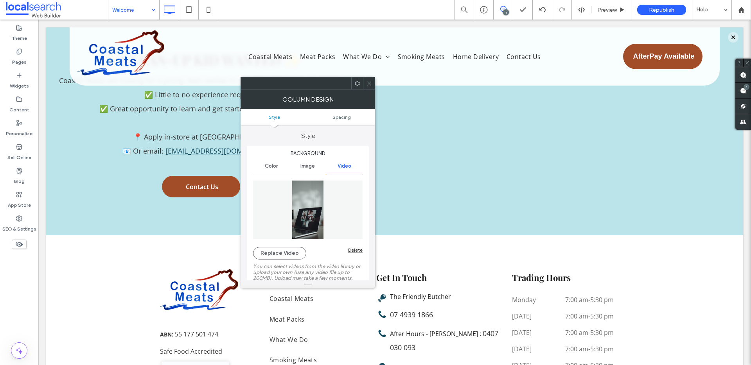
click at [354, 251] on div "Delete" at bounding box center [355, 250] width 14 height 6
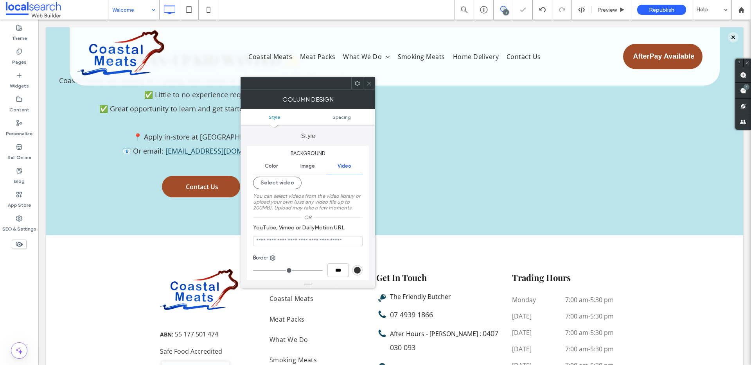
click at [317, 170] on div "Image" at bounding box center [307, 166] width 36 height 17
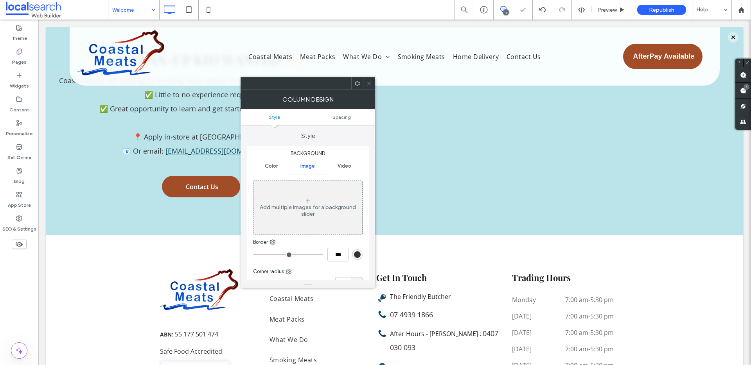
drag, startPoint x: 310, startPoint y: 219, endPoint x: 299, endPoint y: 206, distance: 16.9
click at [310, 218] on div "Add multiple images for a background slider" at bounding box center [307, 208] width 109 height 52
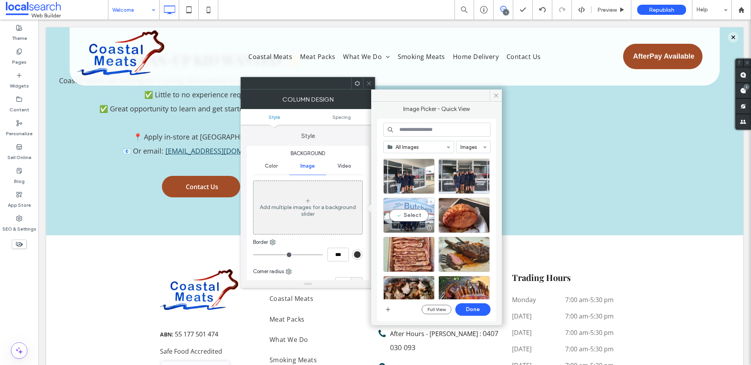
scroll to position [1067, 0]
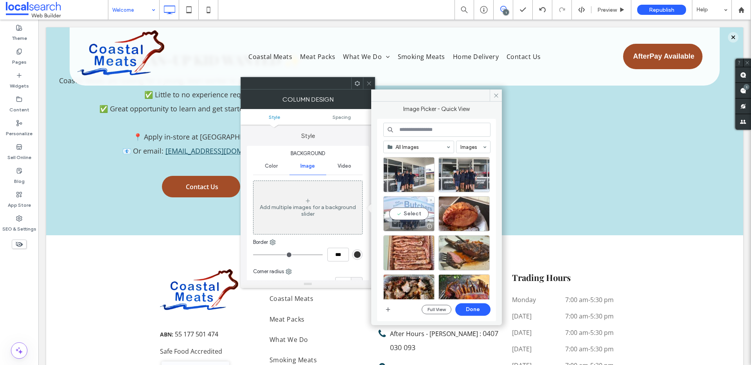
click at [416, 217] on div "Select" at bounding box center [408, 213] width 51 height 35
click at [465, 308] on button "Done" at bounding box center [472, 309] width 35 height 13
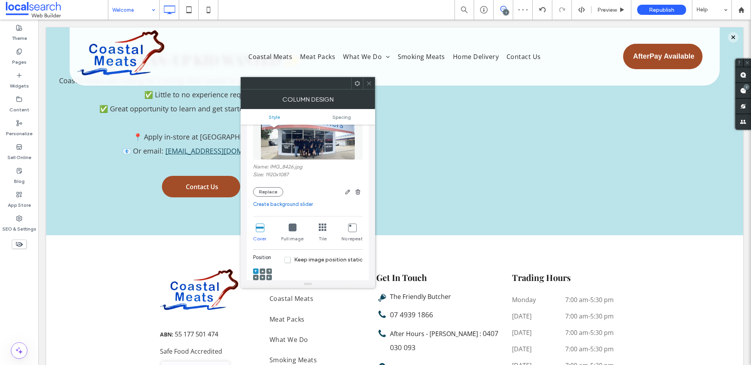
scroll to position [162, 0]
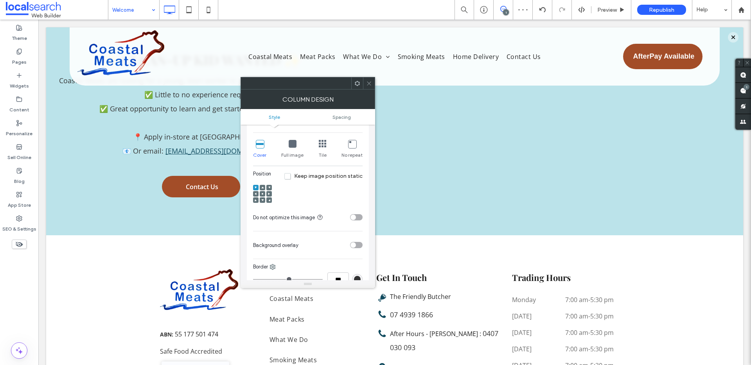
click at [260, 194] on div at bounding box center [262, 193] width 5 height 5
click at [261, 194] on icon at bounding box center [262, 194] width 2 height 2
click at [367, 85] on icon at bounding box center [369, 84] width 6 height 6
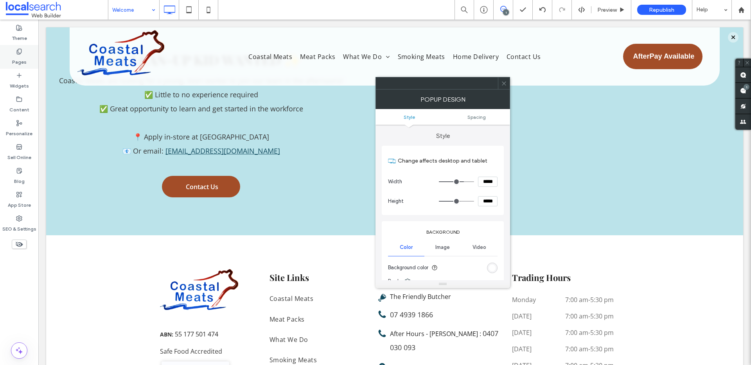
click at [21, 63] on label "Pages" at bounding box center [19, 60] width 14 height 11
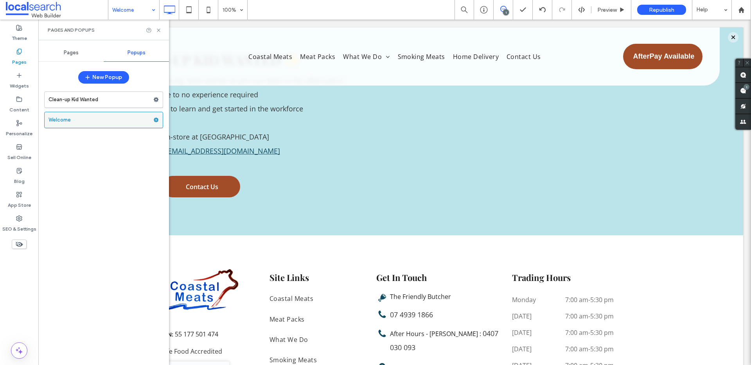
click at [156, 120] on icon at bounding box center [155, 119] width 5 height 5
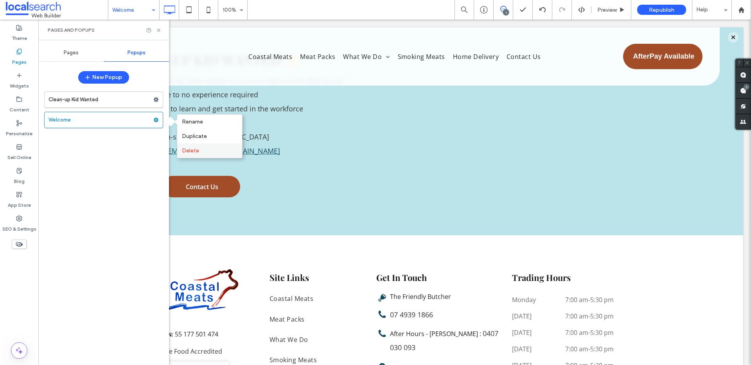
click at [193, 153] on span "Delete" at bounding box center [190, 150] width 17 height 7
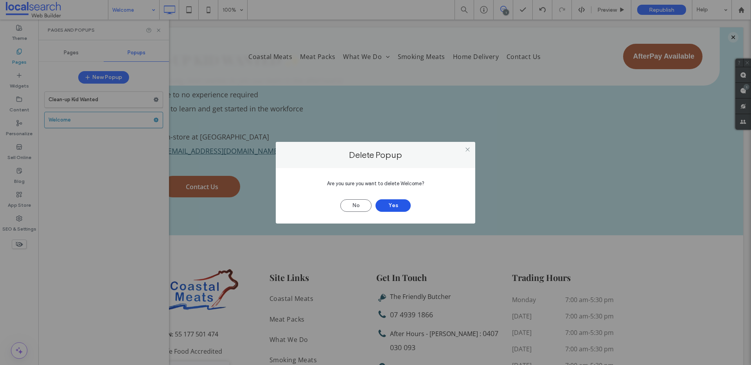
click at [399, 205] on button "Yes" at bounding box center [392, 205] width 35 height 13
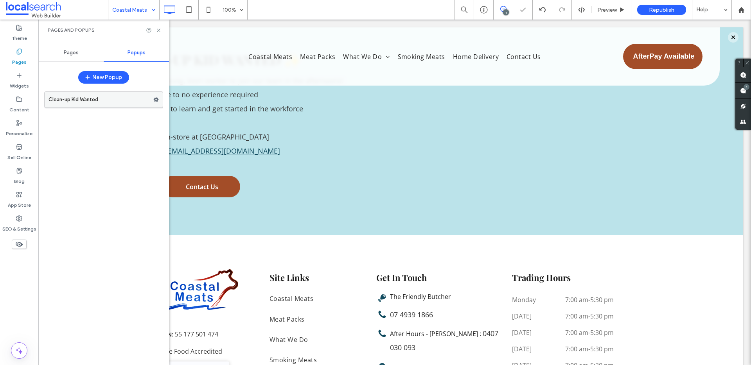
click at [101, 102] on label "Clean-up Kid Wanted" at bounding box center [100, 100] width 105 height 16
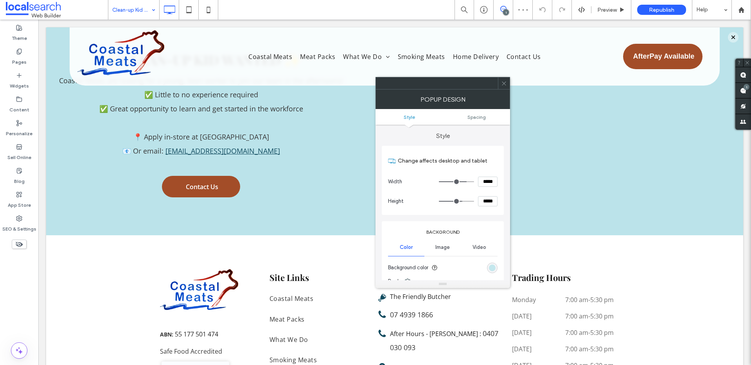
click at [491, 265] on div "rgb(187, 227, 234)" at bounding box center [492, 268] width 7 height 7
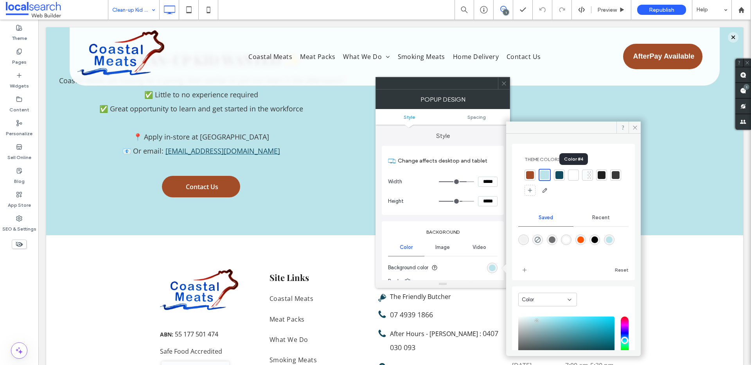
click at [573, 175] on div at bounding box center [573, 175] width 8 height 8
click at [502, 83] on icon at bounding box center [504, 84] width 6 height 6
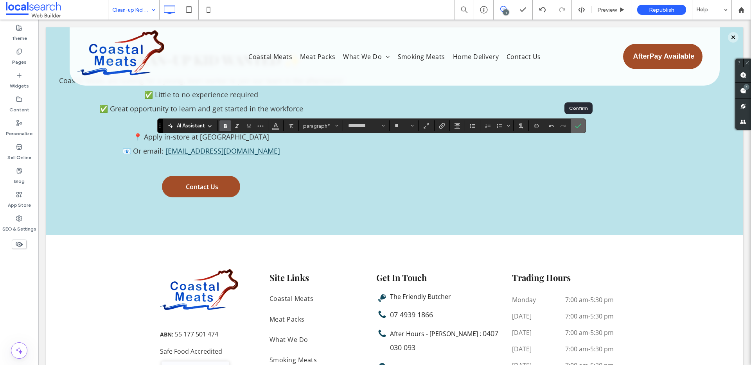
click at [576, 126] on icon "Confirm" at bounding box center [578, 126] width 6 height 6
click at [577, 126] on icon "Confirm" at bounding box center [578, 126] width 6 height 6
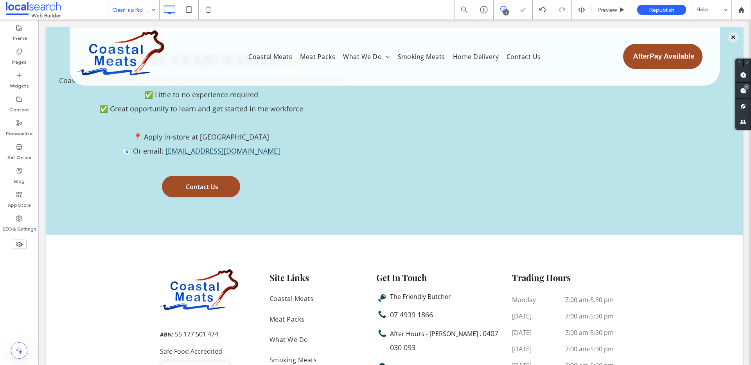
type input "*********"
type input "**"
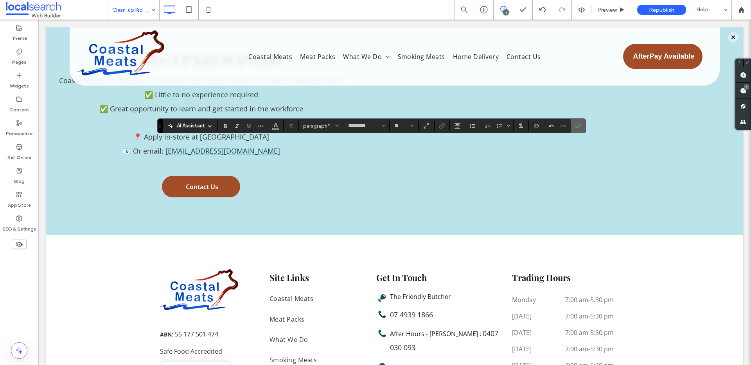
click at [578, 126] on use "Confirm" at bounding box center [578, 126] width 6 height 5
click at [470, 126] on icon "Line Height" at bounding box center [471, 126] width 6 height 6
click at [493, 149] on label "Single" at bounding box center [489, 149] width 46 height 11
click at [579, 123] on icon "Confirm" at bounding box center [577, 126] width 6 height 6
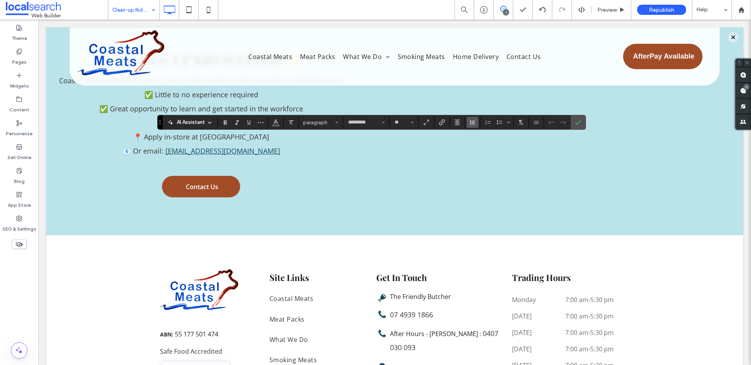
click at [476, 120] on button "Line Height" at bounding box center [472, 122] width 12 height 11
click at [490, 147] on div "Single" at bounding box center [484, 146] width 19 height 6
click at [577, 123] on icon "Confirm" at bounding box center [578, 122] width 6 height 6
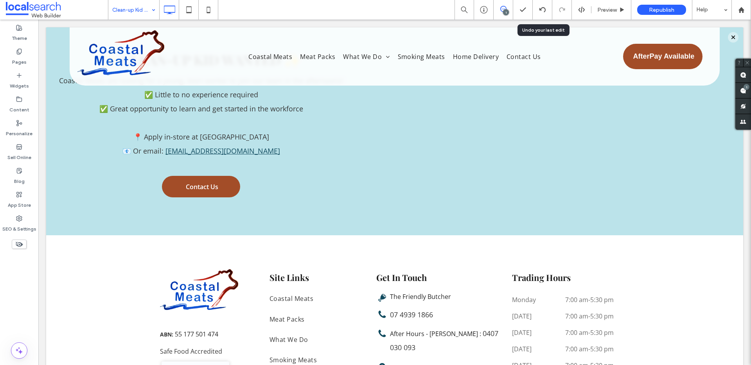
drag, startPoint x: 539, startPoint y: 6, endPoint x: 510, endPoint y: 41, distance: 45.5
click at [539, 7] on icon at bounding box center [542, 10] width 6 height 6
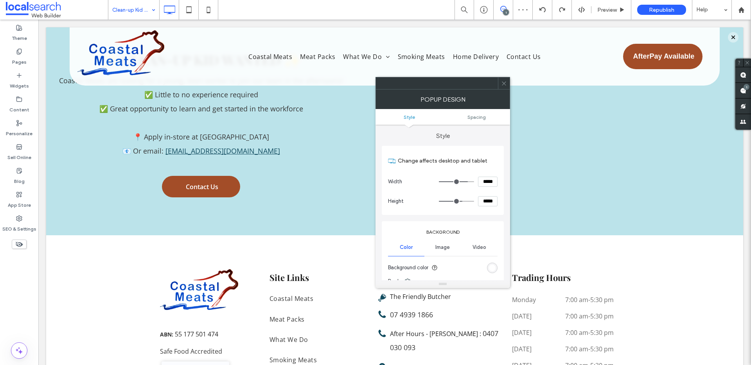
drag, startPoint x: 494, startPoint y: 270, endPoint x: 484, endPoint y: 190, distance: 80.0
click at [494, 268] on div "rgb(255, 255, 255)" at bounding box center [492, 268] width 7 height 7
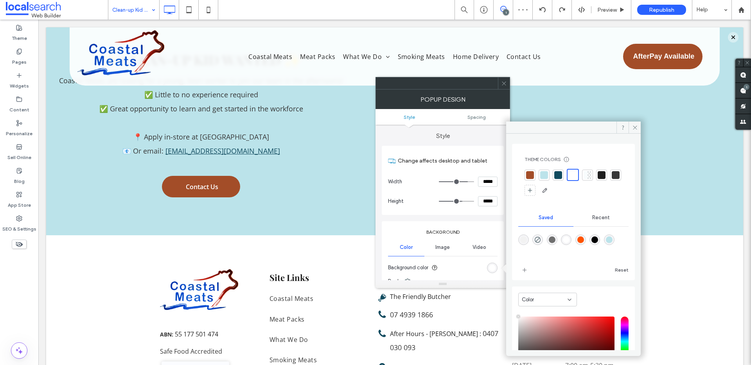
drag, startPoint x: 541, startPoint y: 175, endPoint x: 541, endPoint y: 134, distance: 40.3
click at [541, 174] on div at bounding box center [544, 175] width 8 height 8
click at [503, 84] on icon at bounding box center [504, 84] width 6 height 6
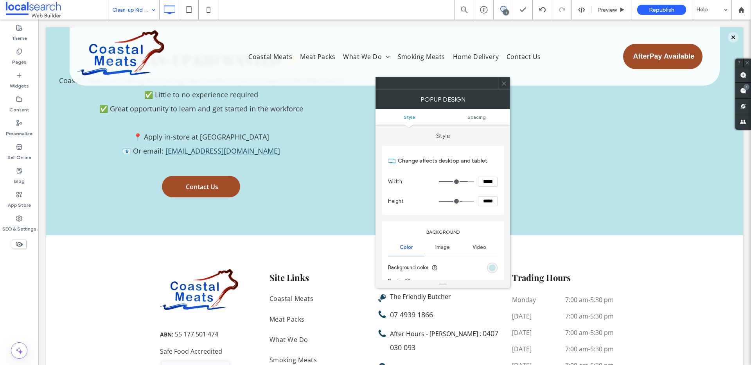
drag, startPoint x: 489, startPoint y: 269, endPoint x: 488, endPoint y: 242, distance: 27.8
click at [489, 269] on div "rgb(187, 227, 234)" at bounding box center [492, 268] width 7 height 7
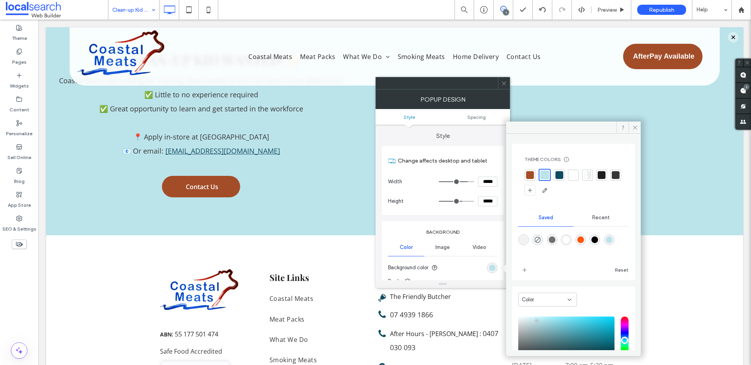
click at [575, 174] on div at bounding box center [573, 175] width 8 height 8
click at [559, 174] on div at bounding box center [558, 175] width 8 height 8
click at [571, 175] on div at bounding box center [573, 175] width 8 height 8
click at [507, 85] on div at bounding box center [504, 83] width 12 height 12
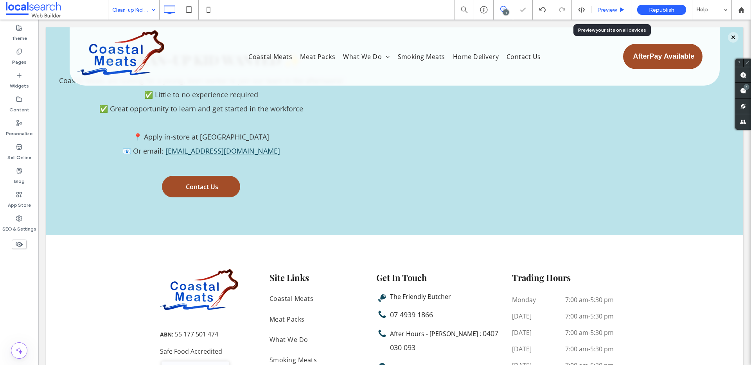
click at [605, 9] on span "Preview" at bounding box center [607, 10] width 20 height 7
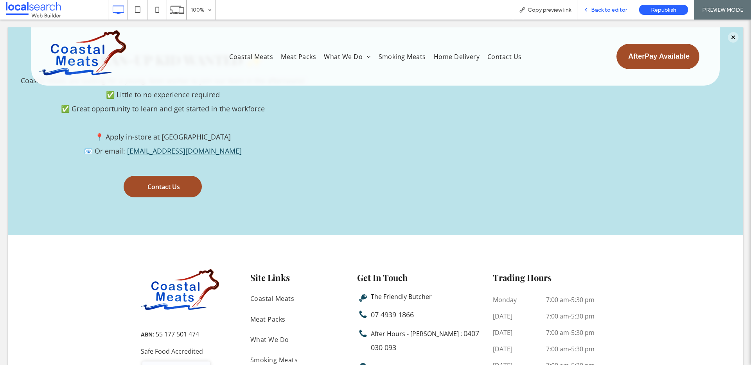
click at [605, 13] on span "Back to editor" at bounding box center [609, 10] width 36 height 7
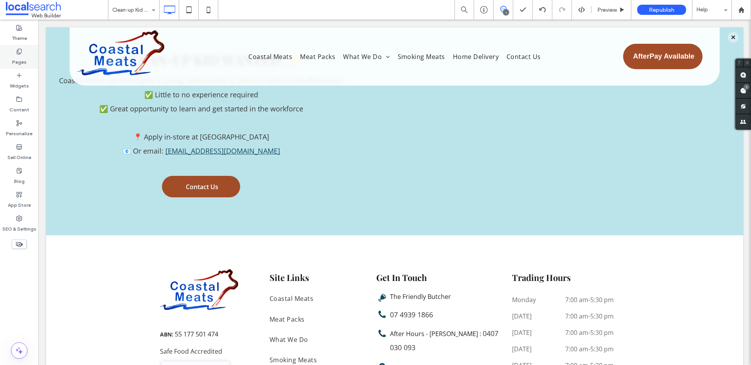
click at [26, 52] on div "Pages" at bounding box center [19, 57] width 38 height 24
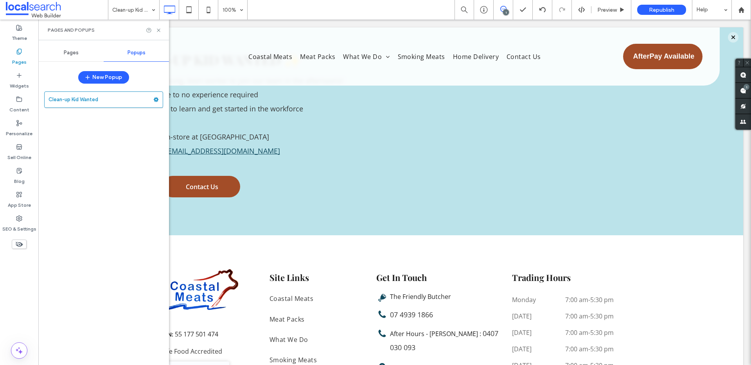
click at [66, 54] on span "Pages" at bounding box center [71, 53] width 15 height 6
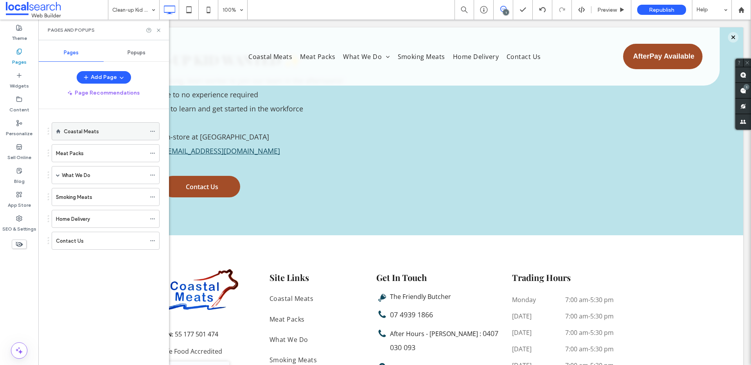
click at [78, 133] on label "Coastal Meats" at bounding box center [81, 132] width 35 height 14
click at [145, 50] on span "Popups" at bounding box center [136, 53] width 18 height 6
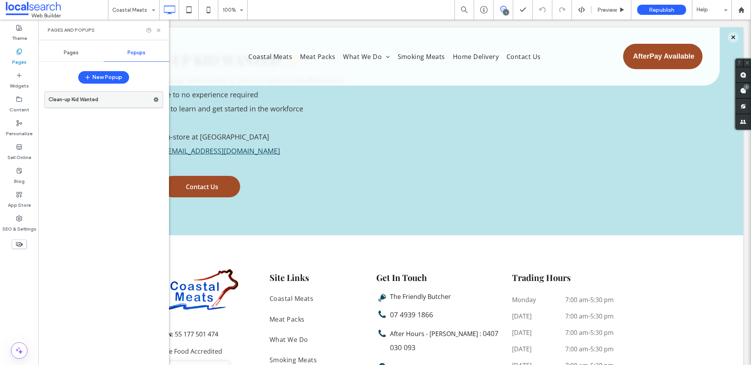
click at [97, 100] on label "Clean-up Kid Wanted" at bounding box center [100, 100] width 105 height 16
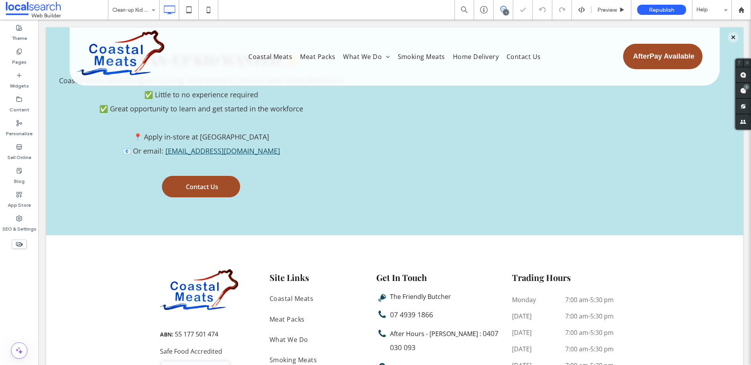
type input "**********"
type input "**"
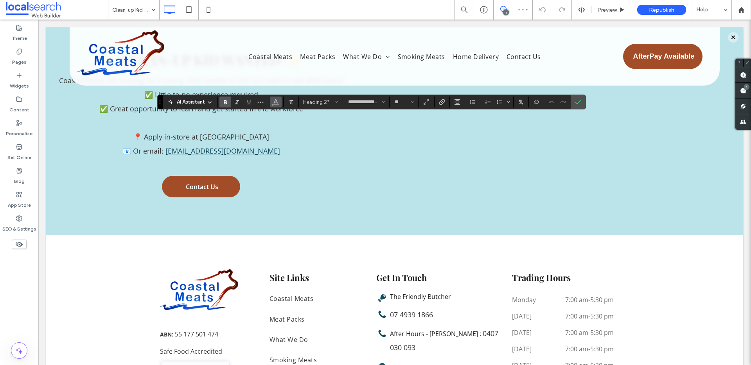
click at [272, 101] on button "Color" at bounding box center [276, 102] width 12 height 11
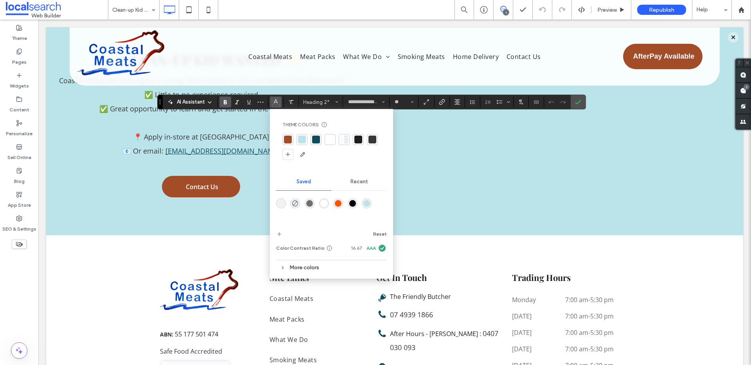
click at [313, 140] on div at bounding box center [316, 140] width 8 height 8
click at [576, 103] on use "Confirm" at bounding box center [578, 102] width 6 height 5
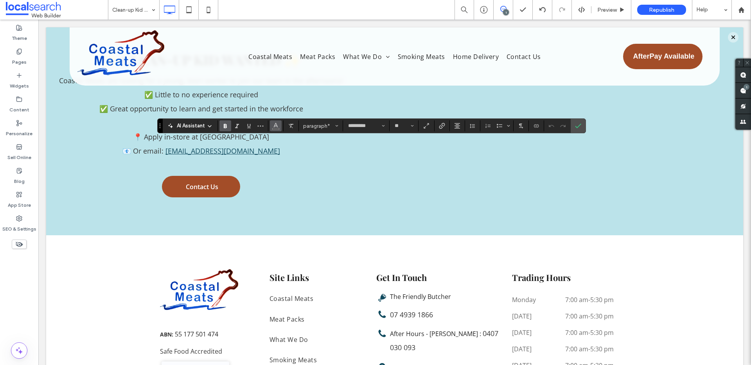
click at [273, 126] on icon "Color" at bounding box center [275, 125] width 6 height 6
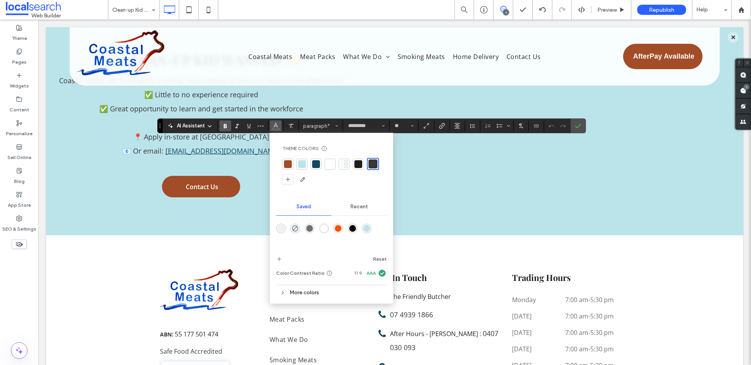
click at [317, 163] on div at bounding box center [316, 164] width 8 height 8
click at [577, 125] on icon "Confirm" at bounding box center [578, 126] width 6 height 6
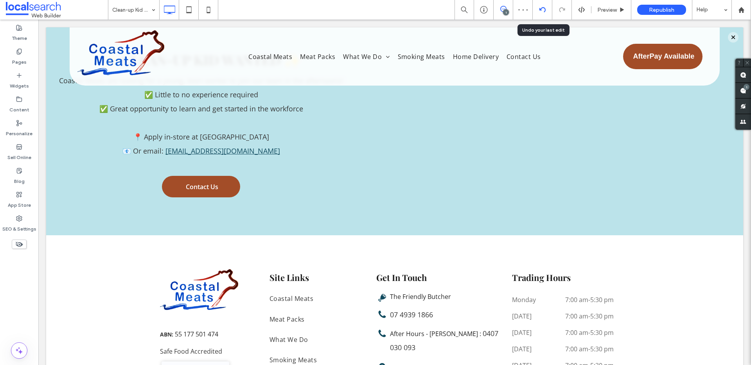
click at [543, 8] on use at bounding box center [542, 9] width 6 height 5
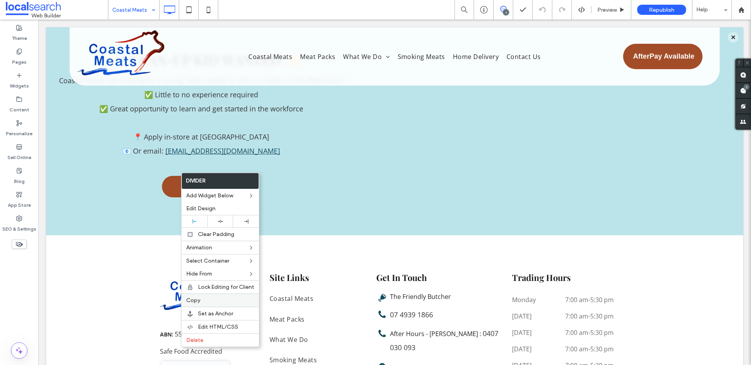
drag, startPoint x: 204, startPoint y: 298, endPoint x: 210, endPoint y: 290, distance: 9.2
click at [204, 298] on label "Copy" at bounding box center [220, 300] width 68 height 7
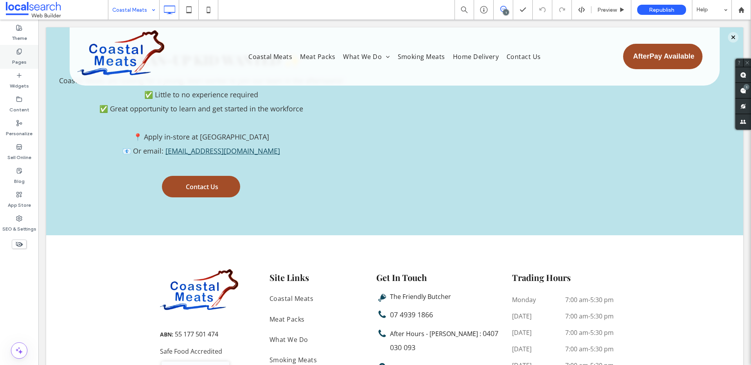
click at [17, 57] on label "Pages" at bounding box center [19, 60] width 14 height 11
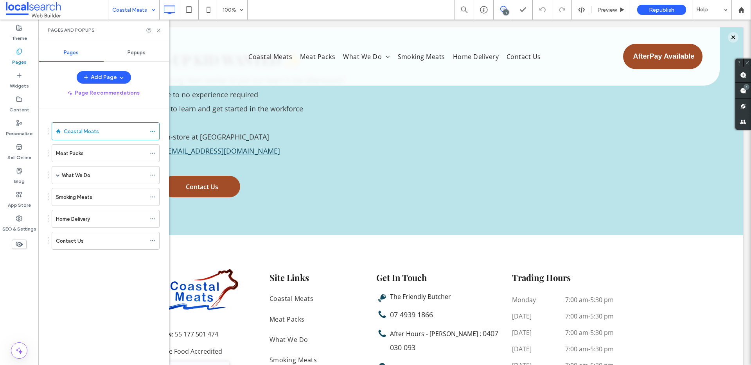
click at [138, 50] on span "Popups" at bounding box center [136, 53] width 18 height 6
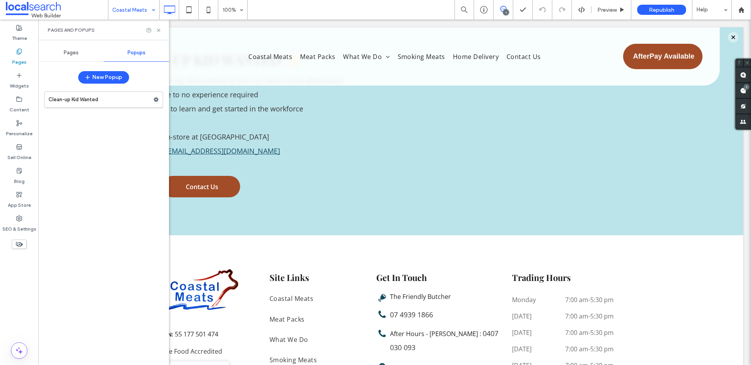
click at [108, 100] on label "Clean-up Kid Wanted" at bounding box center [100, 100] width 105 height 16
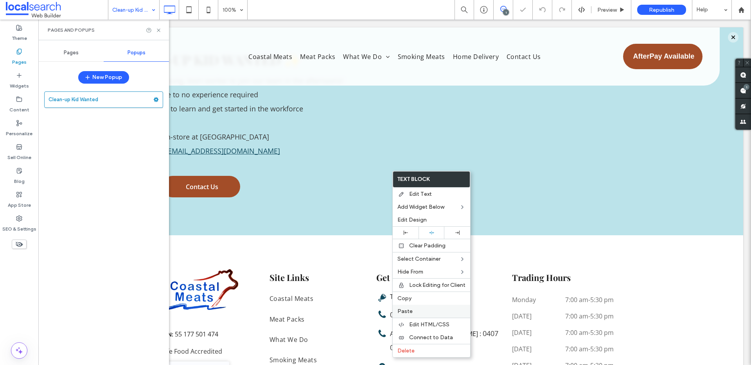
click at [417, 310] on label "Paste" at bounding box center [431, 311] width 68 height 7
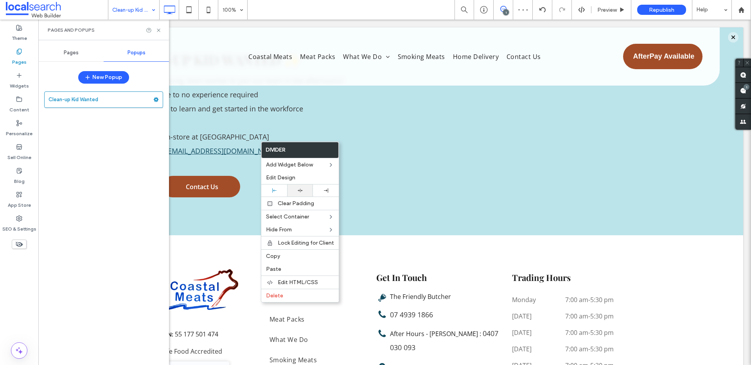
click at [299, 190] on use at bounding box center [299, 191] width 5 height 4
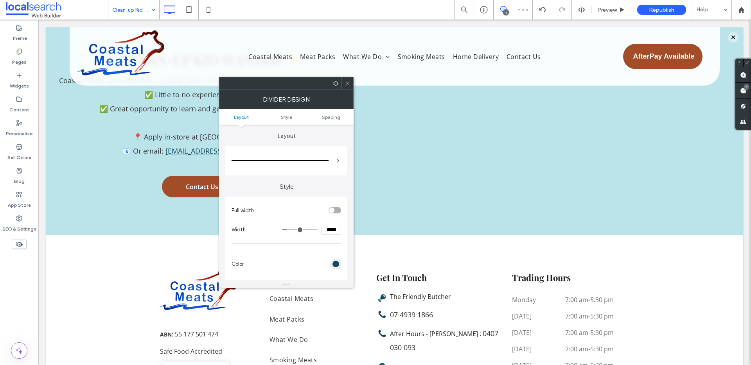
click at [335, 266] on div "rgb(17, 75, 95)" at bounding box center [335, 264] width 7 height 7
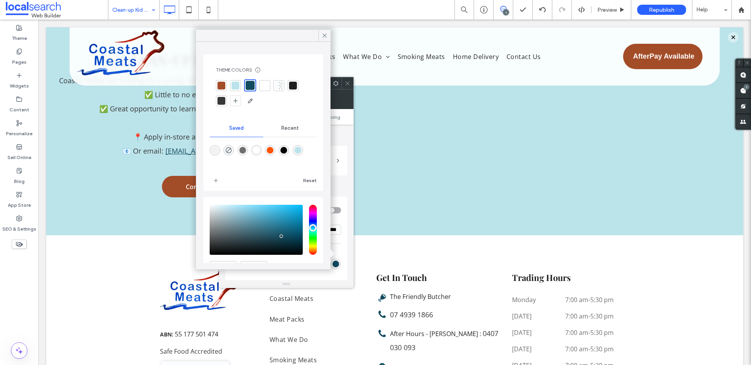
drag, startPoint x: 248, startPoint y: 89, endPoint x: 258, endPoint y: 82, distance: 11.9
click at [248, 89] on div at bounding box center [249, 85] width 9 height 9
click at [326, 38] on icon at bounding box center [324, 35] width 7 height 7
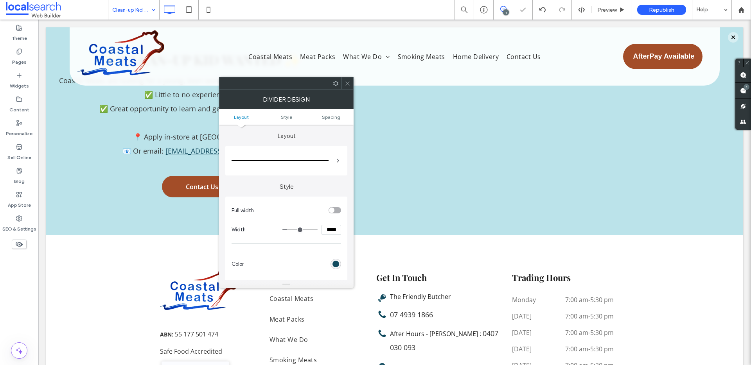
click at [349, 82] on icon at bounding box center [347, 84] width 6 height 6
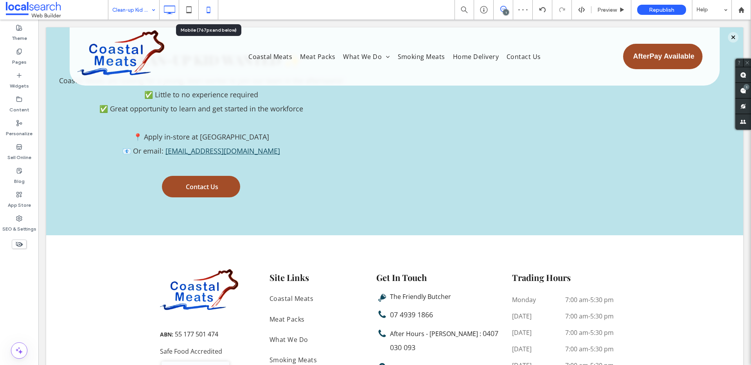
click at [210, 9] on icon at bounding box center [209, 10] width 16 height 16
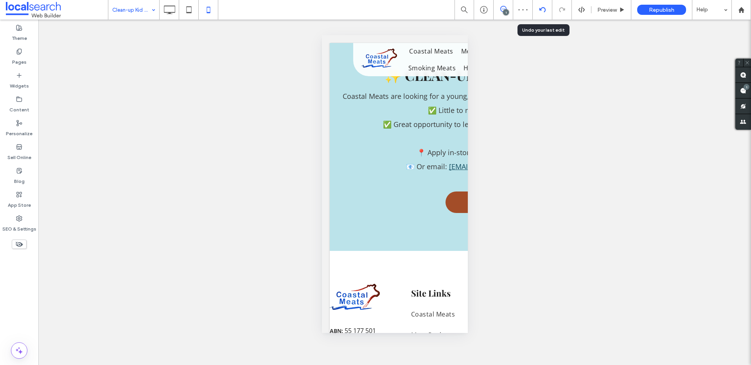
click at [542, 5] on div at bounding box center [542, 10] width 20 height 20
click at [541, 10] on icon at bounding box center [542, 10] width 6 height 6
click at [169, 12] on use at bounding box center [169, 9] width 11 height 9
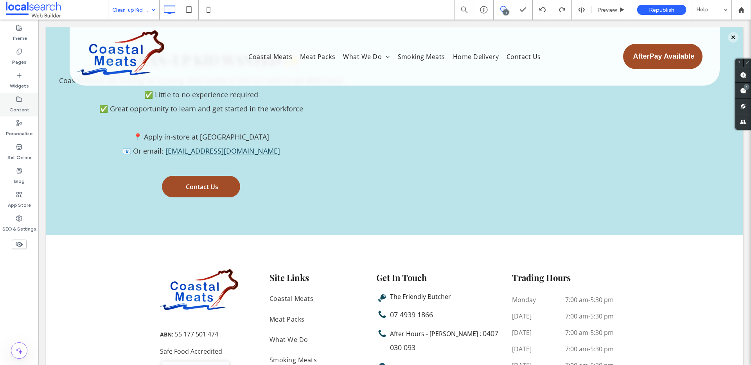
click at [22, 103] on label "Content" at bounding box center [19, 107] width 20 height 11
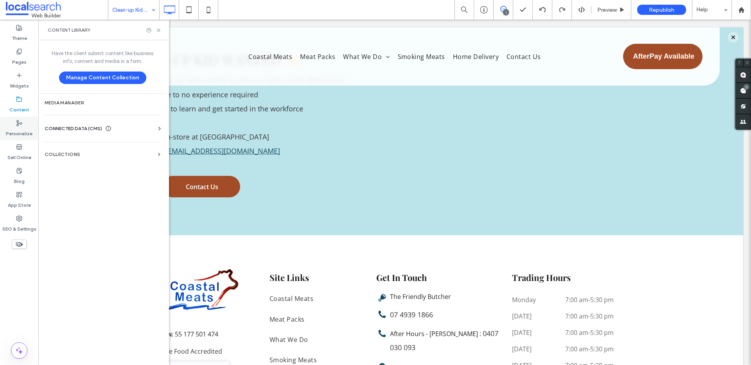
click at [23, 121] on div "Personalize" at bounding box center [19, 128] width 38 height 24
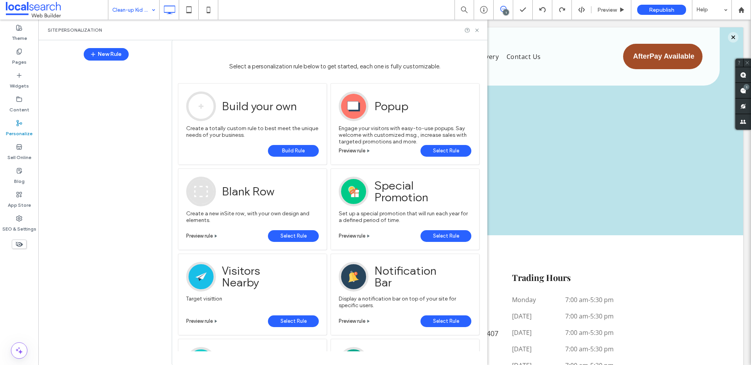
click at [313, 150] on link "Build Rule" at bounding box center [293, 151] width 51 height 12
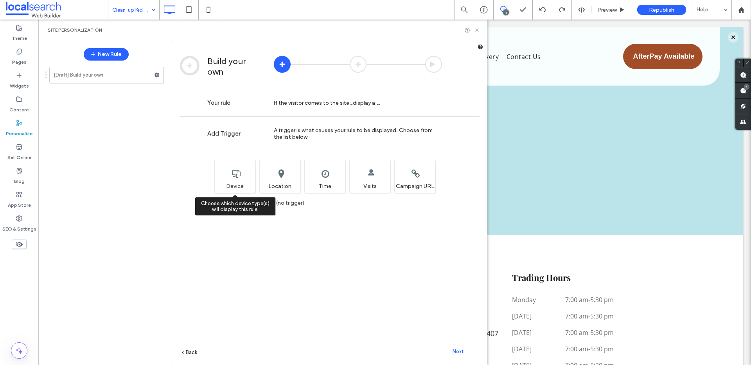
click at [246, 167] on div "Choose which device type(s) will display this rule. Device" at bounding box center [234, 176] width 41 height 33
click at [242, 205] on span "Display to all visitors (no trigger)" at bounding box center [263, 203] width 81 height 7
click at [459, 351] on span "Next" at bounding box center [457, 352] width 11 height 6
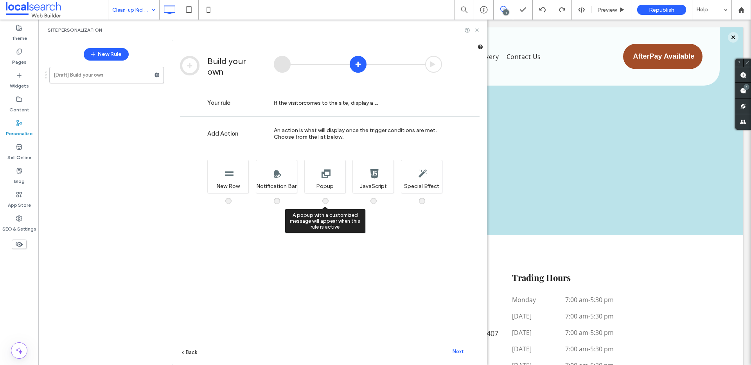
click at [335, 179] on div "A popup with a customized message will appear when this rule is active Popup" at bounding box center [324, 176] width 41 height 33
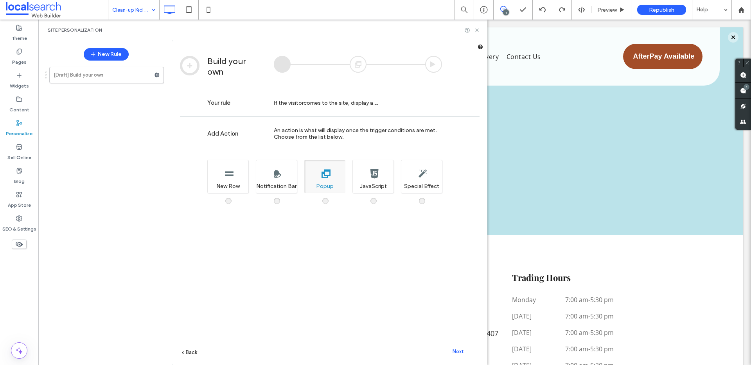
click at [457, 352] on span "Next" at bounding box center [457, 352] width 11 height 6
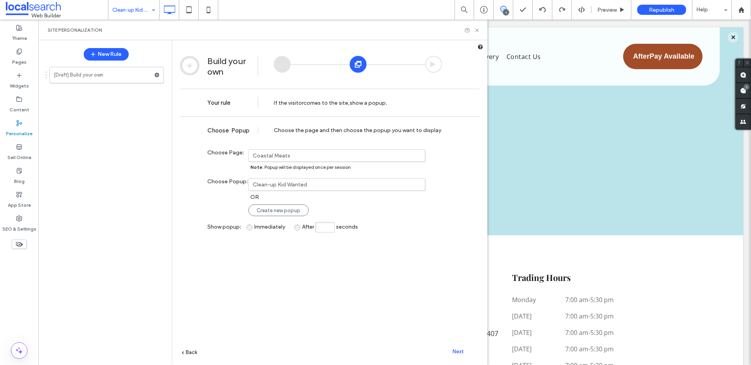
click at [308, 153] on label "Coastal Meats" at bounding box center [335, 155] width 164 height 7
click at [301, 188] on link "Clean-up Kid Wanted" at bounding box center [337, 185] width 176 height 12
click at [301, 195] on label "Clean-up Kid Wanted" at bounding box center [280, 197] width 54 height 7
click at [457, 353] on span "Next" at bounding box center [457, 352] width 11 height 6
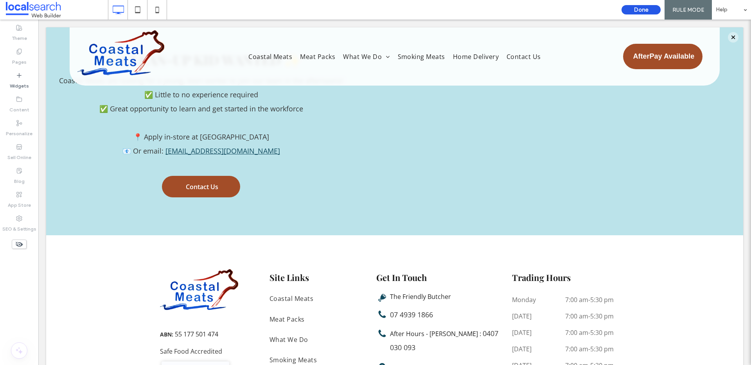
click at [648, 7] on button "Done" at bounding box center [640, 9] width 39 height 9
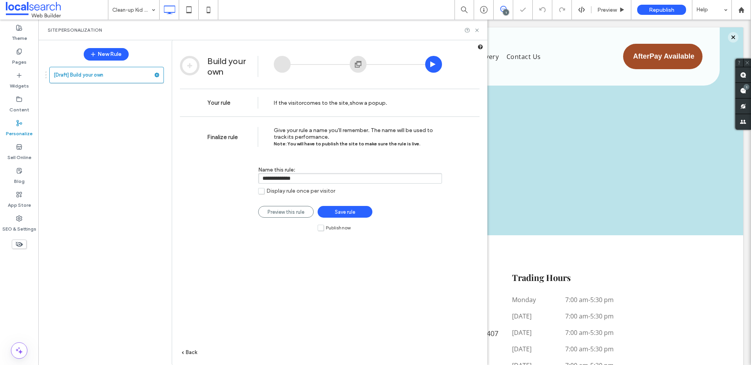
click at [345, 181] on input "**********" at bounding box center [350, 178] width 184 height 11
click at [278, 179] on input "**********" at bounding box center [350, 178] width 184 height 11
type input "**********"
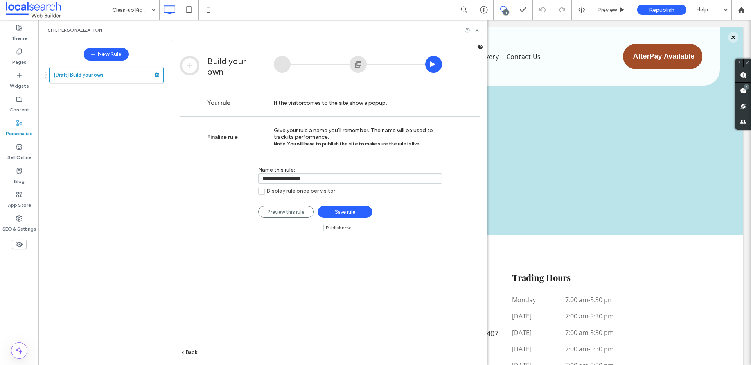
click at [321, 193] on span "Display rule once per visitor" at bounding box center [300, 191] width 69 height 7
click at [346, 214] on span "Save rule" at bounding box center [345, 212] width 20 height 6
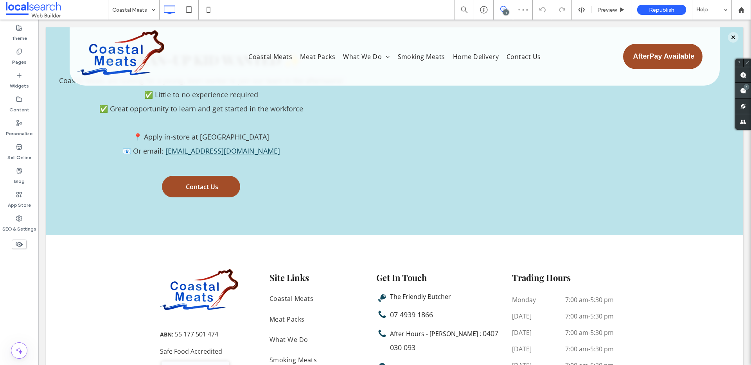
click at [740, 91] on span at bounding box center [743, 90] width 16 height 15
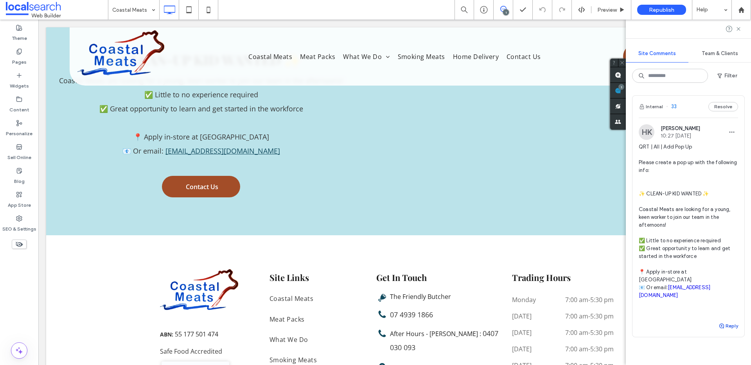
click at [721, 321] on button "Reply" at bounding box center [728, 325] width 20 height 9
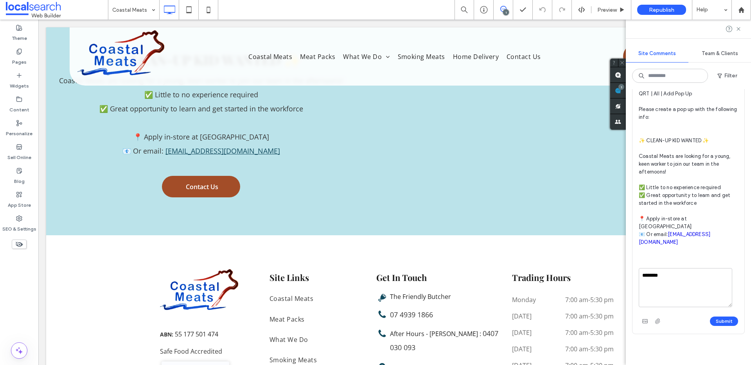
scroll to position [55, 0]
type textarea "********"
click at [718, 315] on button "Submit" at bounding box center [723, 319] width 28 height 9
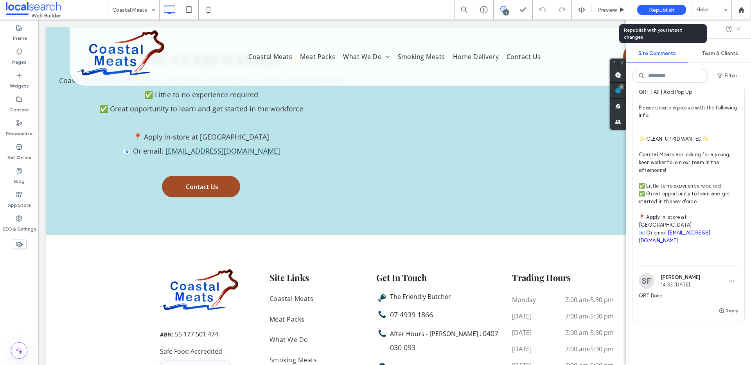
click at [647, 5] on div "Republish" at bounding box center [661, 10] width 49 height 10
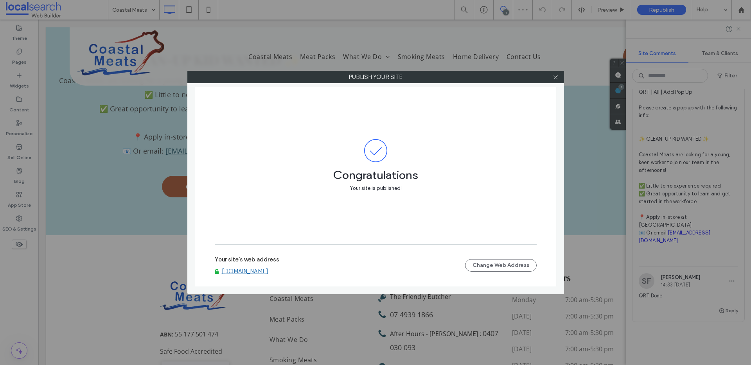
click at [268, 273] on link "www.coastalmeatsyeppoon.com.au" at bounding box center [245, 271] width 47 height 7
drag, startPoint x: 21, startPoint y: 54, endPoint x: 25, endPoint y: 52, distance: 4.2
click at [21, 54] on div "Publish your site Congratulations Your site is published! Your site's web addre…" at bounding box center [375, 182] width 751 height 365
click at [553, 76] on icon at bounding box center [555, 77] width 6 height 6
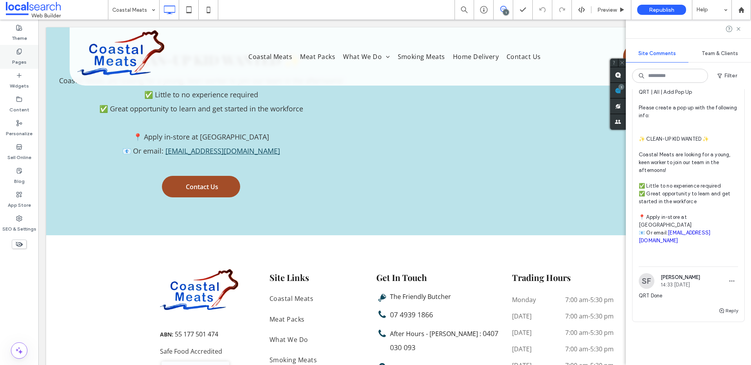
click at [12, 56] on div "Pages" at bounding box center [19, 57] width 38 height 24
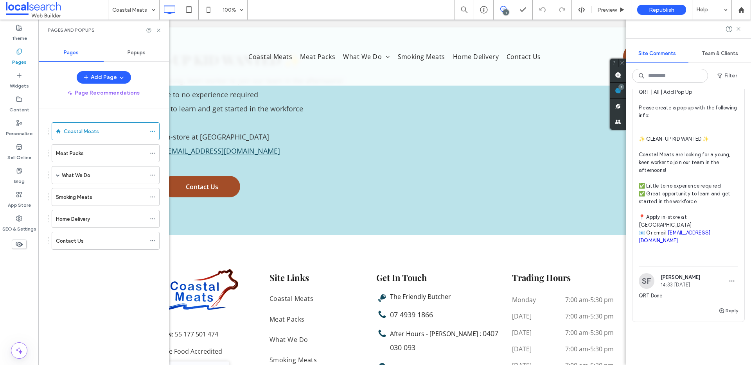
drag, startPoint x: 143, startPoint y: 50, endPoint x: 139, endPoint y: 56, distance: 7.6
click at [143, 50] on span "Popups" at bounding box center [136, 53] width 18 height 6
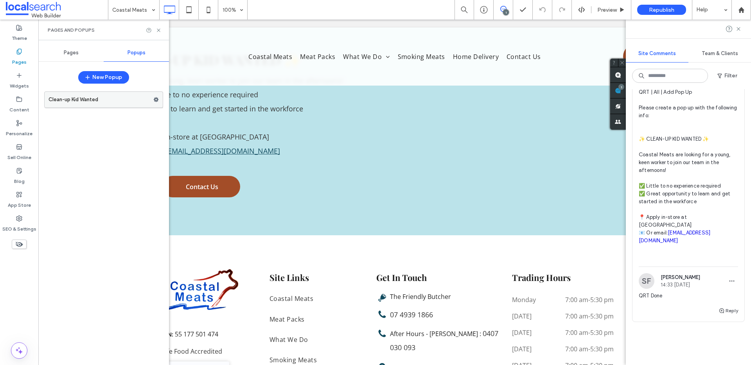
click at [116, 95] on label "Clean-up Kid Wanted" at bounding box center [100, 100] width 105 height 16
click at [20, 129] on label "Personalize" at bounding box center [19, 131] width 27 height 11
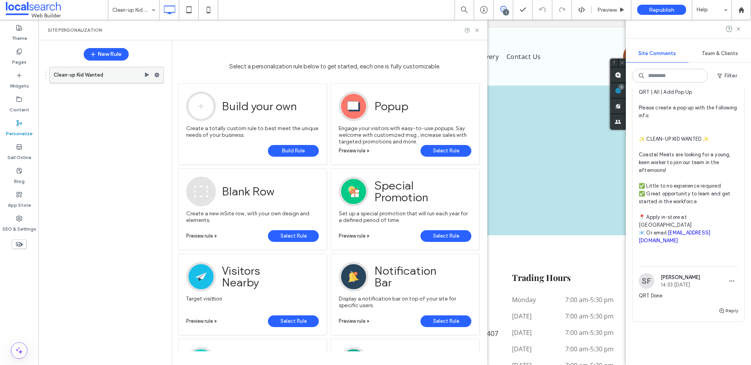
click at [158, 75] on use at bounding box center [156, 75] width 5 height 5
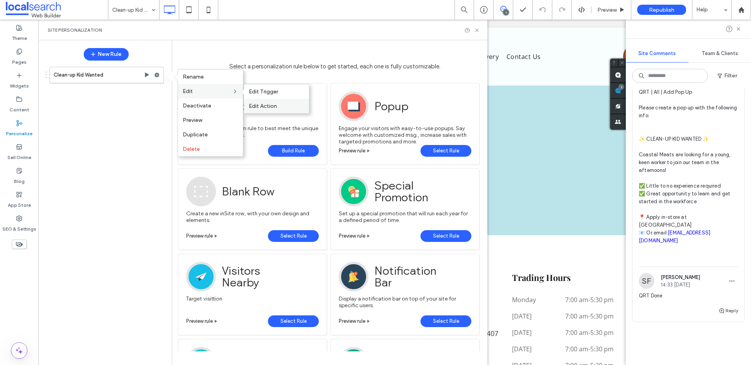
click at [263, 103] on span "Edit Action" at bounding box center [263, 106] width 28 height 7
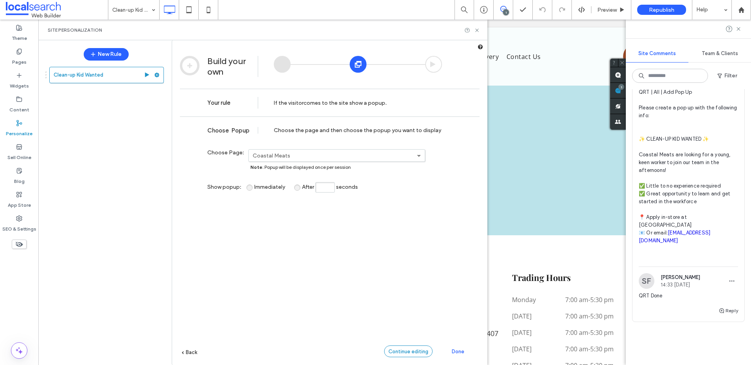
click at [427, 353] on span "Continue editing" at bounding box center [408, 352] width 40 height 6
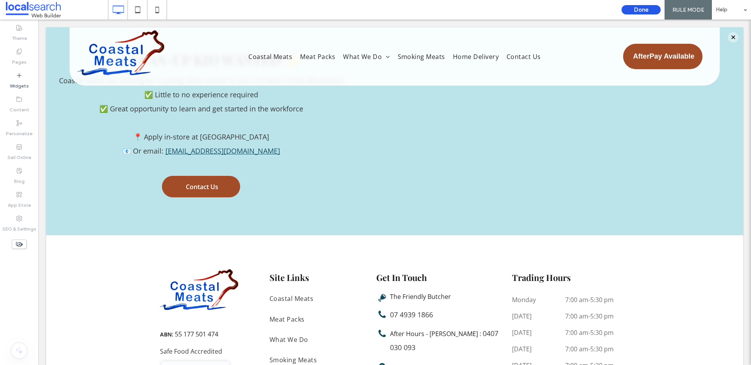
click at [648, 9] on button "Done" at bounding box center [640, 9] width 39 height 9
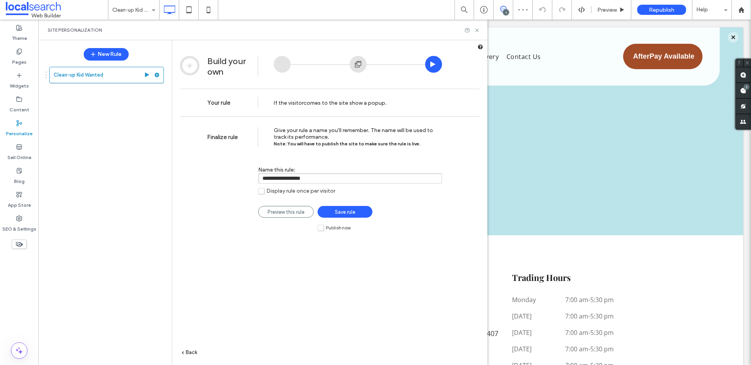
click at [283, 195] on div "Display rule once per visitor Preview this rule Save rule Publish now" at bounding box center [350, 203] width 184 height 30
click at [258, 194] on label "Display rule once per visitor" at bounding box center [296, 191] width 77 height 7
click at [347, 213] on span "Save rule" at bounding box center [345, 212] width 20 height 6
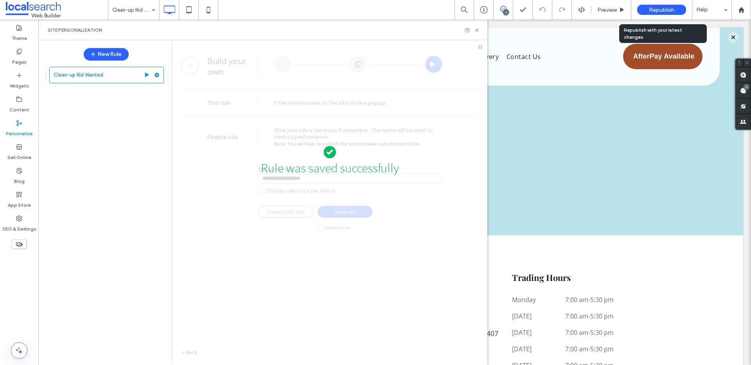
click at [668, 9] on span "Republish" at bounding box center [660, 10] width 25 height 7
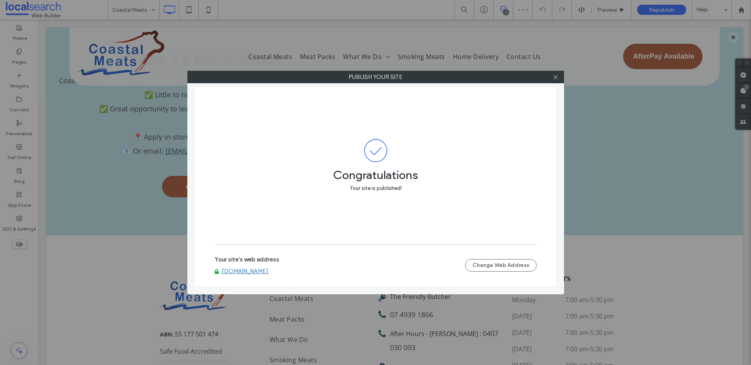
click at [268, 270] on link "www.coastalmeatsyeppoon.com.au" at bounding box center [245, 271] width 47 height 7
click at [557, 77] on icon at bounding box center [555, 77] width 6 height 6
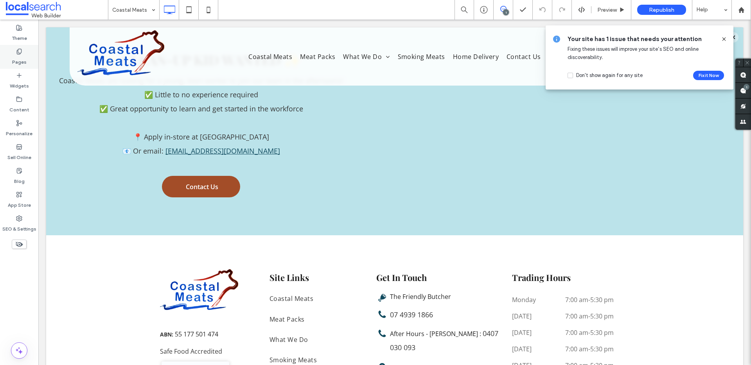
click at [21, 49] on use at bounding box center [19, 51] width 4 height 5
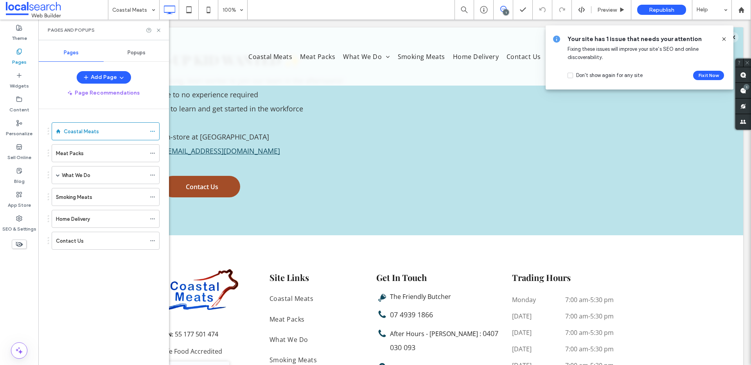
click at [147, 52] on div "Popups" at bounding box center [136, 52] width 65 height 17
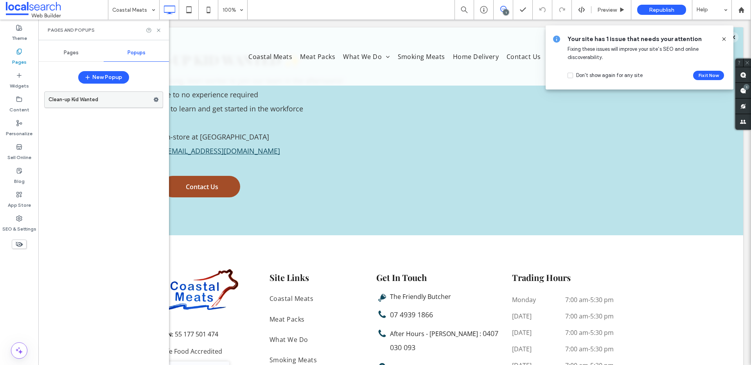
click at [123, 106] on label "Clean-up Kid Wanted" at bounding box center [100, 100] width 105 height 16
click at [722, 38] on icon at bounding box center [723, 39] width 6 height 6
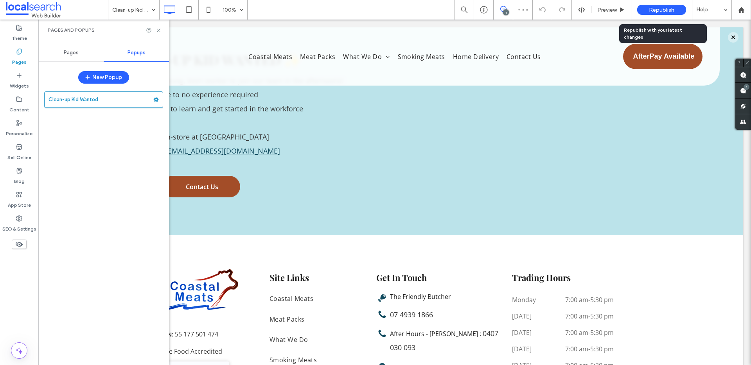
click at [664, 8] on span "Republish" at bounding box center [660, 10] width 25 height 7
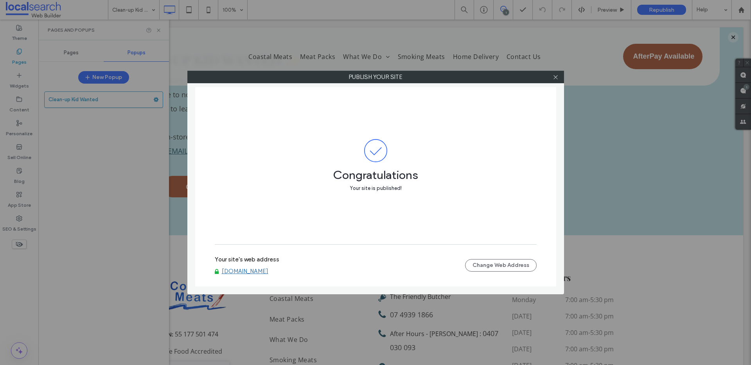
click at [268, 269] on link "www.coastalmeatsyeppoon.com.au" at bounding box center [245, 271] width 47 height 7
click at [558, 78] on div at bounding box center [556, 77] width 12 height 12
click at [555, 79] on icon at bounding box center [555, 77] width 6 height 6
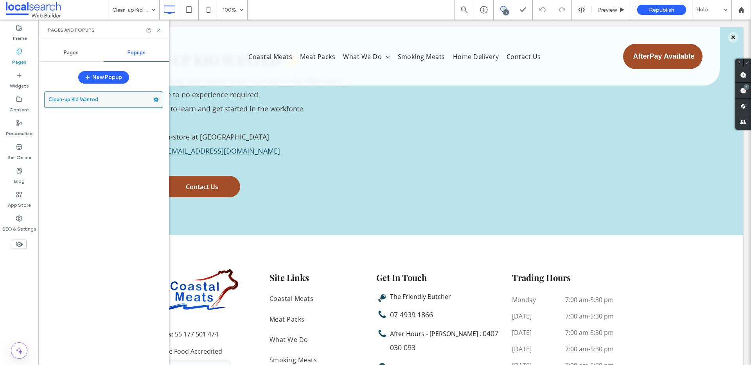
click at [156, 99] on icon at bounding box center [155, 99] width 5 height 5
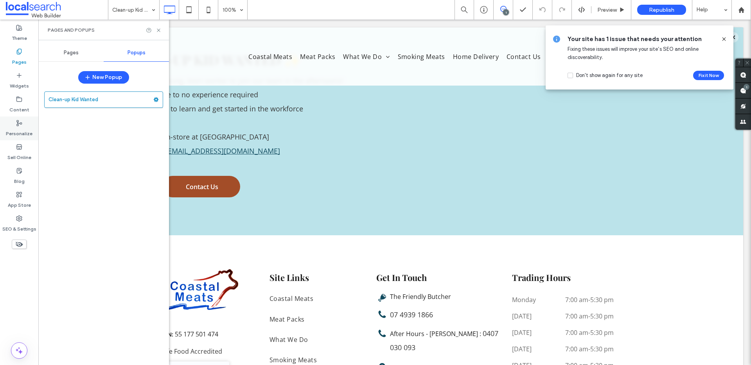
click at [17, 127] on label "Personalize" at bounding box center [19, 131] width 27 height 11
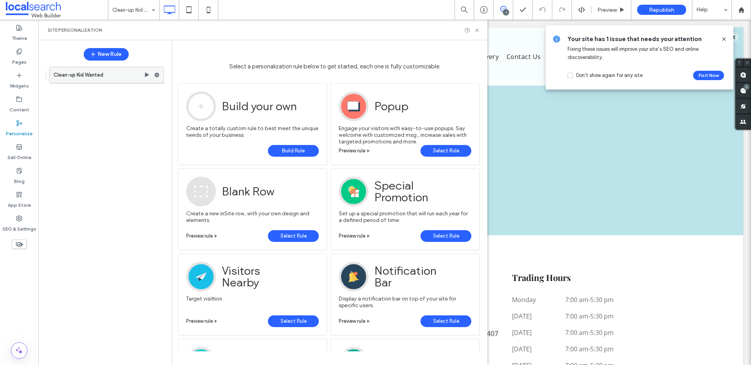
click at [156, 74] on icon at bounding box center [156, 74] width 5 height 5
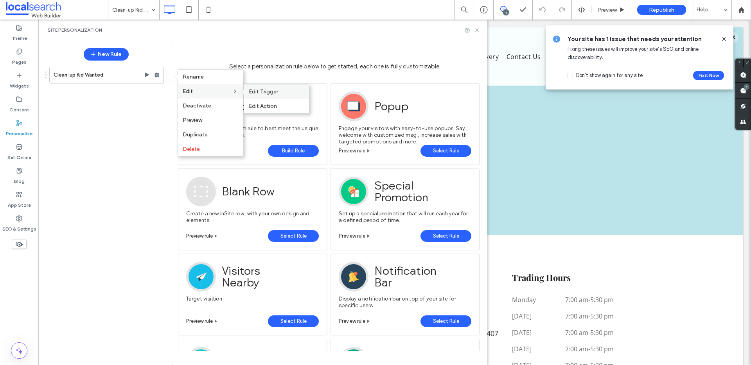
click at [264, 92] on span "Edit Trigger" at bounding box center [263, 91] width 29 height 7
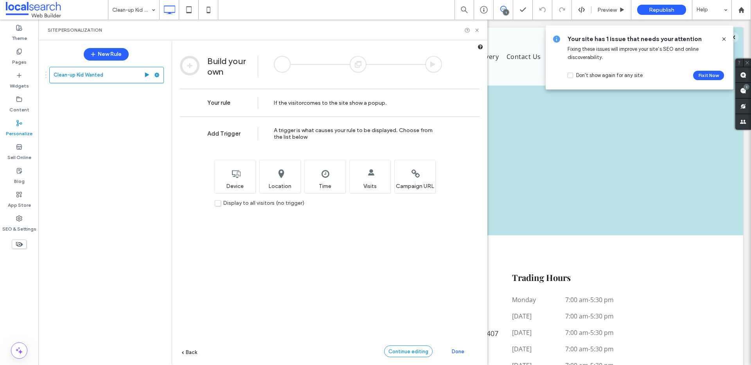
click at [417, 354] on span "Continue editing" at bounding box center [408, 352] width 40 height 6
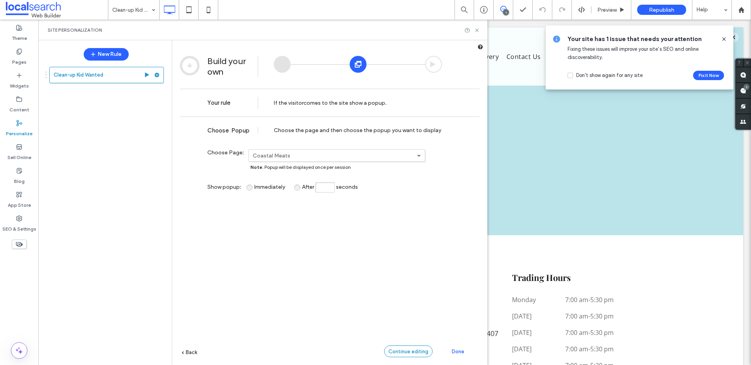
click at [417, 354] on span "Continue editing" at bounding box center [408, 352] width 40 height 6
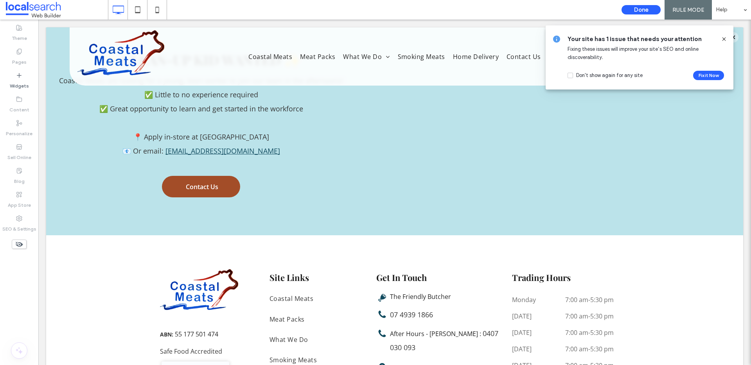
click at [720, 42] on span at bounding box center [723, 39] width 6 height 9
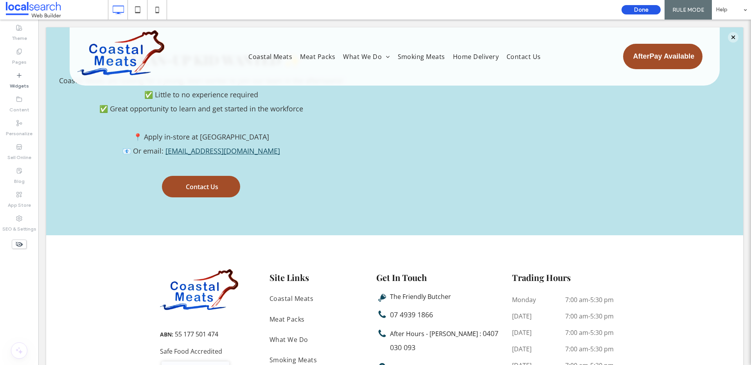
click at [645, 11] on button "Done" at bounding box center [640, 9] width 39 height 9
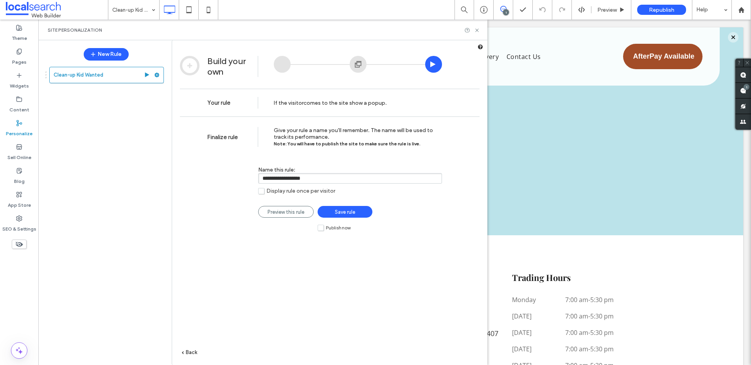
click at [342, 215] on span "Save rule" at bounding box center [345, 212] width 20 height 6
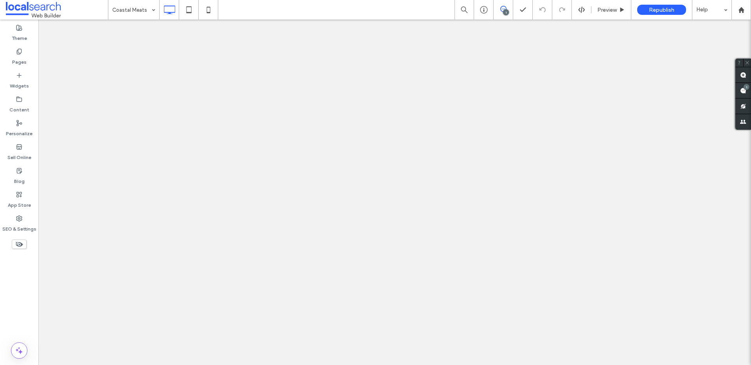
click at [649, 8] on div at bounding box center [375, 182] width 751 height 365
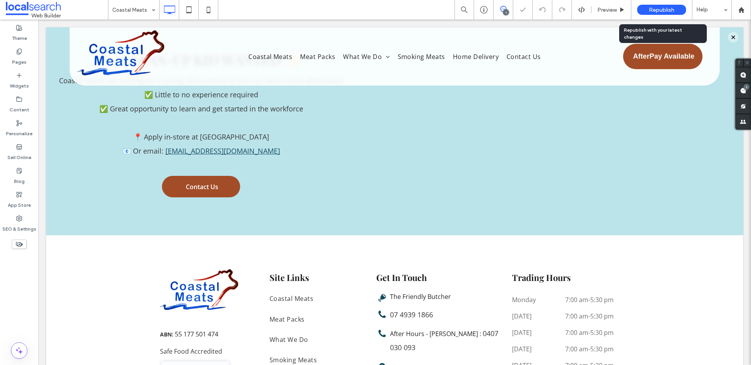
click at [650, 11] on span "Republish" at bounding box center [660, 10] width 25 height 7
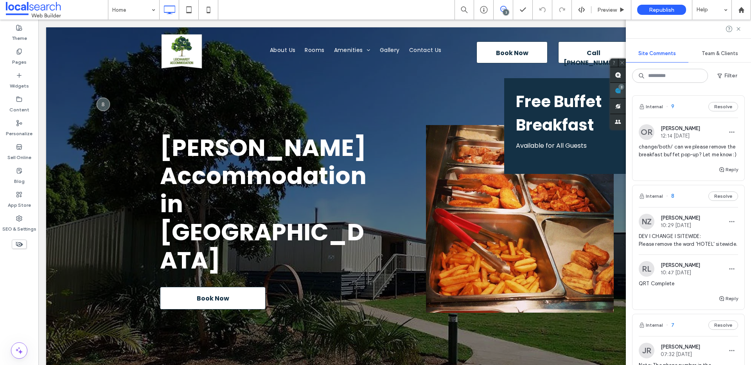
click at [625, 95] on span at bounding box center [618, 90] width 16 height 15
click at [652, 106] on button "Internal" at bounding box center [650, 106] width 24 height 9
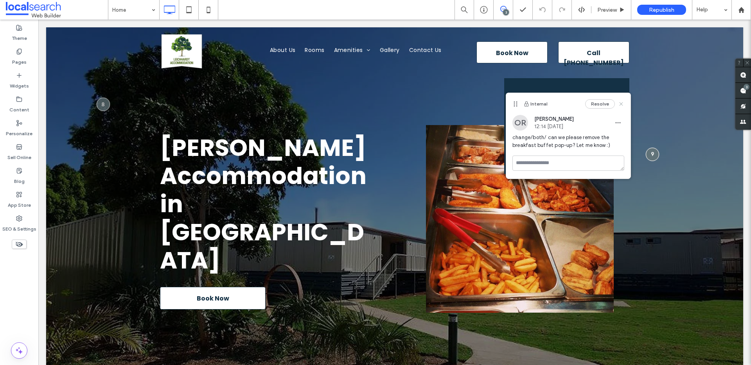
click at [623, 103] on icon at bounding box center [621, 104] width 6 height 6
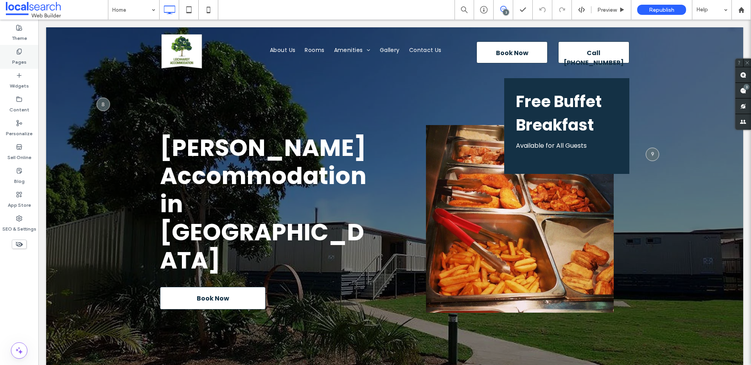
click at [30, 63] on div "Pages" at bounding box center [19, 57] width 38 height 24
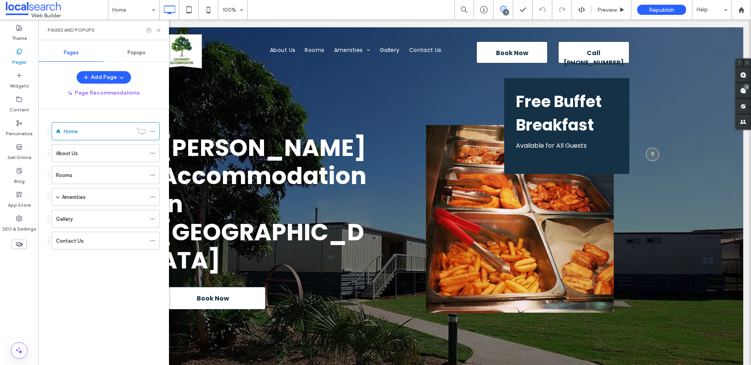
click at [139, 50] on span "Popups" at bounding box center [136, 53] width 18 height 6
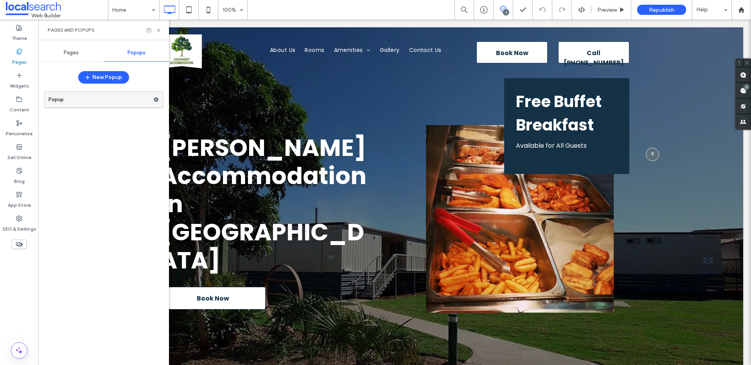
click at [81, 94] on label "Popup" at bounding box center [100, 100] width 105 height 16
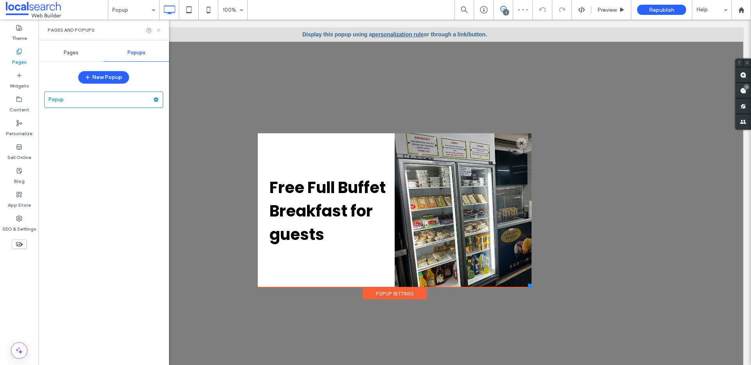
click at [157, 32] on icon at bounding box center [159, 30] width 6 height 6
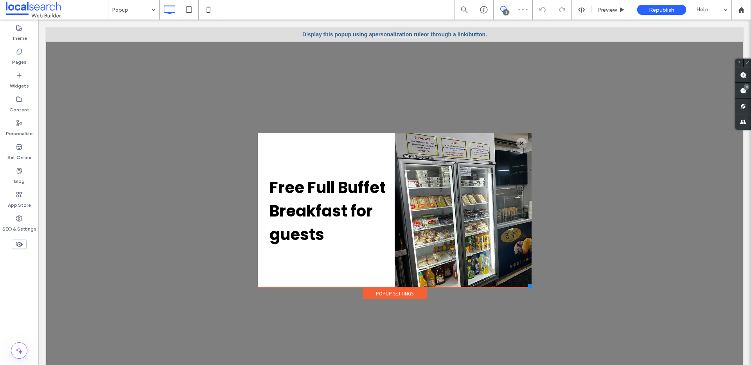
click at [745, 91] on span at bounding box center [743, 90] width 16 height 15
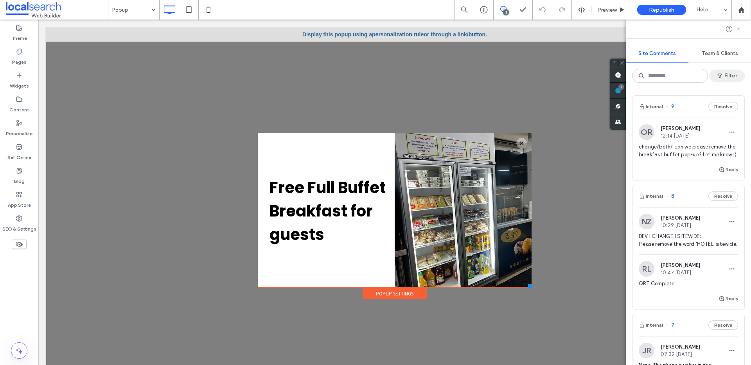
click at [721, 71] on span "button" at bounding box center [720, 76] width 8 height 12
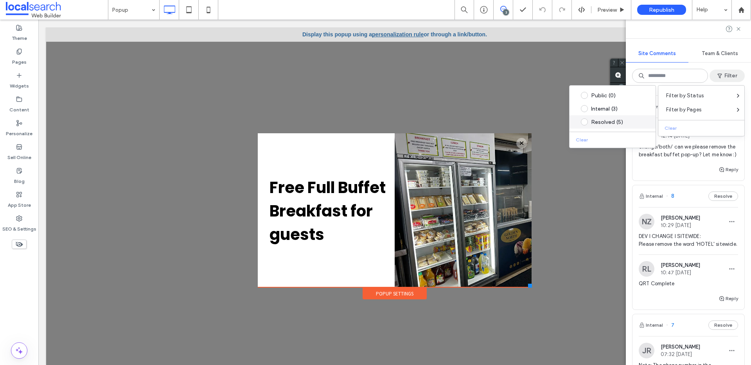
click at [620, 117] on div "Resolved (5)" at bounding box center [612, 121] width 86 height 13
click at [611, 123] on div "Resolved (5)" at bounding box center [618, 122] width 55 height 7
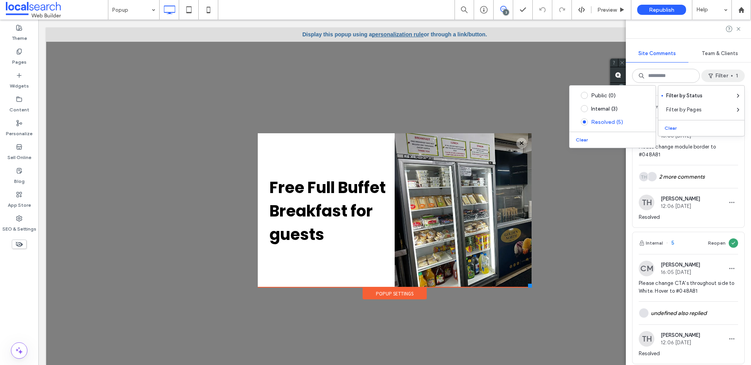
click at [741, 169] on div "Internal 6 Reopen CM [PERSON_NAME] 16:06 [DATE] Please change module border to …" at bounding box center [687, 227] width 125 height 276
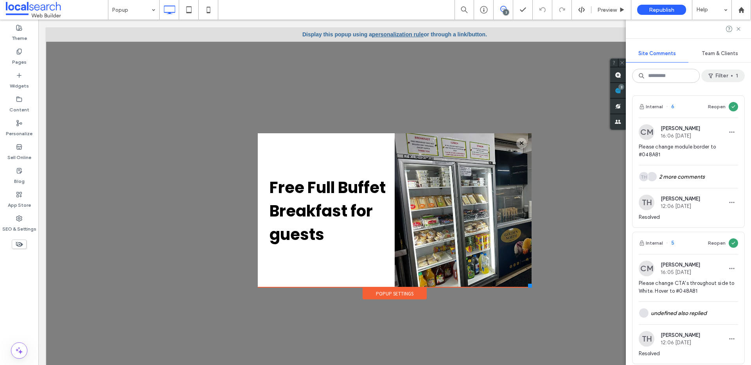
click at [727, 72] on button "Filter 1" at bounding box center [722, 76] width 43 height 13
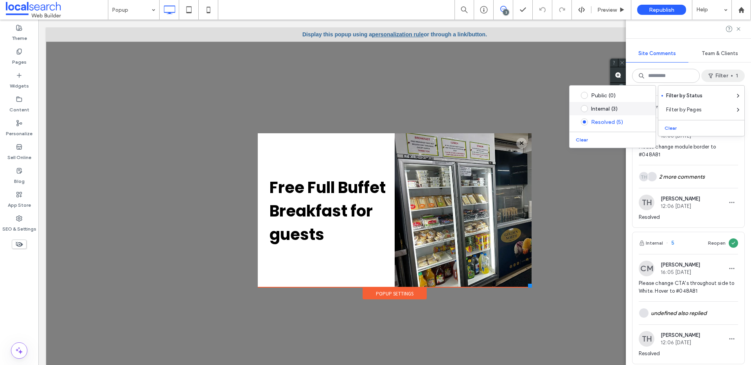
click at [607, 107] on div "Internal (3)" at bounding box center [618, 109] width 55 height 7
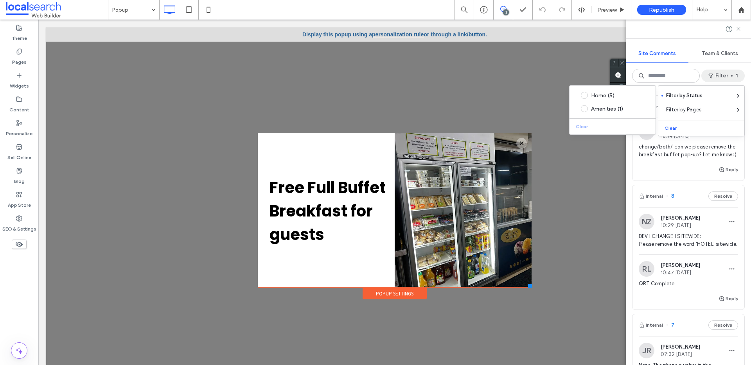
click at [741, 155] on div "Internal 9 Resolve OR [PERSON_NAME] 12:14 [DATE] change/both/ can we please rem…" at bounding box center [687, 227] width 125 height 276
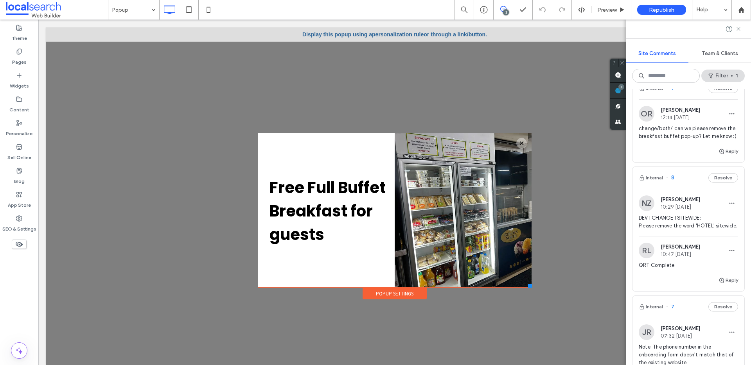
scroll to position [30, 0]
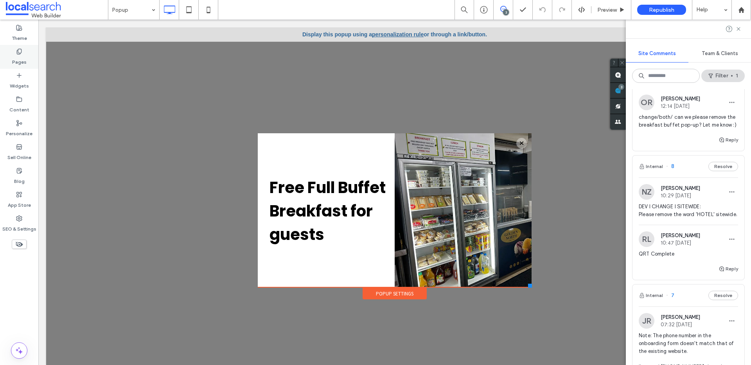
click at [27, 54] on div "Pages" at bounding box center [19, 57] width 38 height 24
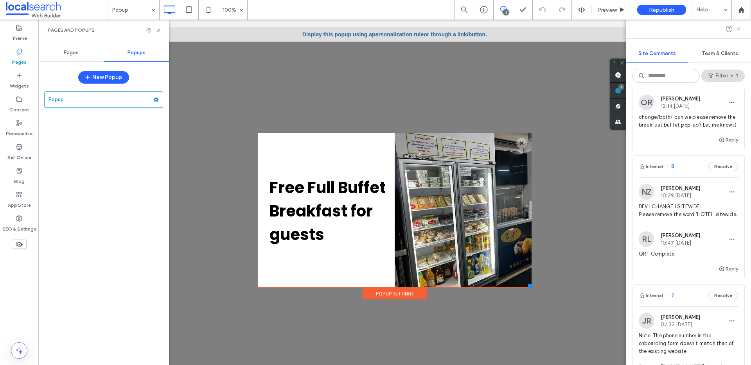
click at [23, 218] on div "SEO & Settings" at bounding box center [19, 224] width 38 height 24
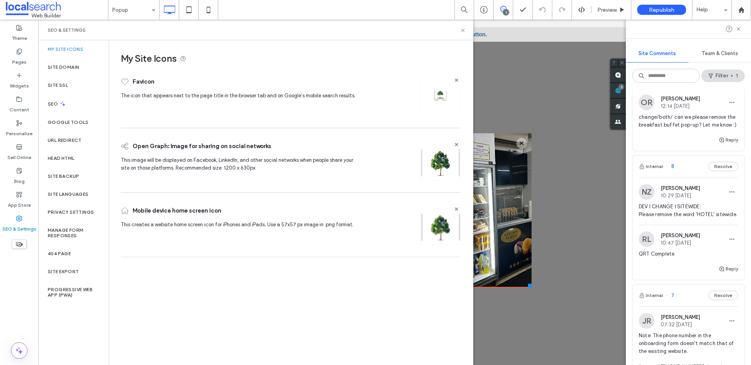
click at [82, 61] on div "Pages" at bounding box center [70, 52] width 65 height 17
click at [84, 75] on div "Site Domain" at bounding box center [73, 67] width 70 height 18
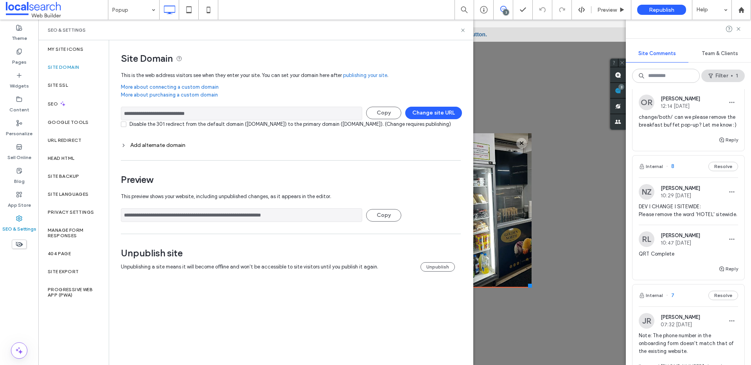
click at [174, 113] on input "**********" at bounding box center [241, 114] width 241 height 14
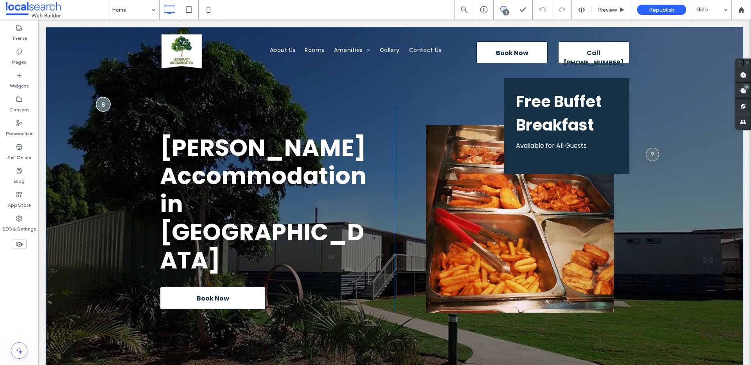
click at [102, 97] on div at bounding box center [103, 104] width 14 height 14
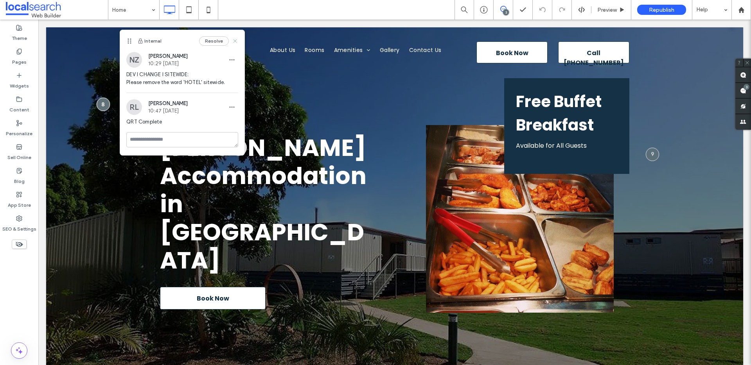
click at [237, 39] on icon at bounding box center [235, 41] width 6 height 6
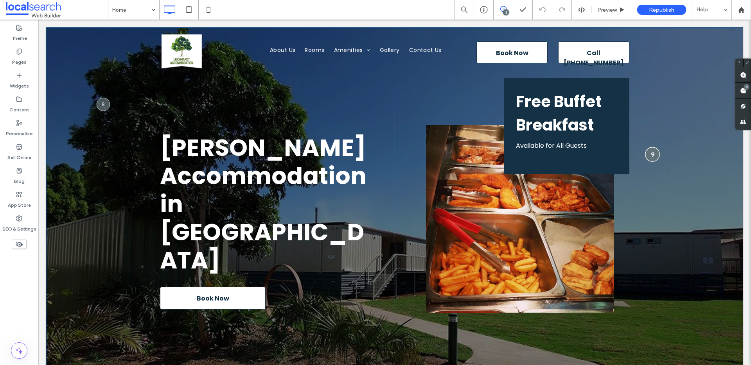
click at [646, 147] on div at bounding box center [652, 154] width 14 height 14
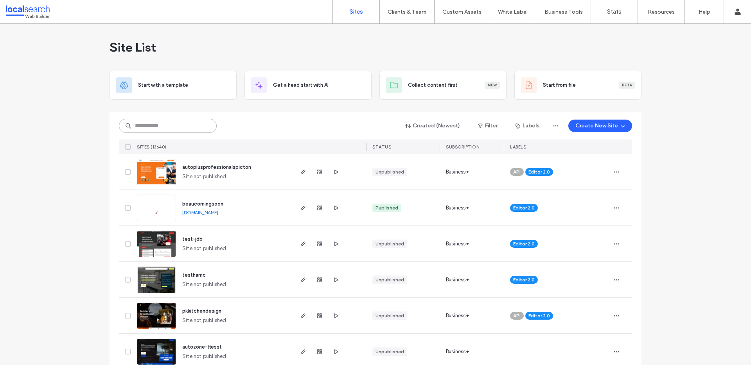
click at [195, 125] on input at bounding box center [168, 126] width 98 height 14
paste input "********"
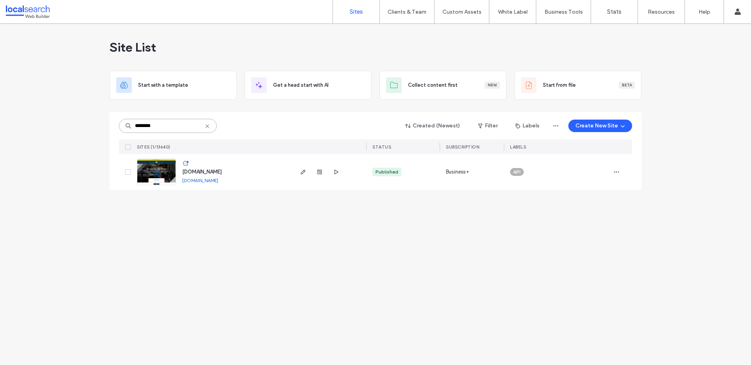
type input "********"
click at [162, 167] on img at bounding box center [156, 185] width 38 height 53
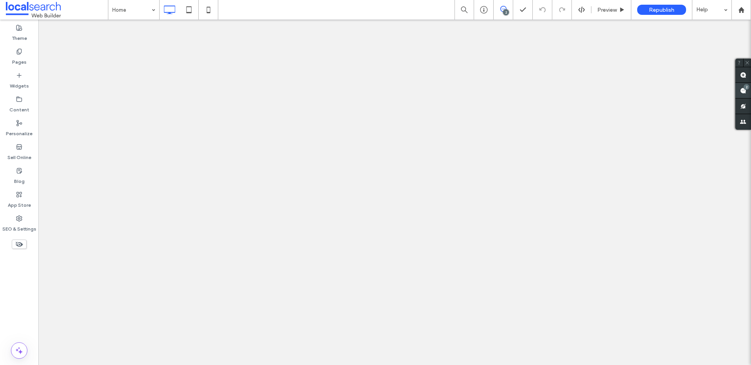
drag, startPoint x: 0, startPoint y: 0, endPoint x: 745, endPoint y: 88, distance: 750.6
click at [745, 88] on div "2" at bounding box center [746, 87] width 6 height 6
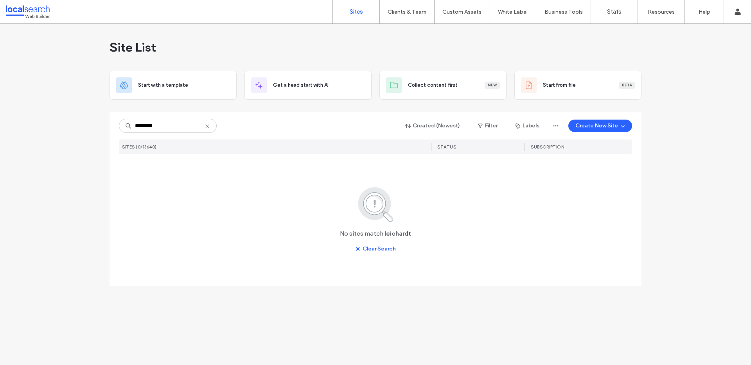
click at [145, 126] on input "*********" at bounding box center [168, 126] width 98 height 14
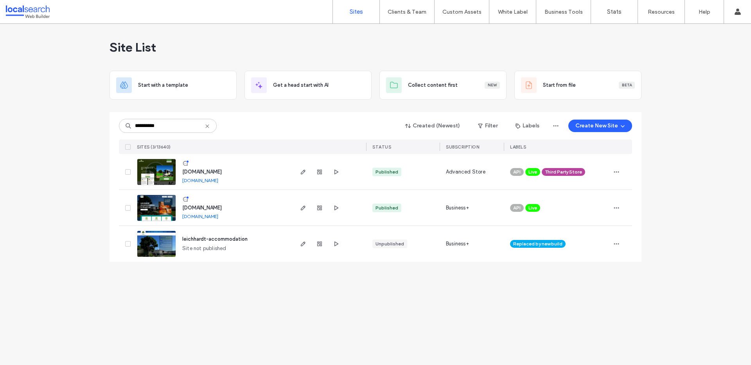
type input "**********"
click at [158, 208] on img at bounding box center [156, 221] width 38 height 53
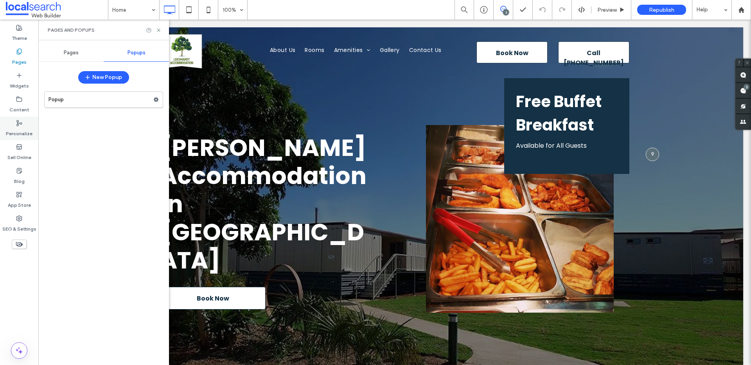
click at [17, 126] on label "Personalize" at bounding box center [19, 131] width 27 height 11
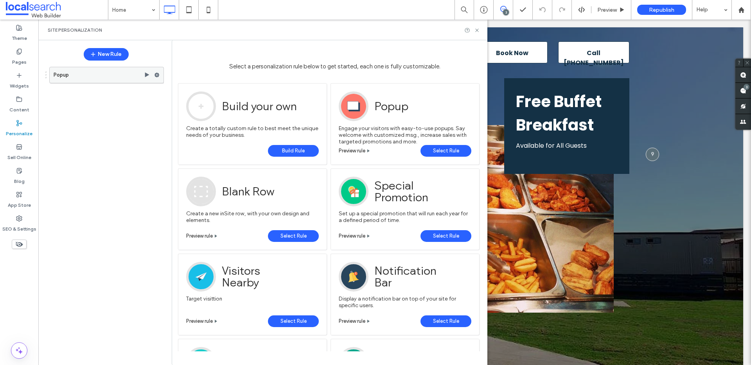
click at [156, 74] on icon at bounding box center [156, 74] width 5 height 5
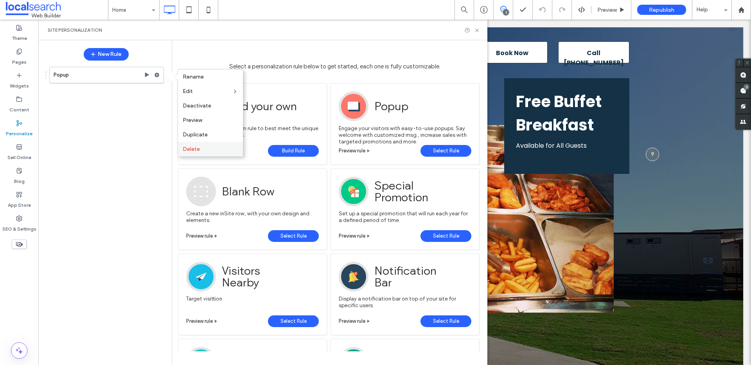
click at [204, 151] on label "Delete" at bounding box center [211, 149] width 56 height 7
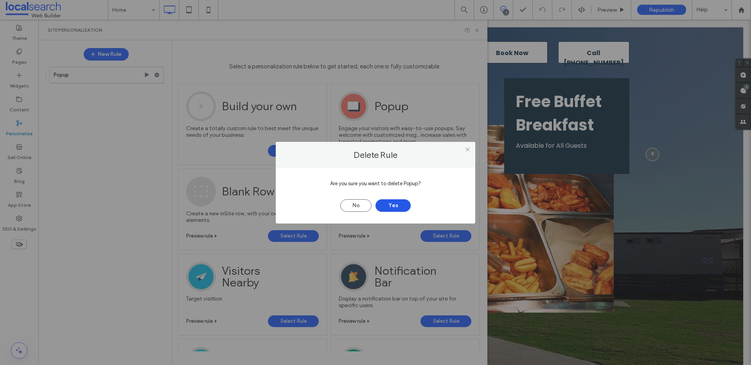
click at [398, 206] on button "Yes" at bounding box center [392, 205] width 35 height 13
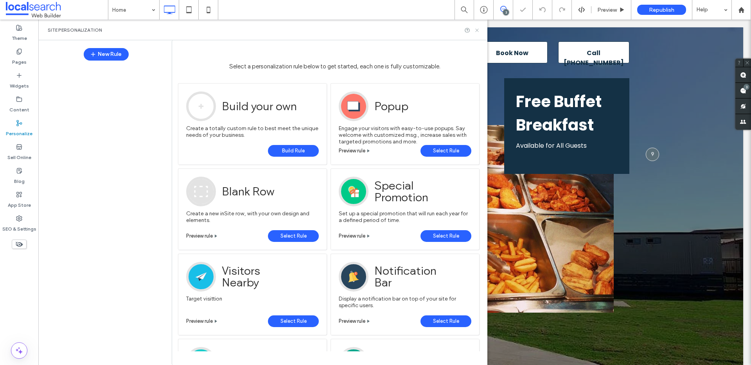
click at [479, 29] on icon at bounding box center [477, 30] width 6 height 6
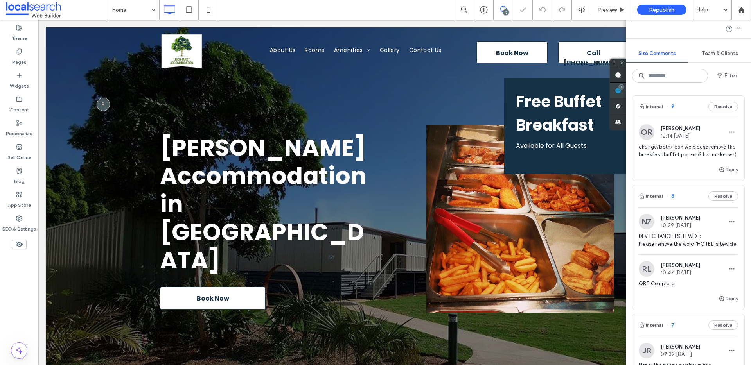
click at [742, 93] on div "Site Comments Team & Clients Filter Internal 9 Resolve OR [PERSON_NAME] 12:14 […" at bounding box center [687, 193] width 125 height 346
click at [723, 174] on button "Reply" at bounding box center [728, 169] width 20 height 9
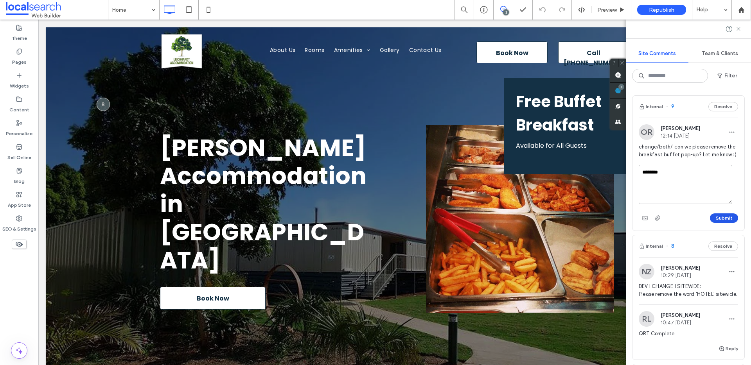
type textarea "********"
click at [724, 223] on button "Submit" at bounding box center [723, 217] width 28 height 9
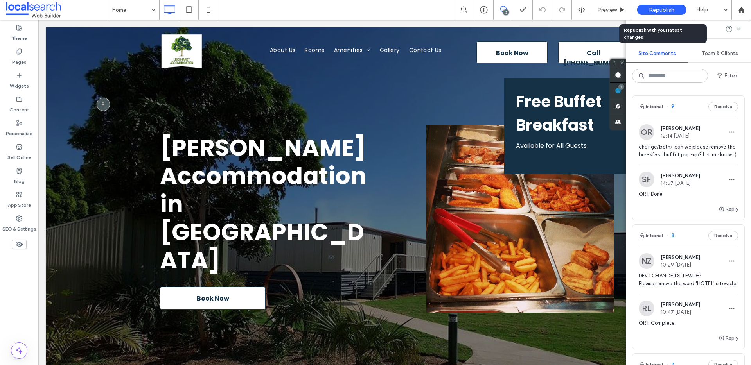
click at [668, 8] on span "Republish" at bounding box center [660, 10] width 25 height 7
